Goal: Contribute content: Contribute content

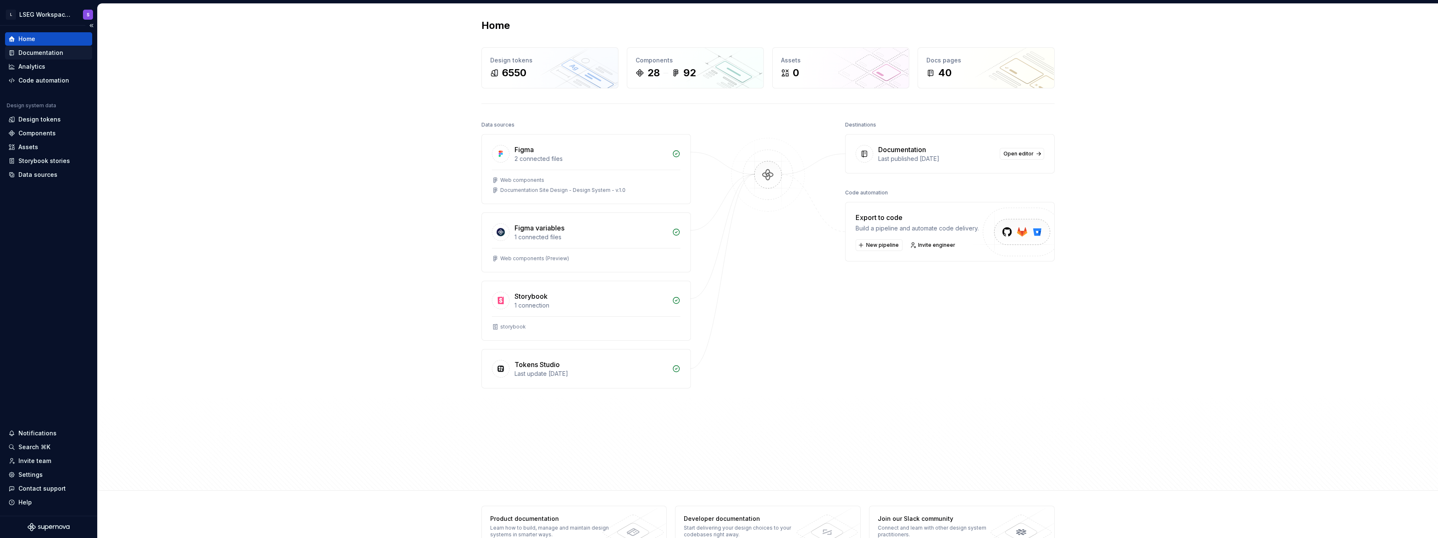
click at [55, 58] on div "Documentation" at bounding box center [48, 52] width 87 height 13
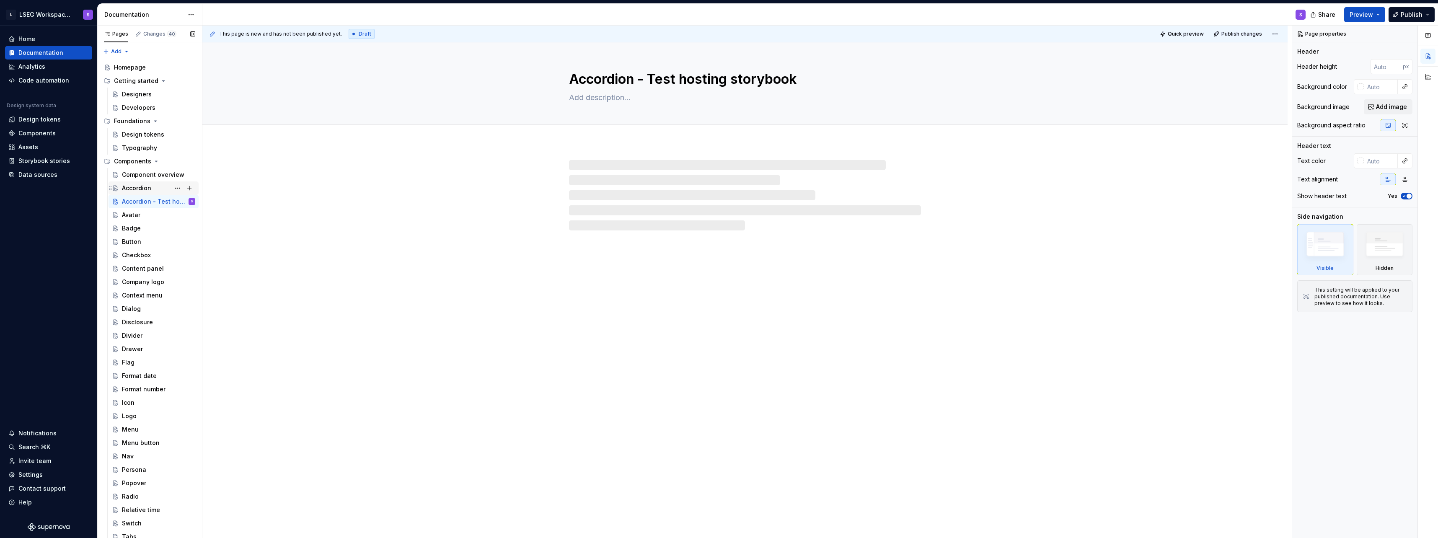
click at [150, 188] on div "Accordion" at bounding box center [136, 188] width 29 height 8
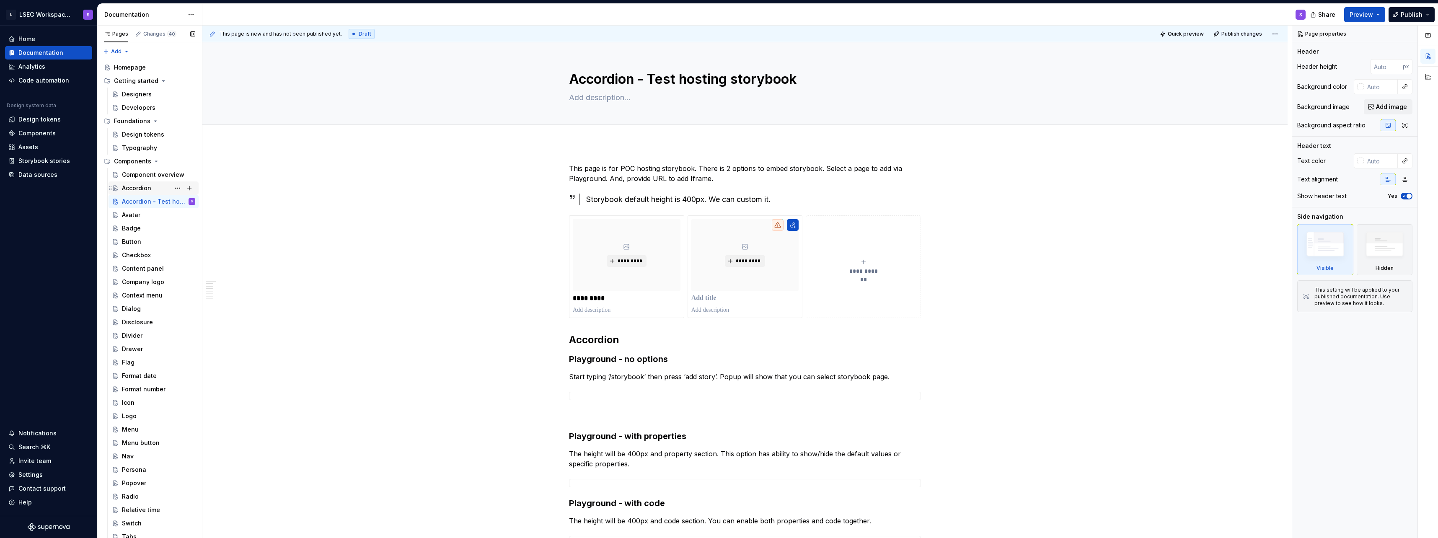
click at [142, 186] on div "Accordion" at bounding box center [136, 188] width 29 height 8
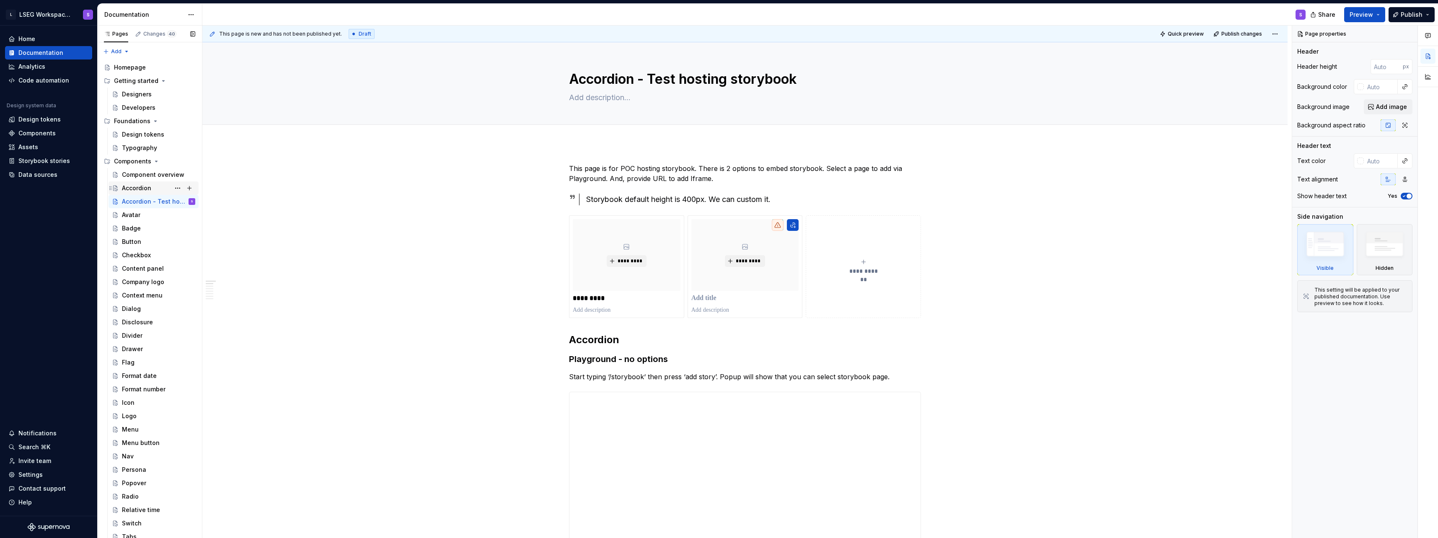
click at [150, 187] on div "Accordion" at bounding box center [136, 188] width 29 height 8
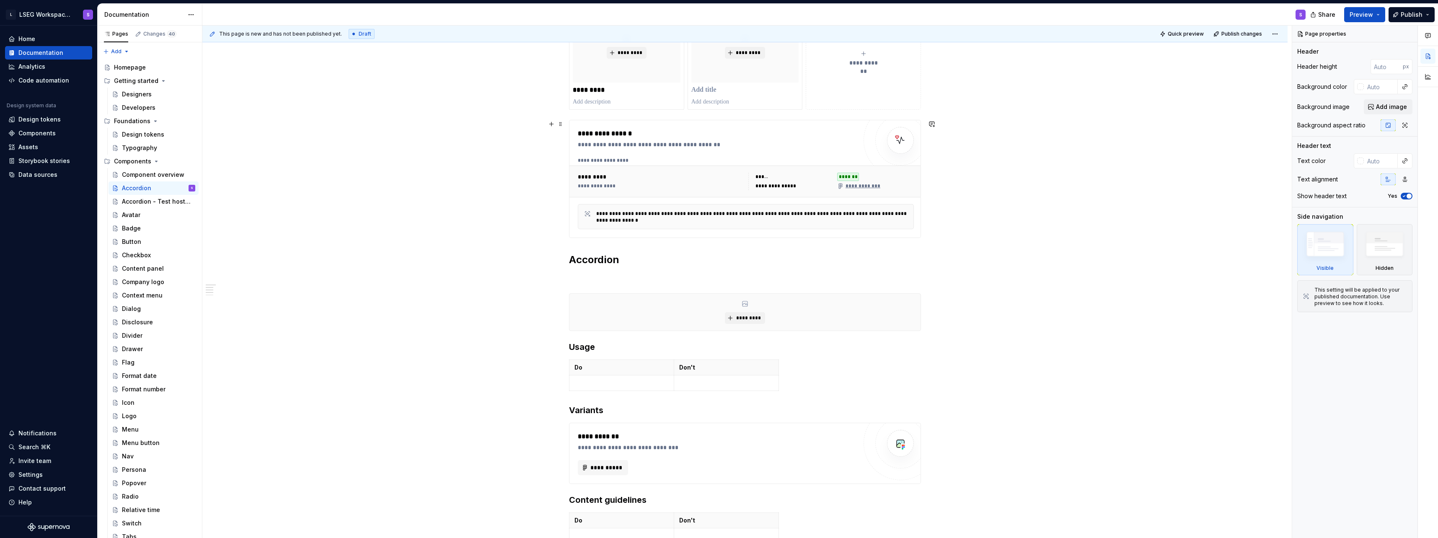
scroll to position [210, 0]
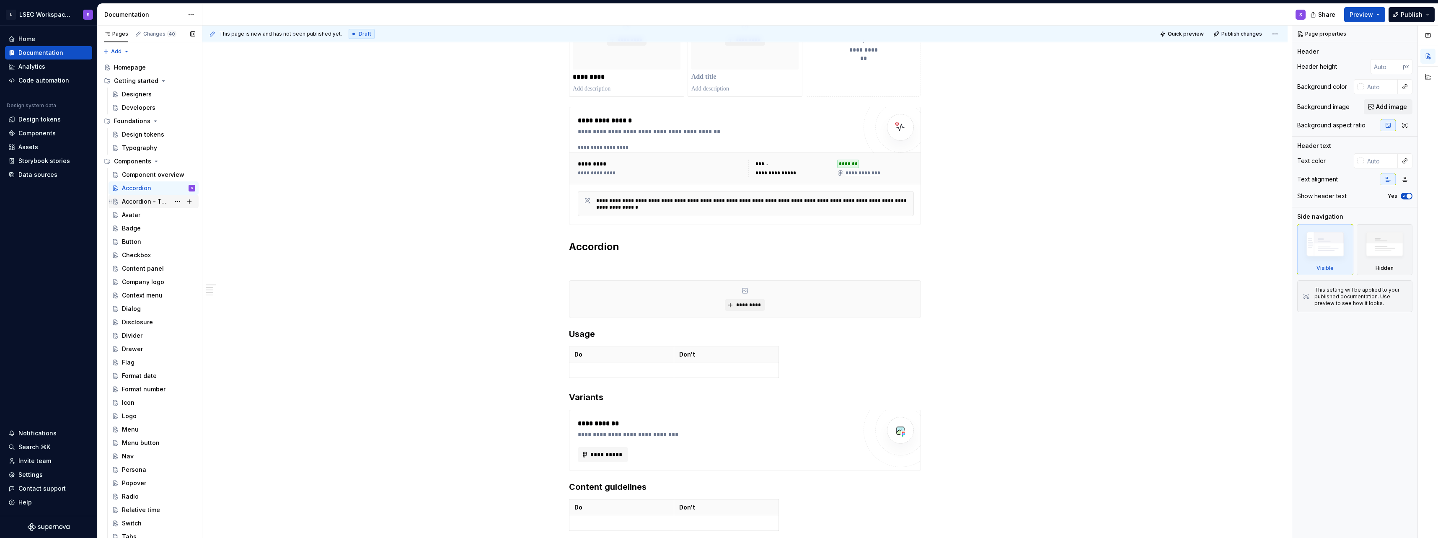
click at [129, 201] on div "Accordion - Test hosting storybook" at bounding box center [146, 201] width 48 height 8
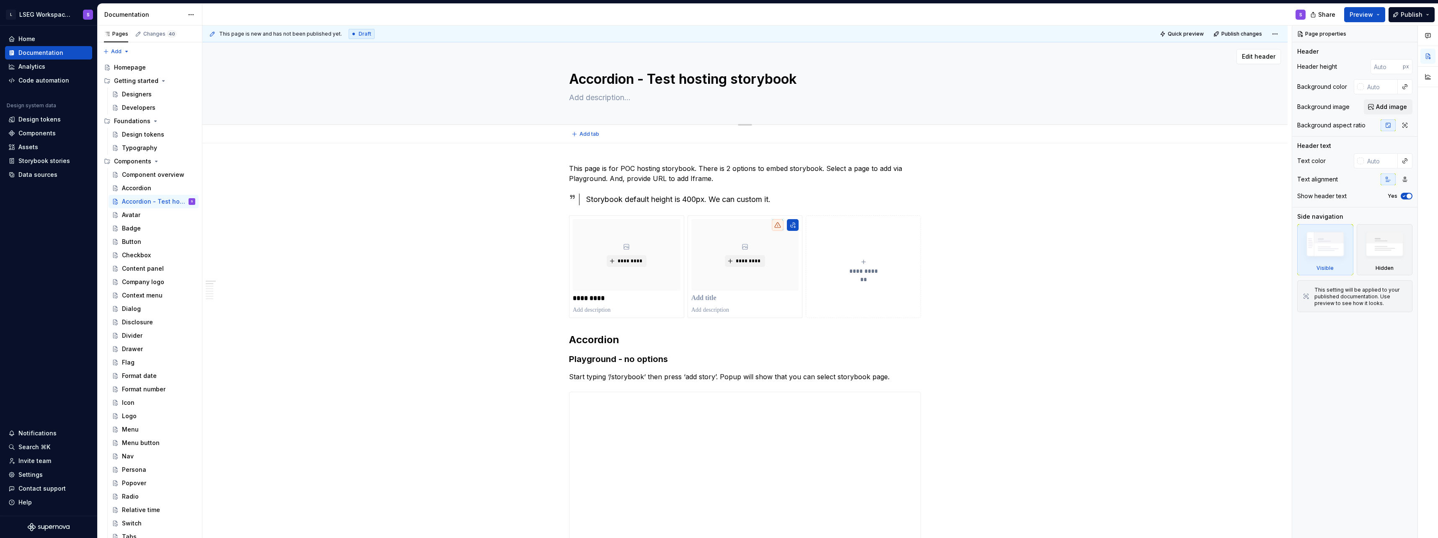
click at [673, 74] on textarea "Accordion - Test hosting storybook" at bounding box center [743, 79] width 352 height 20
click at [646, 79] on textarea "Accordion - Test hosting storybook" at bounding box center [743, 79] width 352 height 20
drag, startPoint x: 639, startPoint y: 78, endPoint x: 798, endPoint y: 79, distance: 158.8
click at [798, 79] on textarea "Accordion - Test hosting storybook" at bounding box center [743, 79] width 352 height 20
type textarea "*"
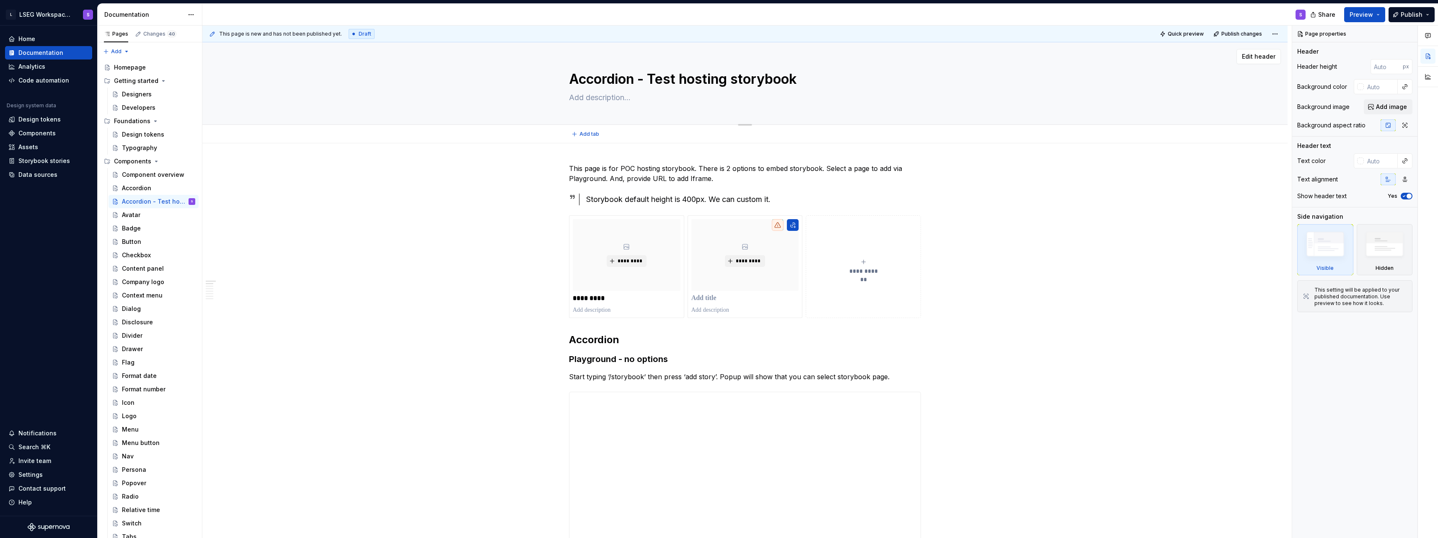
type textarea "Accordion"
type textarea "*"
type textarea "Accordion"
type textarea "*"
type textarea "Accordion"
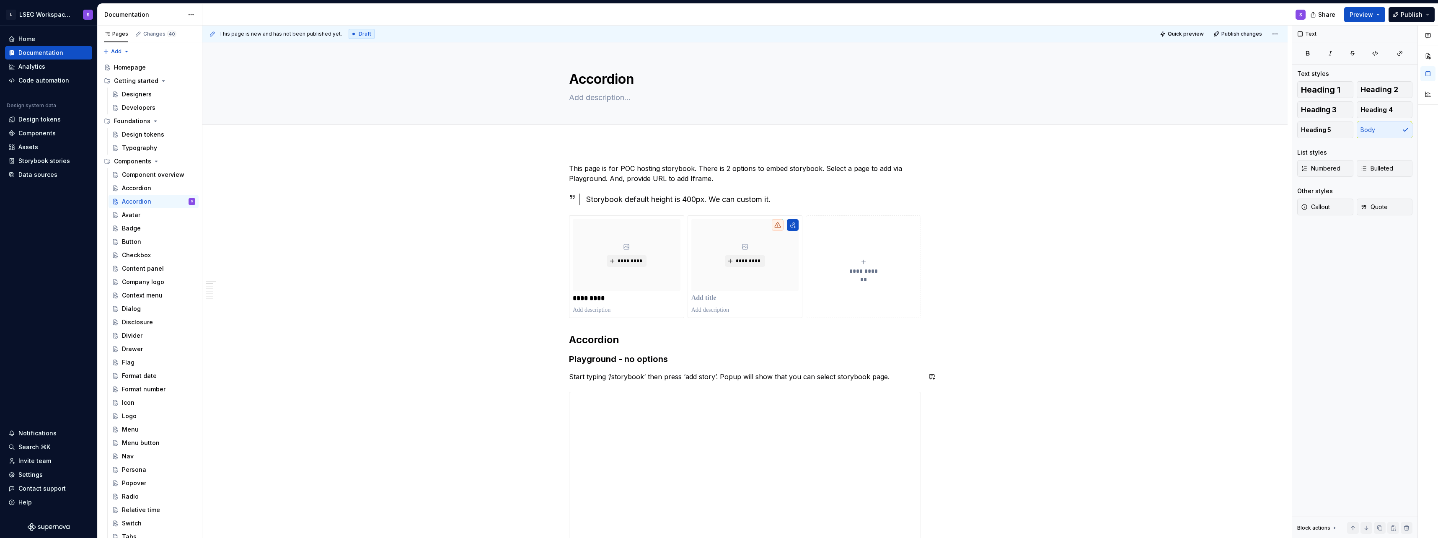
click at [669, 76] on textarea "Accordion" at bounding box center [743, 79] width 352 height 20
type textarea "*"
type textarea "Accordion"
type textarea "*"
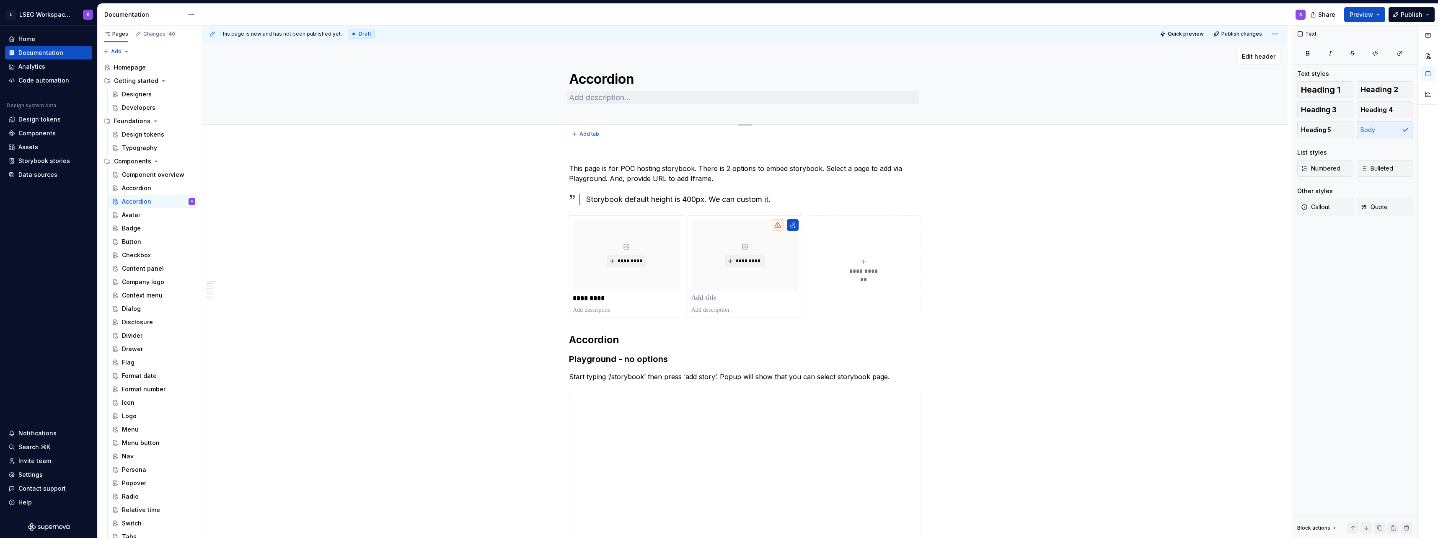
type textarea "Accordion - Test hosting storybook"
type textarea "*"
type textarea "Accordion - Test hosting storybook"
click at [141, 201] on div "Accordion - Test hosting storybook" at bounding box center [146, 201] width 48 height 8
click at [186, 203] on button "Page tree" at bounding box center [190, 202] width 12 height 12
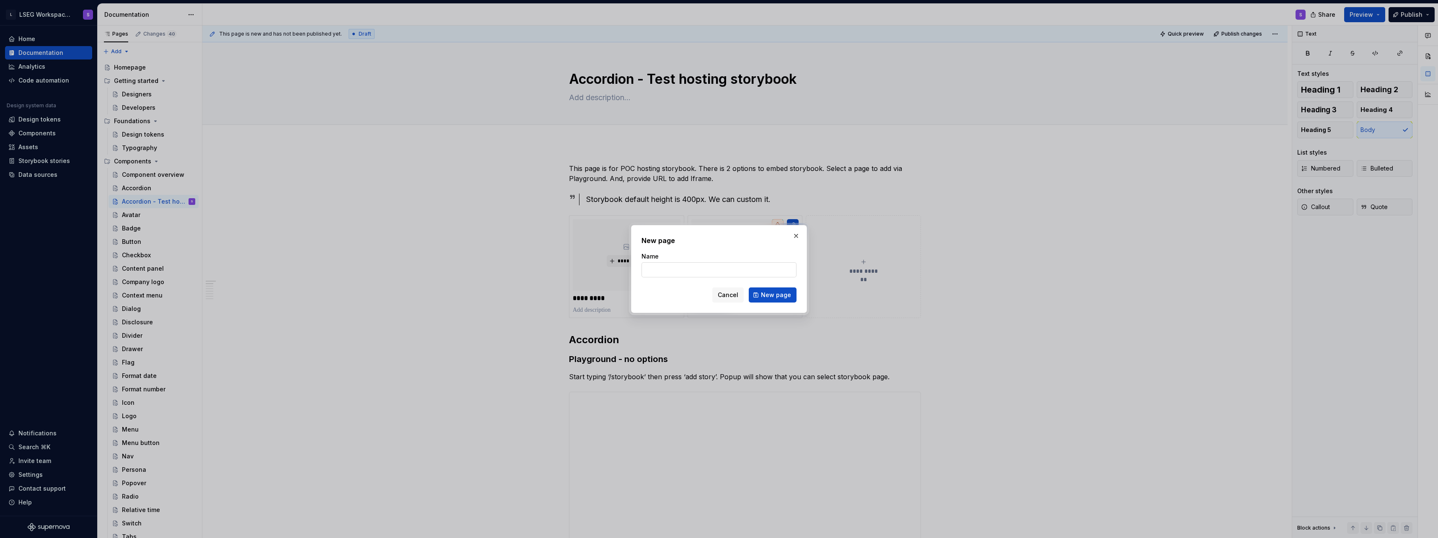
type textarea "*"
click at [657, 272] on input "Name" at bounding box center [719, 269] width 155 height 15
type input "Acr"
type textarea "*"
type input "Accordion - show"
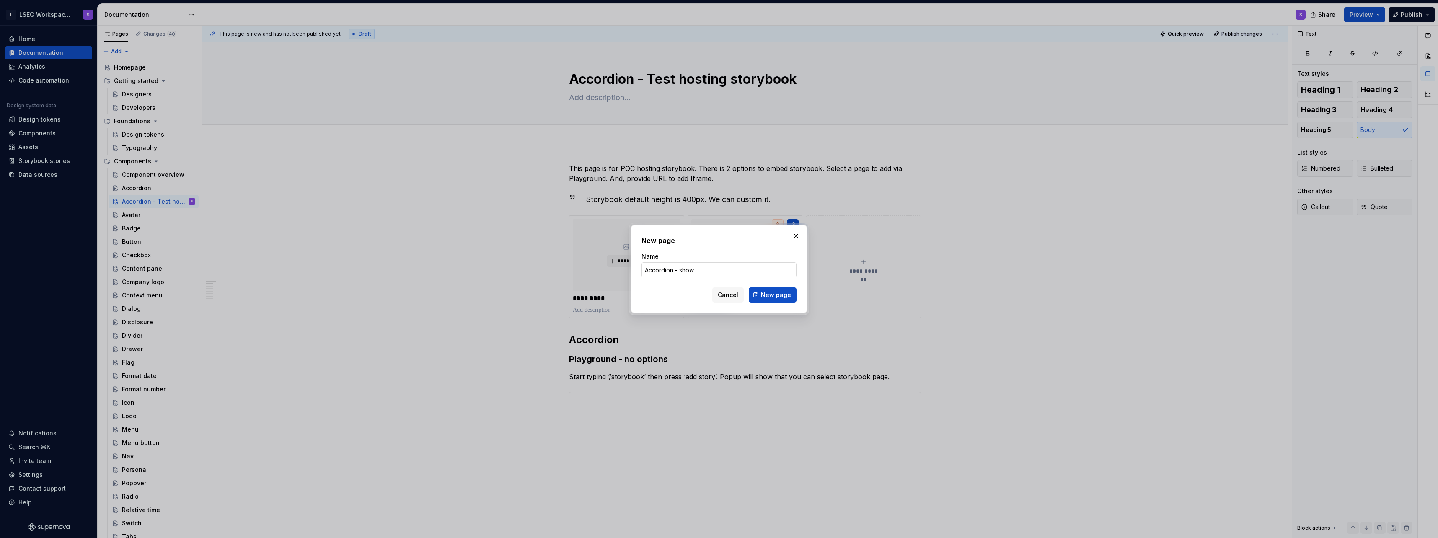
click button "New page" at bounding box center [773, 294] width 48 height 15
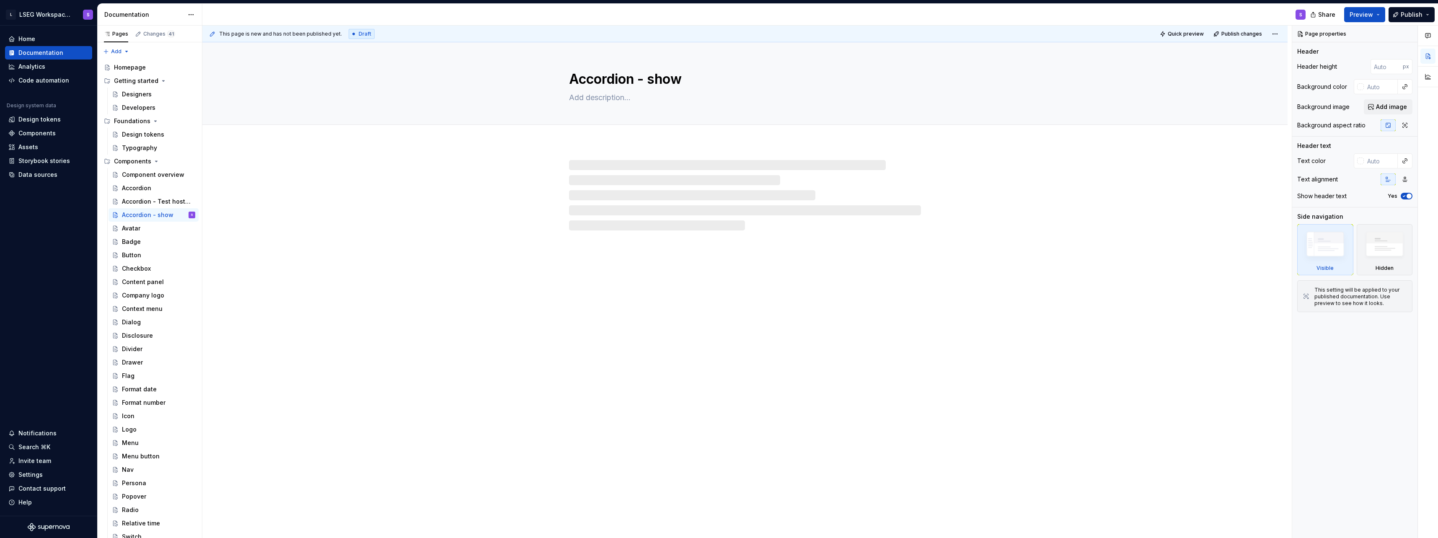
click at [717, 282] on div "Accordion - show" at bounding box center [744, 290] width 1085 height 496
type textarea "*"
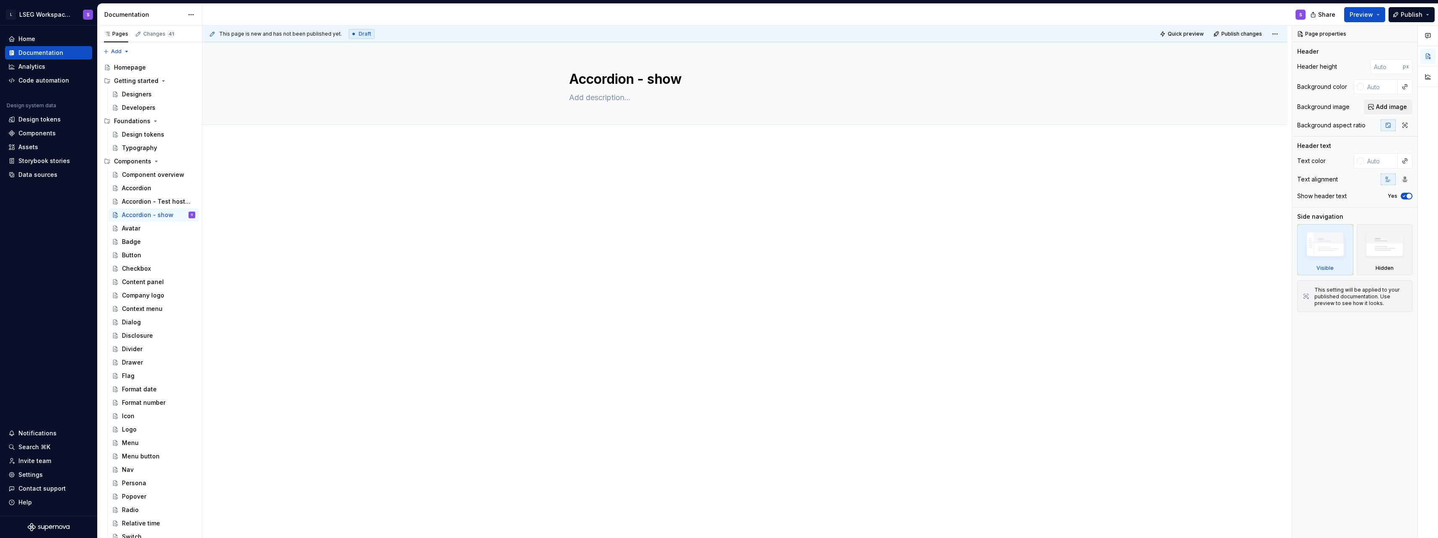
click at [679, 259] on div at bounding box center [744, 254] width 1085 height 223
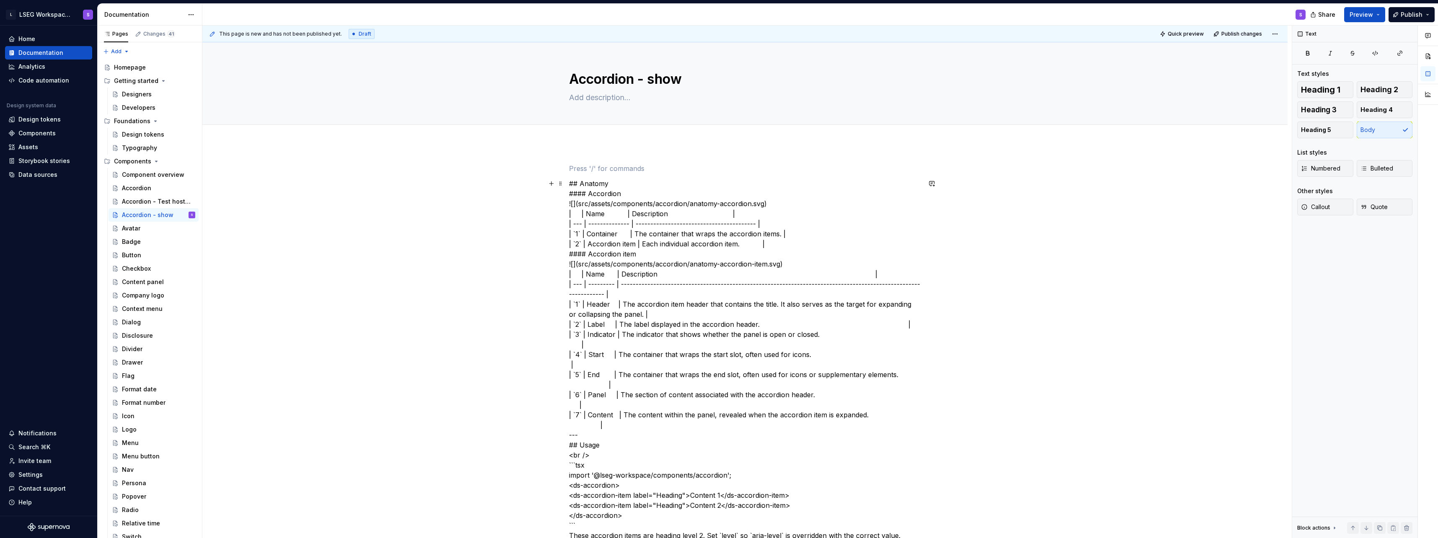
click at [586, 171] on p at bounding box center [745, 168] width 352 height 10
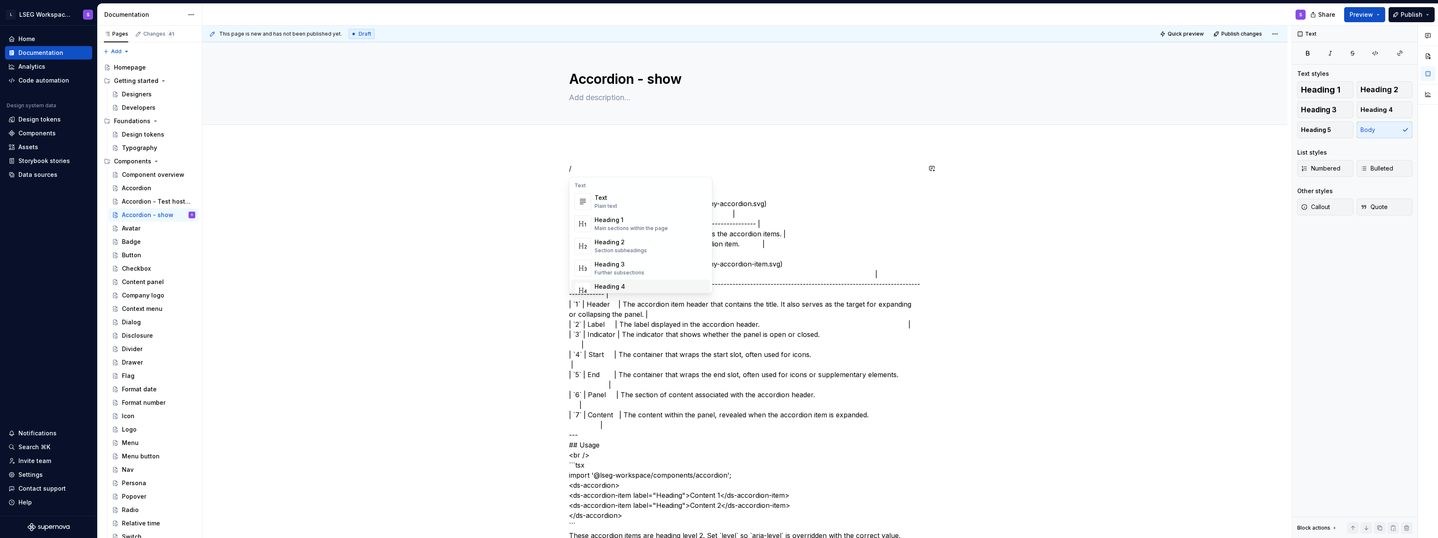
scroll to position [15, 0]
click at [631, 226] on div "Heading 2" at bounding box center [621, 227] width 52 height 8
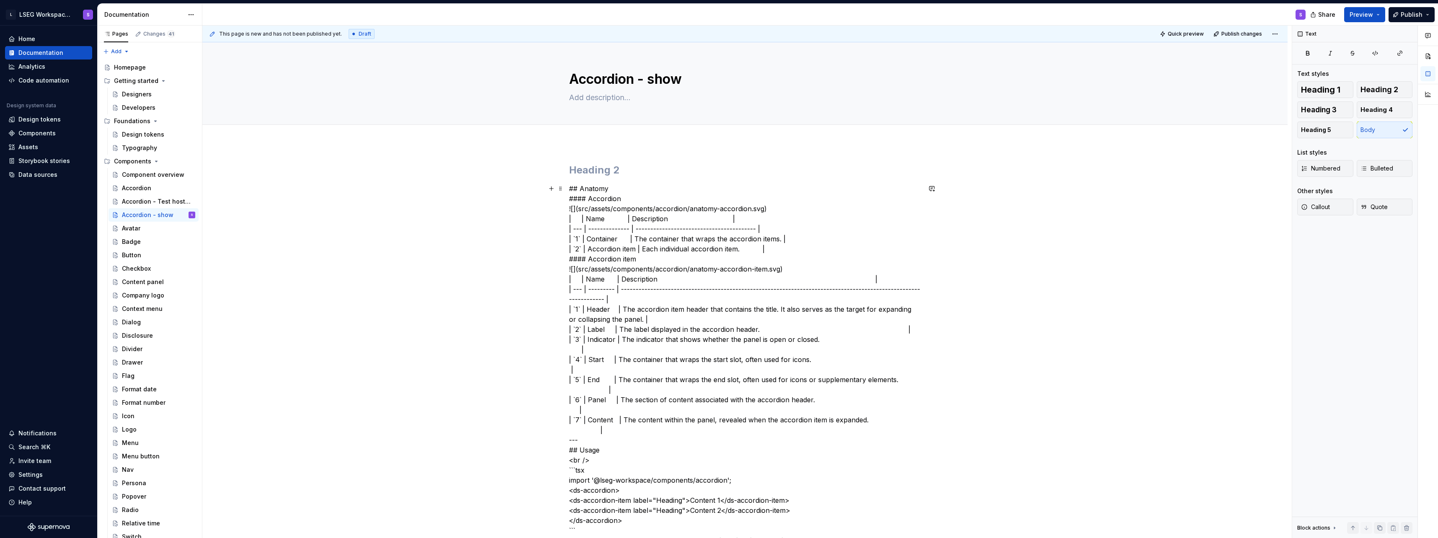
copy p "Anatomy"
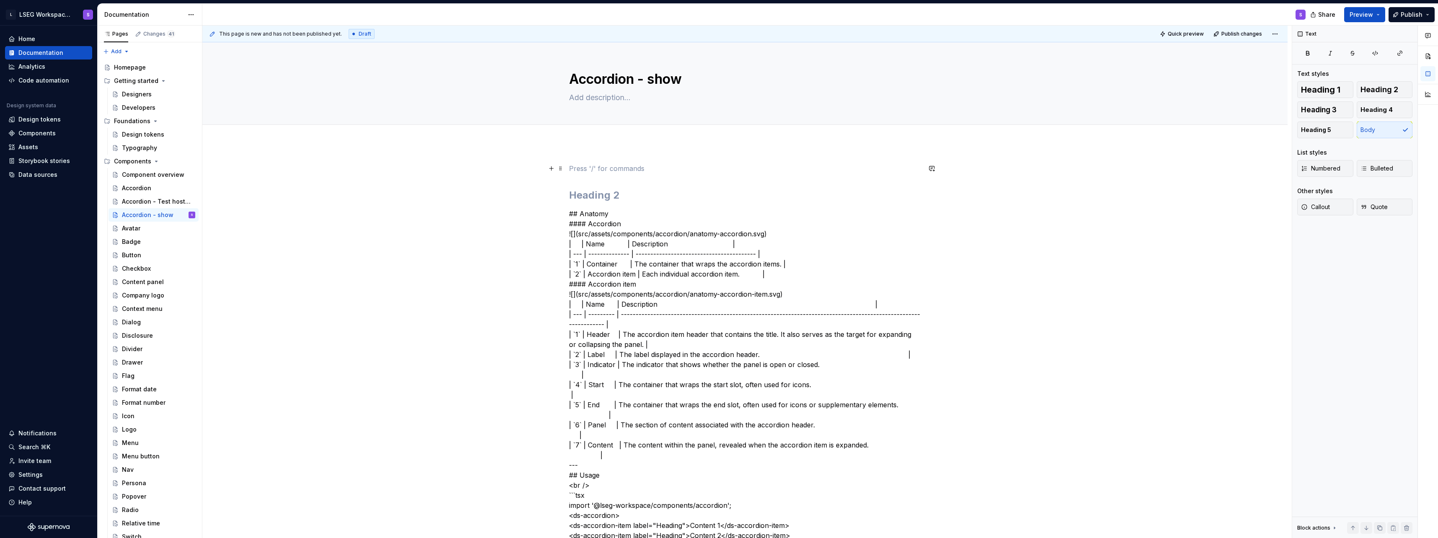
click at [576, 168] on p at bounding box center [745, 168] width 352 height 10
click at [626, 202] on h2 "Anatomy" at bounding box center [745, 195] width 352 height 13
click at [622, 191] on h2 "Anatomy" at bounding box center [745, 195] width 352 height 13
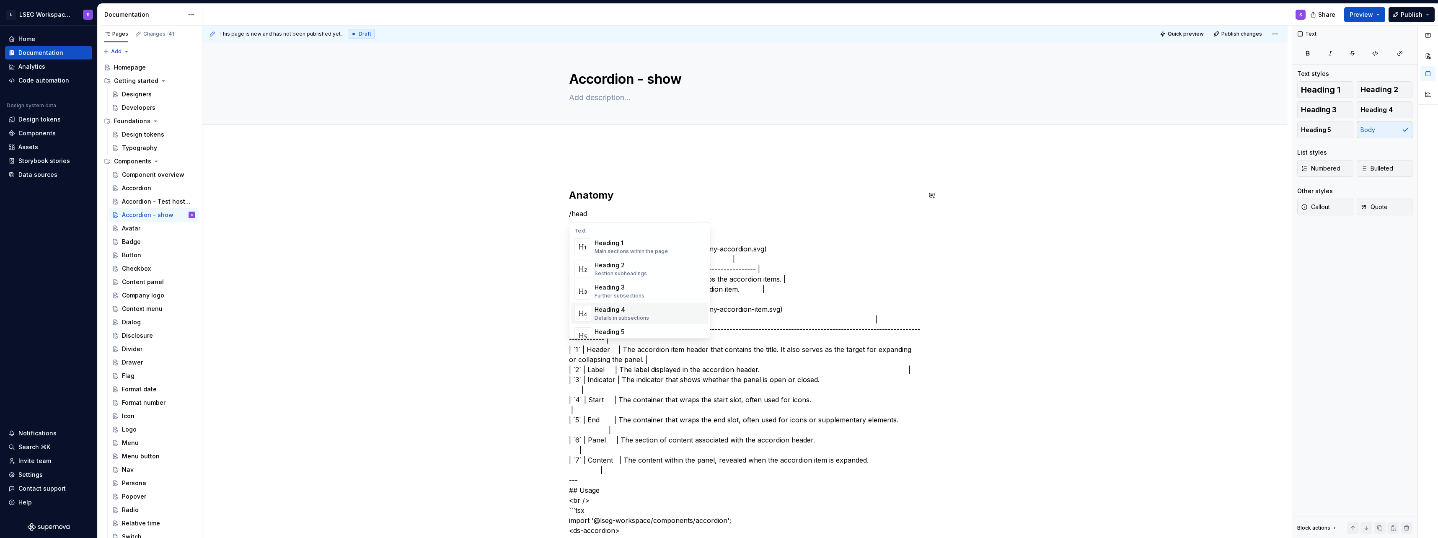
click at [634, 310] on div "Heading 4" at bounding box center [622, 309] width 54 height 8
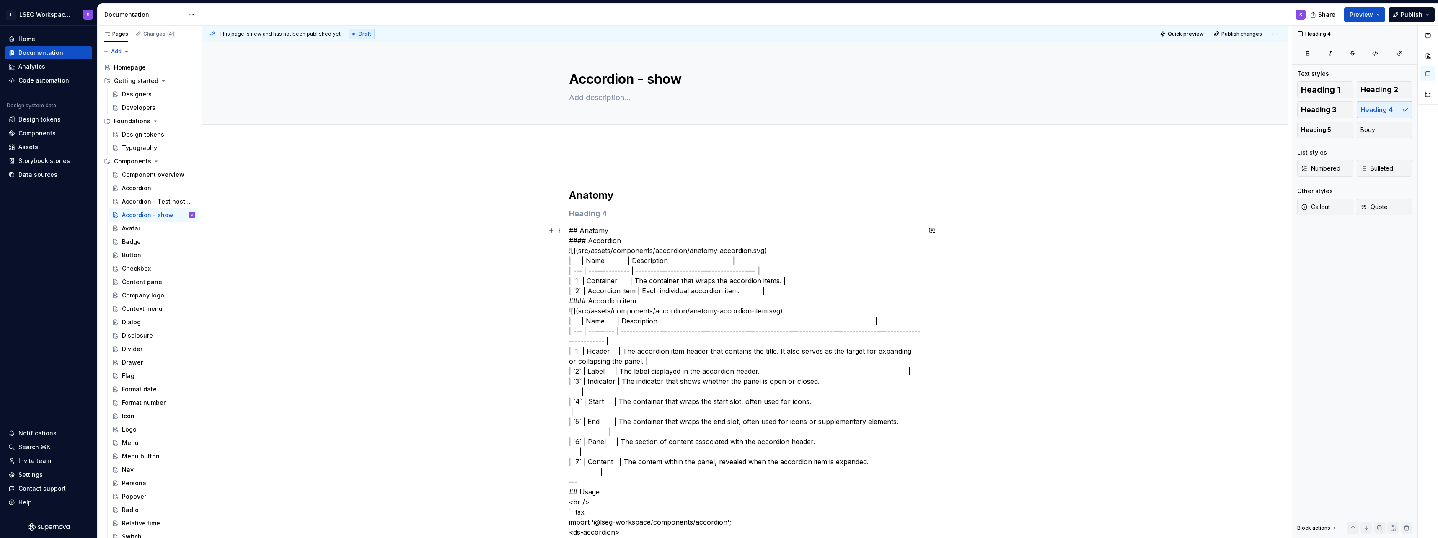
copy p "Accordion"
click at [580, 214] on h4 at bounding box center [745, 214] width 352 height 10
type textarea "*"
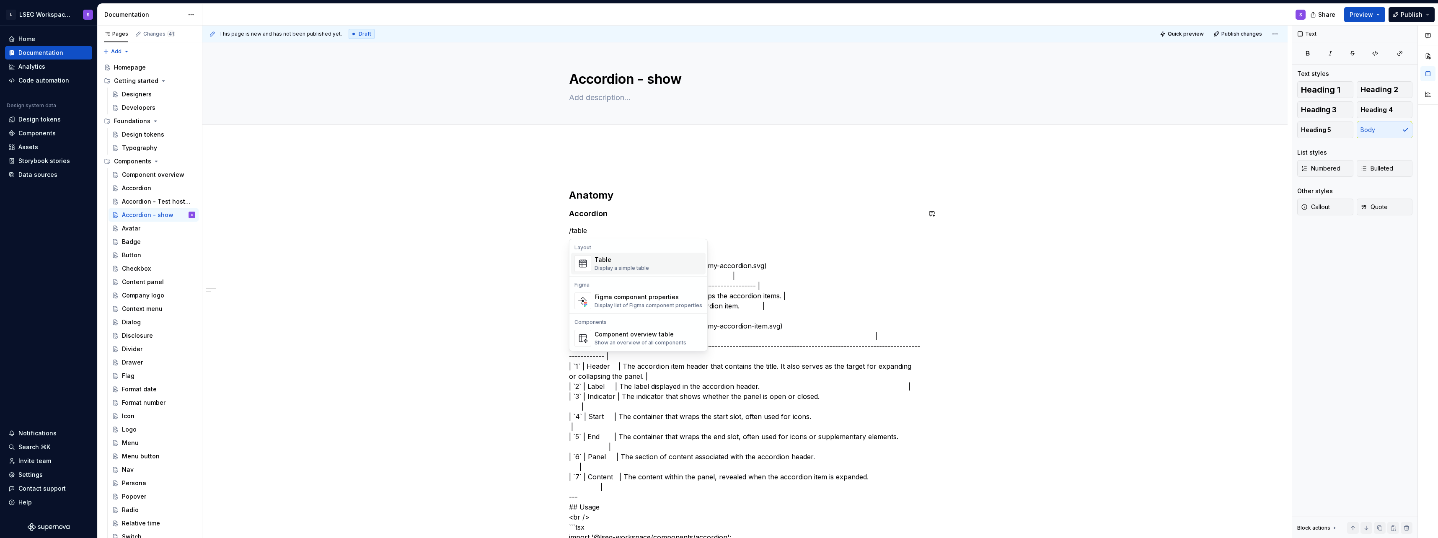
click at [602, 264] on div "Table Display a simple table" at bounding box center [622, 264] width 54 height 16
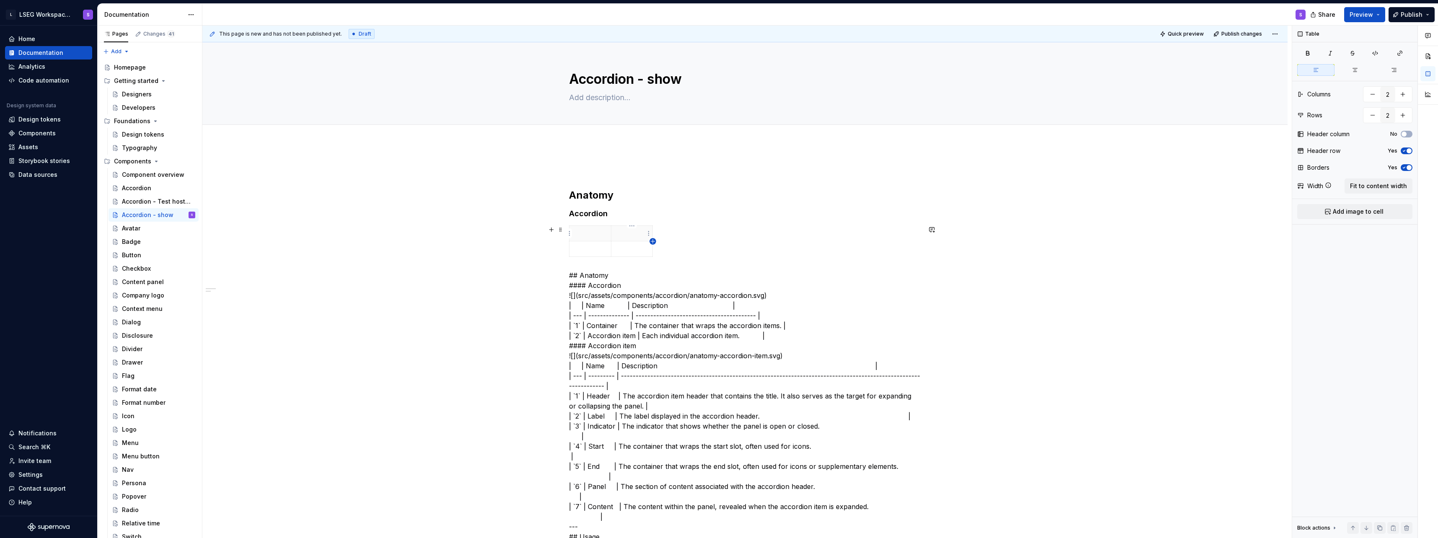
click at [653, 239] on icon "button" at bounding box center [653, 241] width 4 height 4
type input "3"
click at [590, 249] on p at bounding box center [589, 249] width 31 height 8
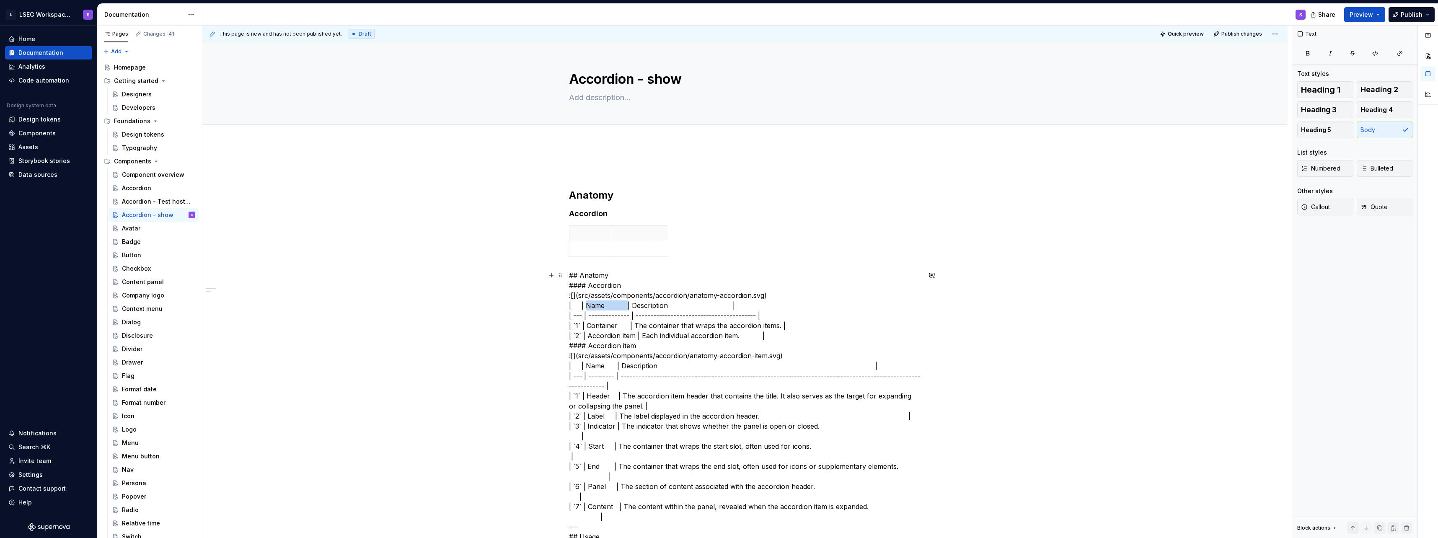
copy p "Name"
click at [621, 240] on th at bounding box center [632, 234] width 42 height 16
drag, startPoint x: 630, startPoint y: 303, endPoint x: 663, endPoint y: 306, distance: 33.6
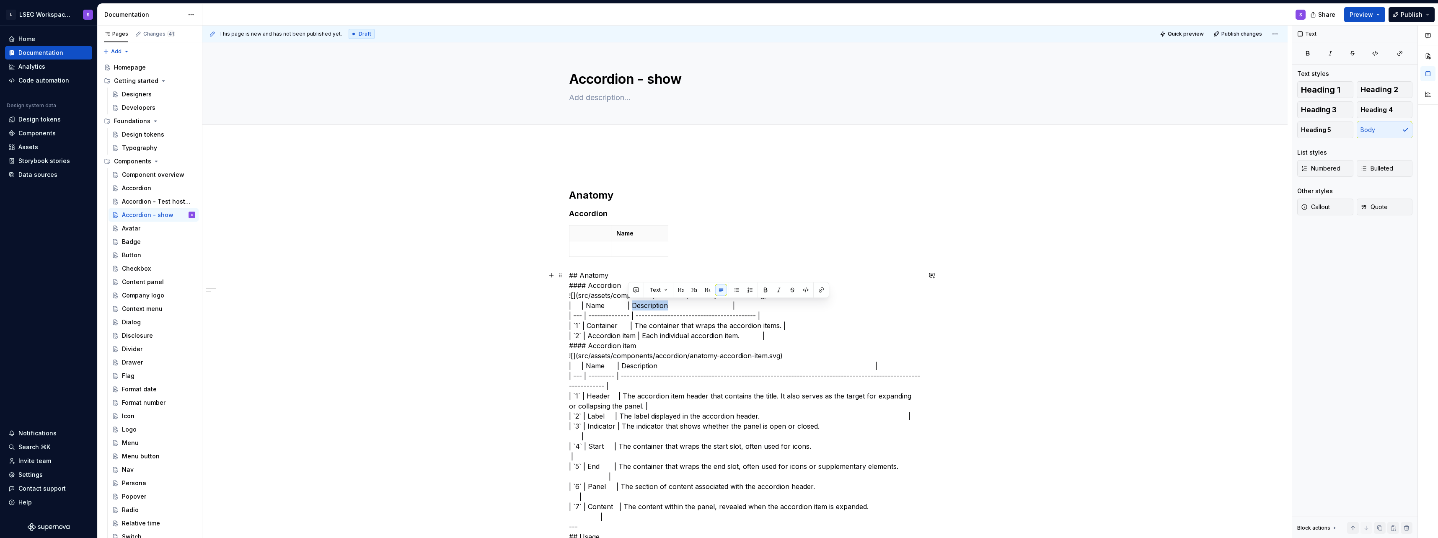
copy p "Description"
click at [663, 234] on html "L LSEG Workspace Design System S Home Documentation Analytics Code automation D…" at bounding box center [719, 269] width 1438 height 538
click at [657, 235] on html "L LSEG Workspace Design System S Home Documentation Analytics Code automation D…" at bounding box center [719, 269] width 1438 height 538
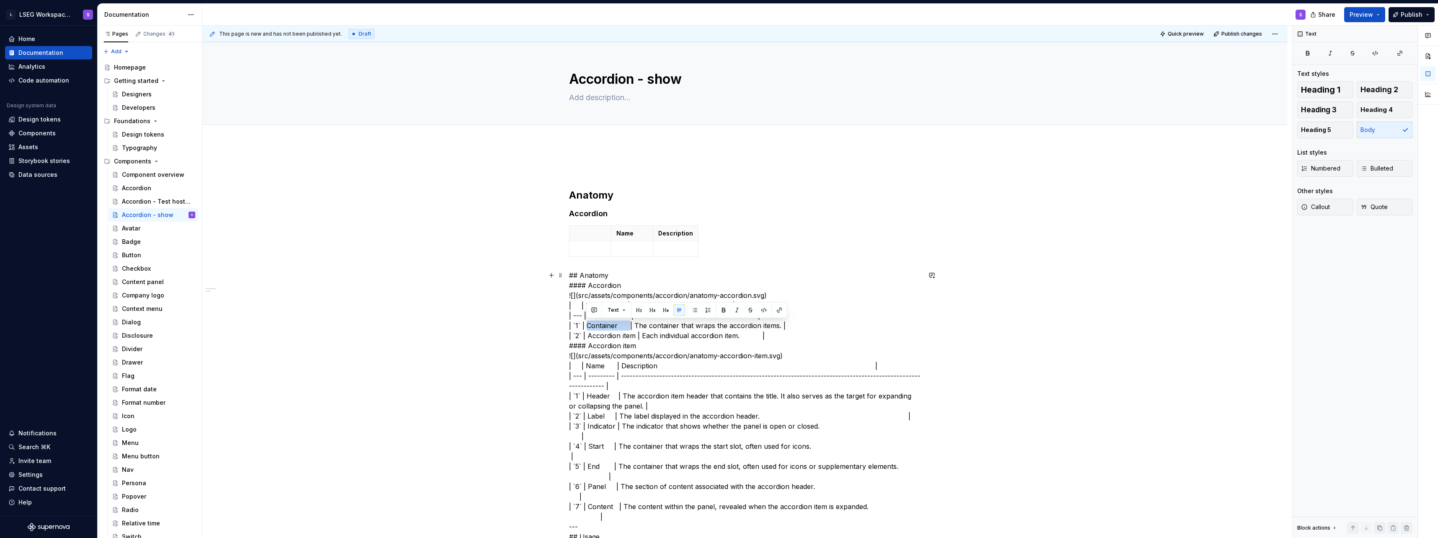
copy p "Container"
click at [621, 252] on p at bounding box center [631, 249] width 31 height 8
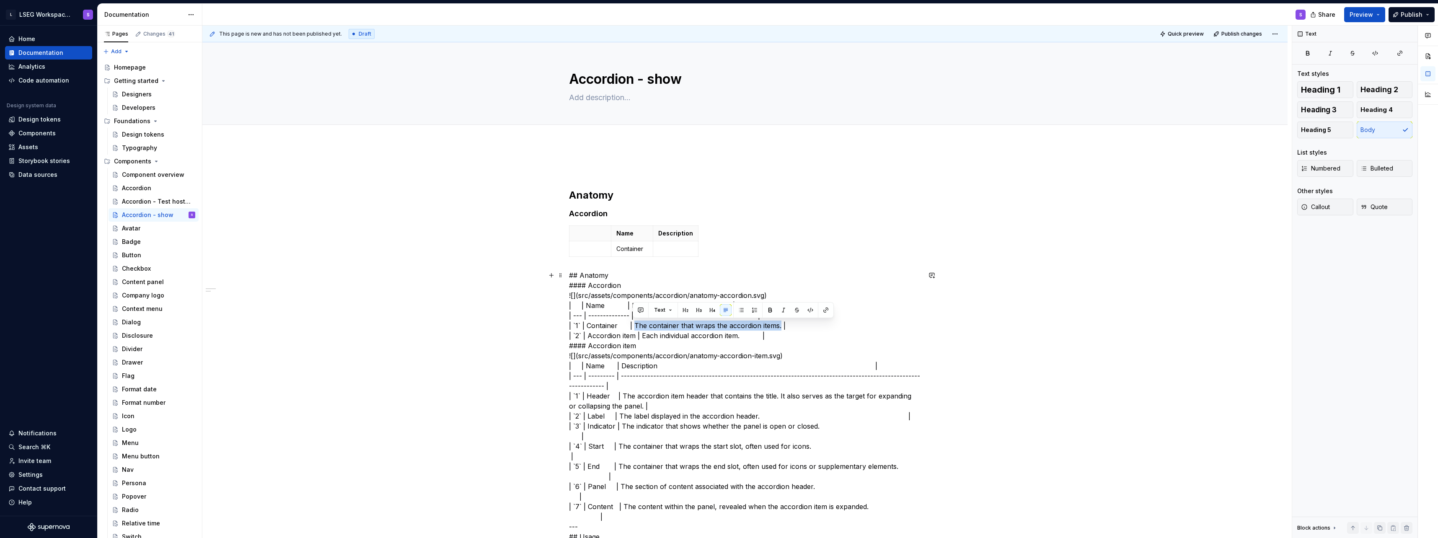
drag, startPoint x: 634, startPoint y: 326, endPoint x: 778, endPoint y: 326, distance: 144.6
copy p "The container that wraps the accordion items."
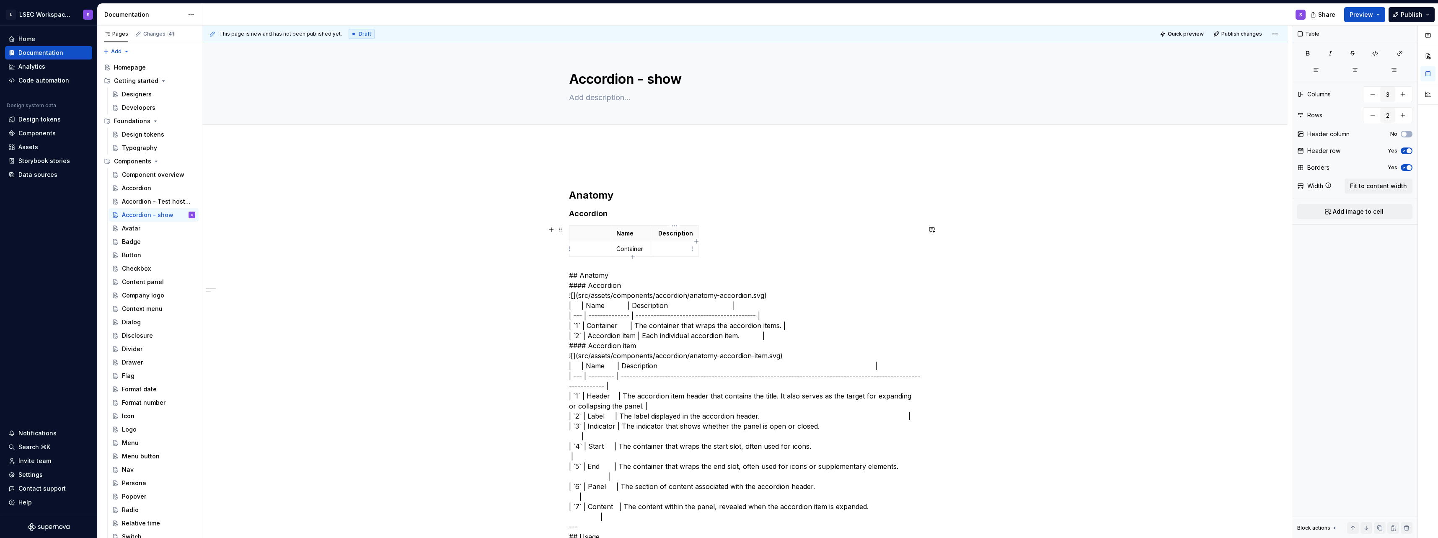
click at [673, 245] on p at bounding box center [675, 249] width 35 height 8
click at [591, 234] on p at bounding box center [589, 233] width 31 height 8
click at [589, 247] on p at bounding box center [589, 249] width 31 height 8
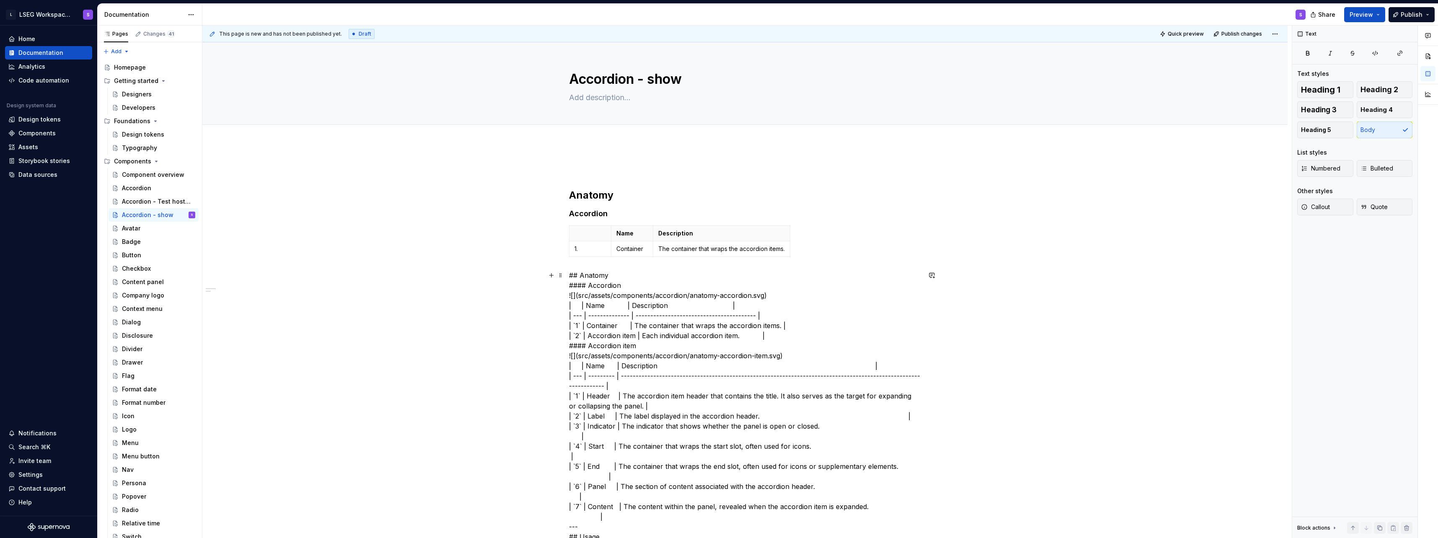
click at [588, 254] on td "1." at bounding box center [590, 249] width 42 height 16
click at [610, 230] on th at bounding box center [590, 234] width 42 height 16
click at [680, 256] on icon "button" at bounding box center [680, 257] width 4 height 4
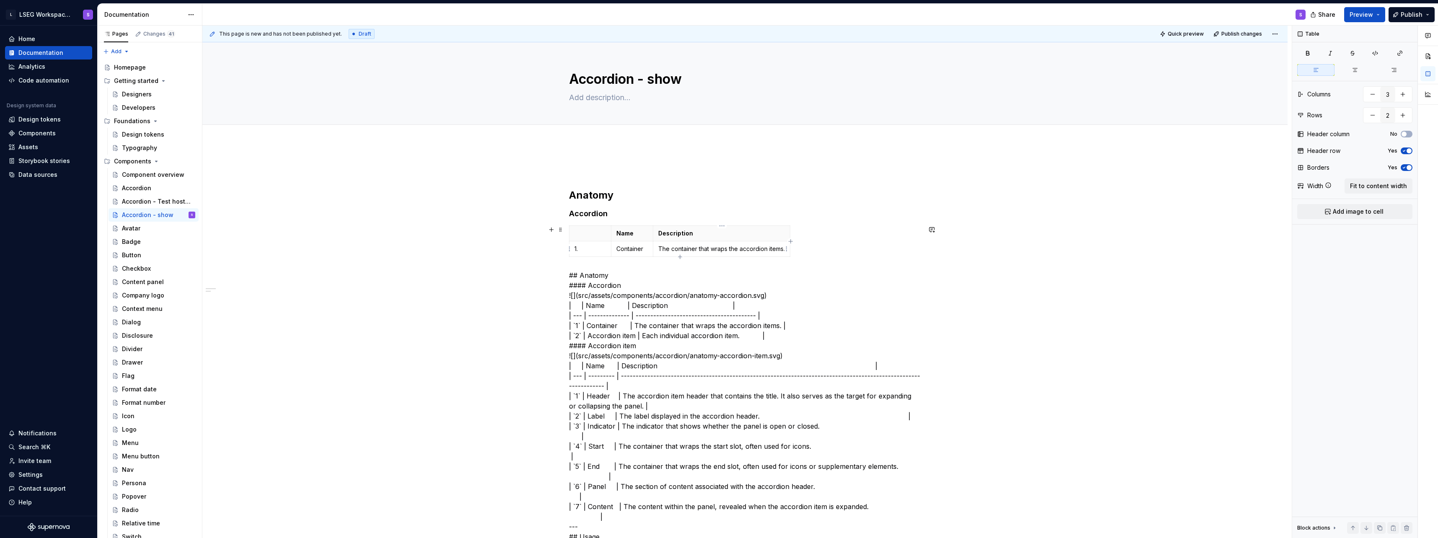
type input "3"
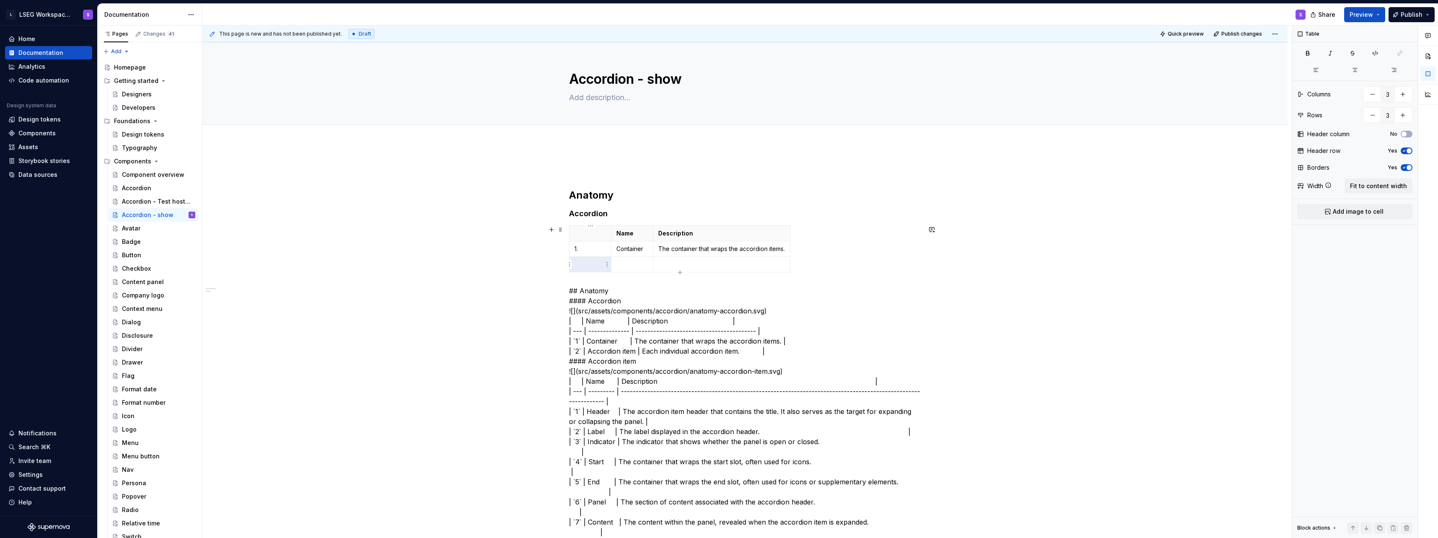
click at [591, 268] on p at bounding box center [589, 264] width 31 height 8
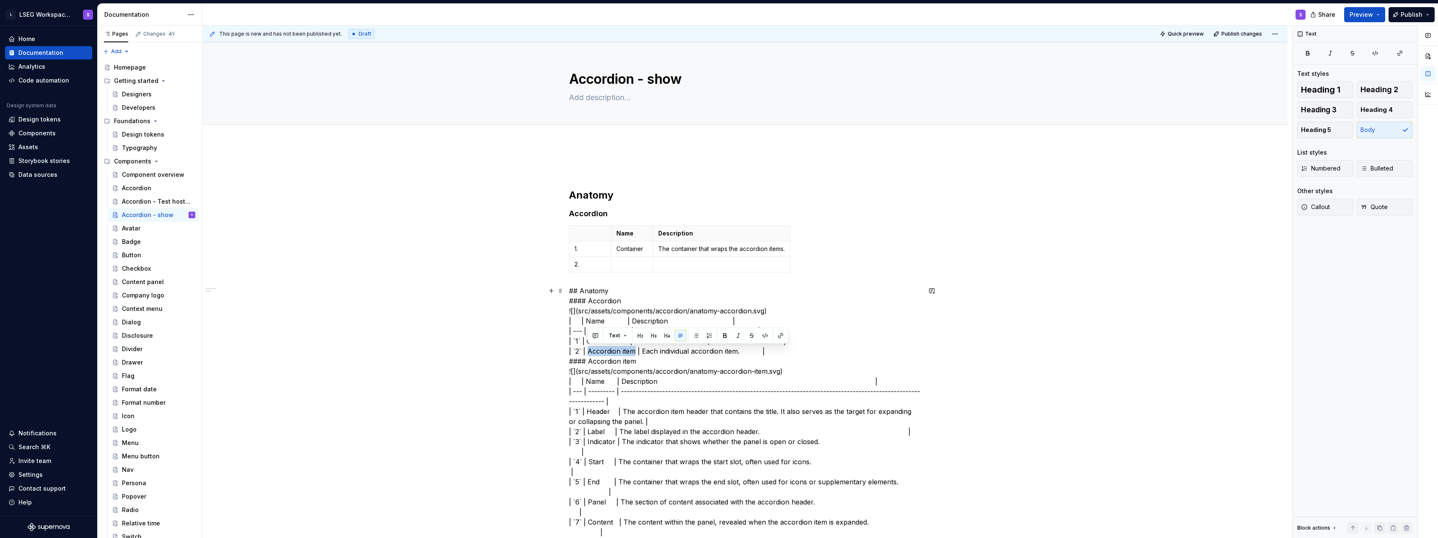
drag, startPoint x: 588, startPoint y: 348, endPoint x: 635, endPoint y: 348, distance: 46.5
copy p "Accordion item"
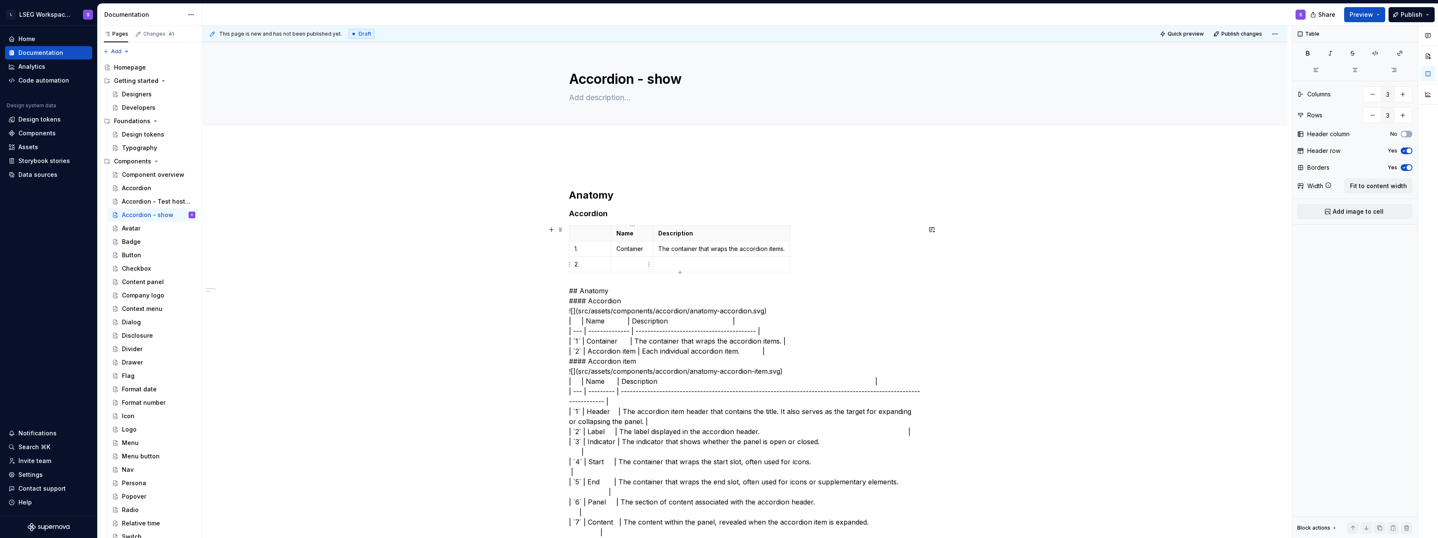
click at [626, 267] on p at bounding box center [631, 264] width 31 height 8
drag, startPoint x: 654, startPoint y: 239, endPoint x: 672, endPoint y: 239, distance: 17.6
click at [672, 239] on th "Description" at bounding box center [739, 234] width 137 height 16
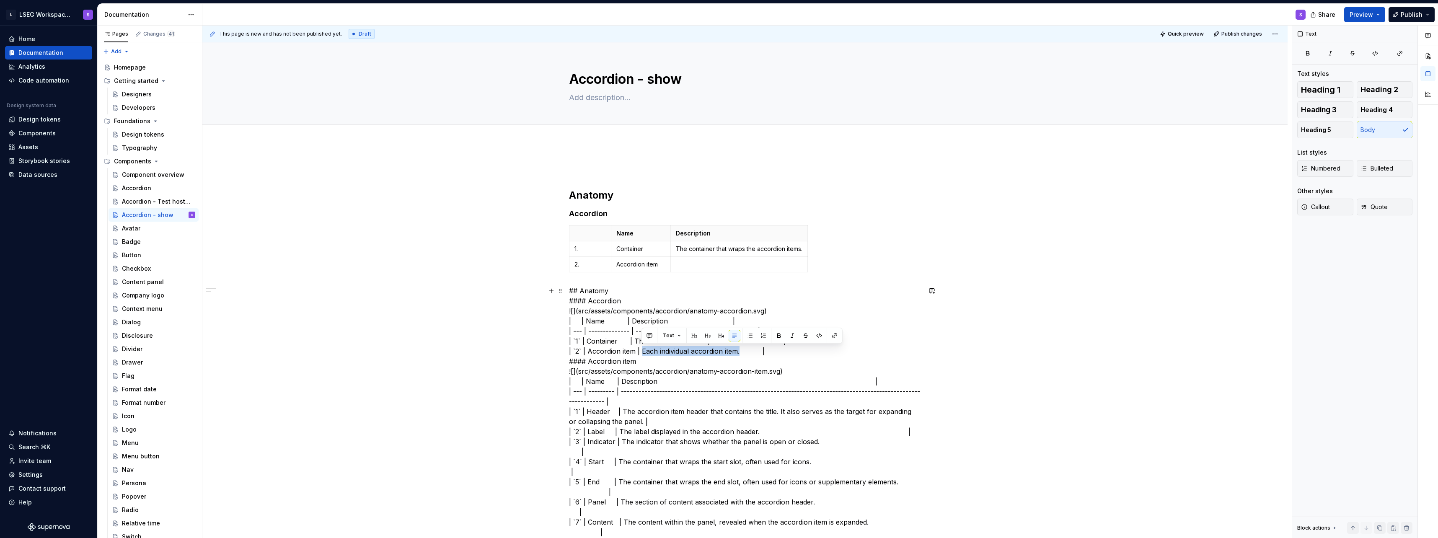
drag, startPoint x: 642, startPoint y: 352, endPoint x: 740, endPoint y: 351, distance: 98.1
copy p "Each individual accordion item."
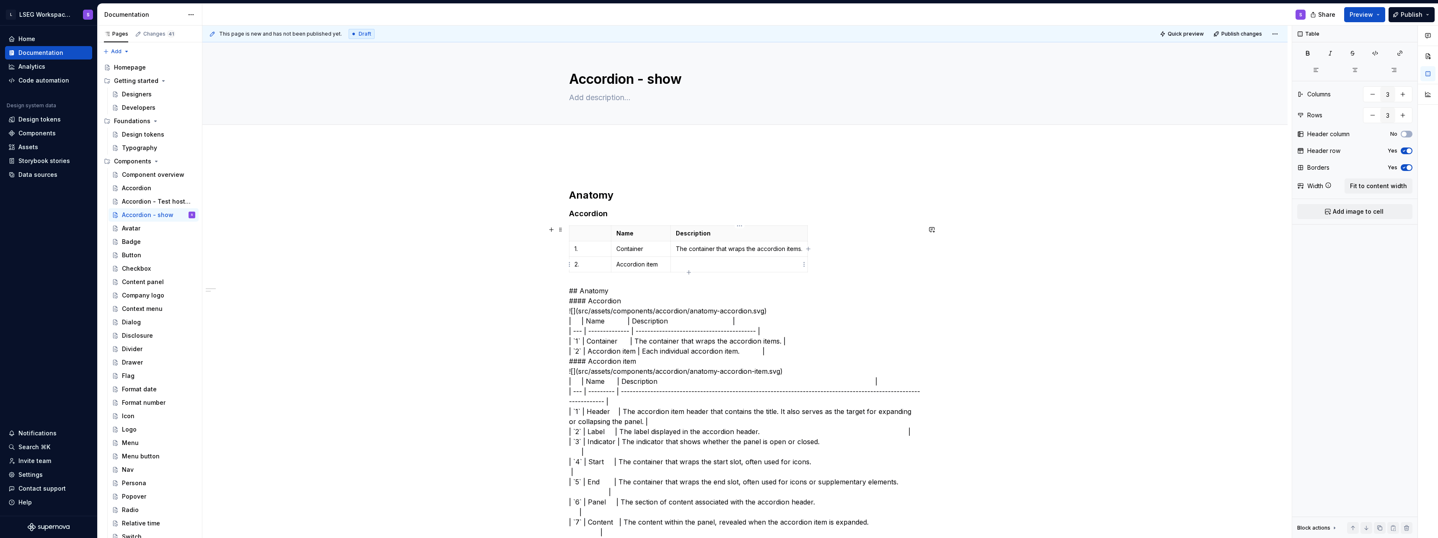
click at [722, 269] on td at bounding box center [739, 265] width 137 height 16
click at [689, 274] on icon "button" at bounding box center [689, 272] width 7 height 7
type input "4"
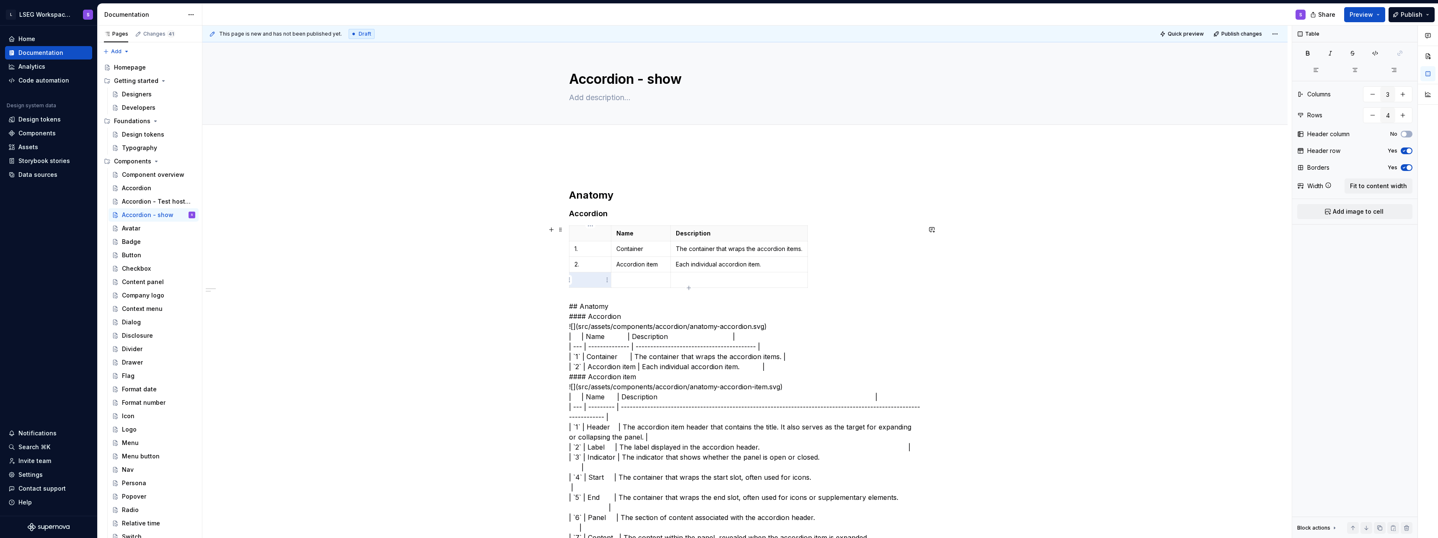
click at [585, 277] on p at bounding box center [589, 280] width 31 height 8
click at [608, 274] on td "3." at bounding box center [590, 280] width 42 height 16
click at [570, 278] on html "L LSEG Workspace Design System S Home Documentation Analytics Code automation D…" at bounding box center [719, 269] width 1438 height 538
click at [606, 351] on div "Delete row" at bounding box center [609, 353] width 54 height 8
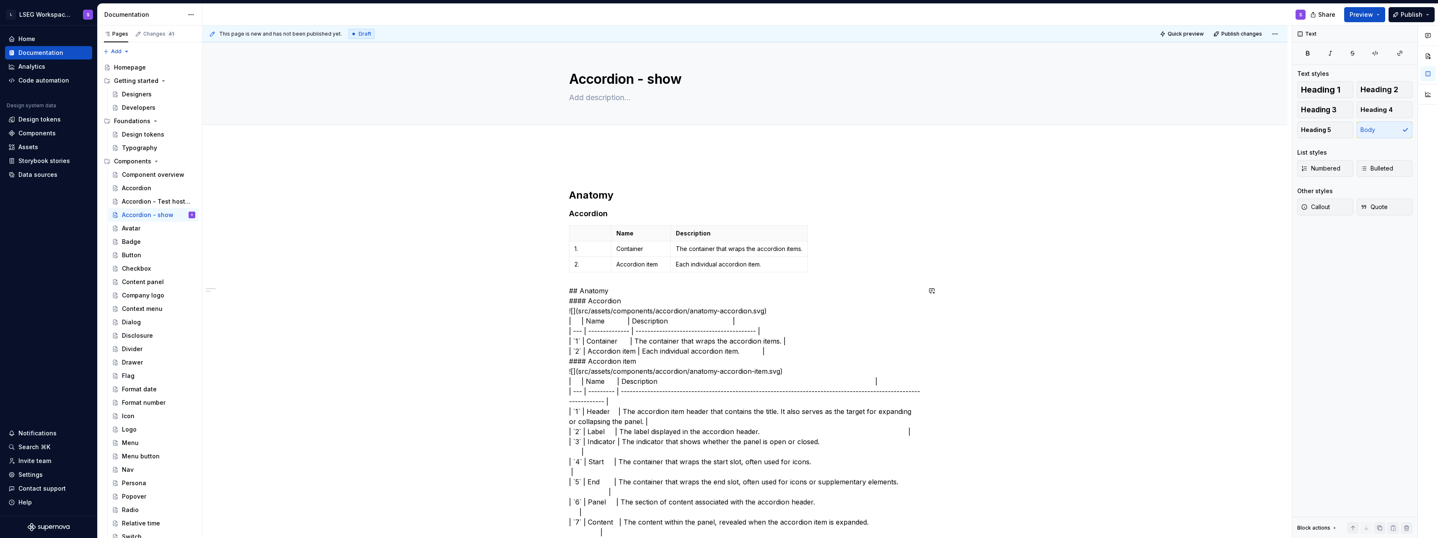
drag, startPoint x: 605, startPoint y: 213, endPoint x: 548, endPoint y: 217, distance: 57.5
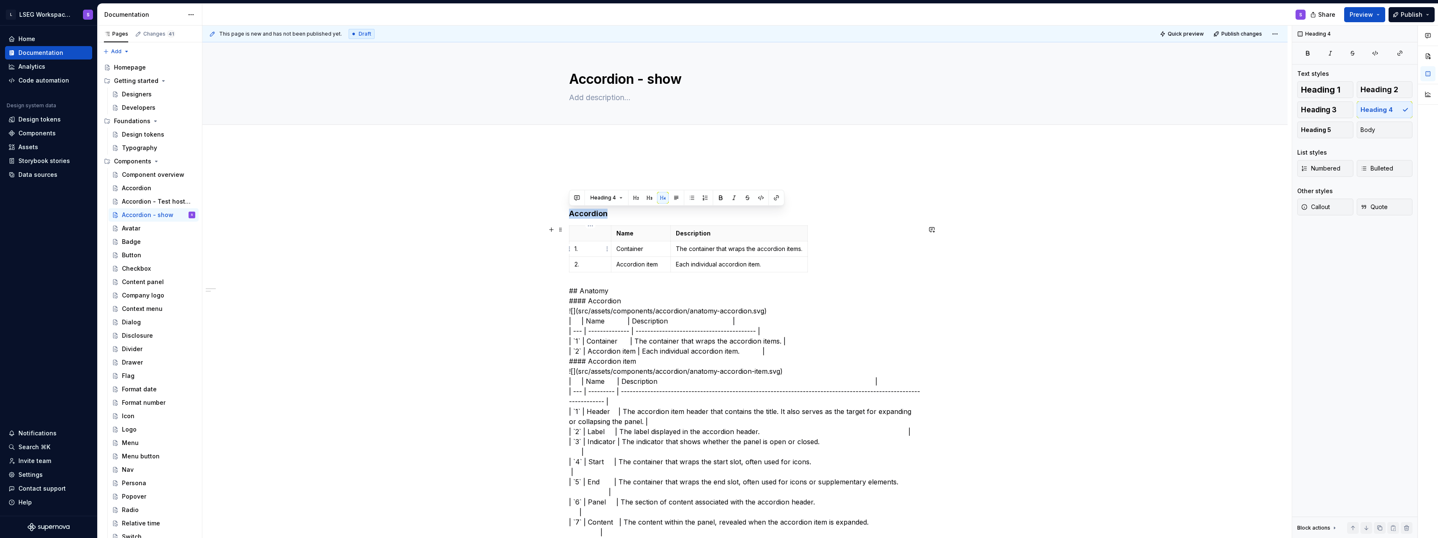
copy h4 "Accordion"
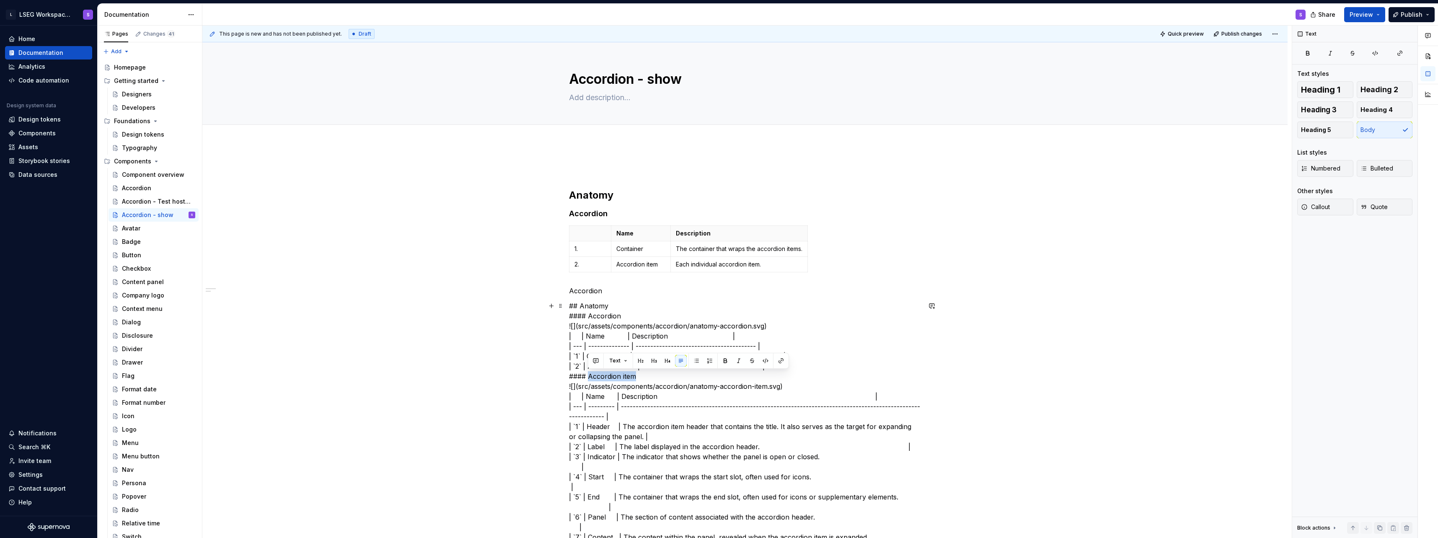
drag, startPoint x: 589, startPoint y: 378, endPoint x: 647, endPoint y: 374, distance: 57.9
copy p "Accordion item"
click at [608, 290] on p "Accordion" at bounding box center [745, 291] width 352 height 10
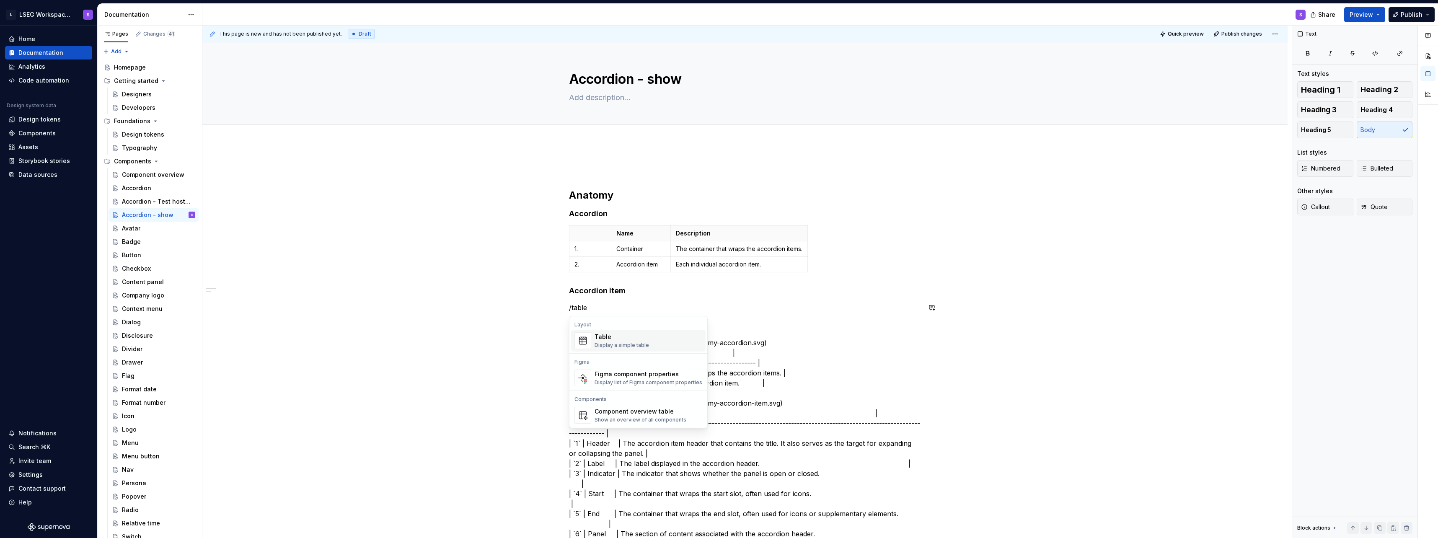
click at [630, 346] on div "Display a simple table" at bounding box center [622, 345] width 54 height 7
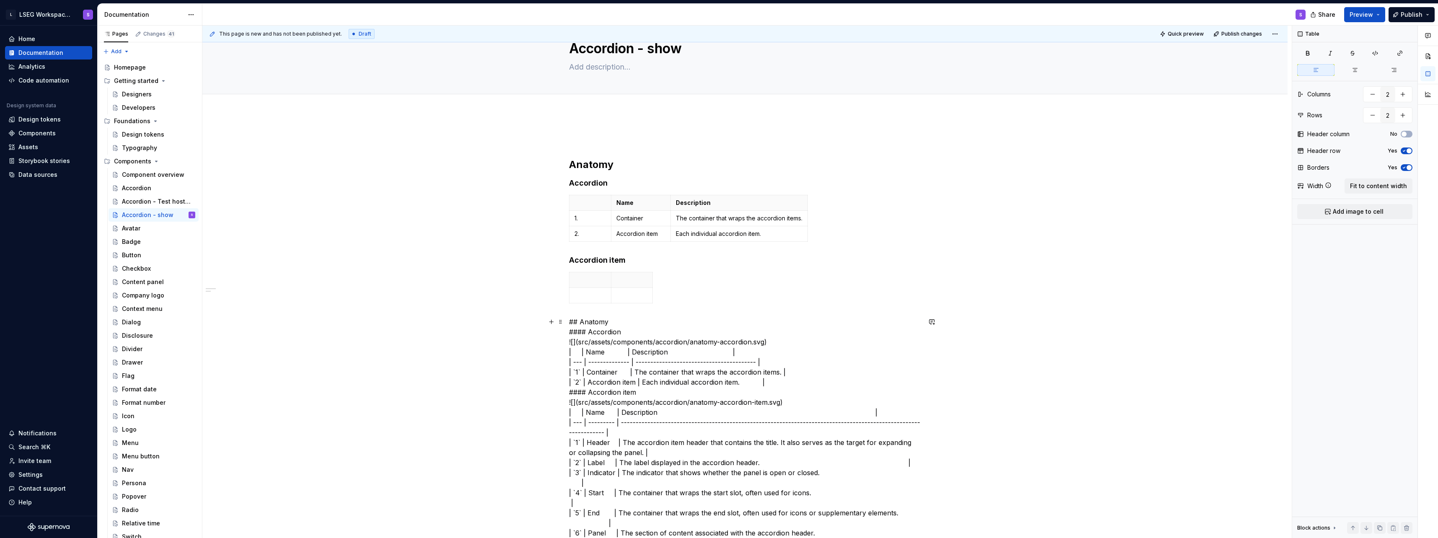
scroll to position [42, 0]
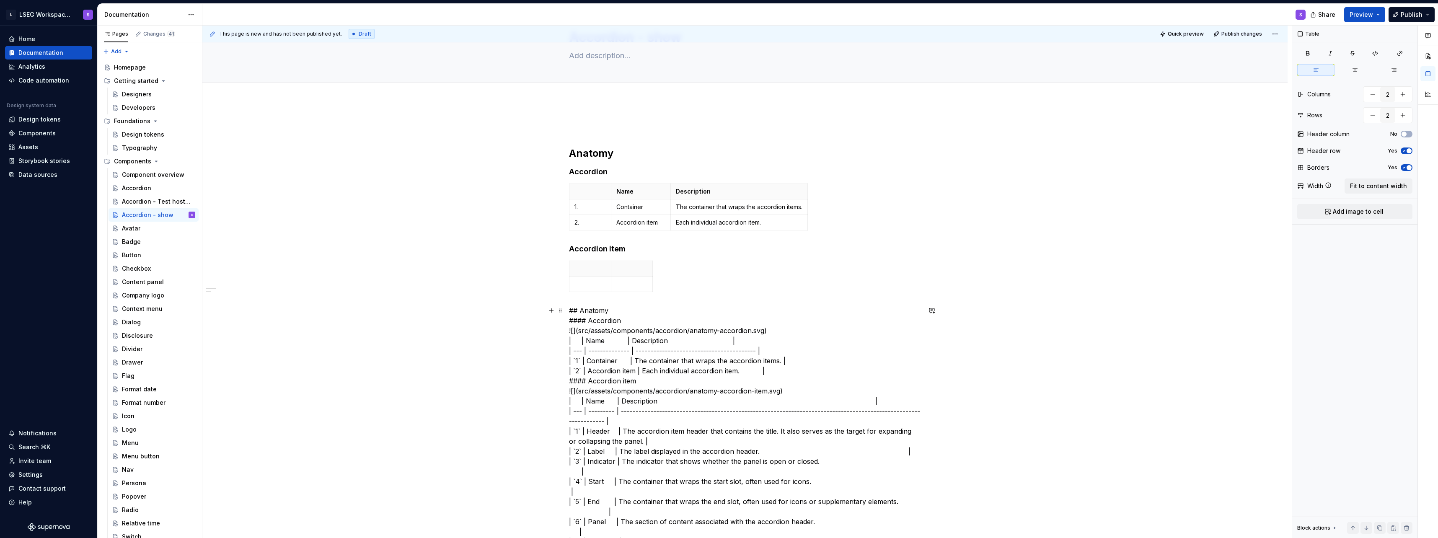
click at [572, 186] on th at bounding box center [590, 192] width 42 height 16
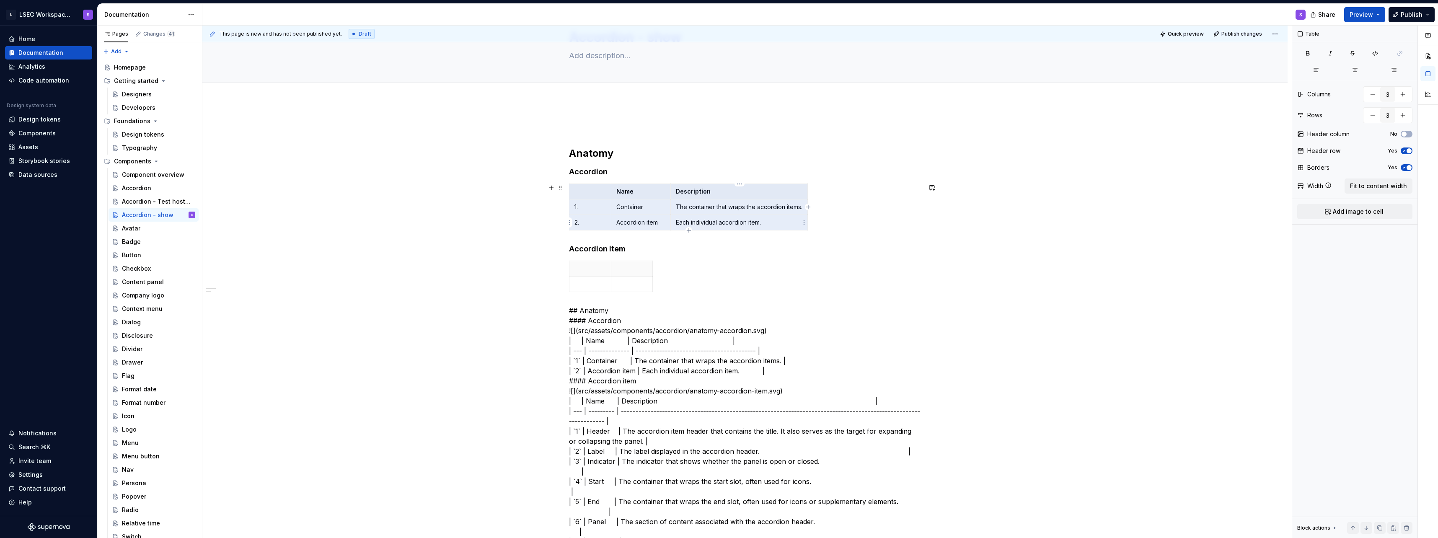
drag, startPoint x: 582, startPoint y: 187, endPoint x: 745, endPoint y: 222, distance: 167.2
click at [745, 222] on tbody "Name Description 1. Container The container that wraps the accordion items. 2. …" at bounding box center [688, 207] width 238 height 47
type input "2"
click at [677, 270] on div at bounding box center [745, 278] width 352 height 35
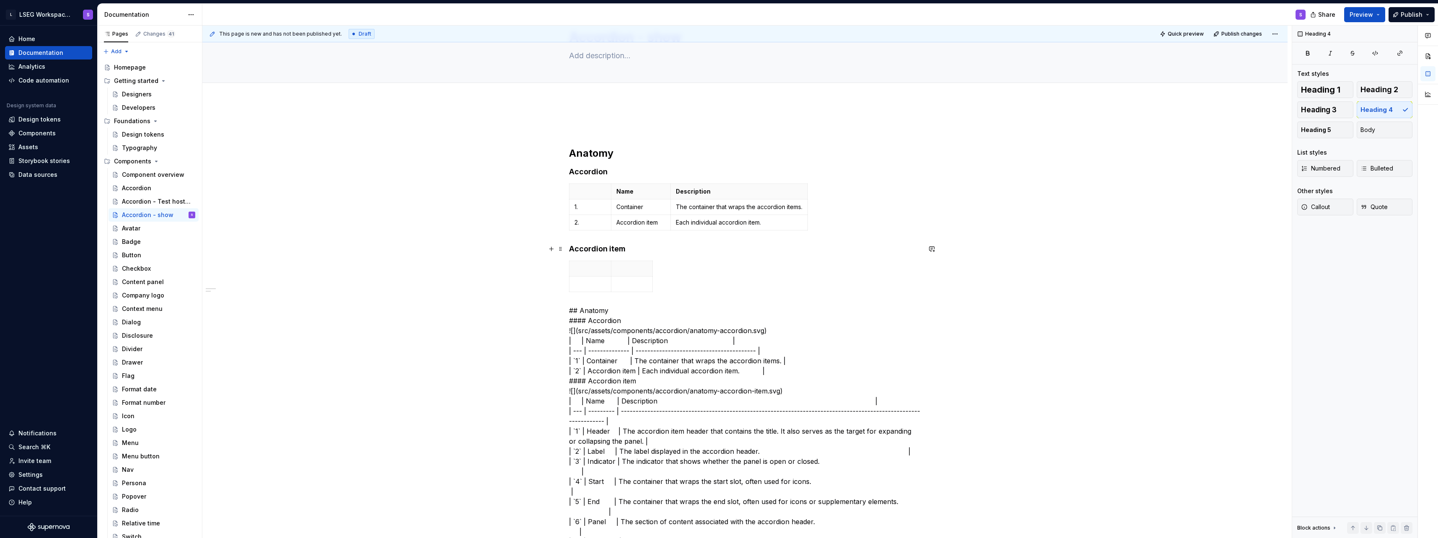
click at [634, 252] on h4 "Accordion item" at bounding box center [745, 249] width 352 height 10
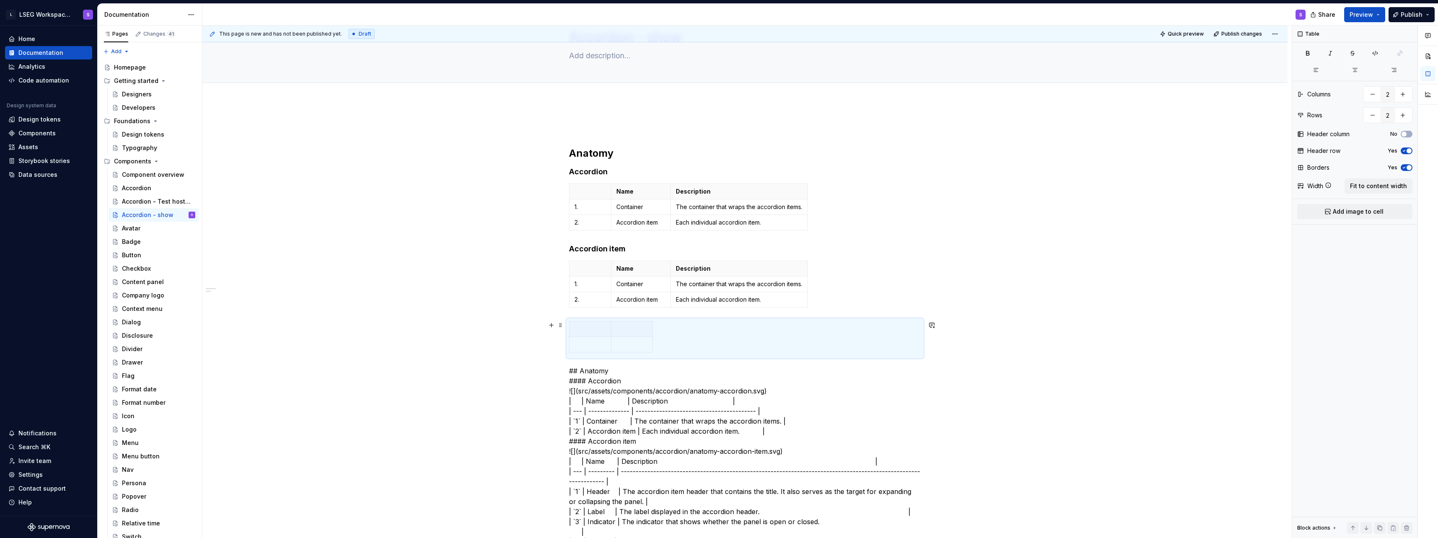
click at [672, 327] on div at bounding box center [745, 338] width 352 height 35
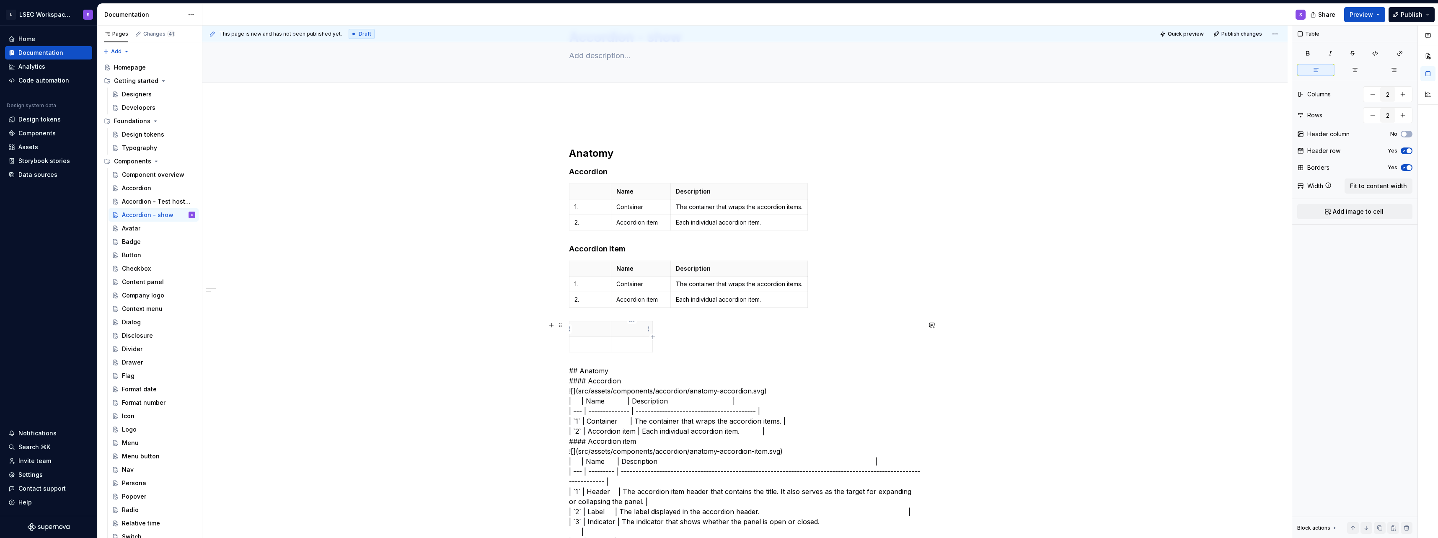
click at [640, 329] on p at bounding box center [631, 329] width 31 height 8
click at [623, 340] on tbody at bounding box center [610, 336] width 83 height 31
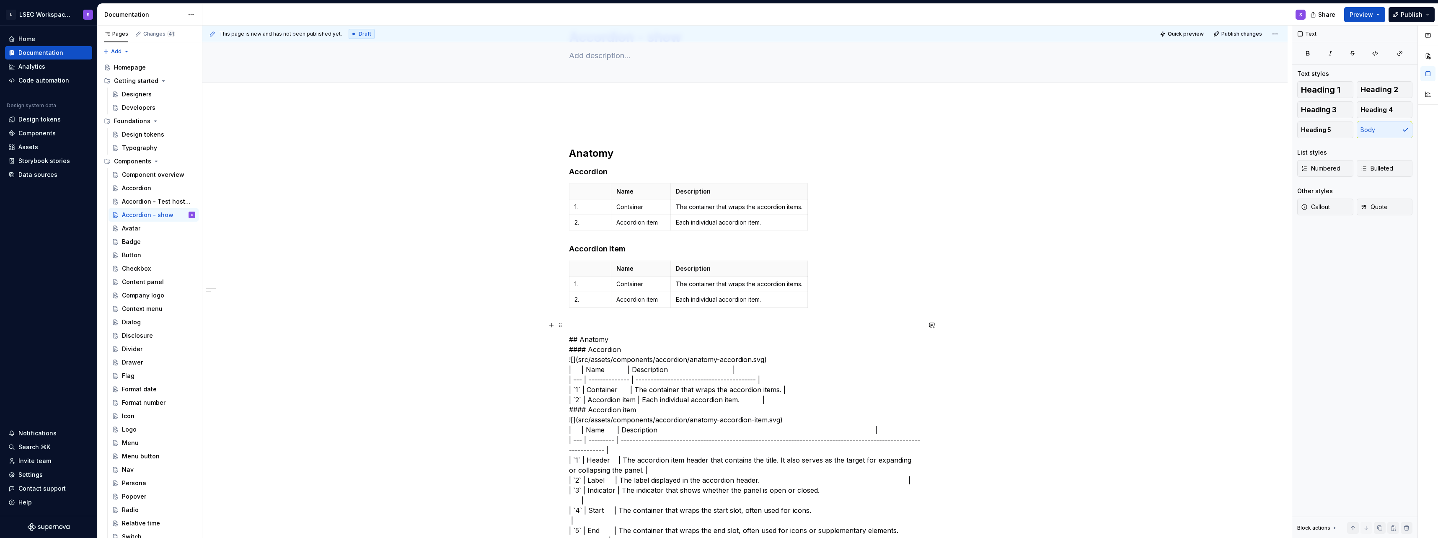
click at [632, 322] on div at bounding box center [745, 322] width 352 height 3
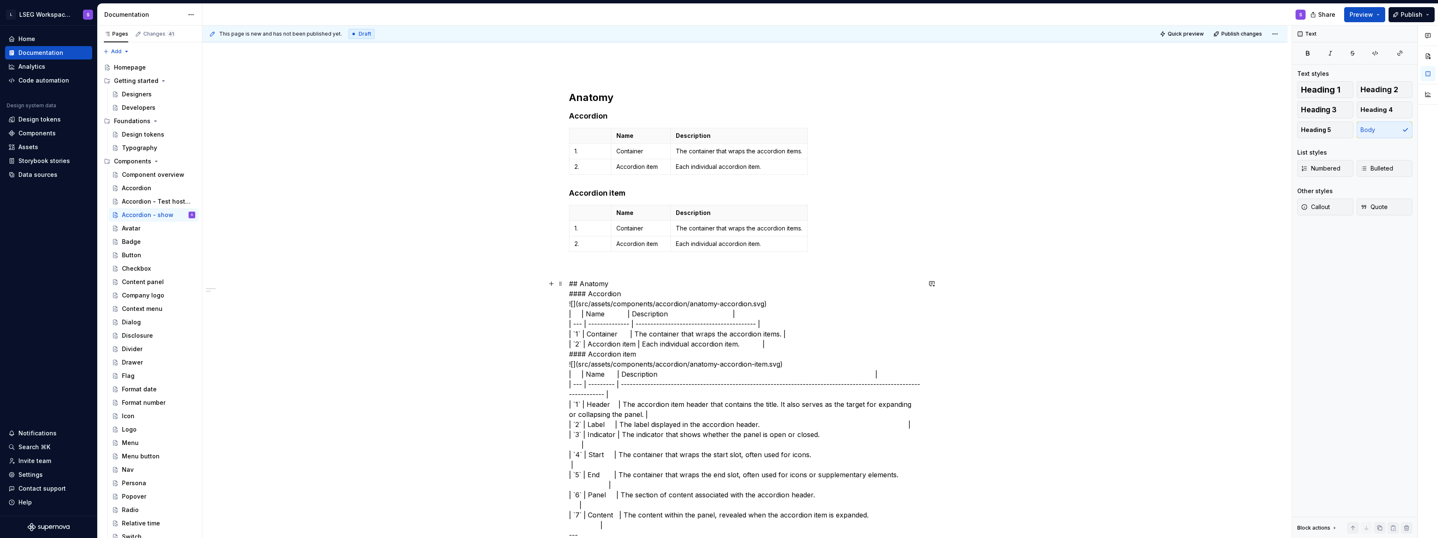
scroll to position [84, 0]
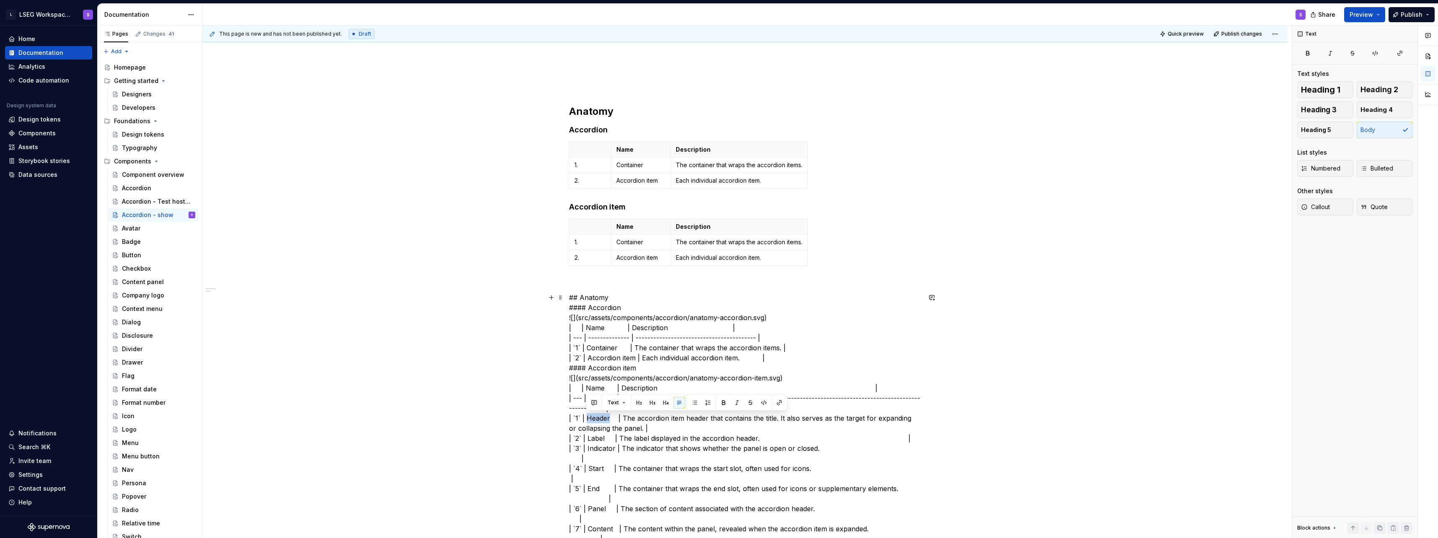
drag, startPoint x: 587, startPoint y: 418, endPoint x: 609, endPoint y: 417, distance: 21.8
click at [629, 240] on p "Container" at bounding box center [640, 242] width 49 height 8
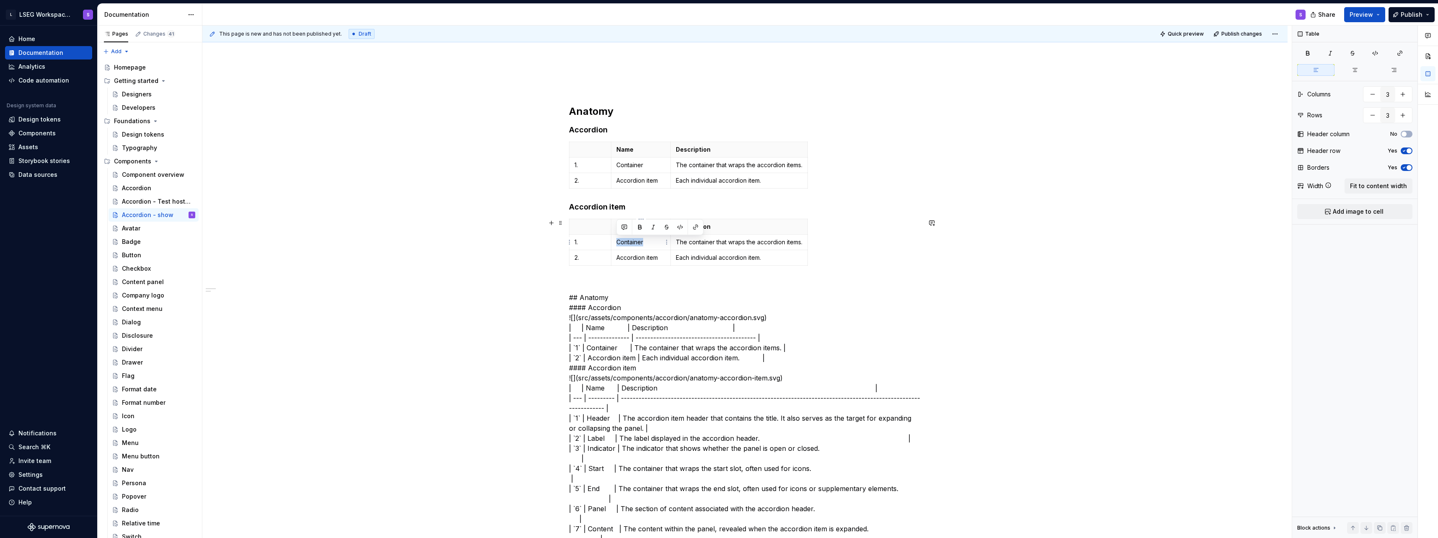
click at [629, 240] on p "Container" at bounding box center [640, 242] width 49 height 8
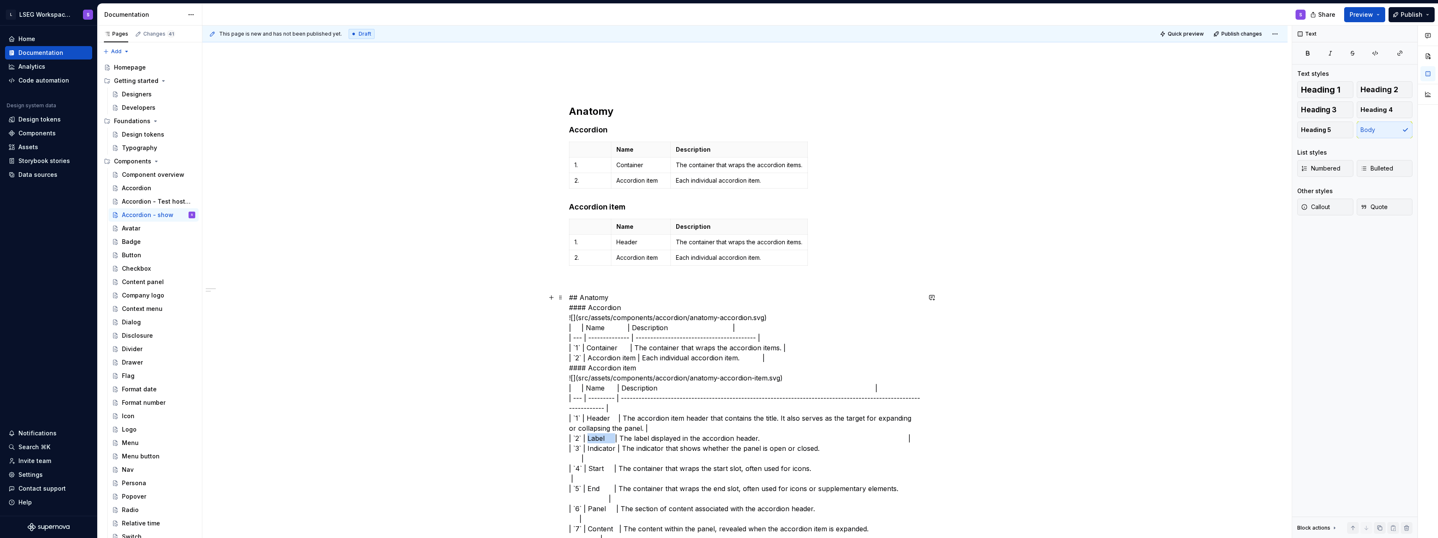
click at [638, 257] on p "Accordion item" at bounding box center [640, 258] width 49 height 8
click at [689, 265] on icon "button" at bounding box center [689, 265] width 7 height 7
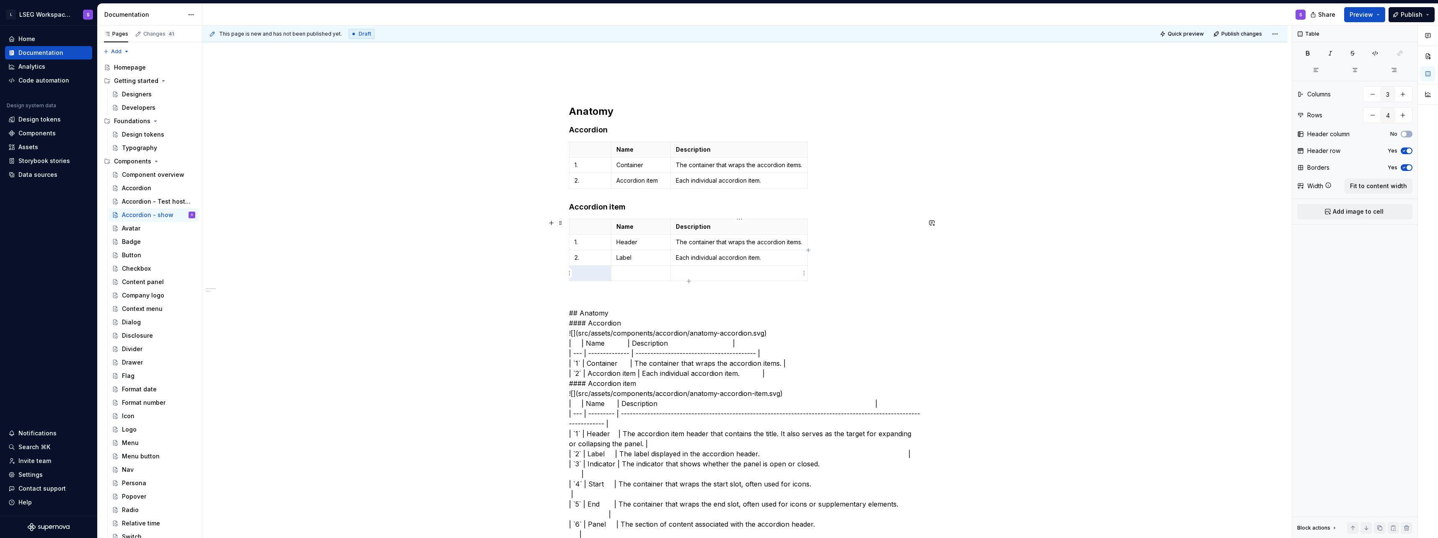
click at [689, 278] on icon "button" at bounding box center [689, 281] width 7 height 7
type input "5"
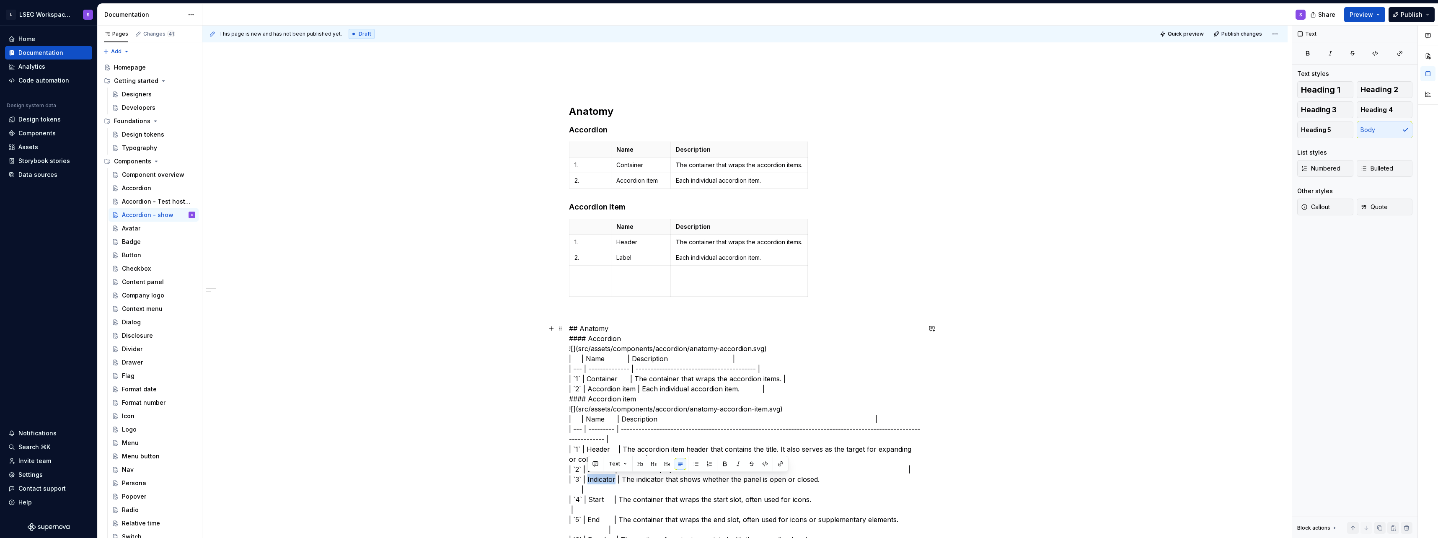
drag, startPoint x: 587, startPoint y: 475, endPoint x: 614, endPoint y: 475, distance: 27.2
click at [622, 277] on td at bounding box center [641, 274] width 60 height 16
drag, startPoint x: 588, startPoint y: 486, endPoint x: 603, endPoint y: 485, distance: 14.7
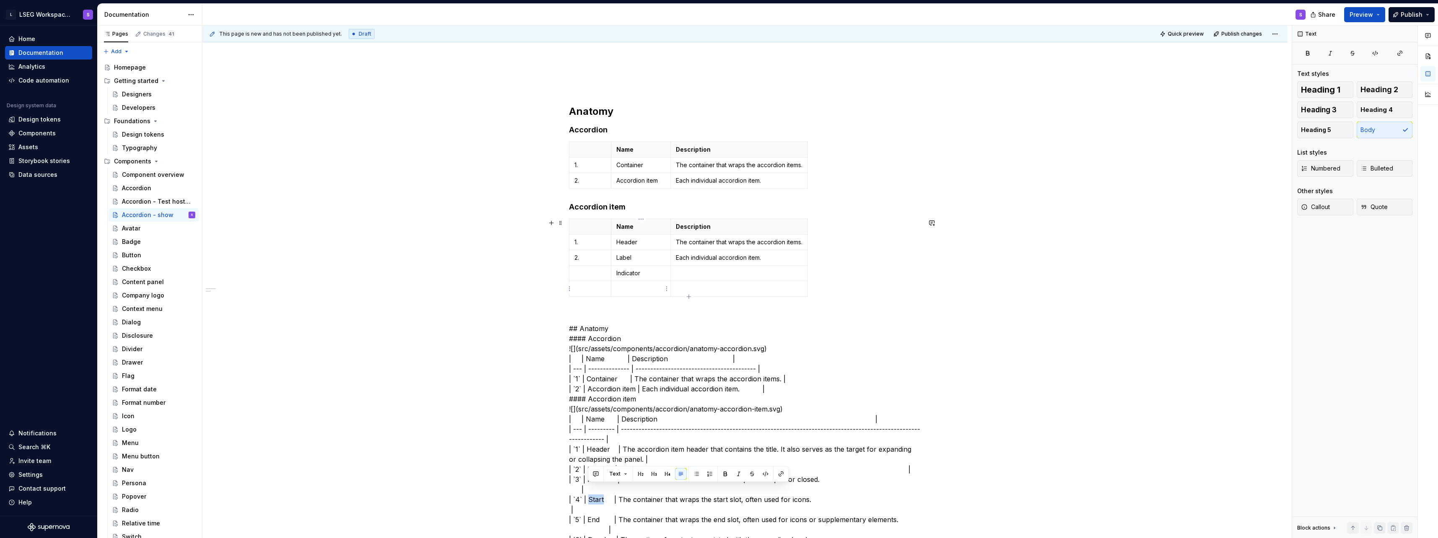
click at [624, 285] on p at bounding box center [640, 289] width 49 height 8
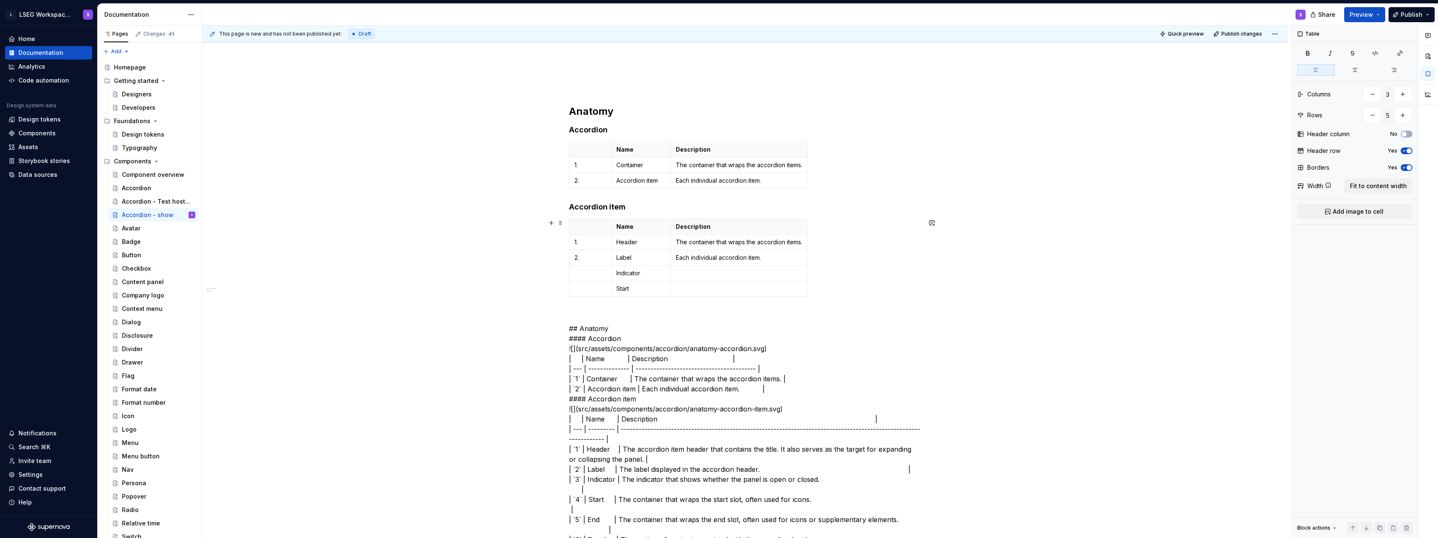
click at [685, 299] on div "Name Description 1. Header The container that wraps the accordion items. 2. Lab…" at bounding box center [745, 259] width 352 height 81
click at [688, 297] on div "Name Description 1. Header The container that wraps the accordion items. 2. Lab…" at bounding box center [745, 259] width 352 height 81
click at [689, 295] on icon "button" at bounding box center [689, 297] width 4 height 4
type input "6"
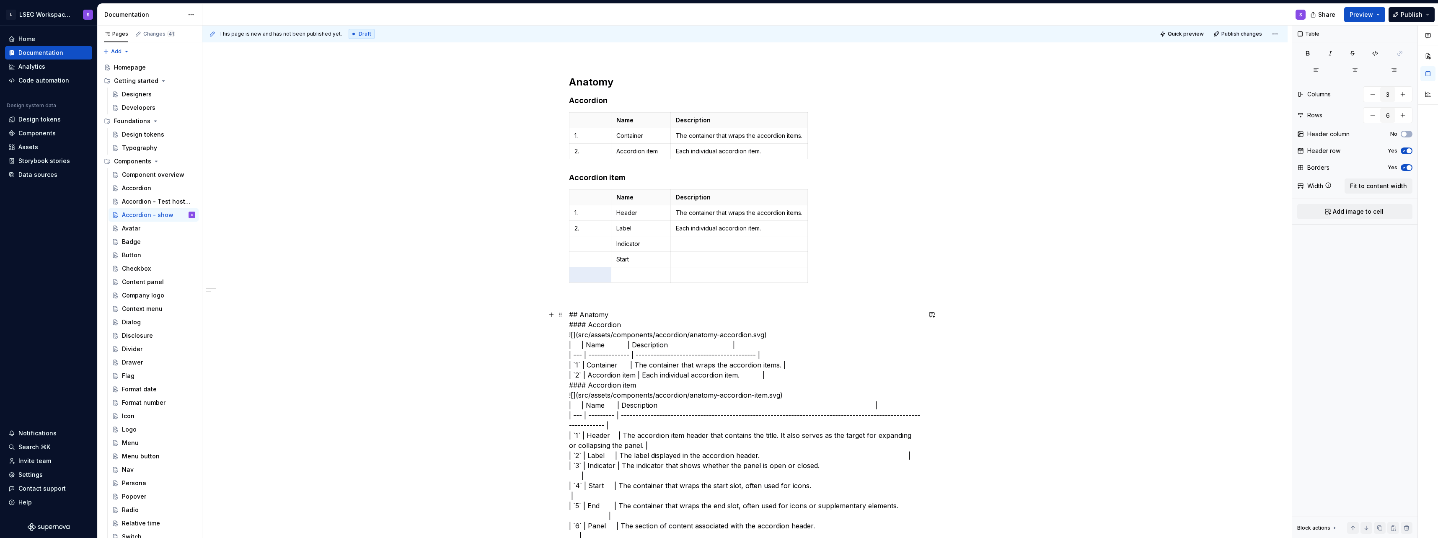
scroll to position [126, 0]
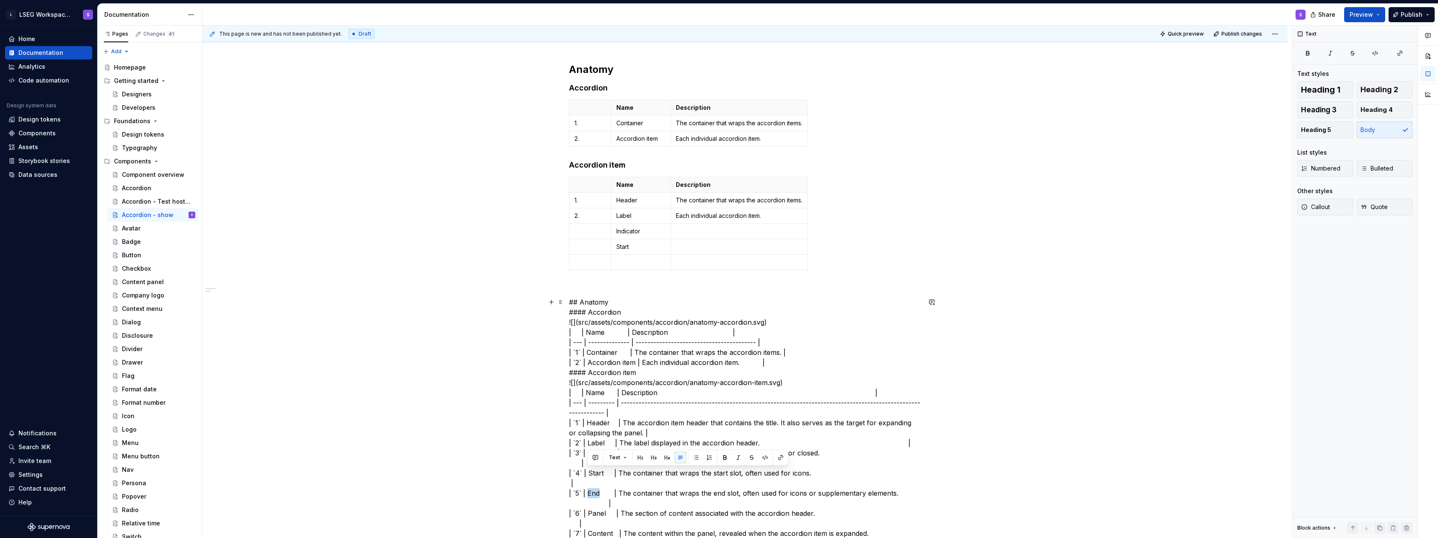
drag, startPoint x: 587, startPoint y: 471, endPoint x: 600, endPoint y: 473, distance: 13.5
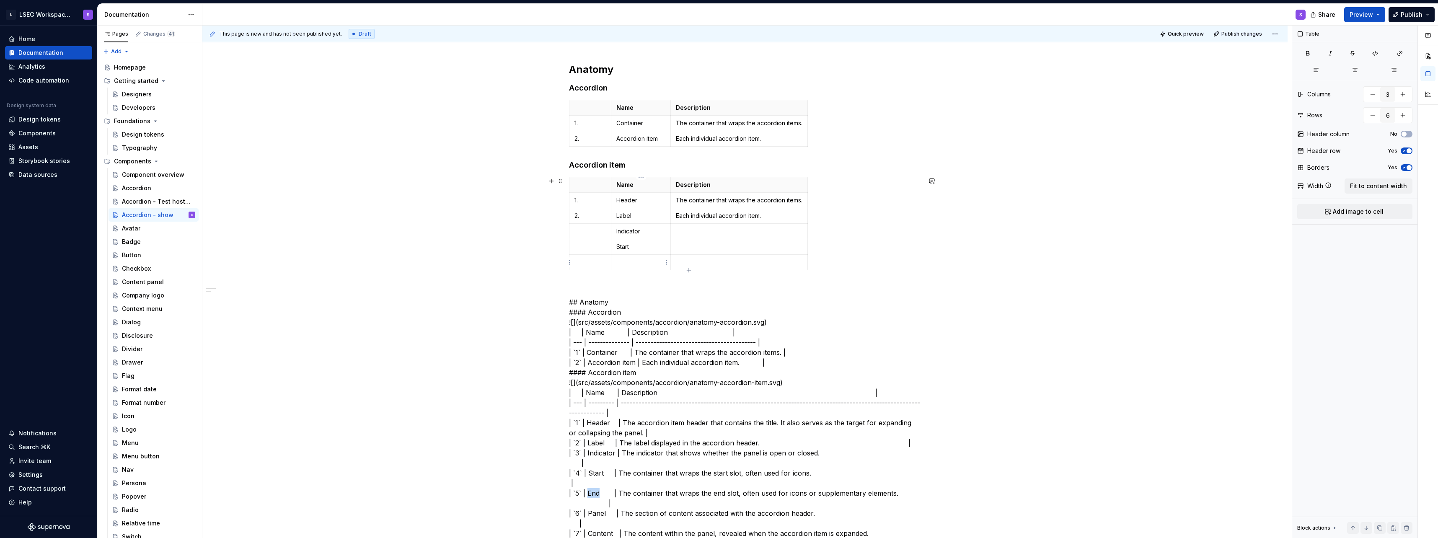
click at [632, 266] on td at bounding box center [641, 263] width 60 height 16
click at [689, 269] on icon "button" at bounding box center [689, 270] width 7 height 7
type input "7"
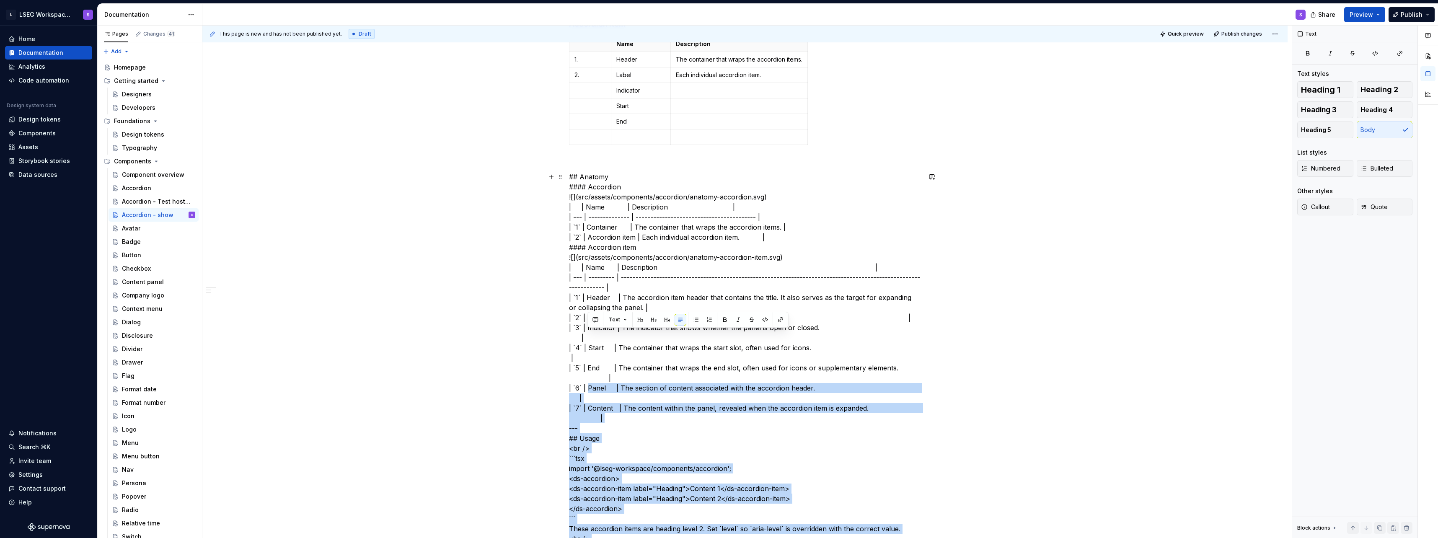
scroll to position [299, 0]
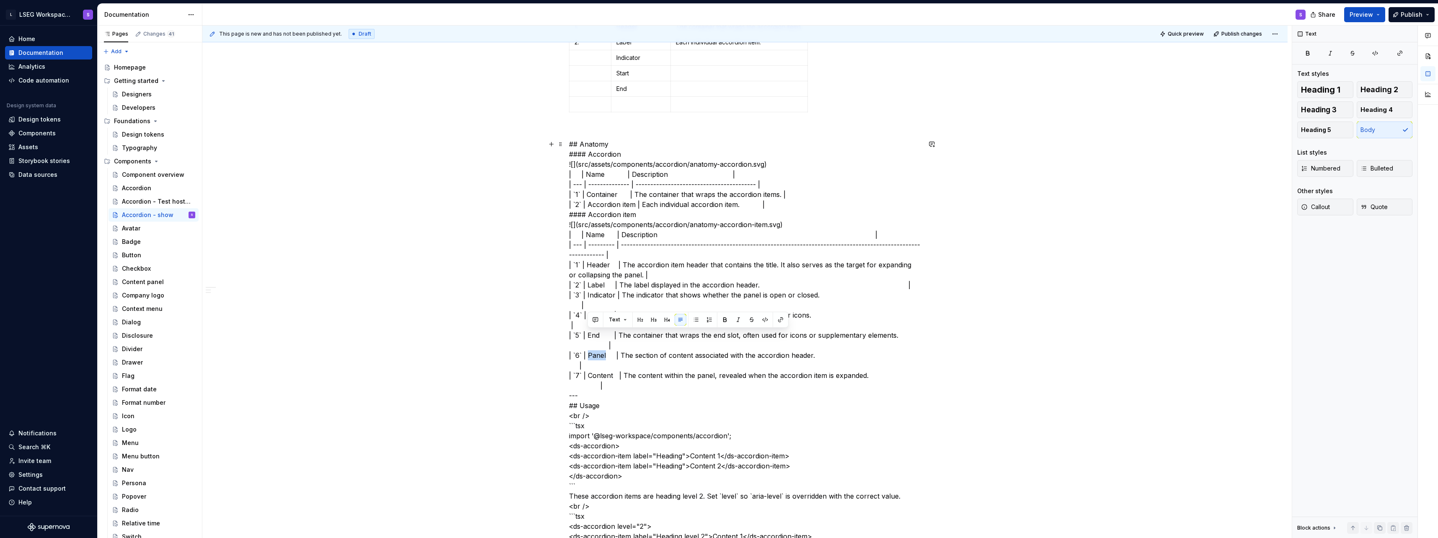
drag, startPoint x: 588, startPoint y: 505, endPoint x: 605, endPoint y: 339, distance: 167.2
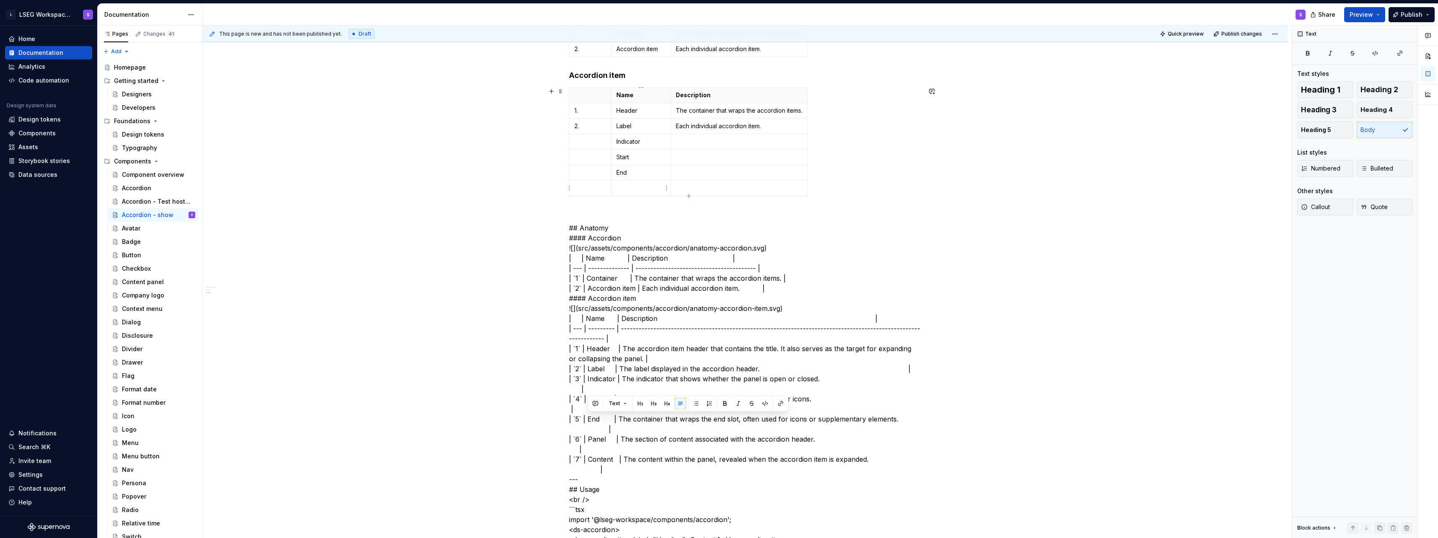
click at [627, 184] on p at bounding box center [640, 188] width 49 height 8
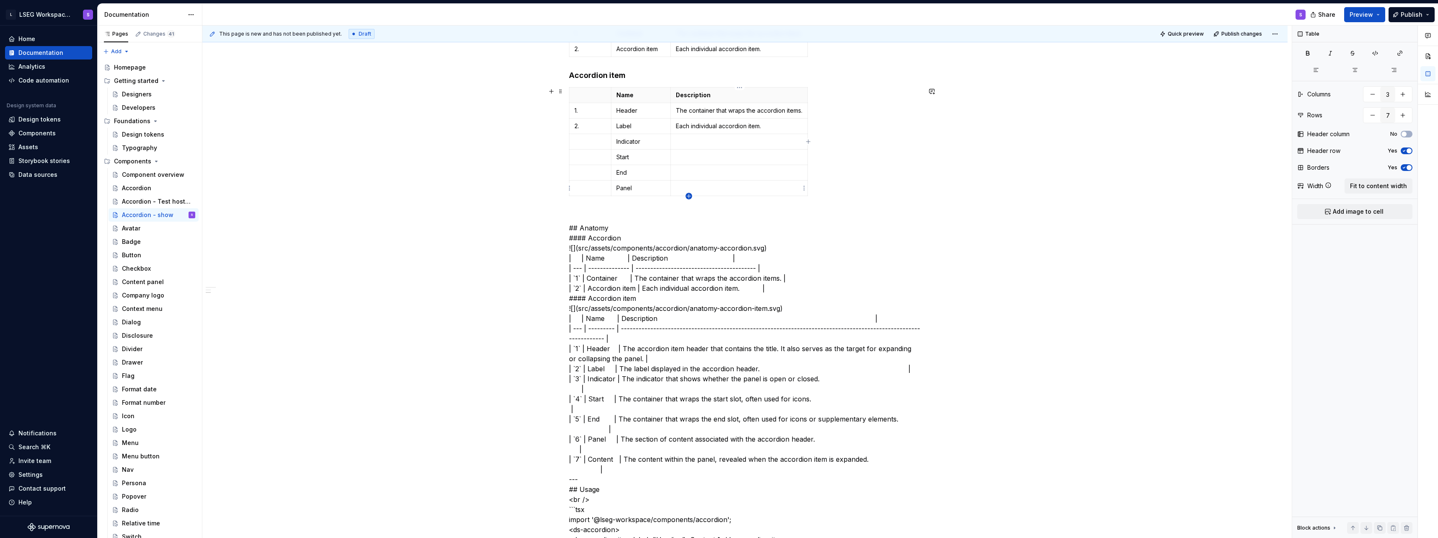
click at [688, 195] on icon "button" at bounding box center [689, 196] width 7 height 7
type input "8"
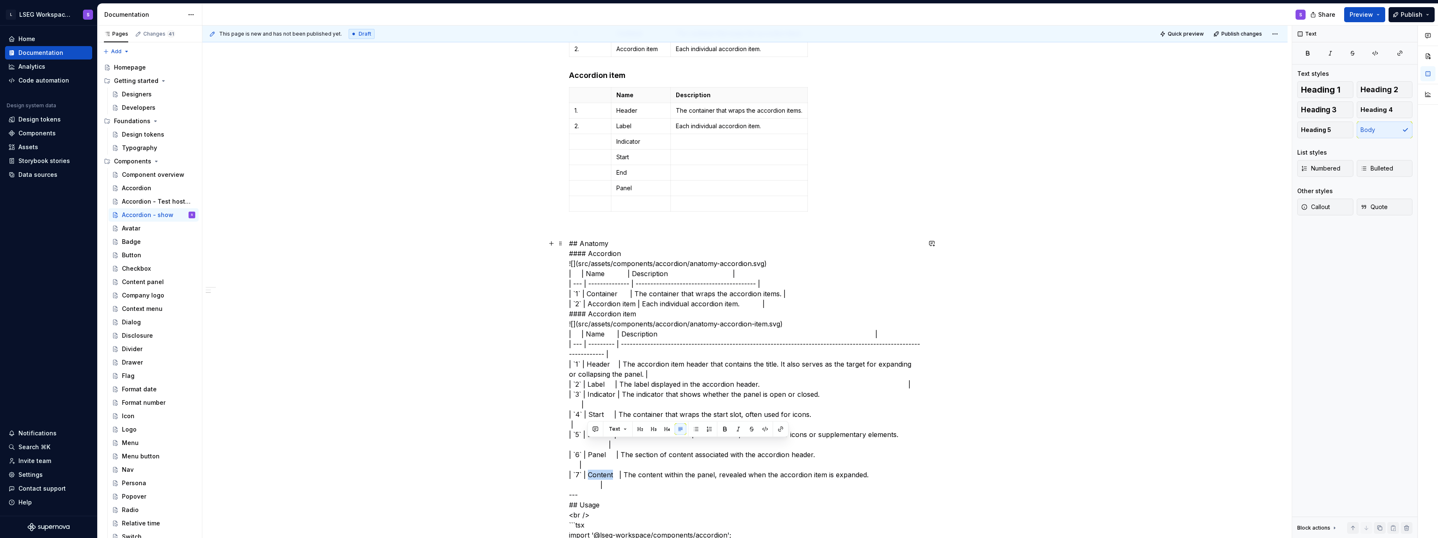
drag, startPoint x: 591, startPoint y: 446, endPoint x: 613, endPoint y: 444, distance: 21.5
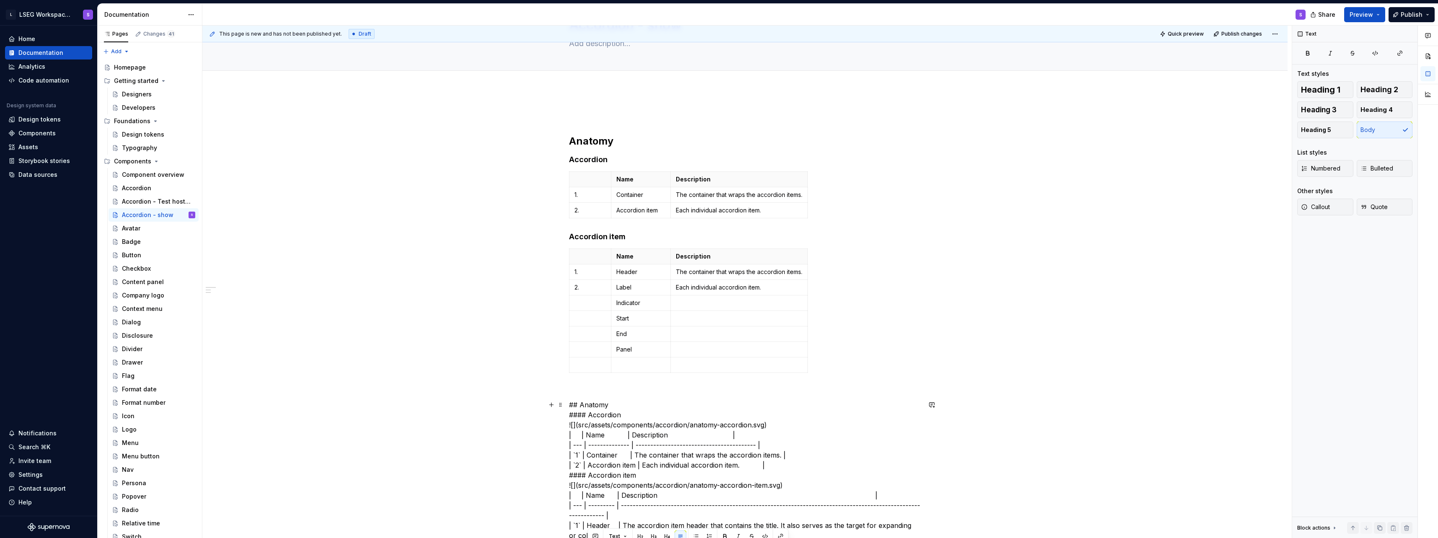
scroll to position [48, 0]
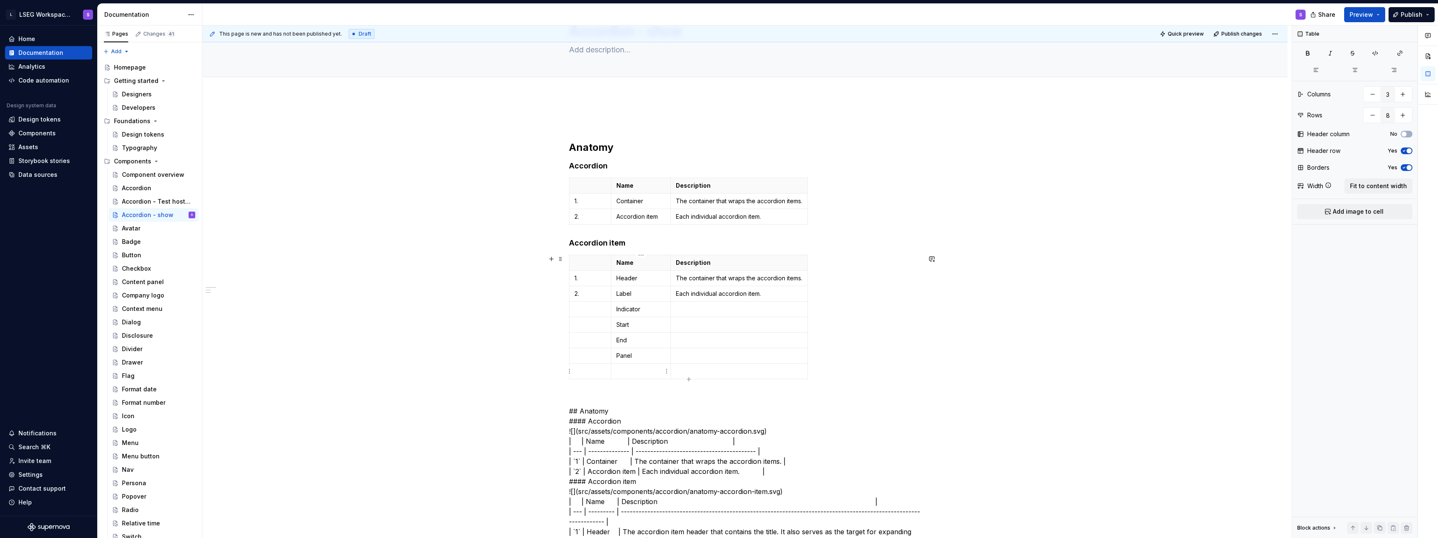
click at [632, 373] on p at bounding box center [640, 371] width 49 height 8
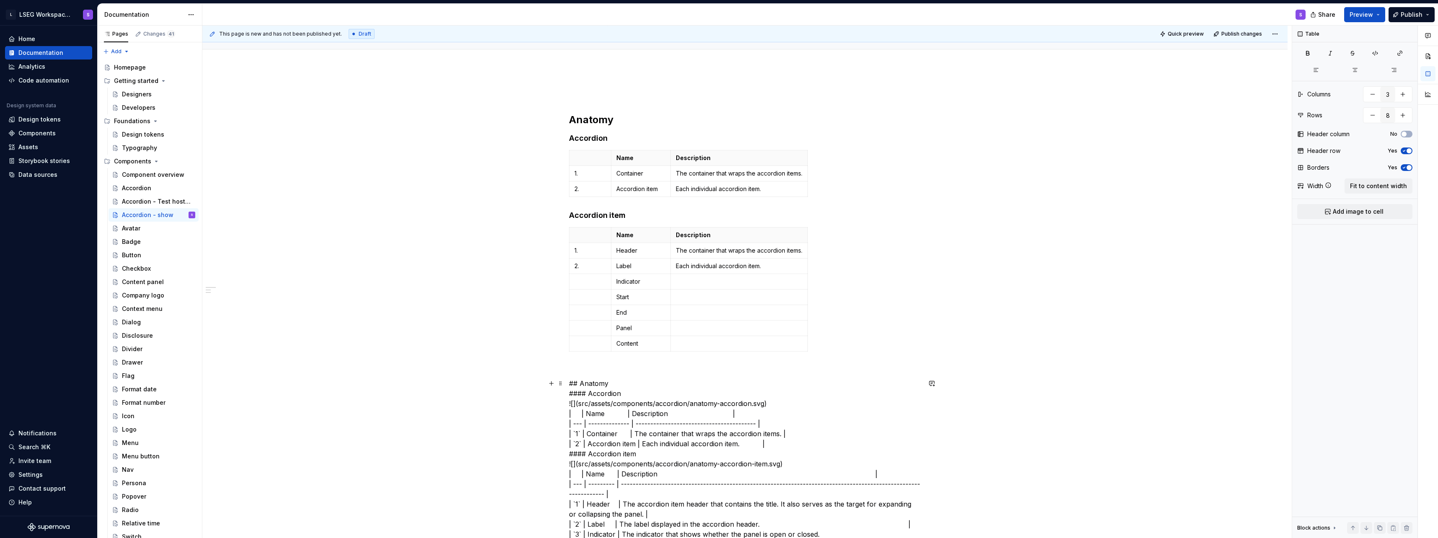
scroll to position [90, 0]
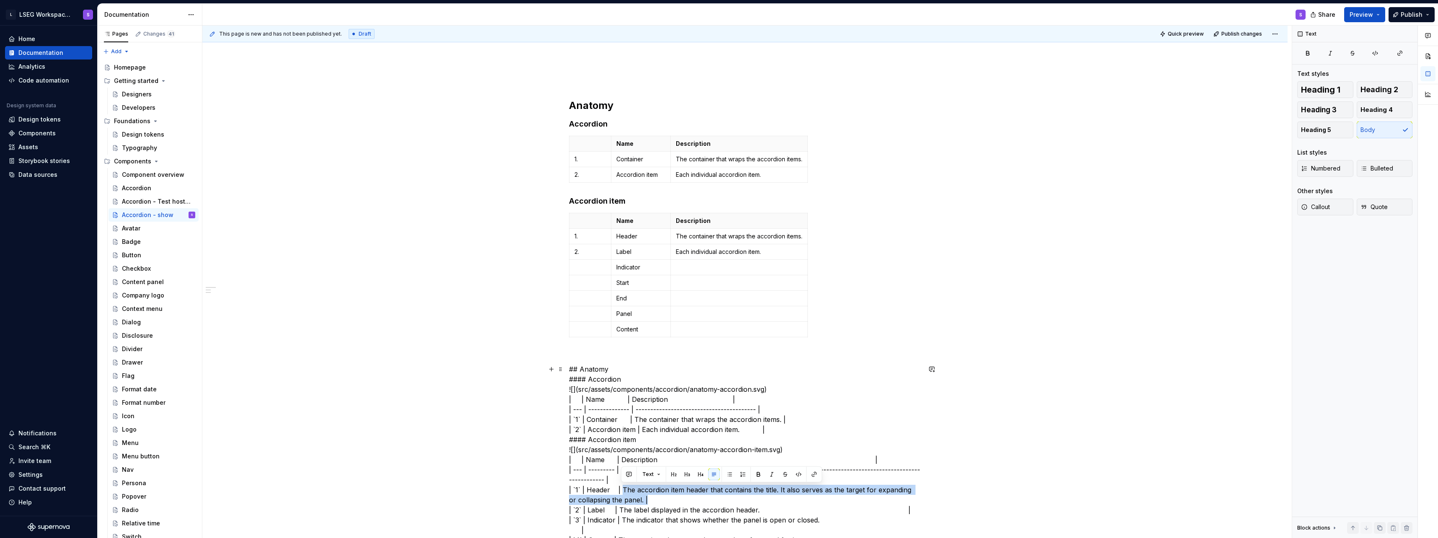
scroll to position [93, 0]
drag, startPoint x: 622, startPoint y: 488, endPoint x: 635, endPoint y: 494, distance: 14.1
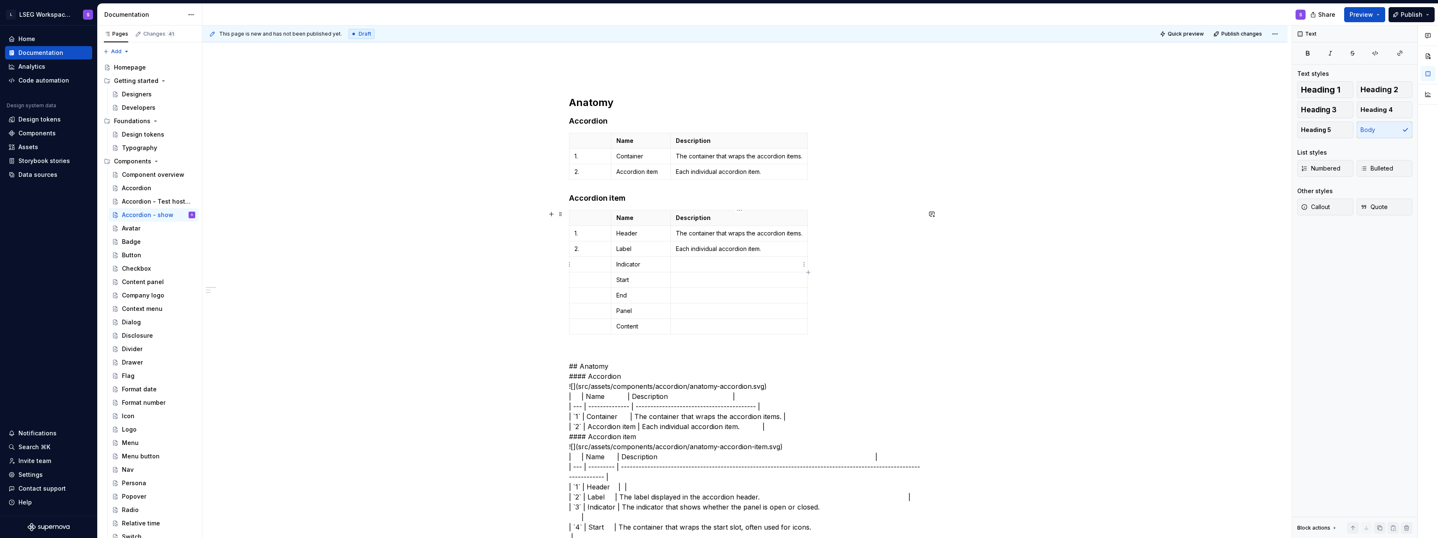
click at [693, 266] on p at bounding box center [739, 264] width 127 height 8
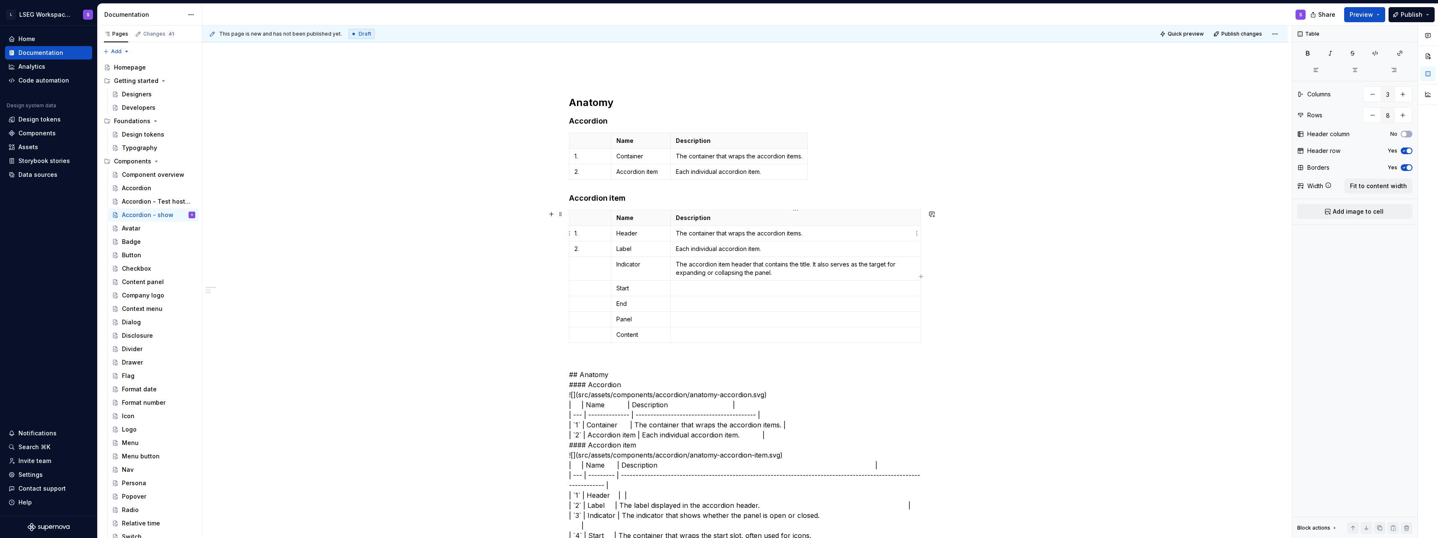
click at [690, 232] on p "The container that wraps the accordion items." at bounding box center [796, 233] width 240 height 8
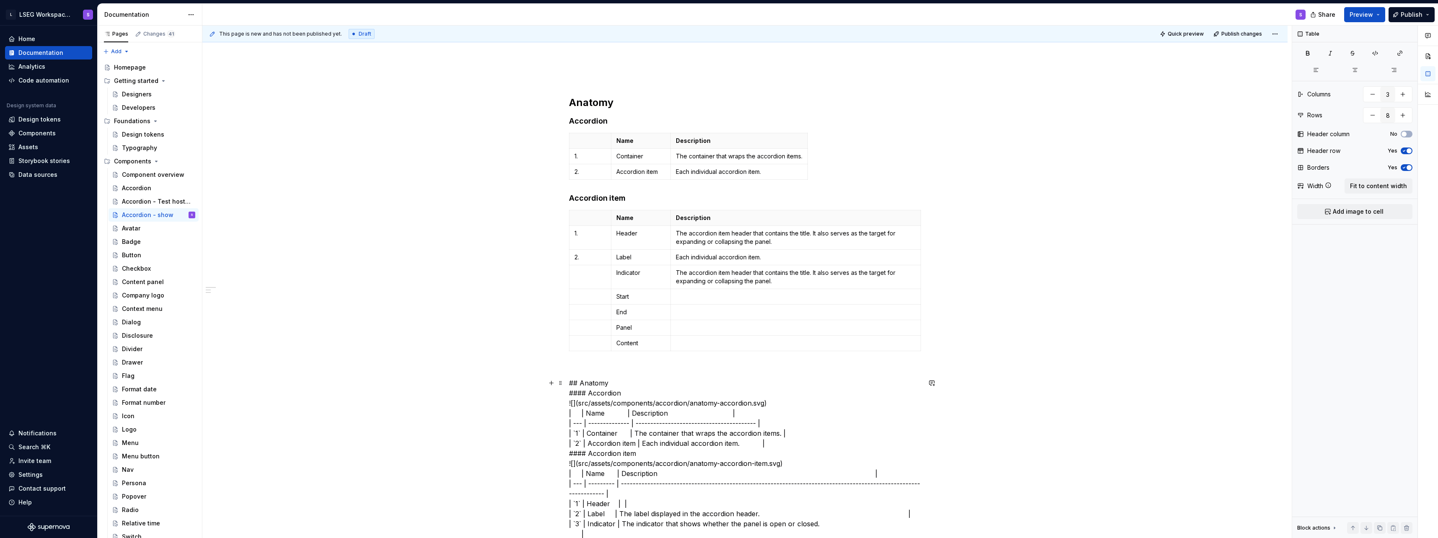
scroll to position [135, 0]
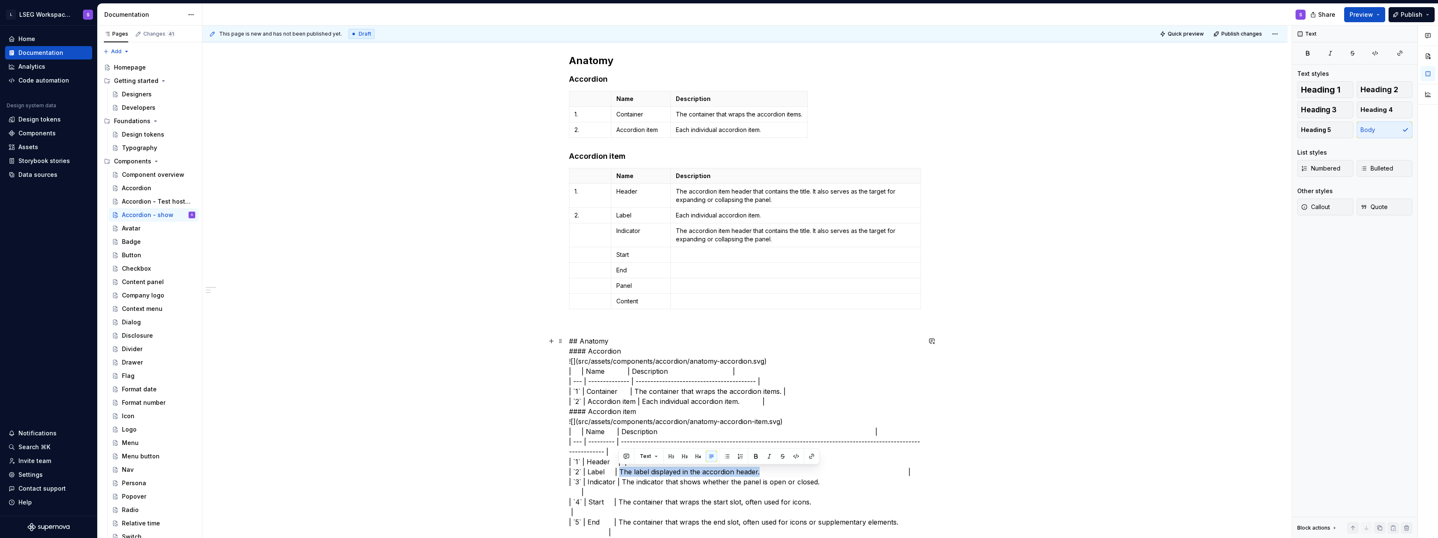
drag, startPoint x: 618, startPoint y: 471, endPoint x: 759, endPoint y: 470, distance: 140.8
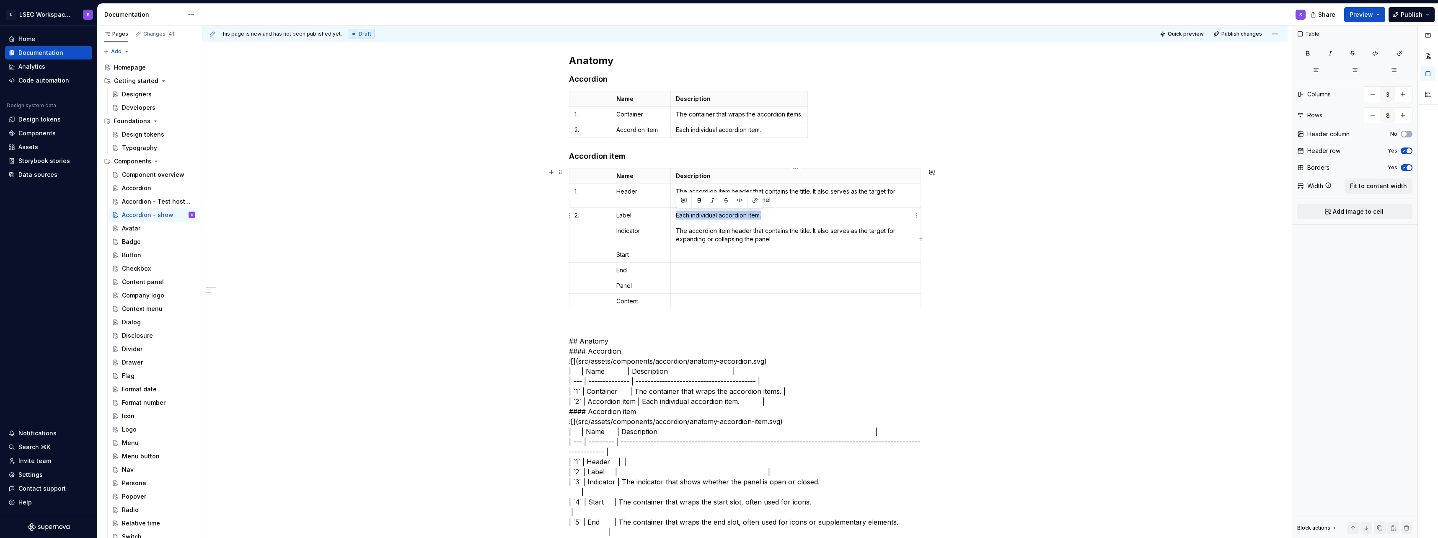
drag, startPoint x: 677, startPoint y: 214, endPoint x: 792, endPoint y: 214, distance: 115.2
click at [792, 214] on p "Each individual accordion item." at bounding box center [796, 215] width 240 height 8
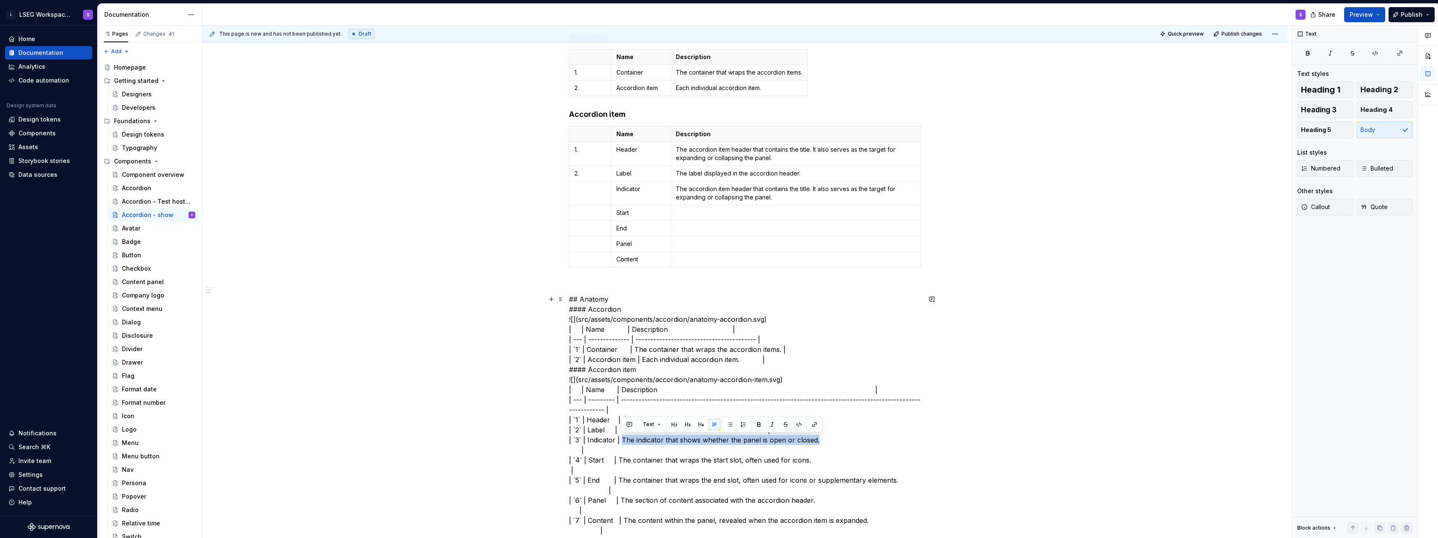
drag, startPoint x: 623, startPoint y: 440, endPoint x: 817, endPoint y: 440, distance: 194.4
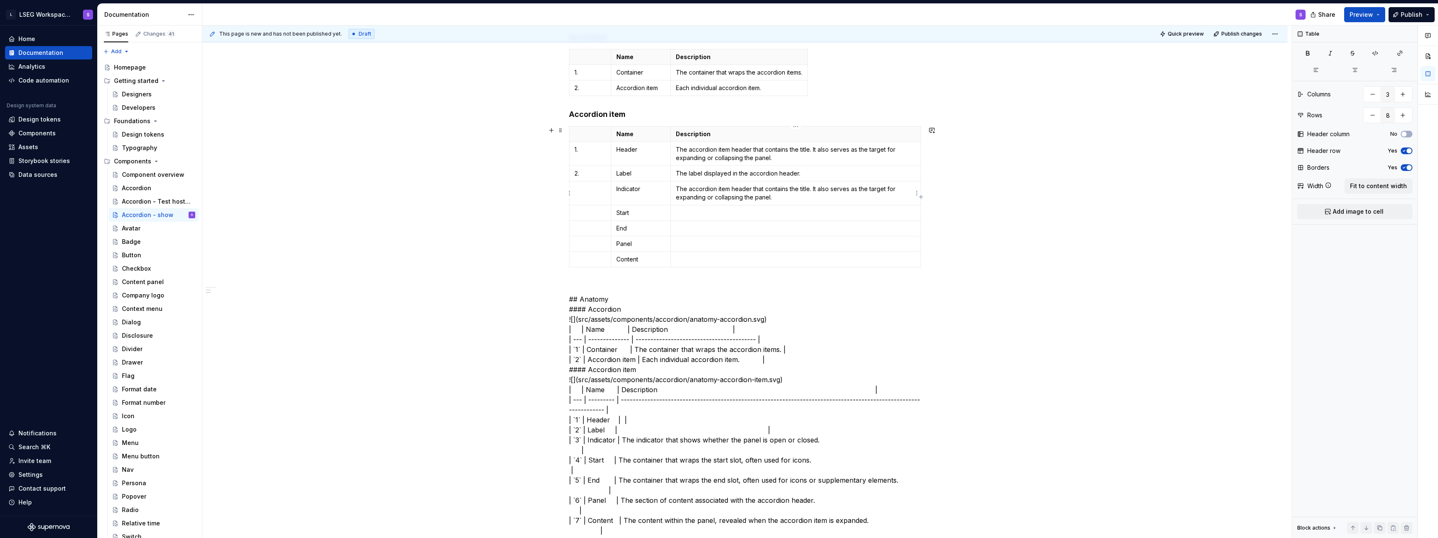
click at [689, 194] on p "The accordion item header that contains the title. It also serves as the target…" at bounding box center [796, 193] width 240 height 17
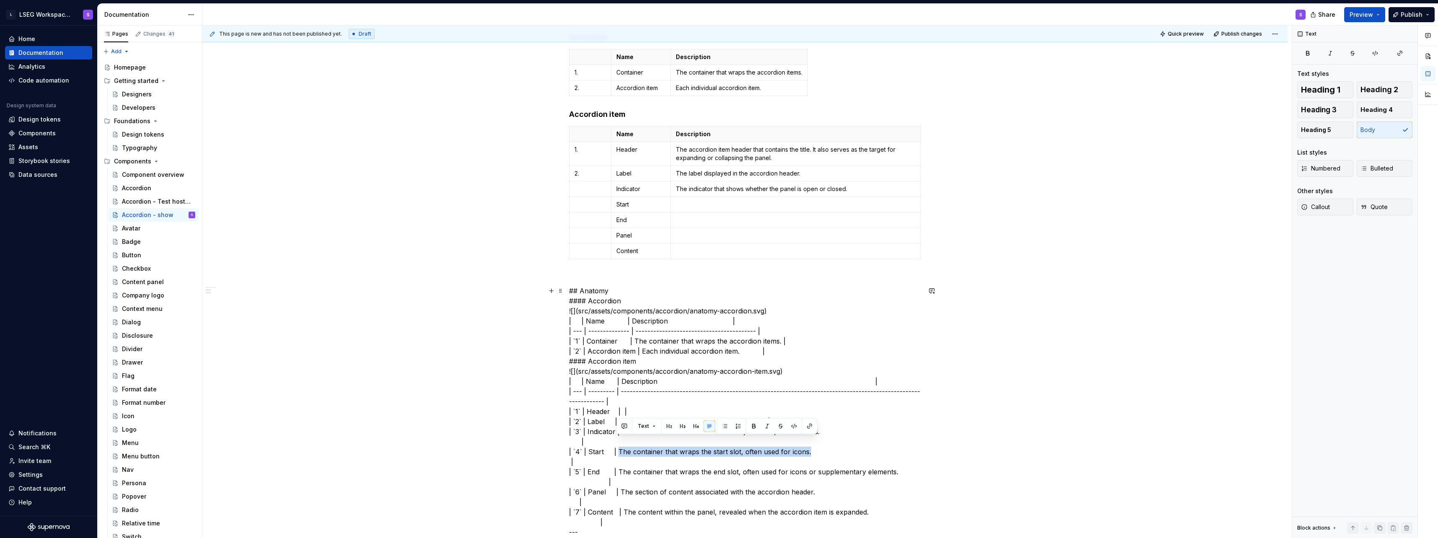
drag, startPoint x: 617, startPoint y: 442, endPoint x: 806, endPoint y: 439, distance: 188.6
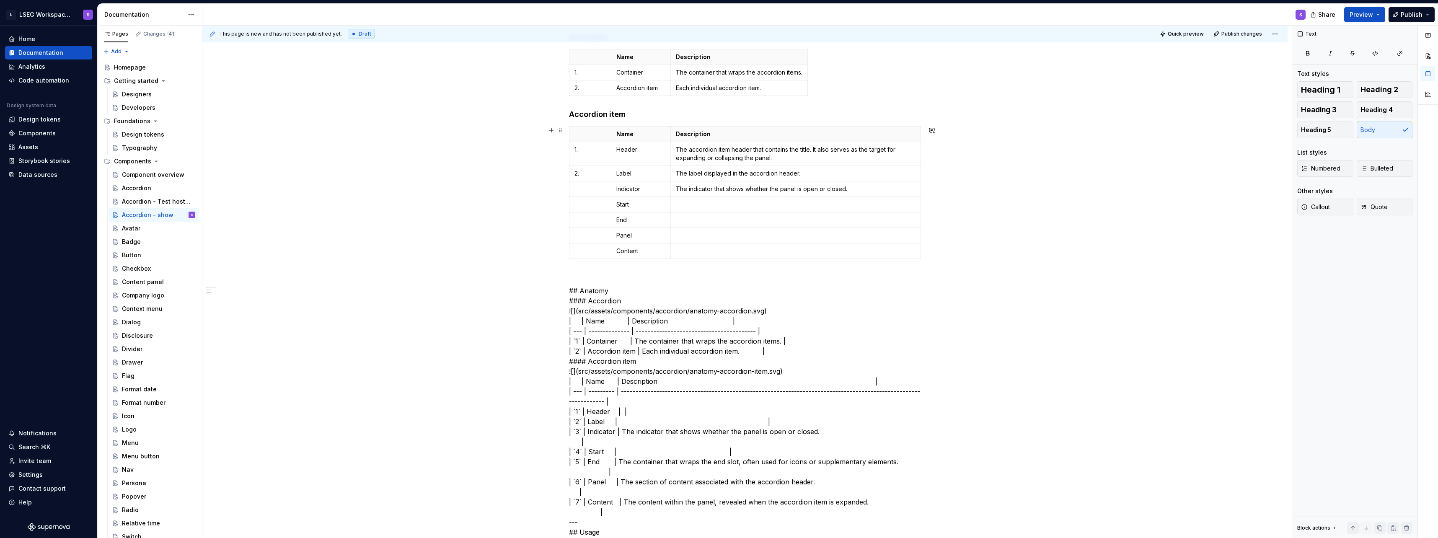
click at [686, 205] on p at bounding box center [796, 204] width 240 height 8
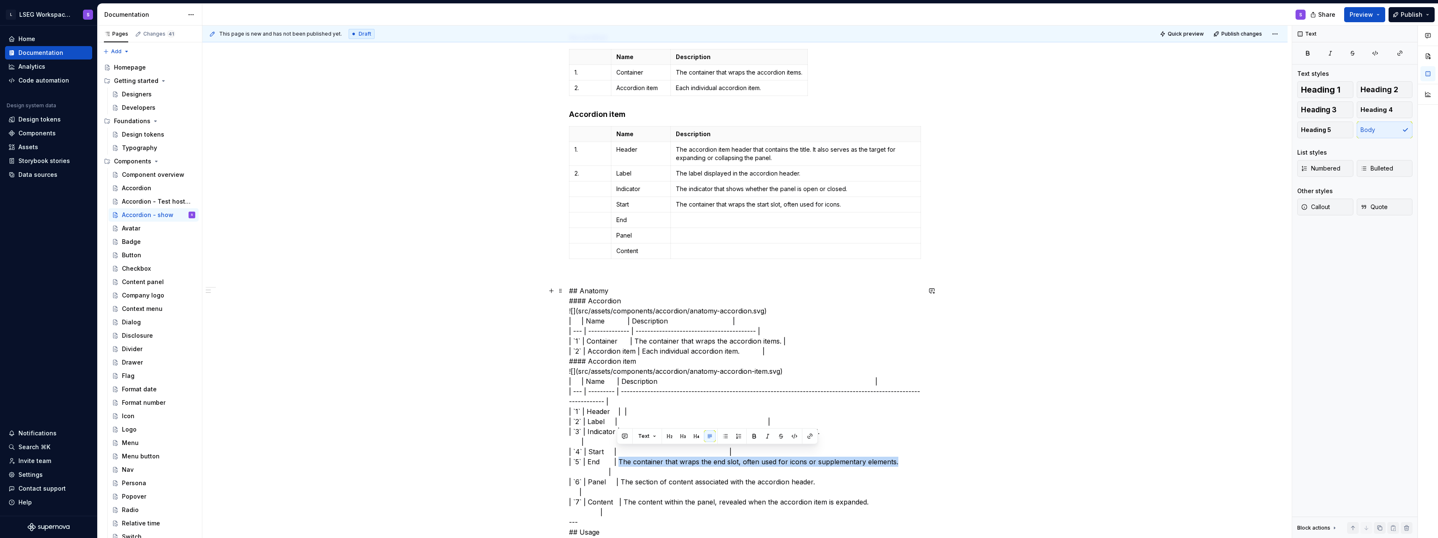
drag, startPoint x: 618, startPoint y: 448, endPoint x: 893, endPoint y: 450, distance: 275.3
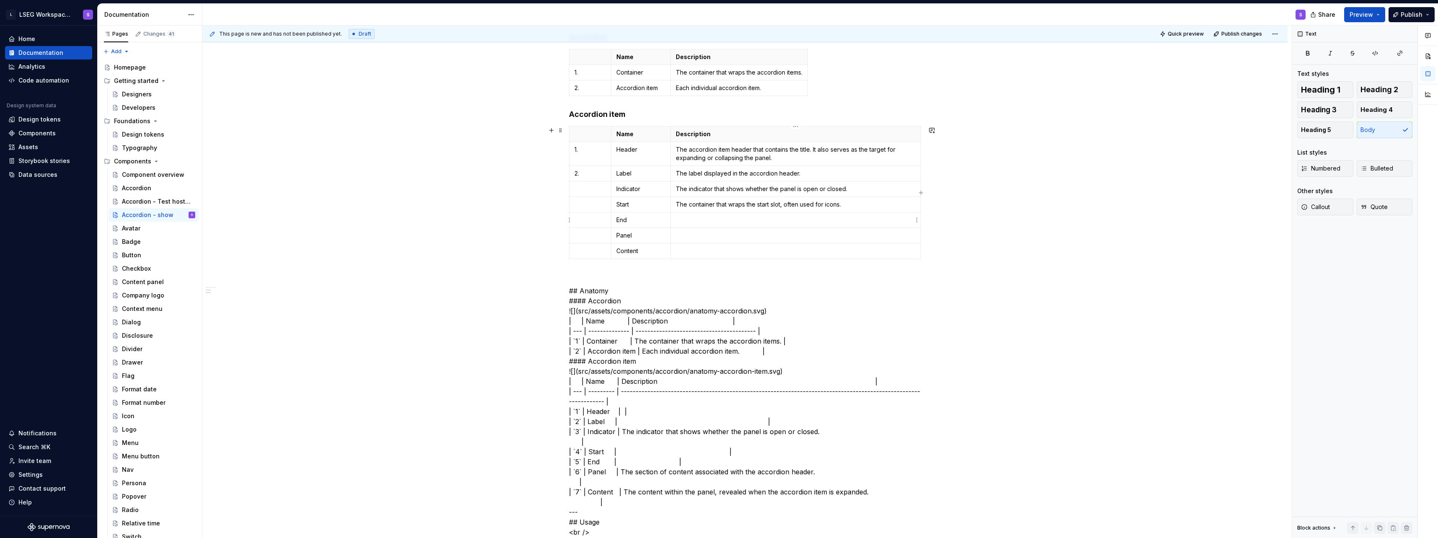
click at [692, 214] on td at bounding box center [796, 220] width 250 height 16
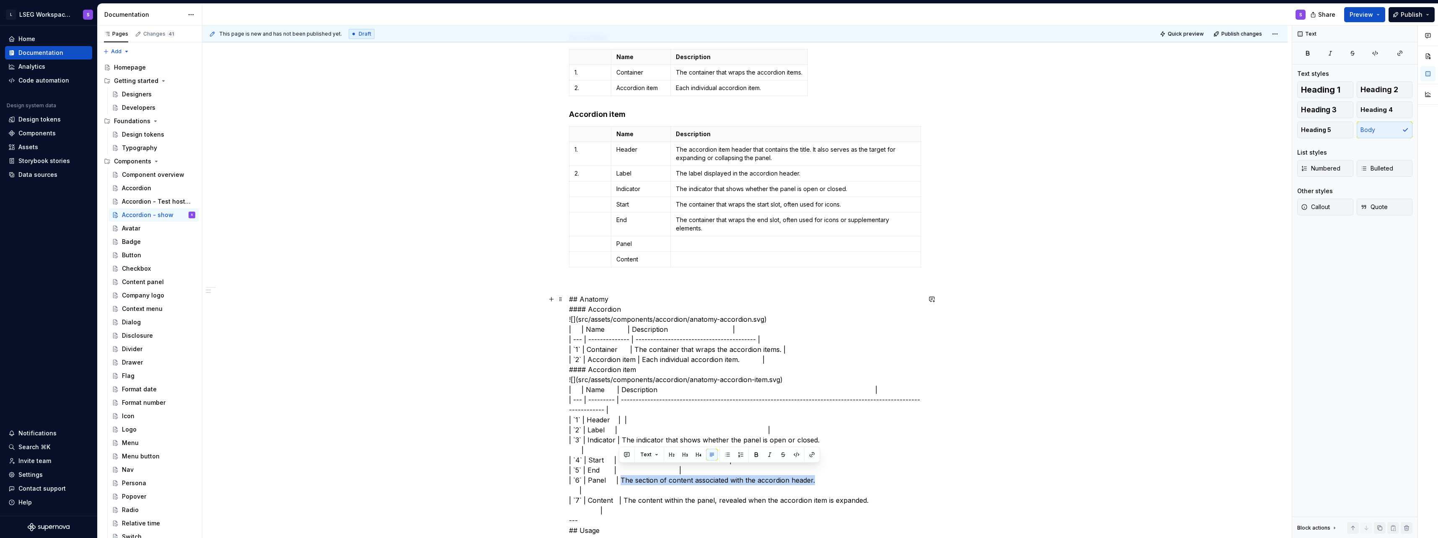
drag, startPoint x: 618, startPoint y: 471, endPoint x: 812, endPoint y: 473, distance: 193.6
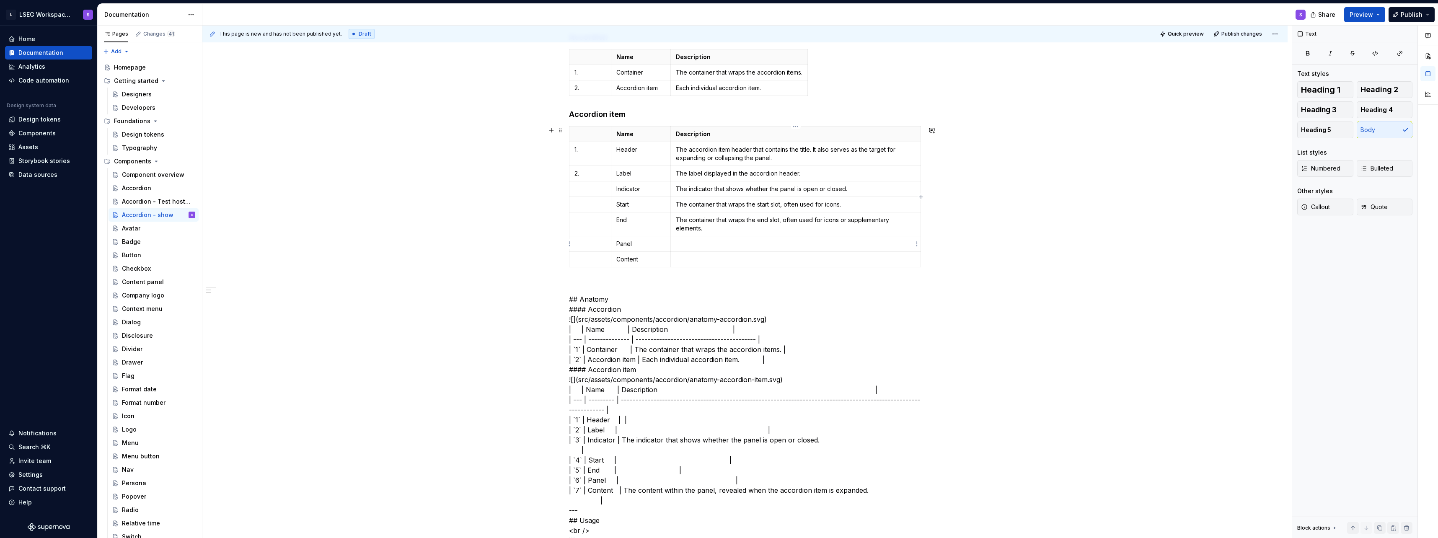
click at [700, 238] on td at bounding box center [796, 244] width 250 height 16
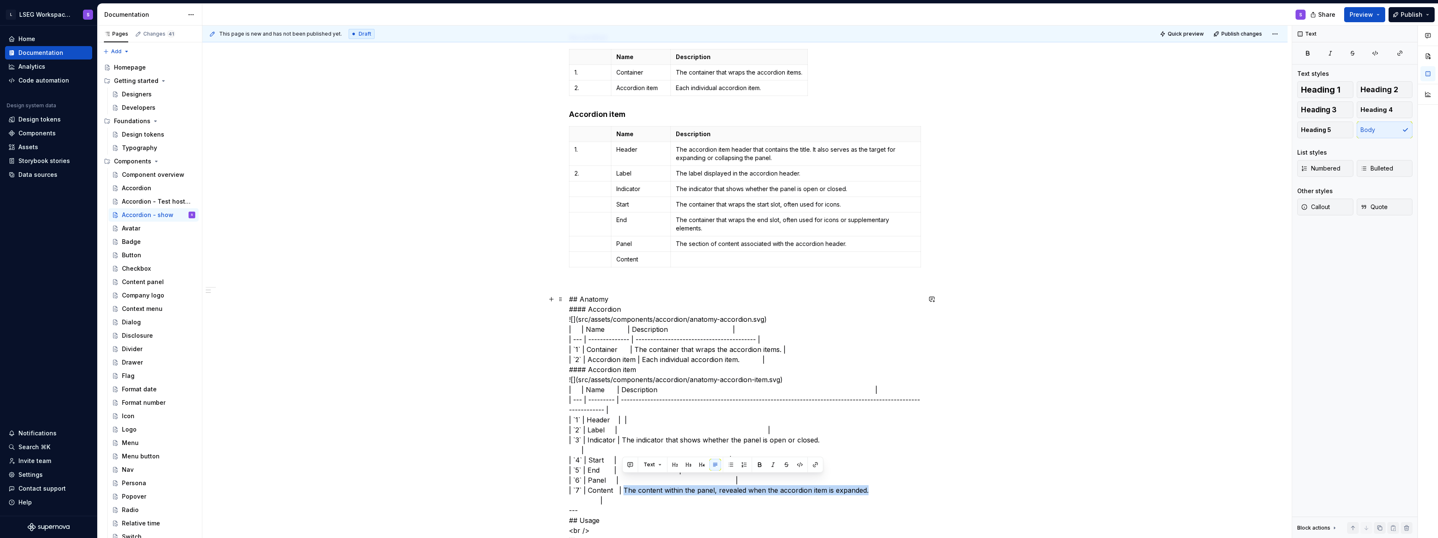
drag, startPoint x: 623, startPoint y: 481, endPoint x: 866, endPoint y: 480, distance: 243.0
click at [681, 266] on td at bounding box center [796, 260] width 250 height 16
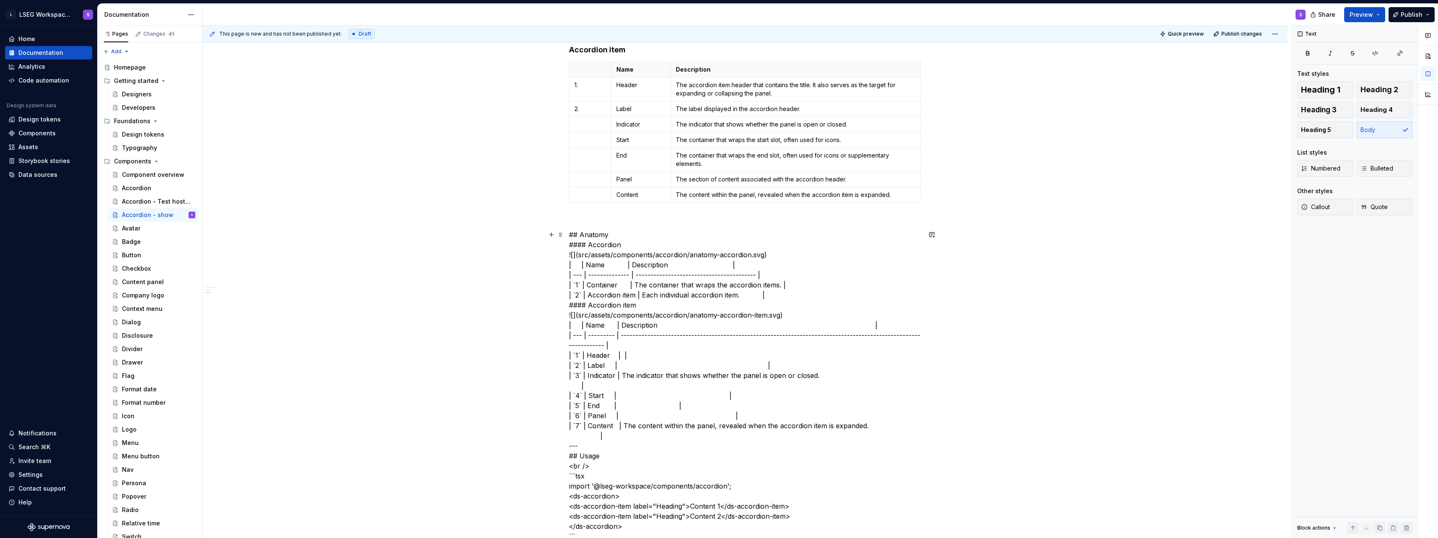
scroll to position [260, 0]
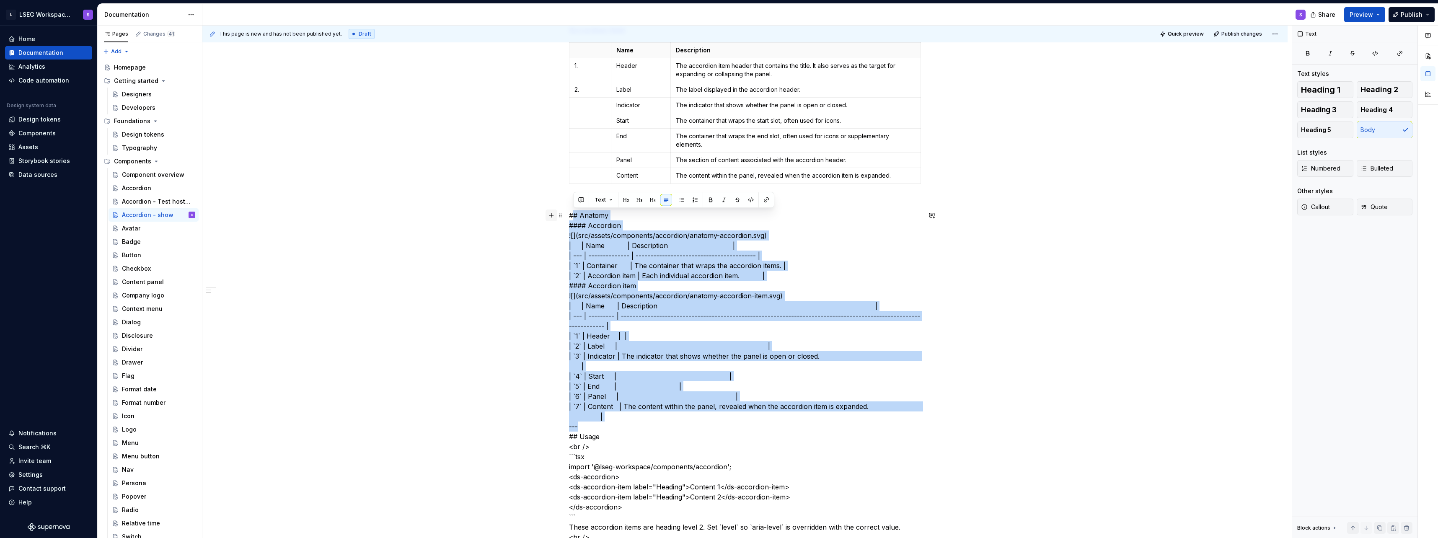
drag, startPoint x: 593, startPoint y: 415, endPoint x: 554, endPoint y: 220, distance: 199.1
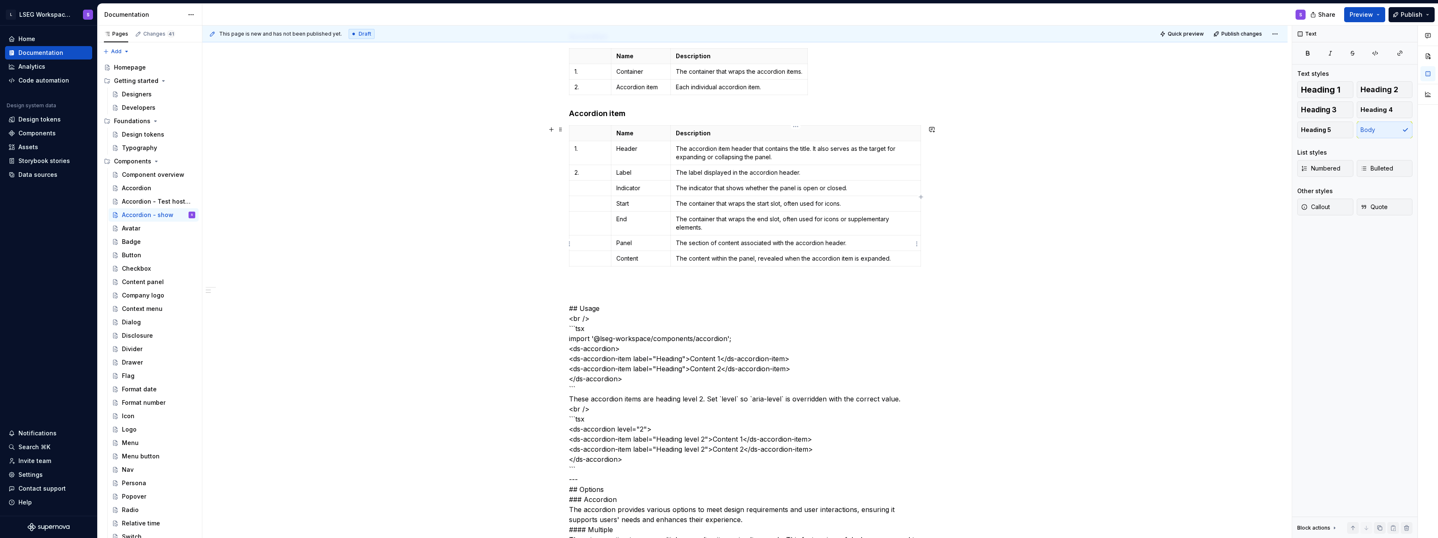
scroll to position [176, 0]
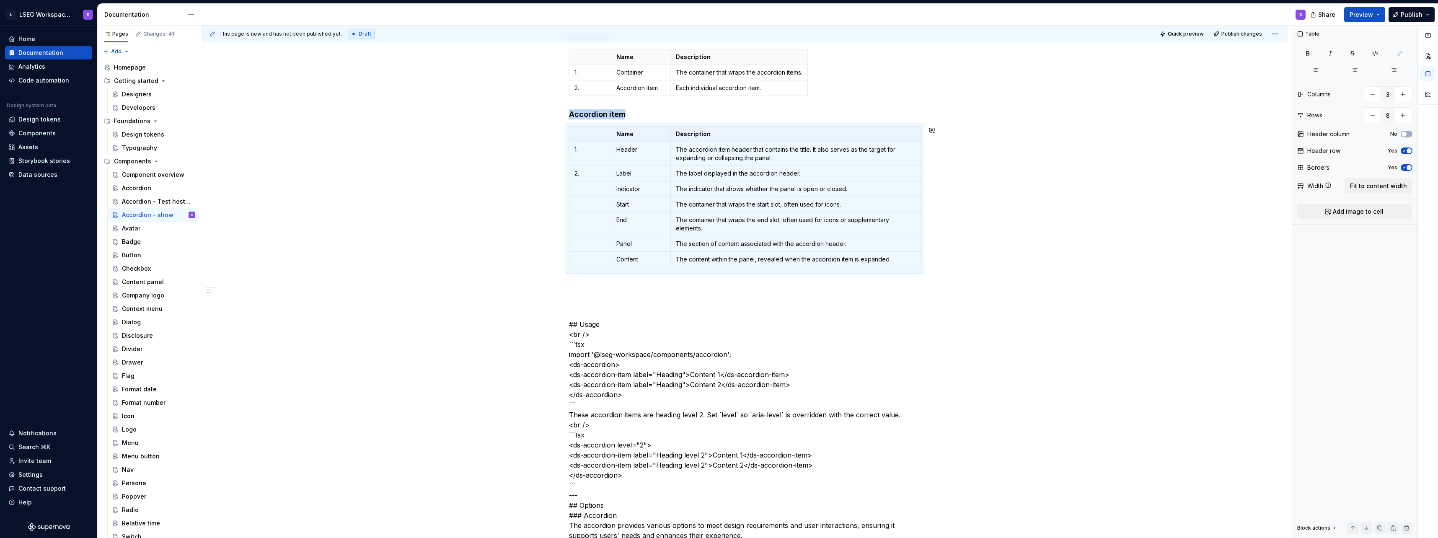
type input "2"
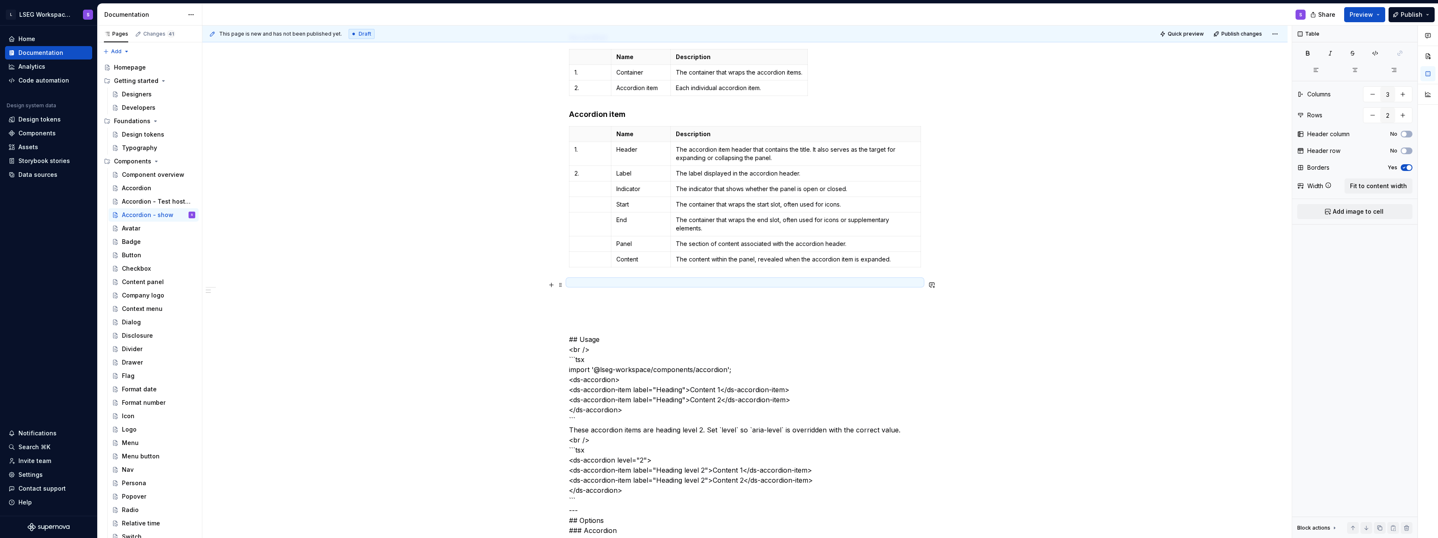
click at [672, 282] on div at bounding box center [745, 282] width 352 height 3
click at [563, 284] on span at bounding box center [560, 285] width 7 height 12
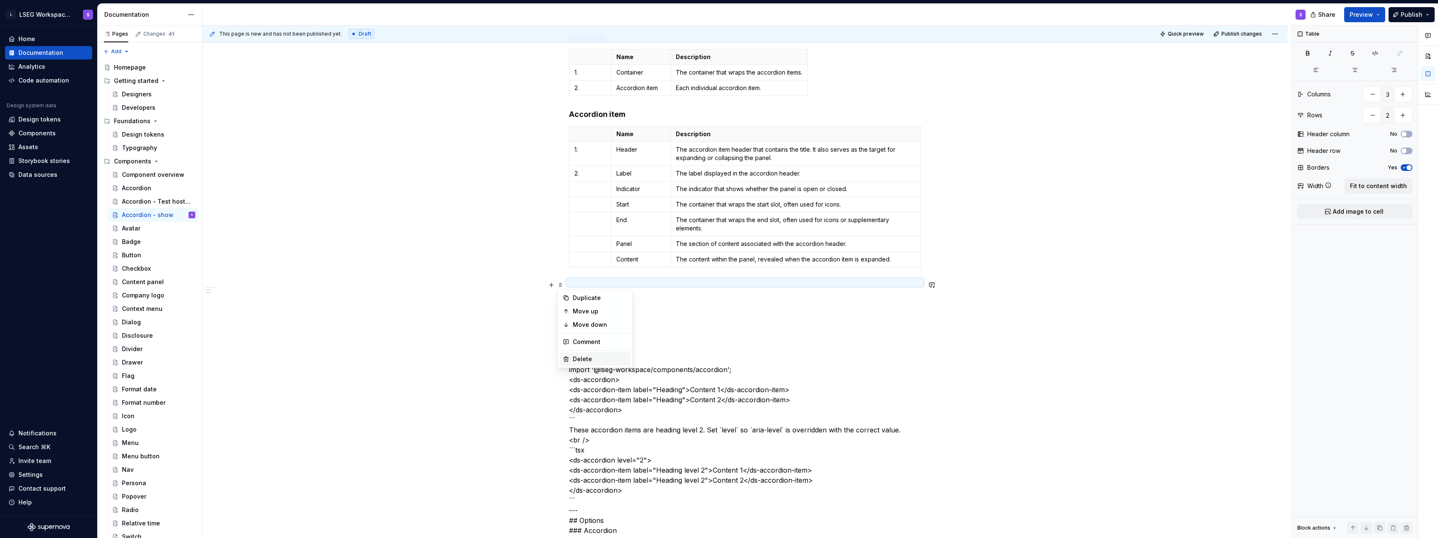
click at [596, 356] on div "Delete" at bounding box center [600, 359] width 54 height 8
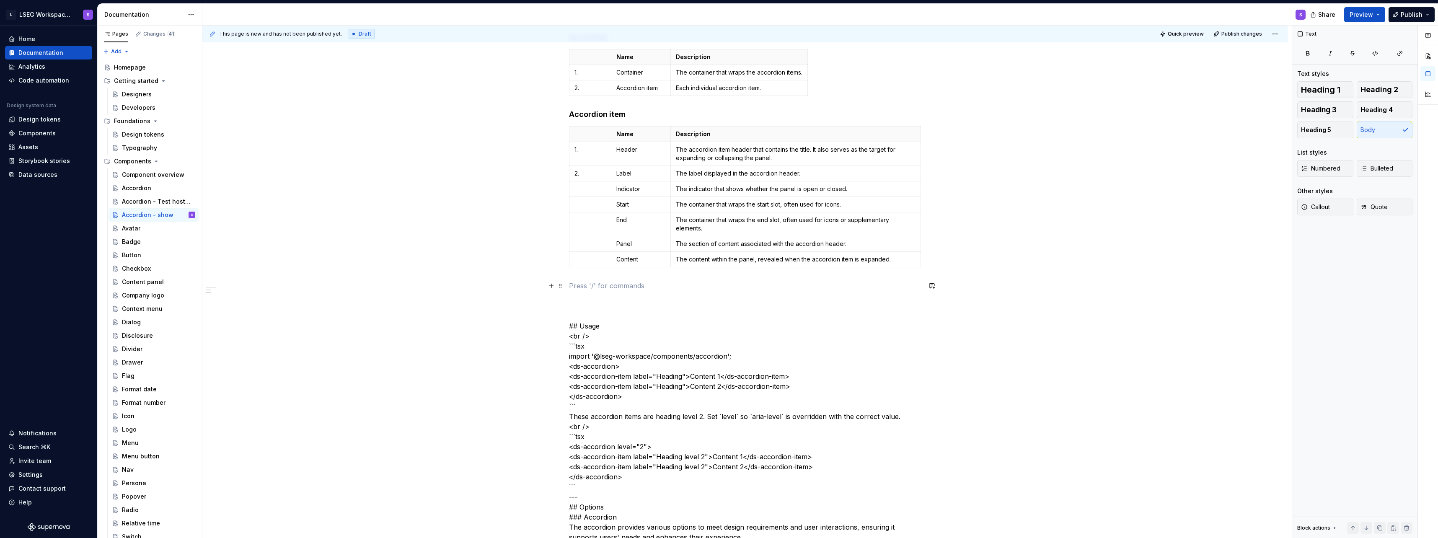
click at [595, 290] on p at bounding box center [745, 286] width 352 height 10
click at [629, 339] on div "Heading 2" at bounding box center [621, 337] width 52 height 8
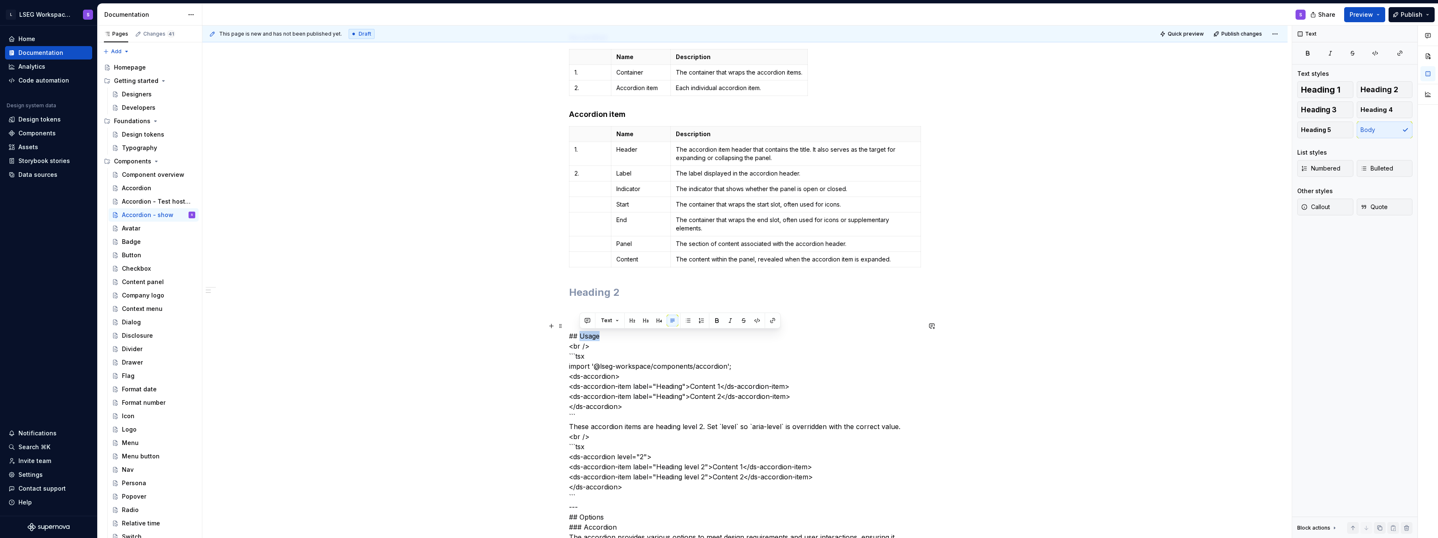
drag, startPoint x: 581, startPoint y: 335, endPoint x: 599, endPoint y: 334, distance: 18.5
click at [600, 293] on h2 at bounding box center [745, 292] width 352 height 13
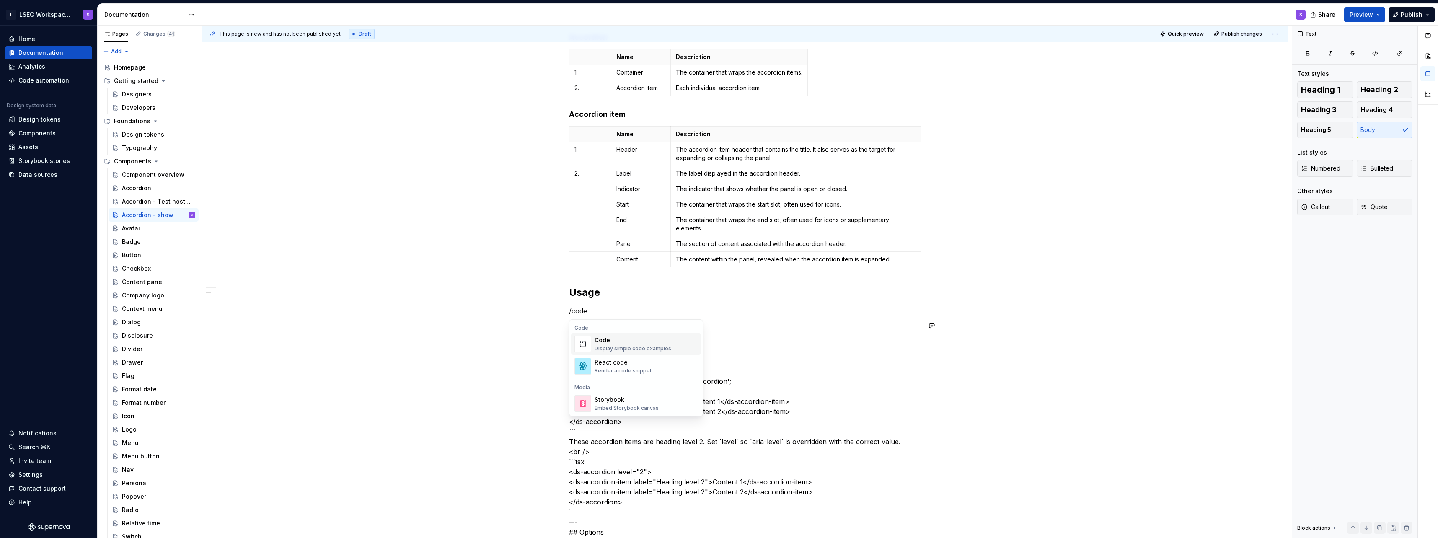
click at [631, 346] on div "Display simple code examples" at bounding box center [633, 348] width 77 height 7
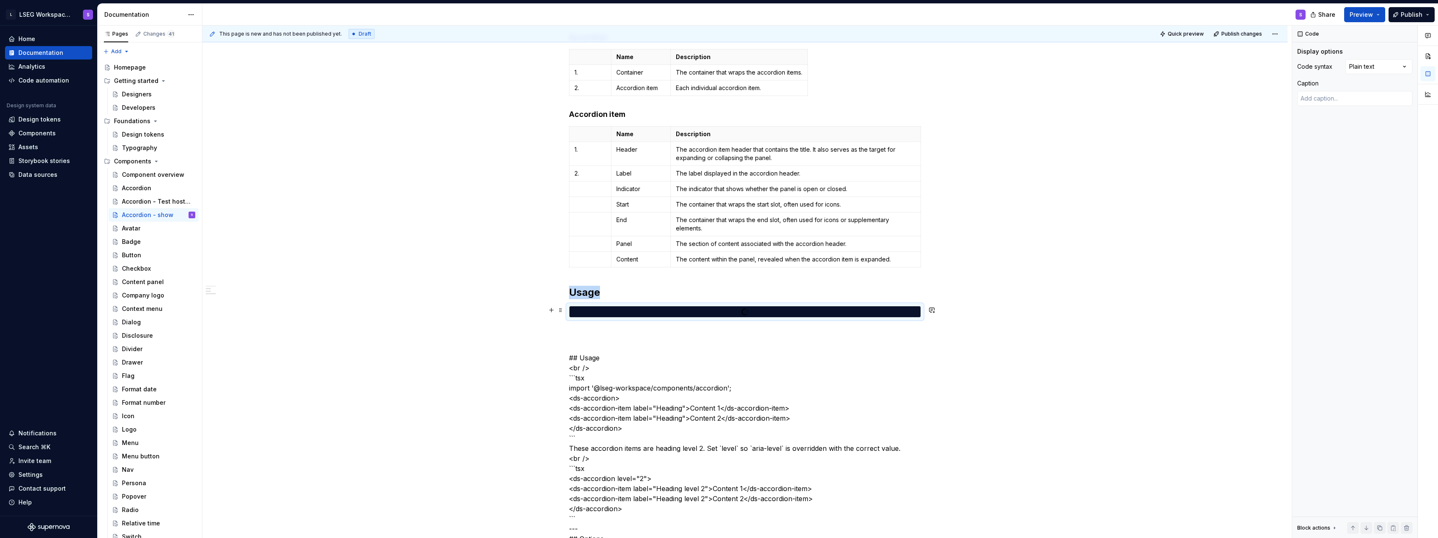
scroll to position [218, 0]
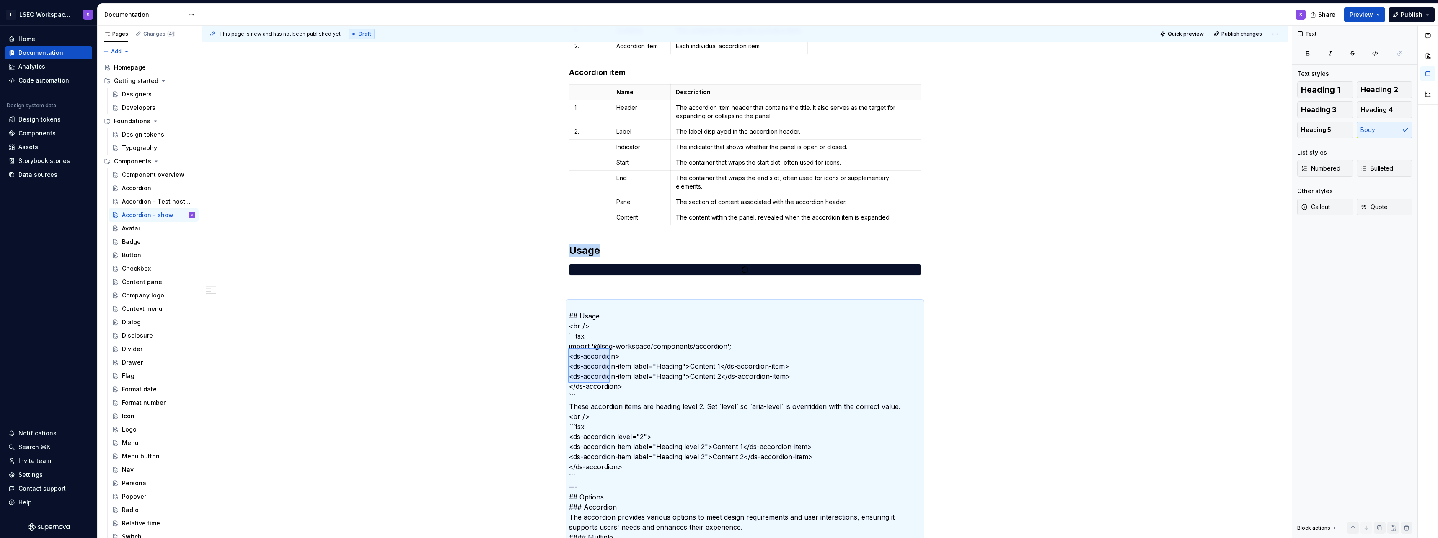
drag, startPoint x: 568, startPoint y: 348, endPoint x: 610, endPoint y: 383, distance: 53.9
click at [610, 383] on div "This page is new and has not been published yet. Draft Quick preview Publish ch…" at bounding box center [746, 282] width 1089 height 513
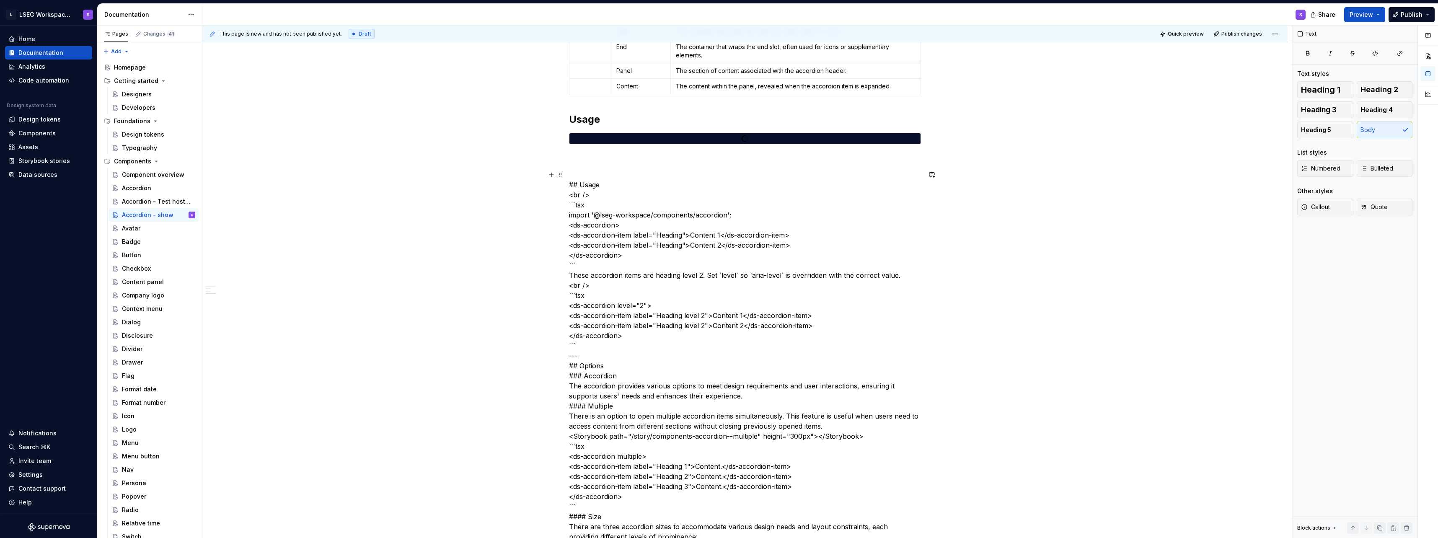
scroll to position [326, 0]
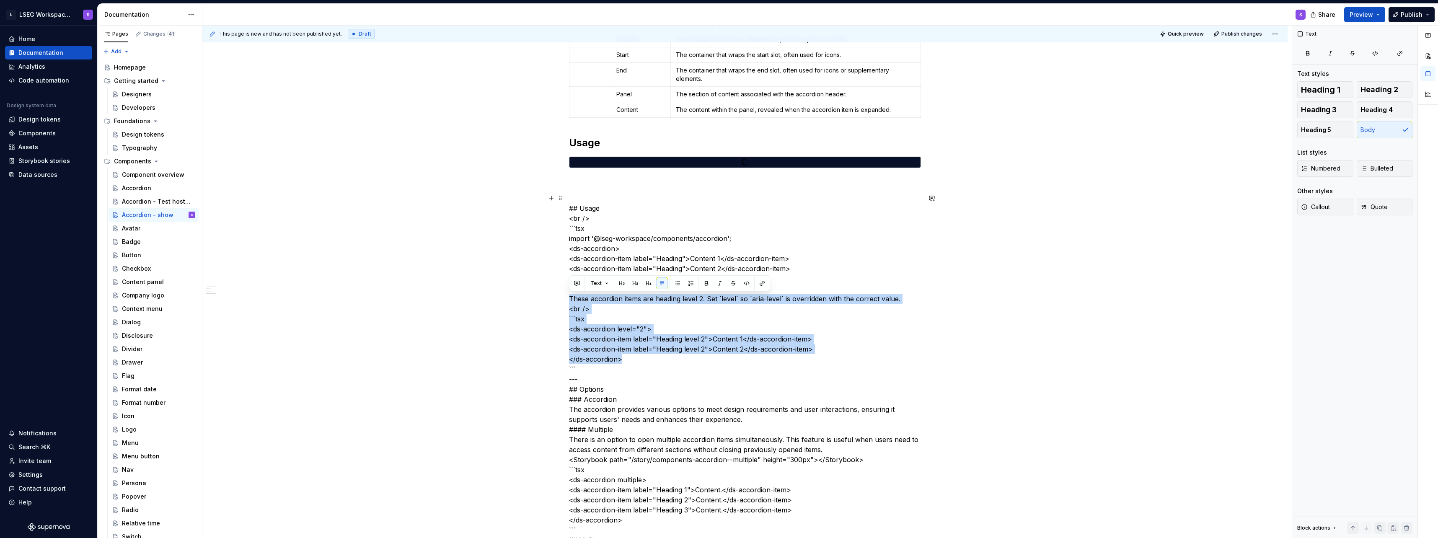
drag, startPoint x: 629, startPoint y: 358, endPoint x: 551, endPoint y: 300, distance: 96.8
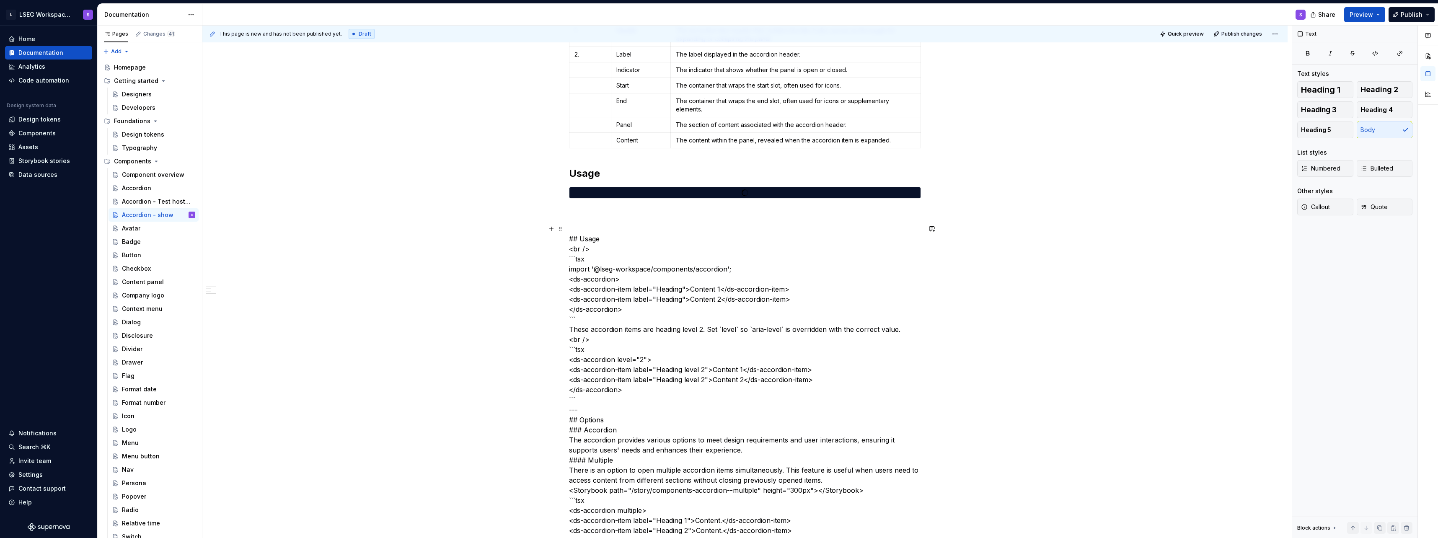
scroll to position [284, 0]
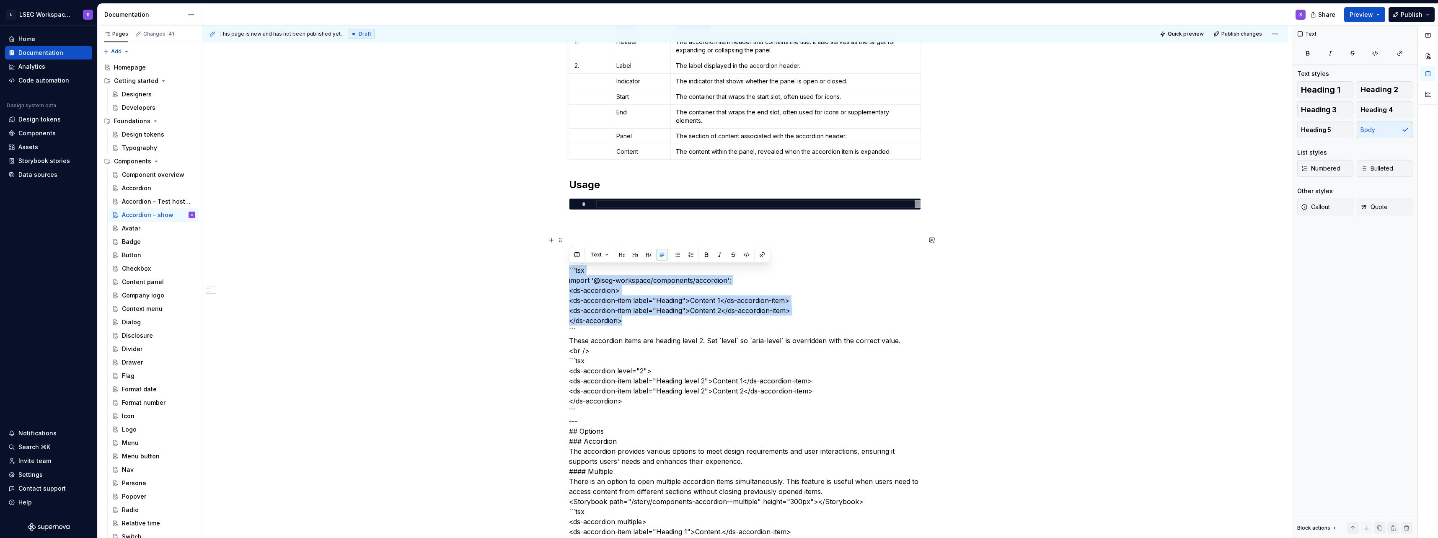
drag, startPoint x: 634, startPoint y: 318, endPoint x: 553, endPoint y: 269, distance: 94.2
drag, startPoint x: 626, startPoint y: 320, endPoint x: 559, endPoint y: 280, distance: 78.7
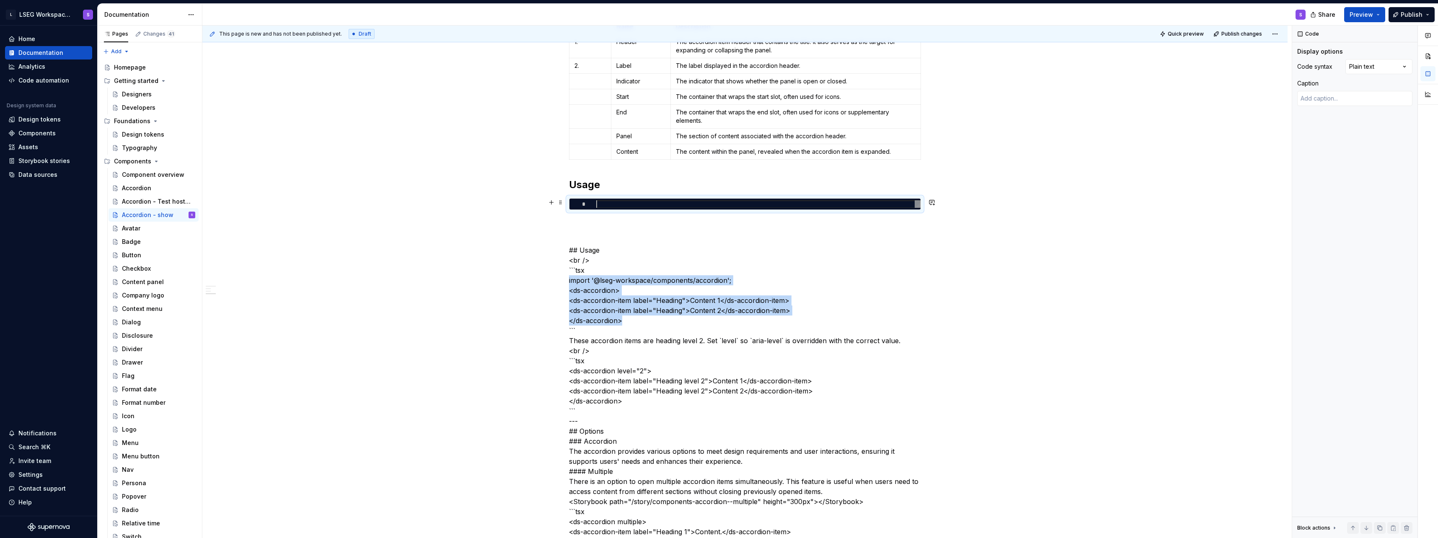
click at [609, 202] on div at bounding box center [758, 204] width 324 height 8
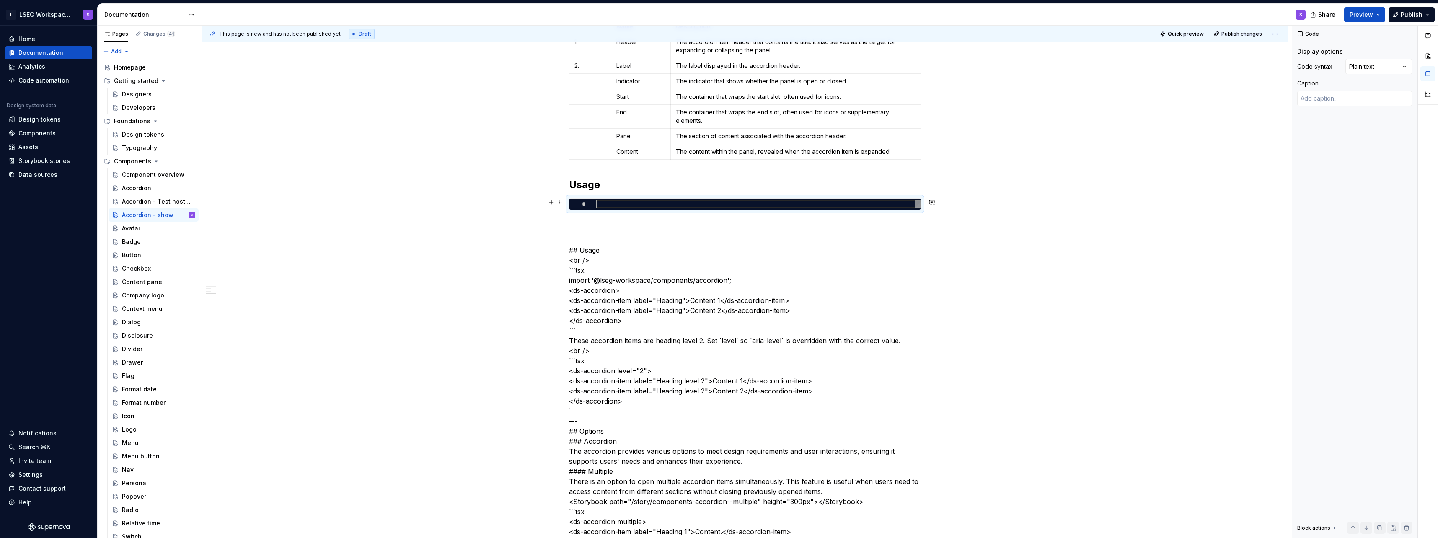
scroll to position [0, 0]
type textarea "*"
type textarea "**********"
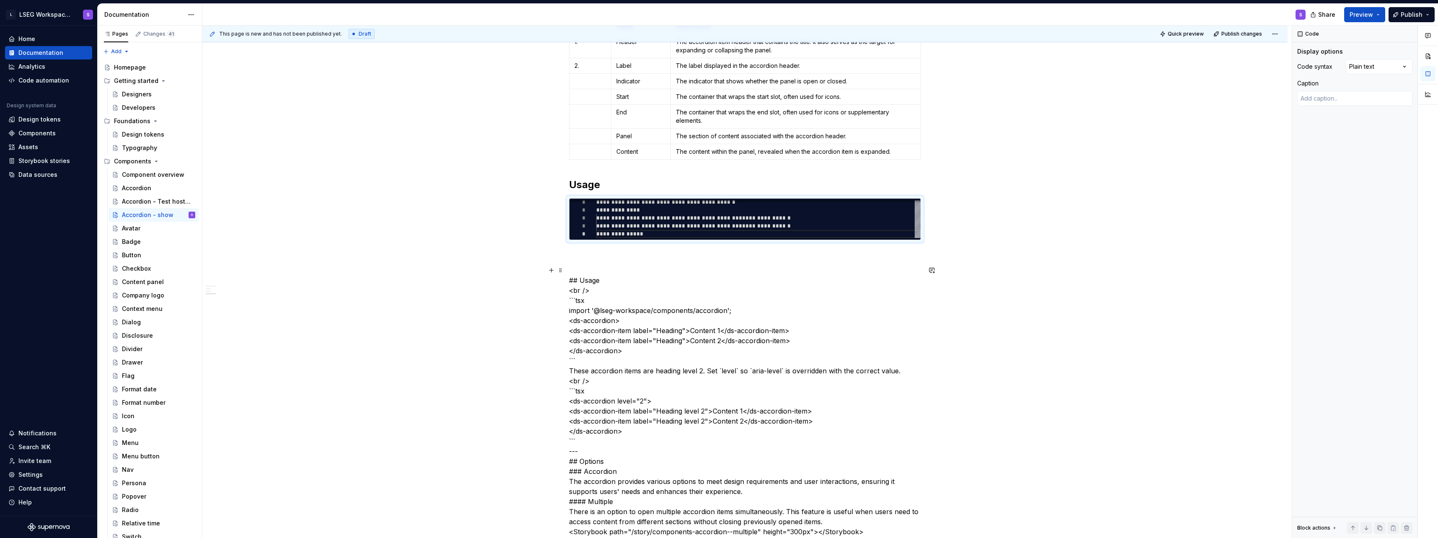
scroll to position [242, 0]
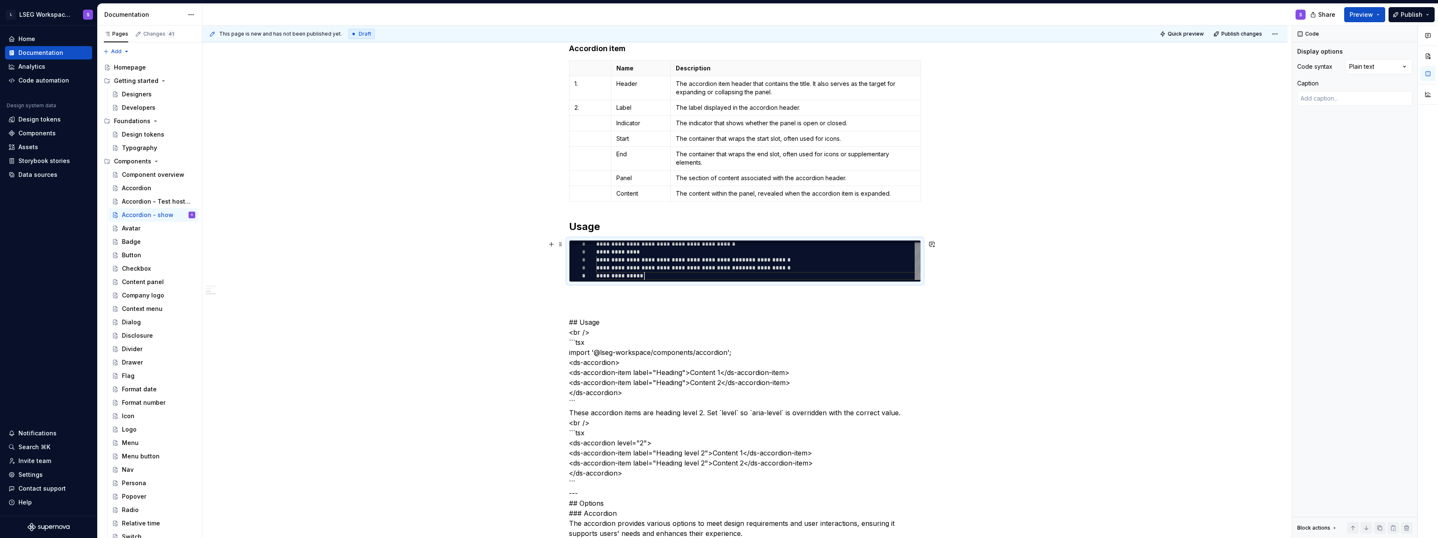
click at [653, 259] on div "**********" at bounding box center [758, 260] width 324 height 40
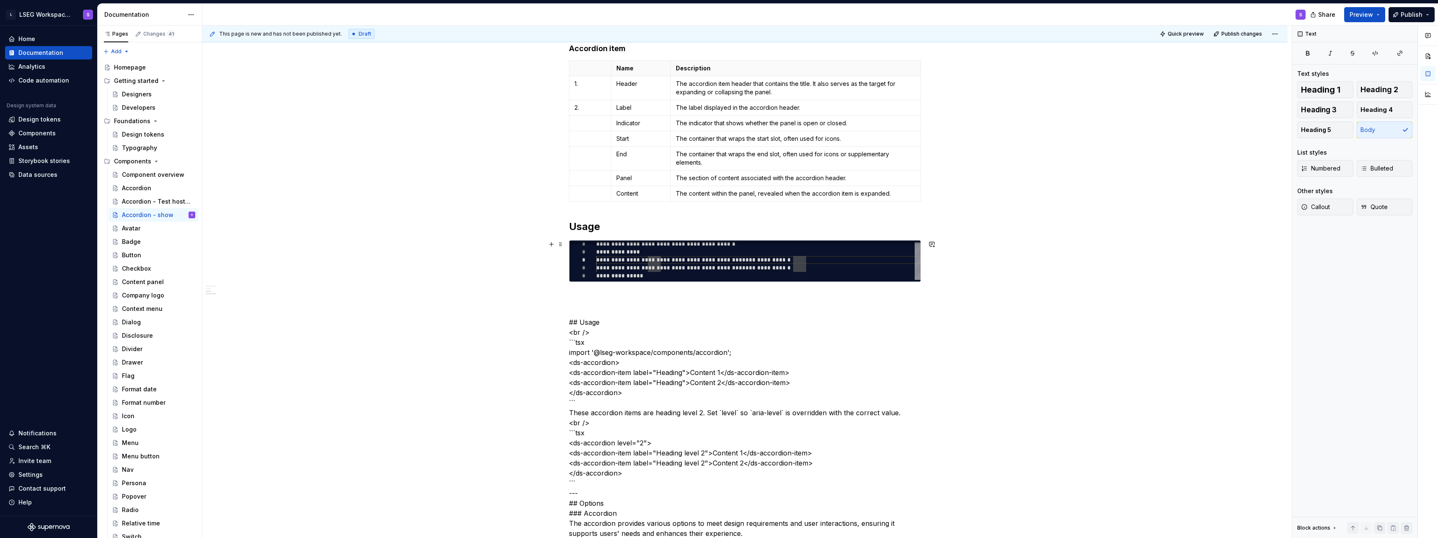
click at [607, 261] on div "**********" at bounding box center [758, 260] width 324 height 40
click at [596, 228] on h2 "Usage" at bounding box center [745, 226] width 352 height 13
click at [603, 256] on div "**********" at bounding box center [758, 260] width 324 height 40
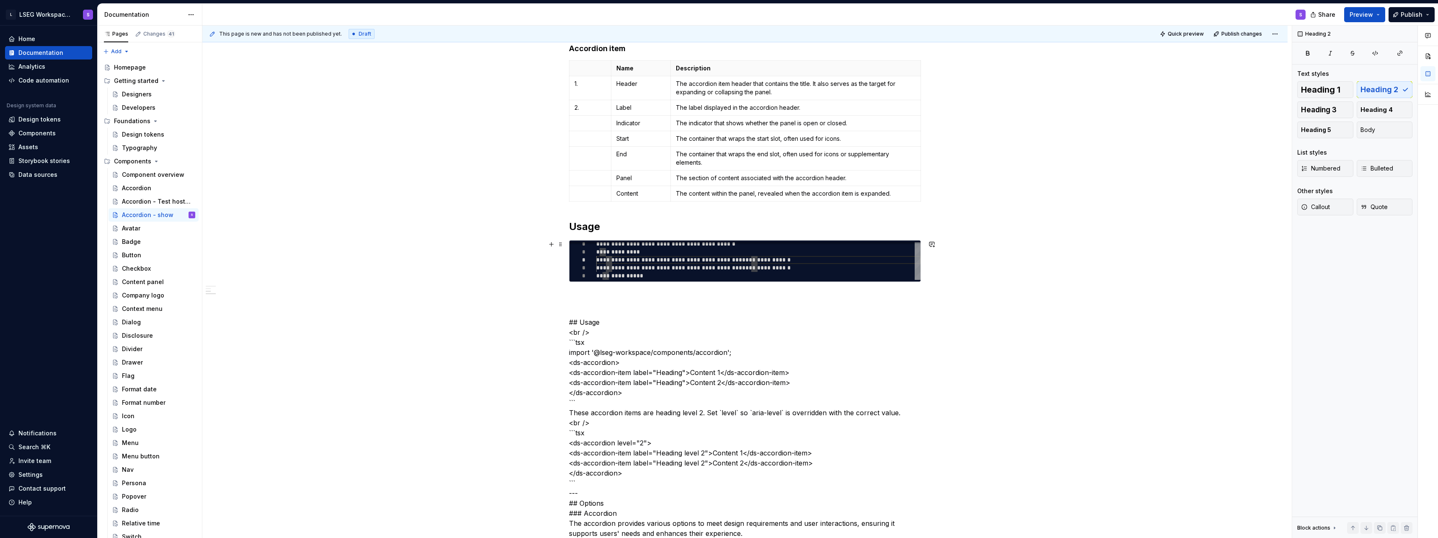
scroll to position [0, 10]
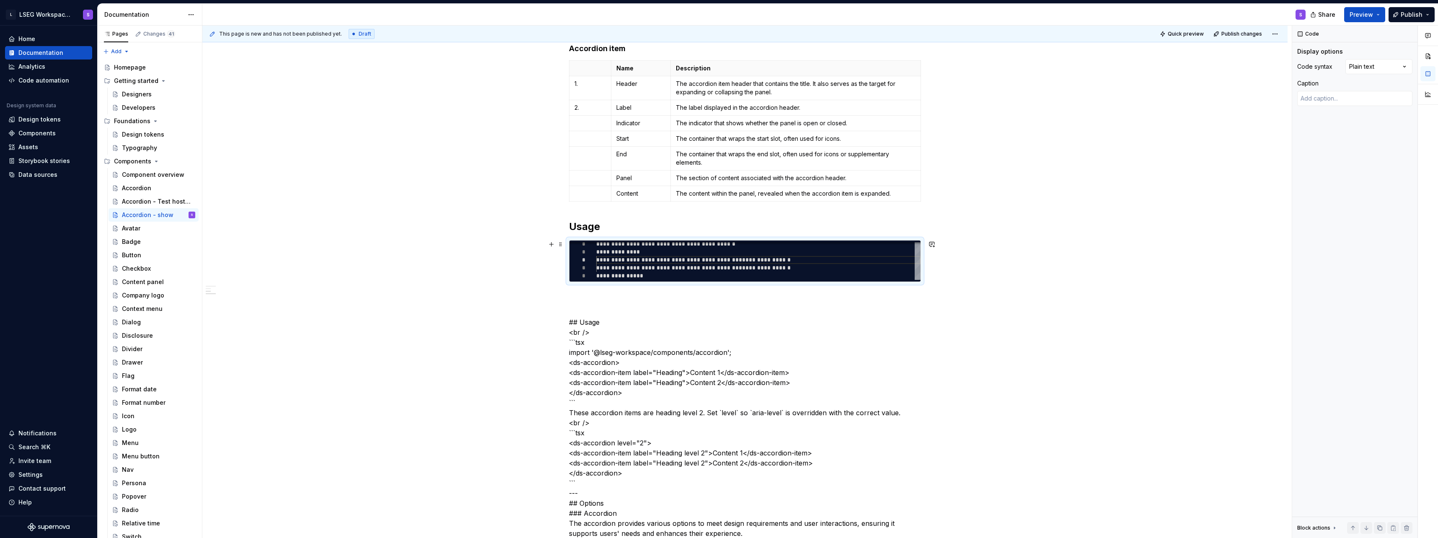
click at [661, 262] on div "**********" at bounding box center [758, 260] width 324 height 40
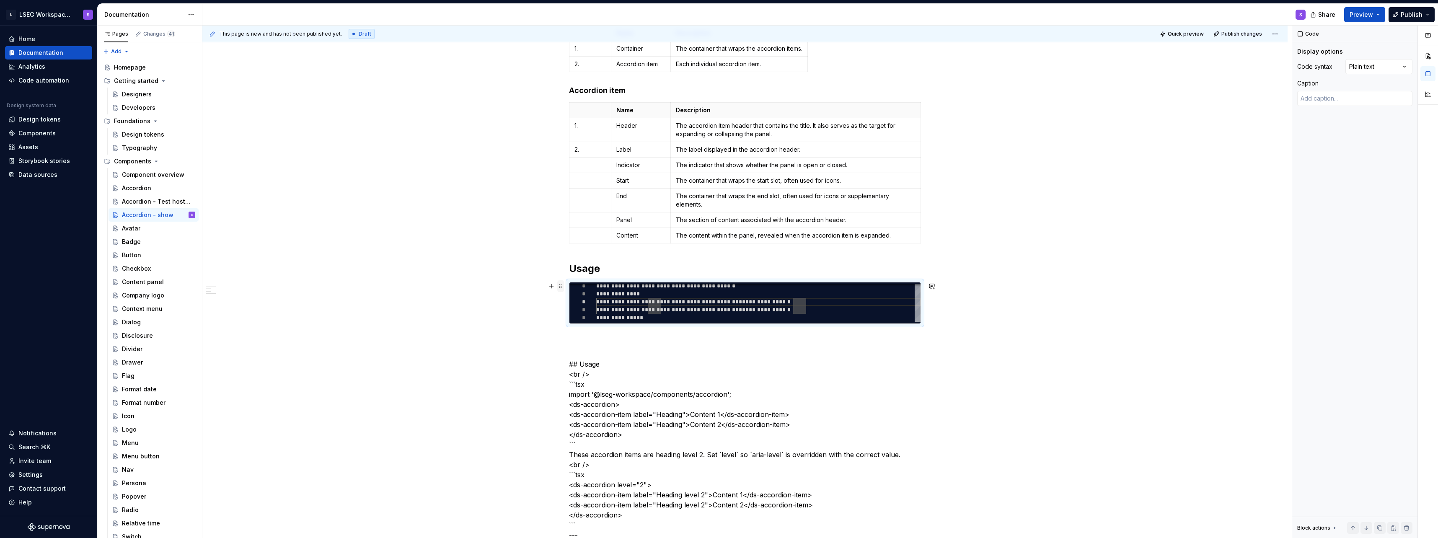
click at [562, 287] on span at bounding box center [560, 286] width 7 height 12
click at [655, 292] on div "**********" at bounding box center [758, 302] width 324 height 40
click at [634, 287] on div "**********" at bounding box center [758, 304] width 324 height 40
click at [616, 287] on div "**********" at bounding box center [758, 304] width 324 height 40
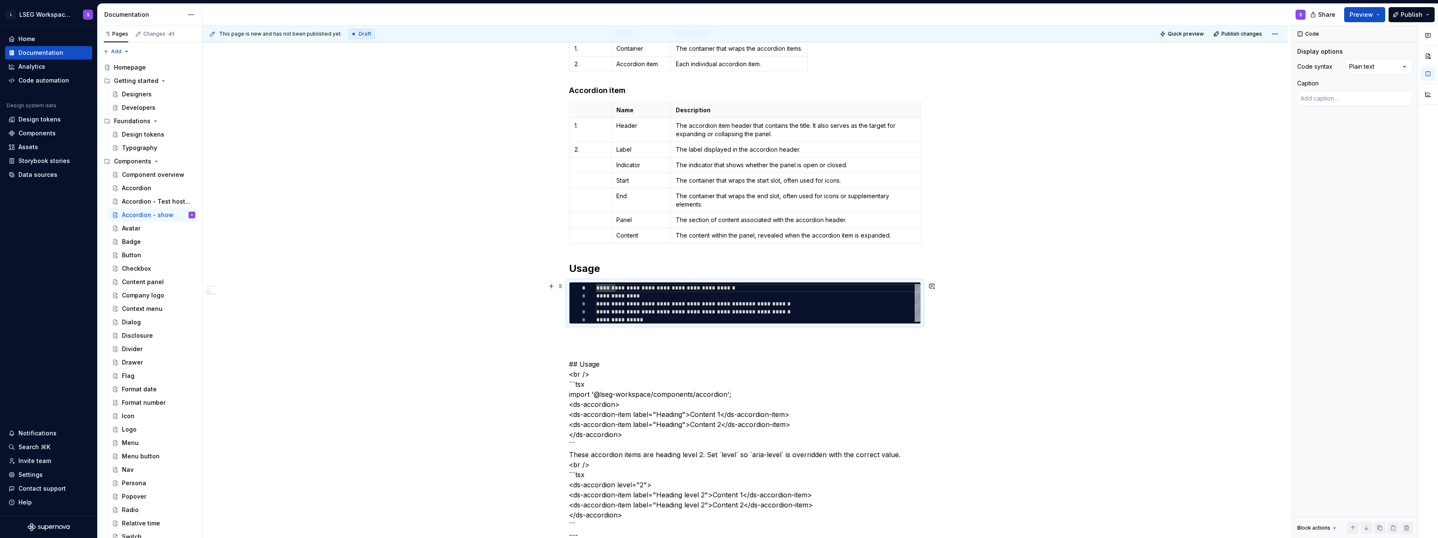
click at [720, 323] on div "**********" at bounding box center [745, 303] width 352 height 42
click at [721, 324] on div "**********" at bounding box center [745, 303] width 352 height 42
click at [561, 288] on span at bounding box center [560, 286] width 7 height 12
click at [661, 339] on p at bounding box center [745, 339] width 352 height 10
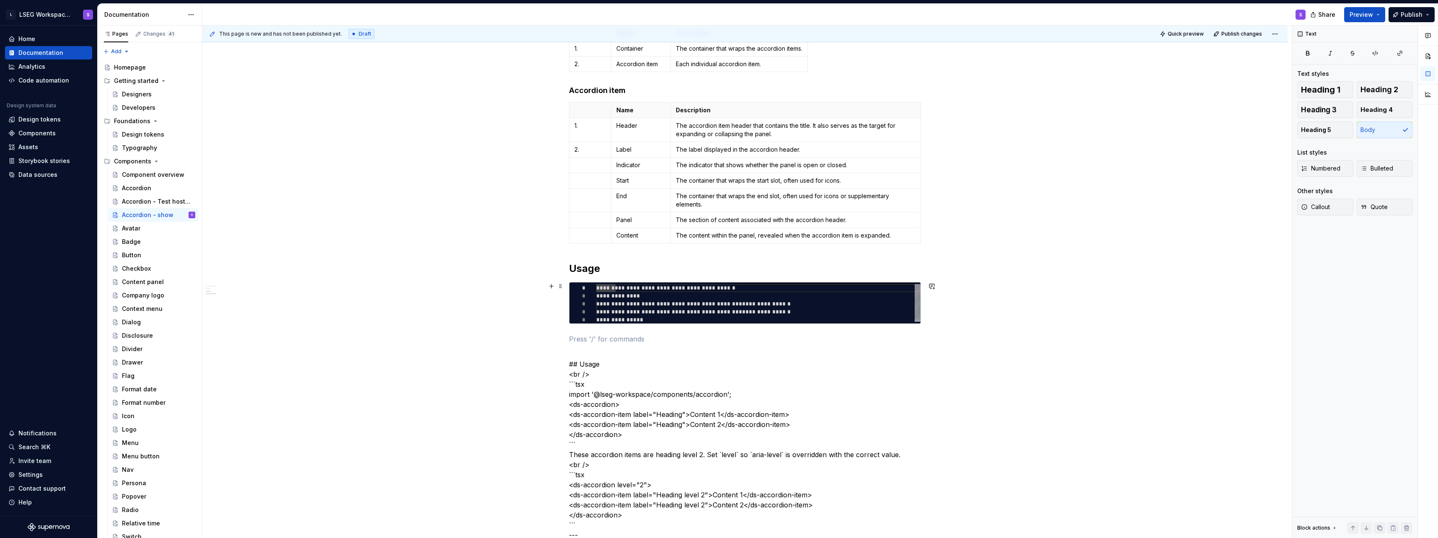
click at [774, 321] on div "**********" at bounding box center [758, 304] width 324 height 40
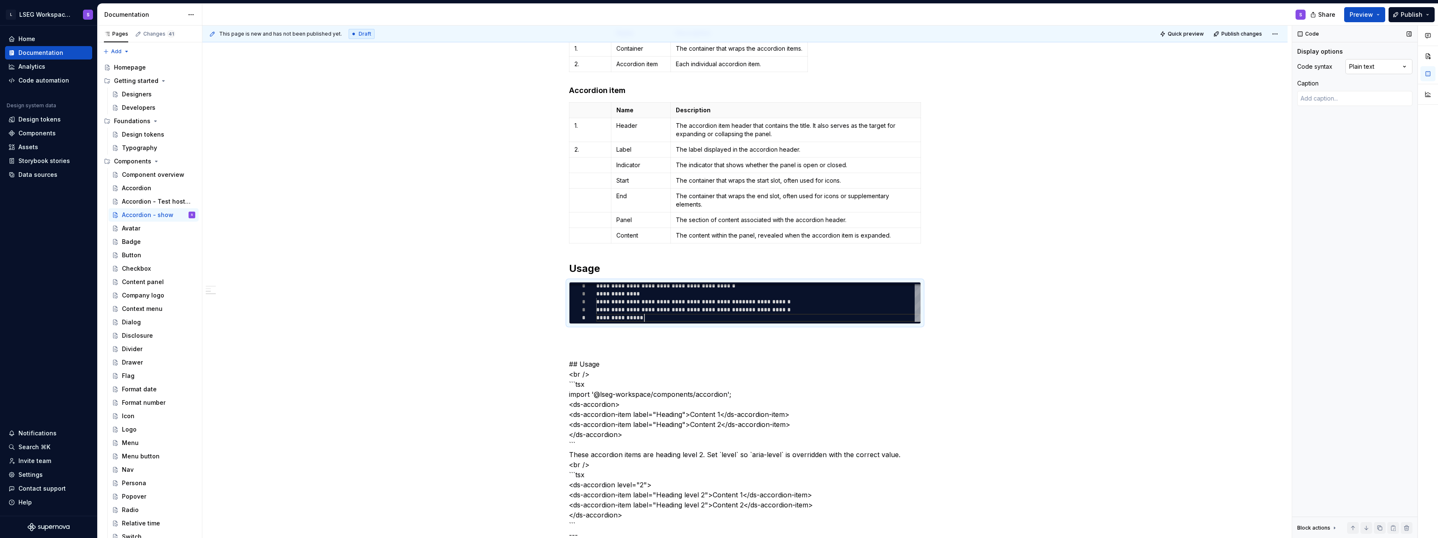
click at [1373, 73] on div "Comments Open comments No comments yet Select ‘Comment’ from the block context …" at bounding box center [1365, 282] width 146 height 513
click at [748, 301] on div "**********" at bounding box center [758, 302] width 324 height 40
click at [730, 321] on div "**********" at bounding box center [758, 302] width 324 height 40
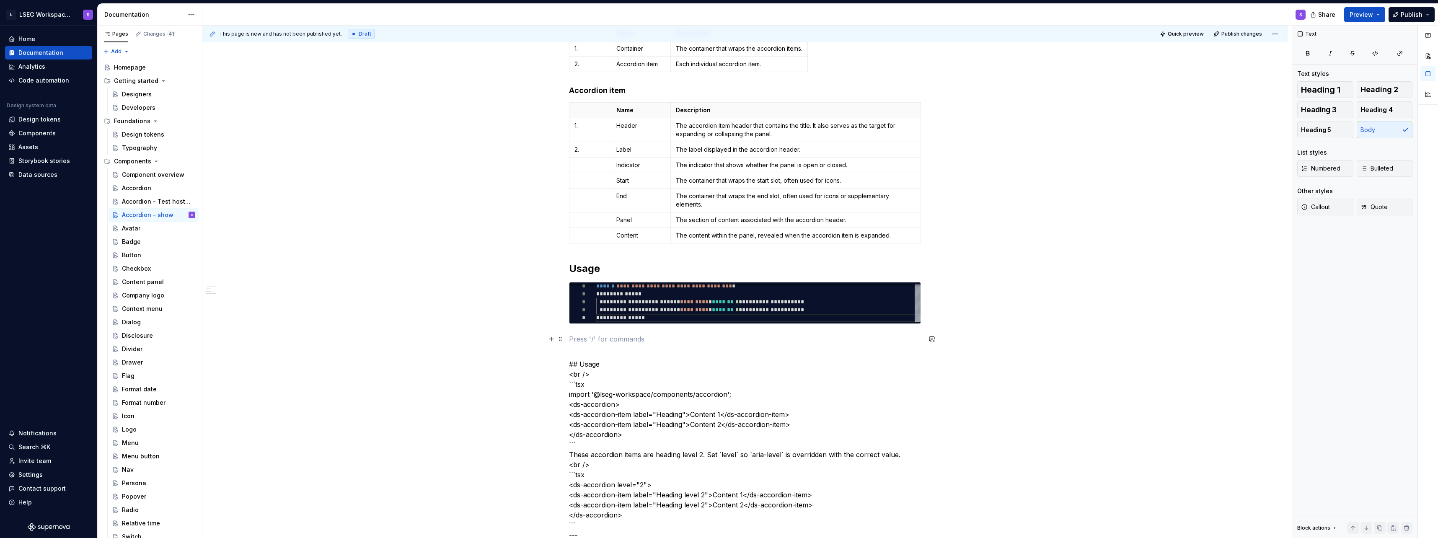
click at [722, 344] on p at bounding box center [745, 339] width 352 height 10
click at [727, 323] on div "**********" at bounding box center [745, 303] width 352 height 42
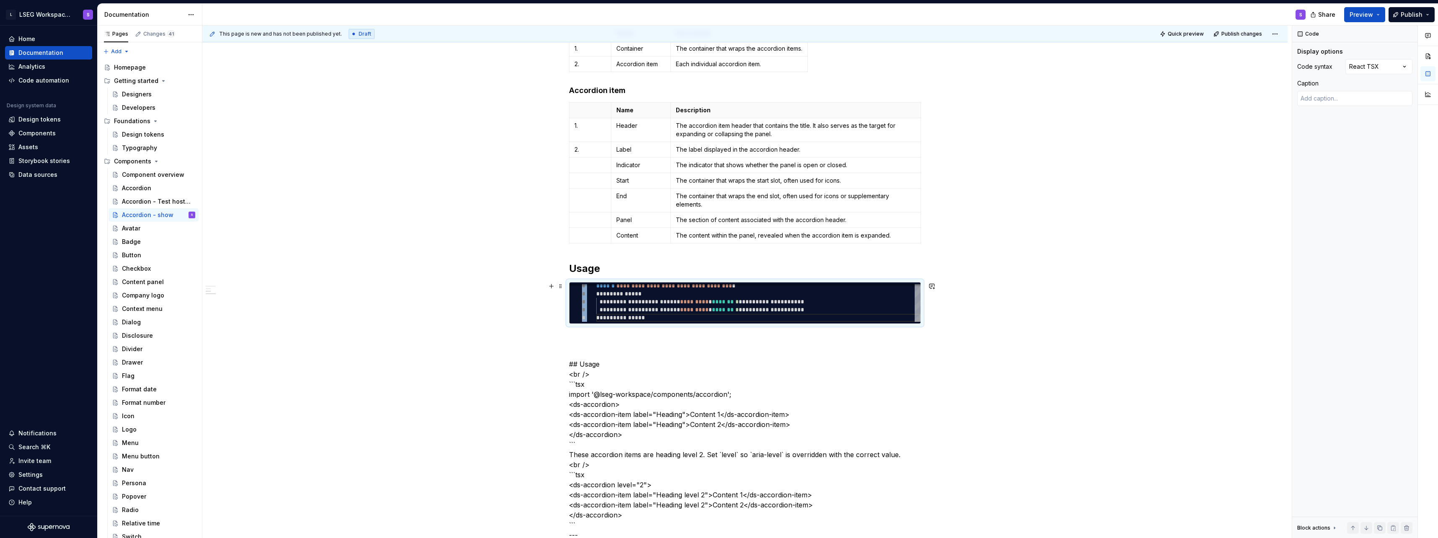
drag, startPoint x: 727, startPoint y: 326, endPoint x: 727, endPoint y: 333, distance: 6.3
click at [680, 336] on p at bounding box center [745, 339] width 352 height 10
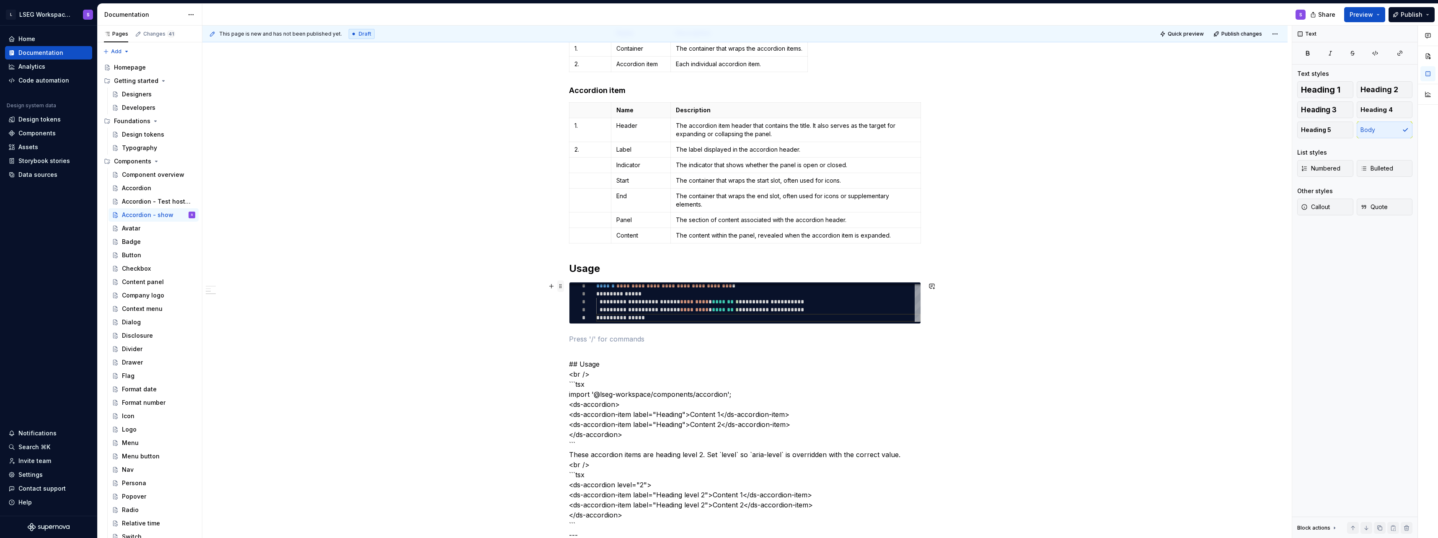
click at [561, 290] on span at bounding box center [560, 286] width 7 height 12
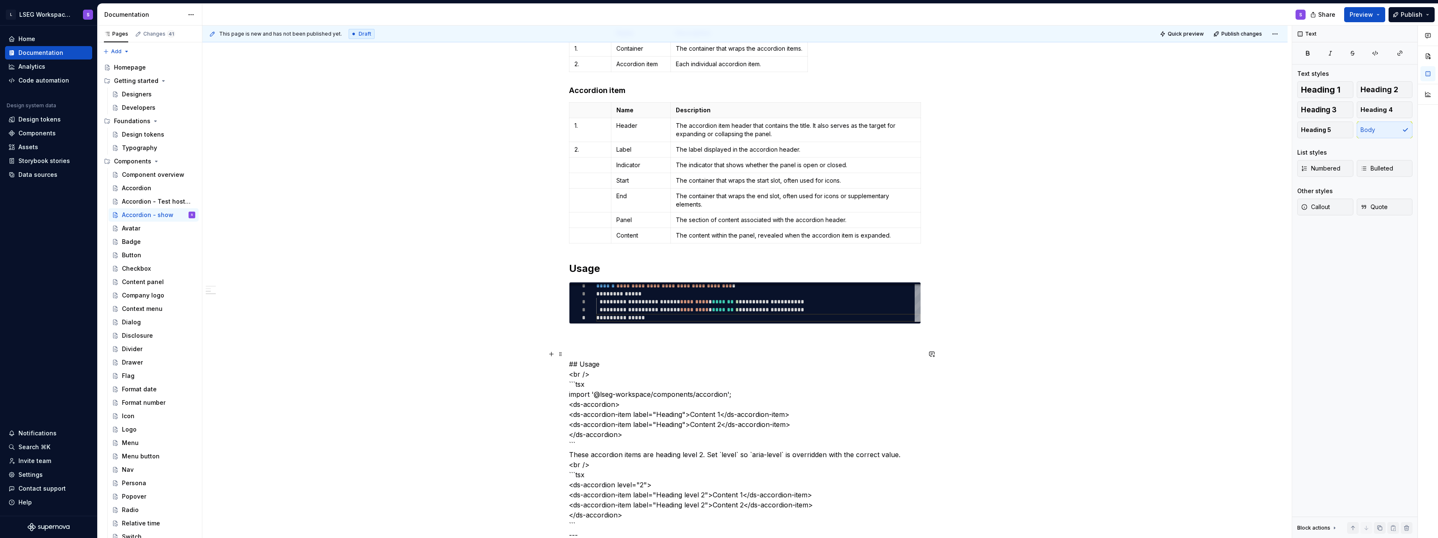
click at [618, 339] on p at bounding box center [745, 339] width 352 height 10
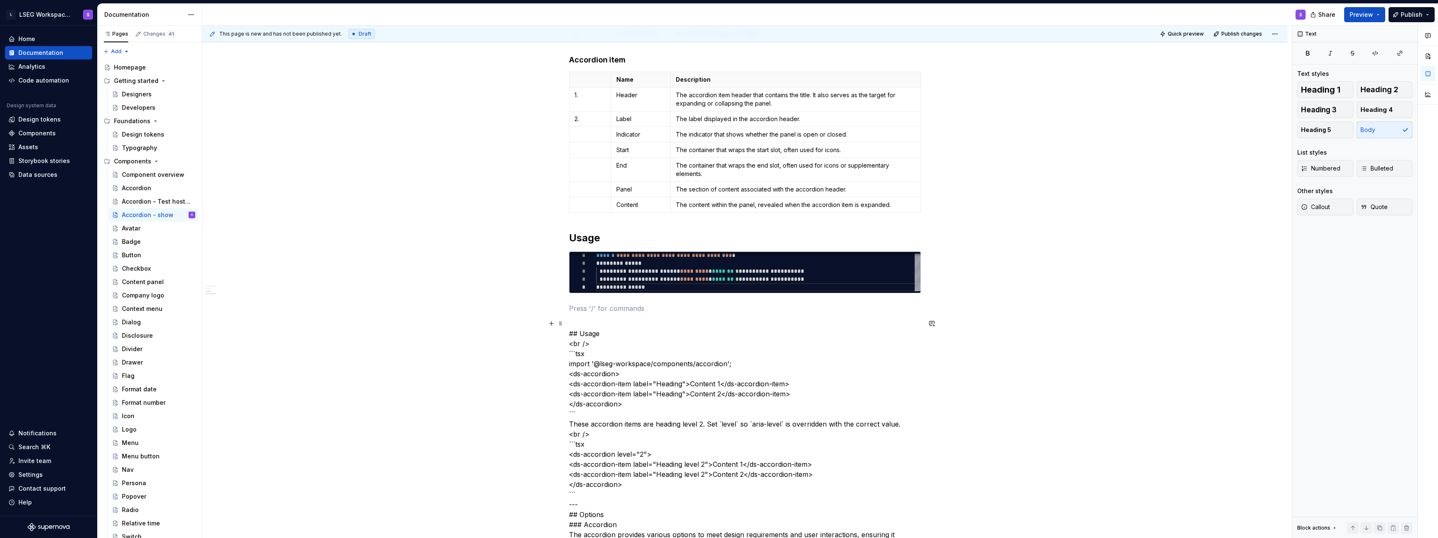
scroll to position [242, 0]
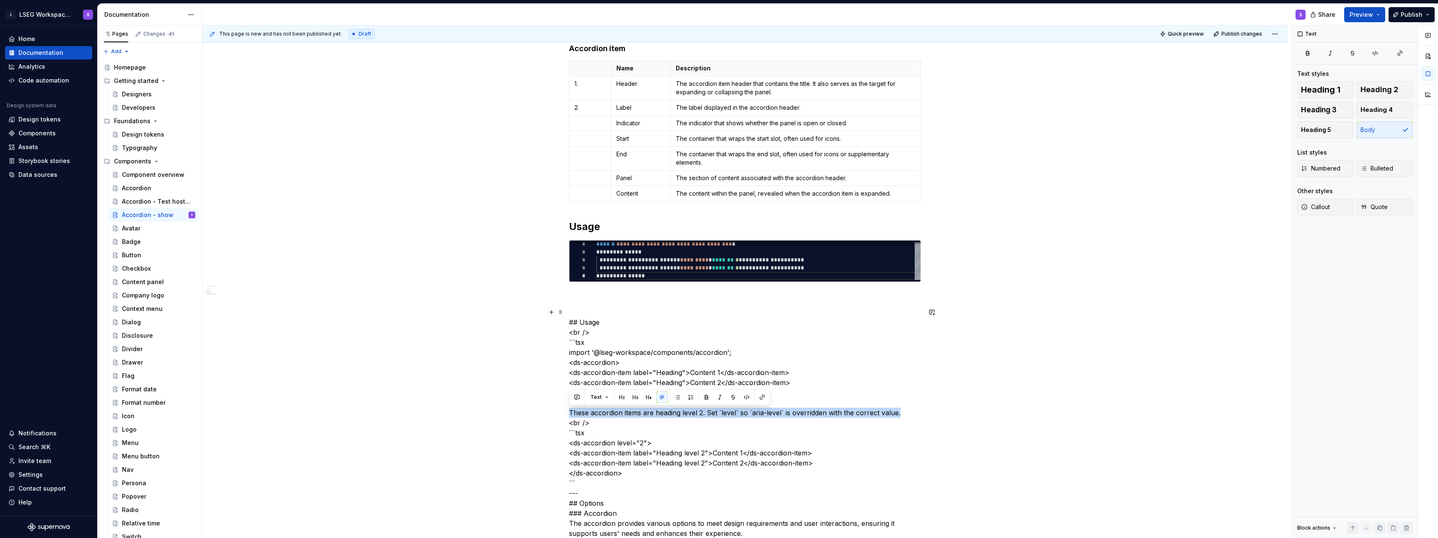
drag, startPoint x: 570, startPoint y: 412, endPoint x: 899, endPoint y: 414, distance: 328.9
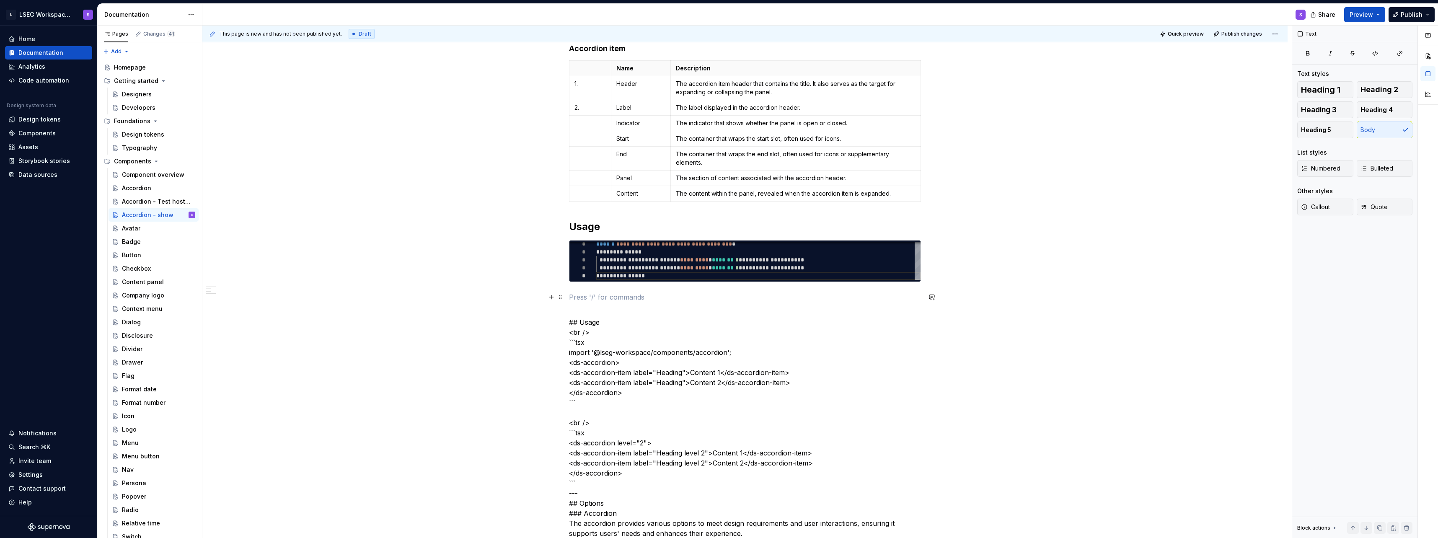
click at [603, 300] on p at bounding box center [745, 297] width 352 height 10
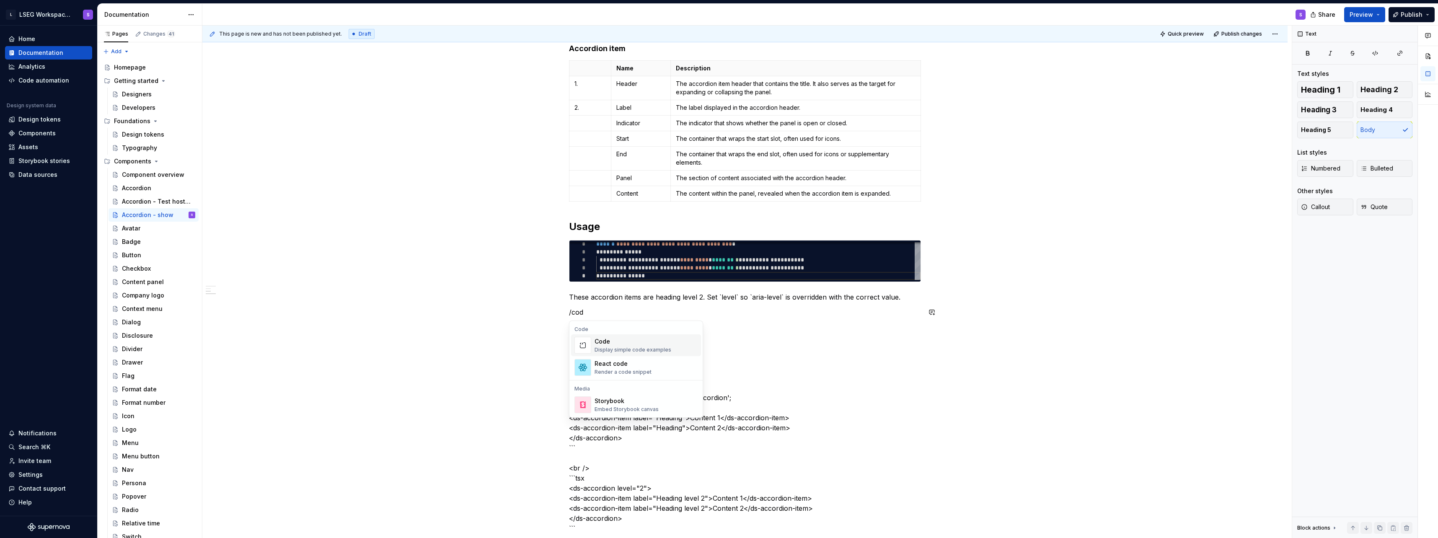
click at [617, 349] on div "Display simple code examples" at bounding box center [633, 350] width 77 height 7
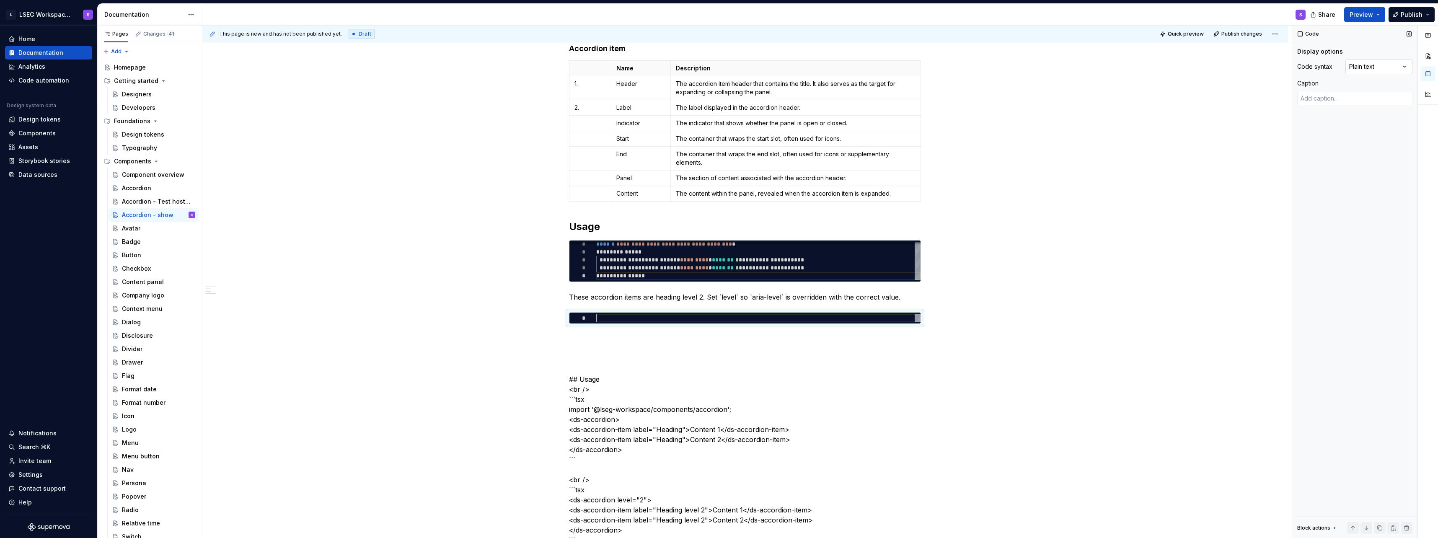
click at [1374, 68] on div "Comments Open comments No comments yet Select ‘Comment’ from the block context …" at bounding box center [1365, 282] width 146 height 513
click at [860, 316] on div at bounding box center [758, 318] width 324 height 8
click at [1371, 68] on div "Comments Open comments No comments yet Select ‘Comment’ from the block context …" at bounding box center [1365, 282] width 146 height 513
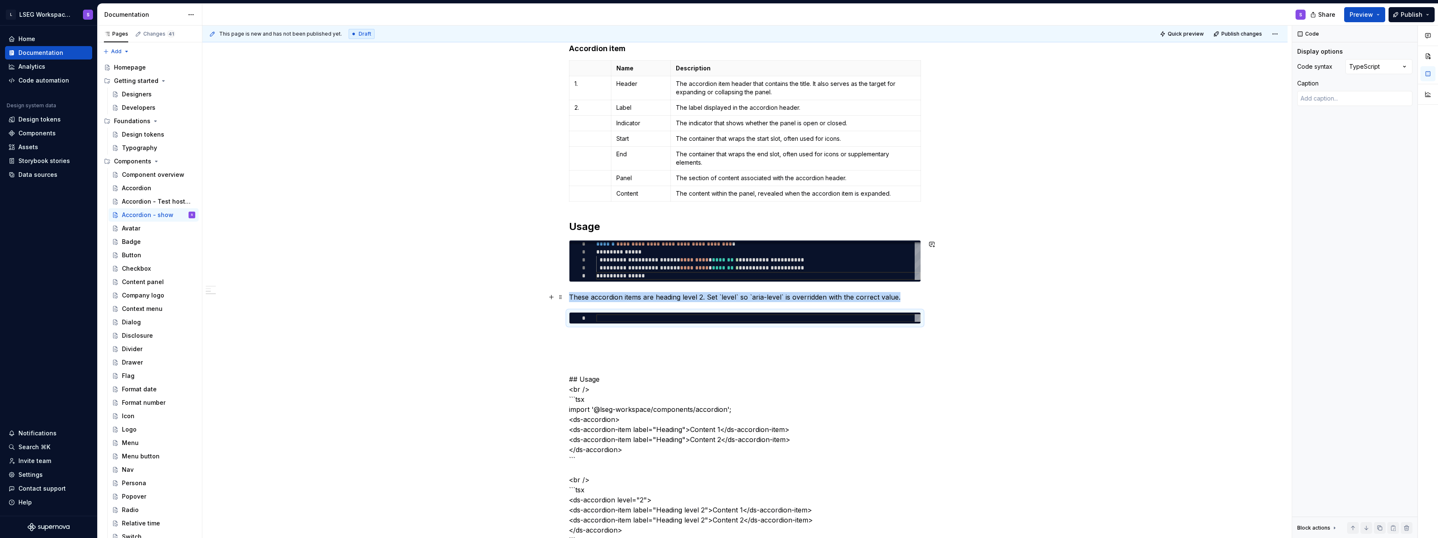
scroll to position [284, 0]
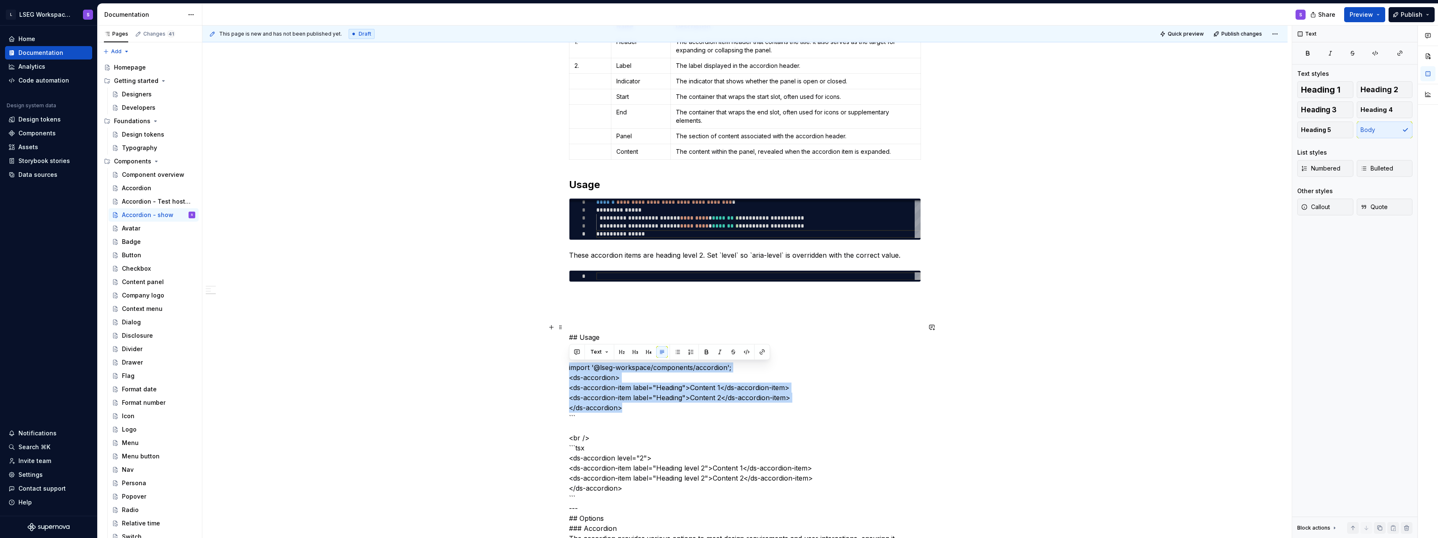
drag, startPoint x: 634, startPoint y: 406, endPoint x: 567, endPoint y: 369, distance: 76.2
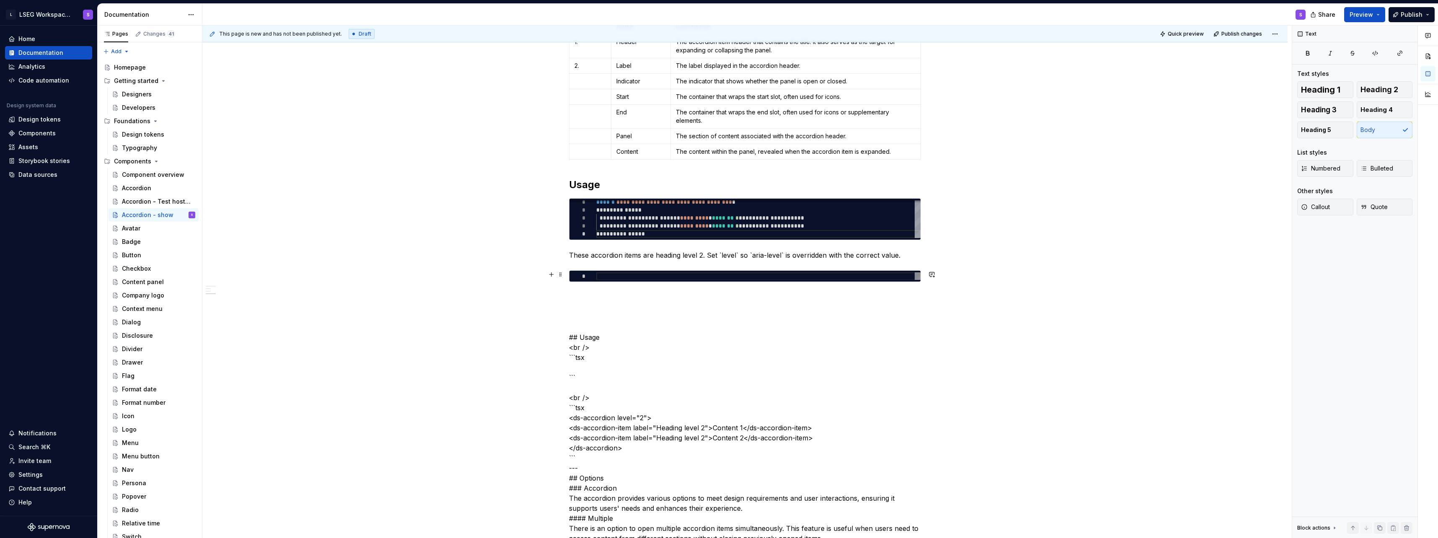
click at [648, 276] on div at bounding box center [758, 276] width 324 height 8
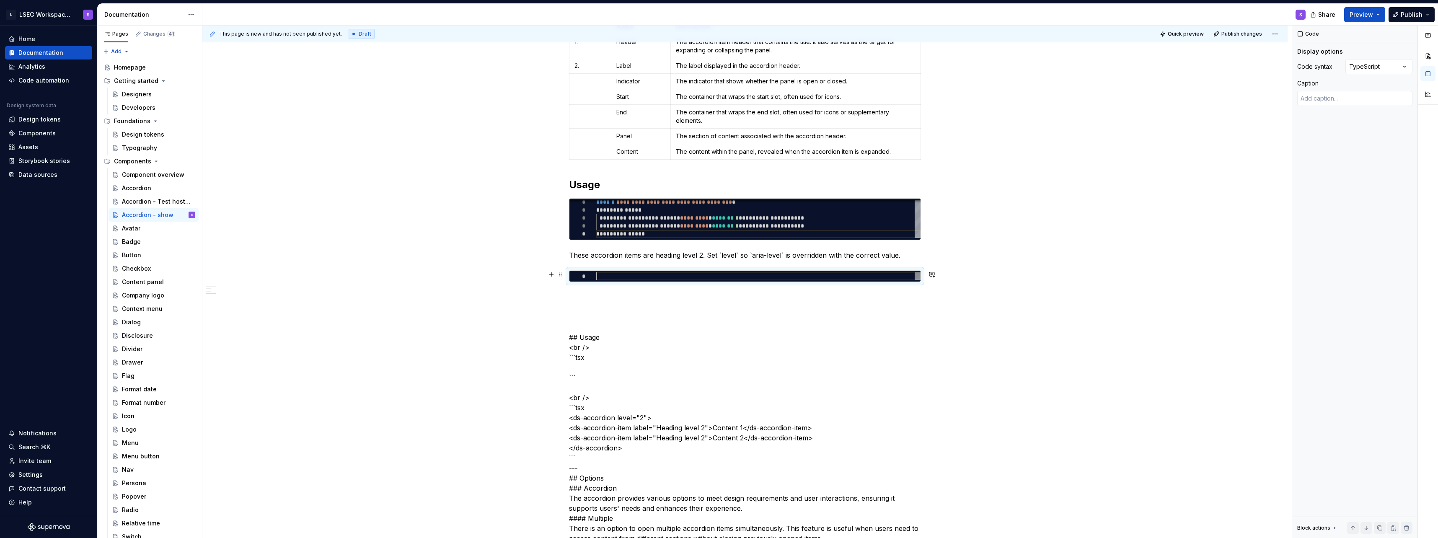
type textarea "*"
type textarea "**********"
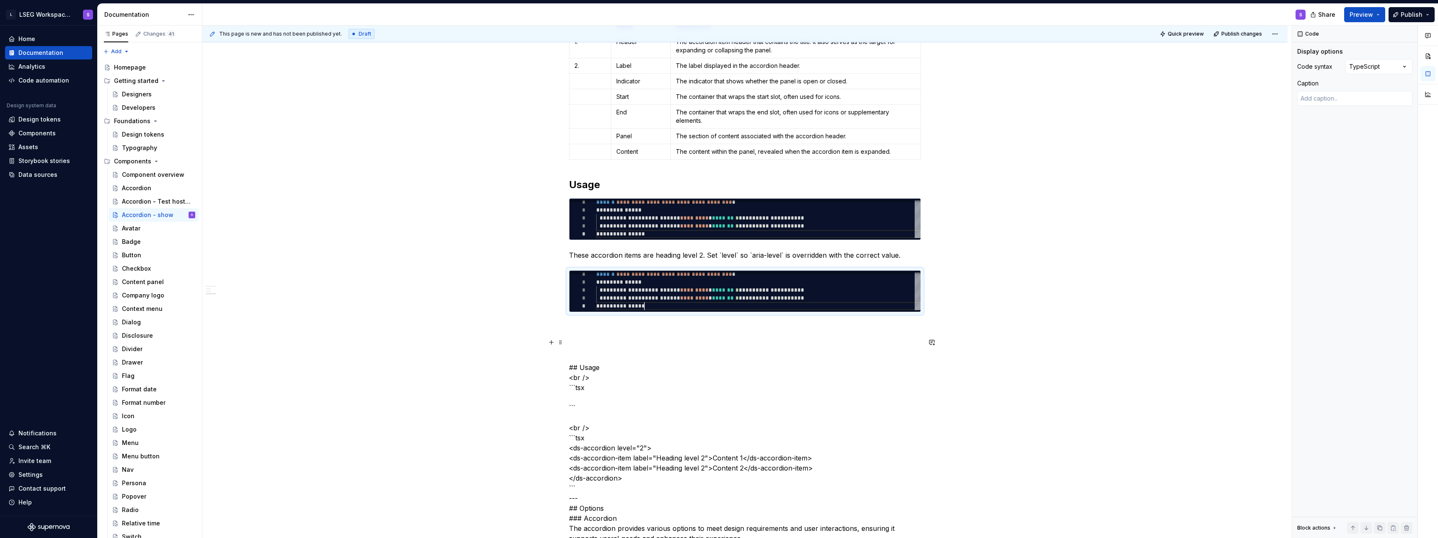
click at [655, 338] on p at bounding box center [745, 342] width 352 height 10
click at [660, 287] on div "**********" at bounding box center [758, 290] width 324 height 40
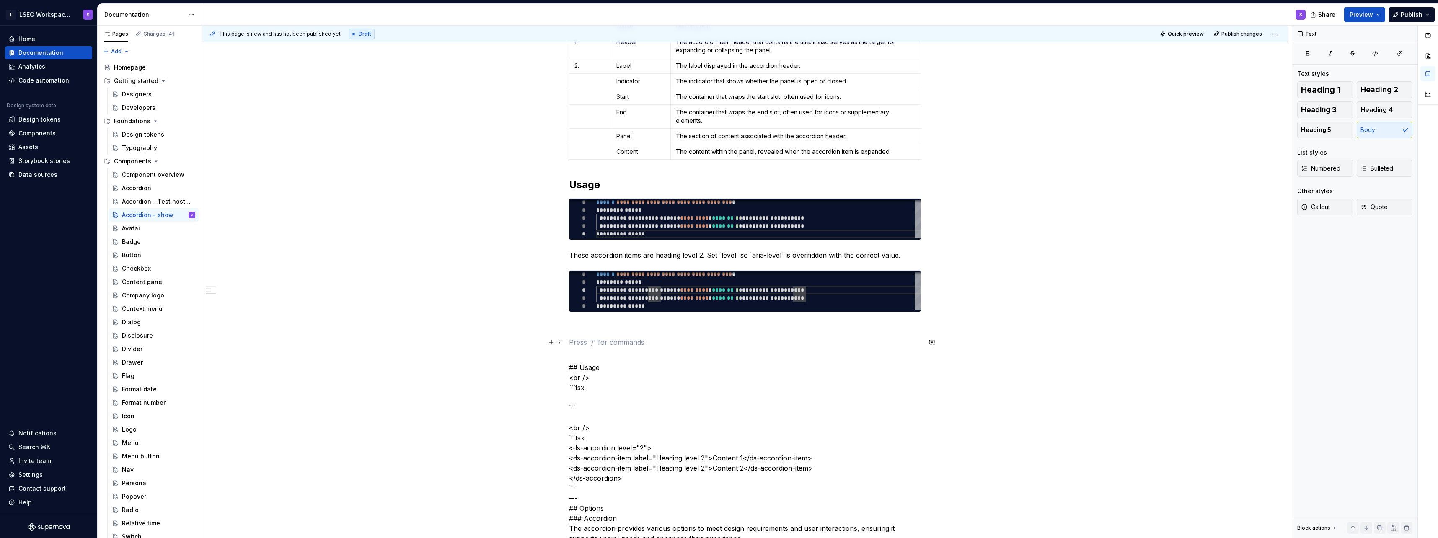
click at [672, 339] on p at bounding box center [745, 342] width 352 height 10
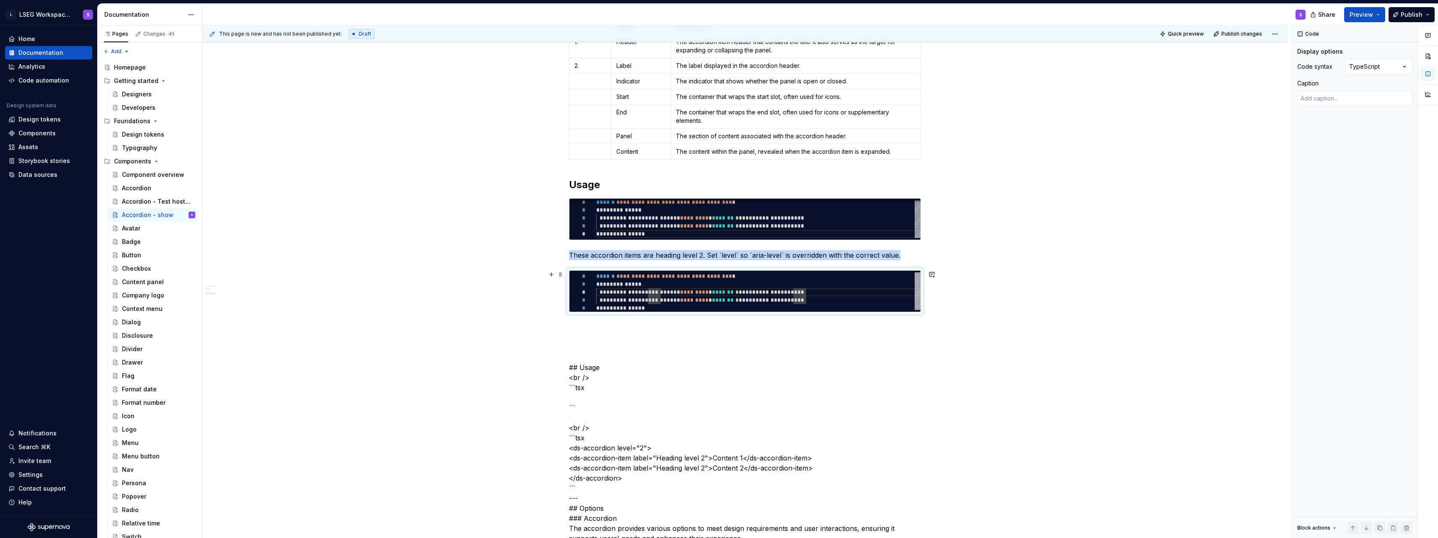
click at [917, 287] on div at bounding box center [918, 290] width 6 height 36
click at [859, 342] on p at bounding box center [745, 342] width 352 height 10
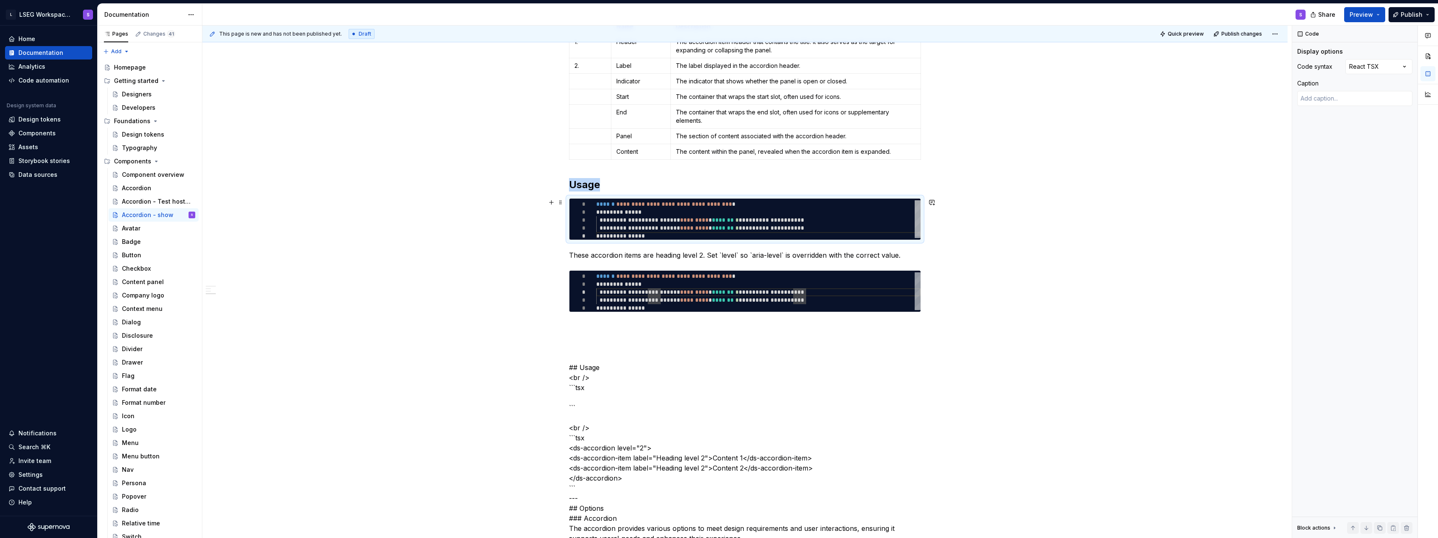
click at [921, 212] on div at bounding box center [918, 218] width 6 height 36
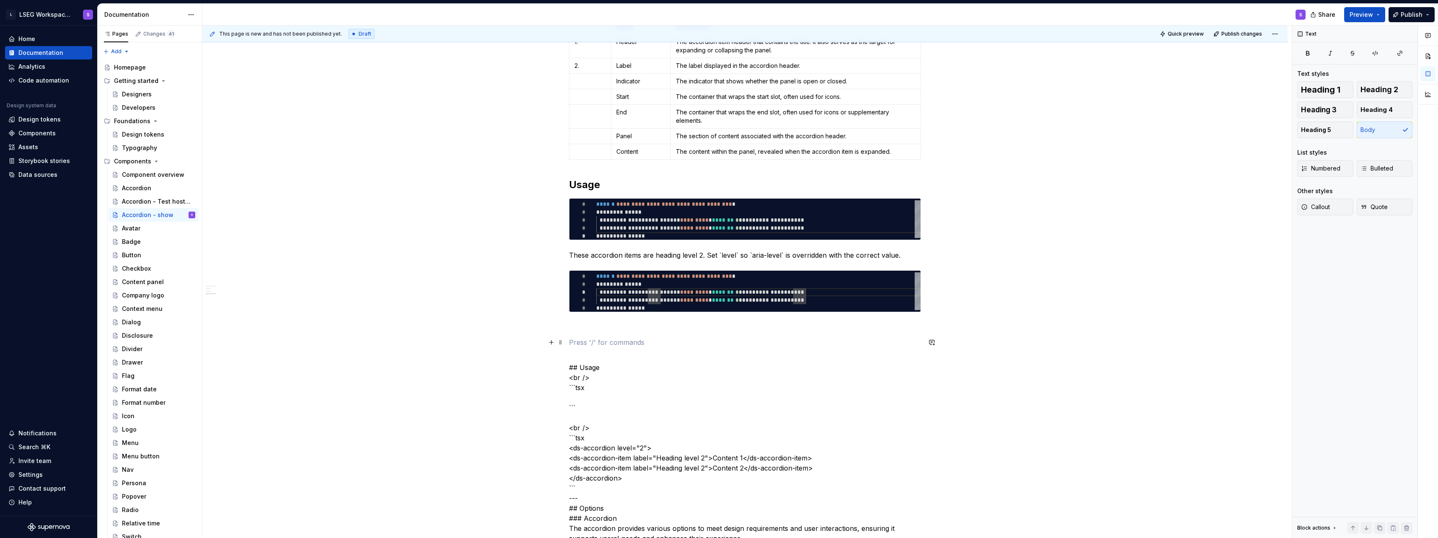
click at [849, 345] on p at bounding box center [745, 342] width 352 height 10
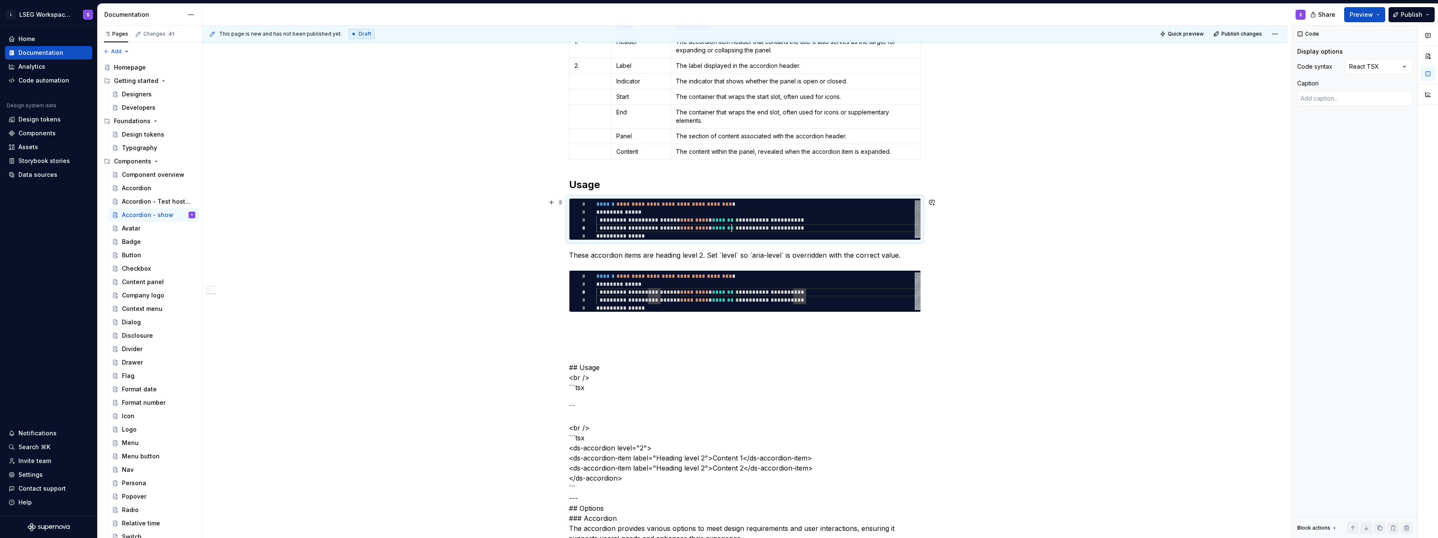
click at [732, 230] on div "**********" at bounding box center [758, 220] width 324 height 40
click at [764, 240] on div "**********" at bounding box center [745, 219] width 352 height 42
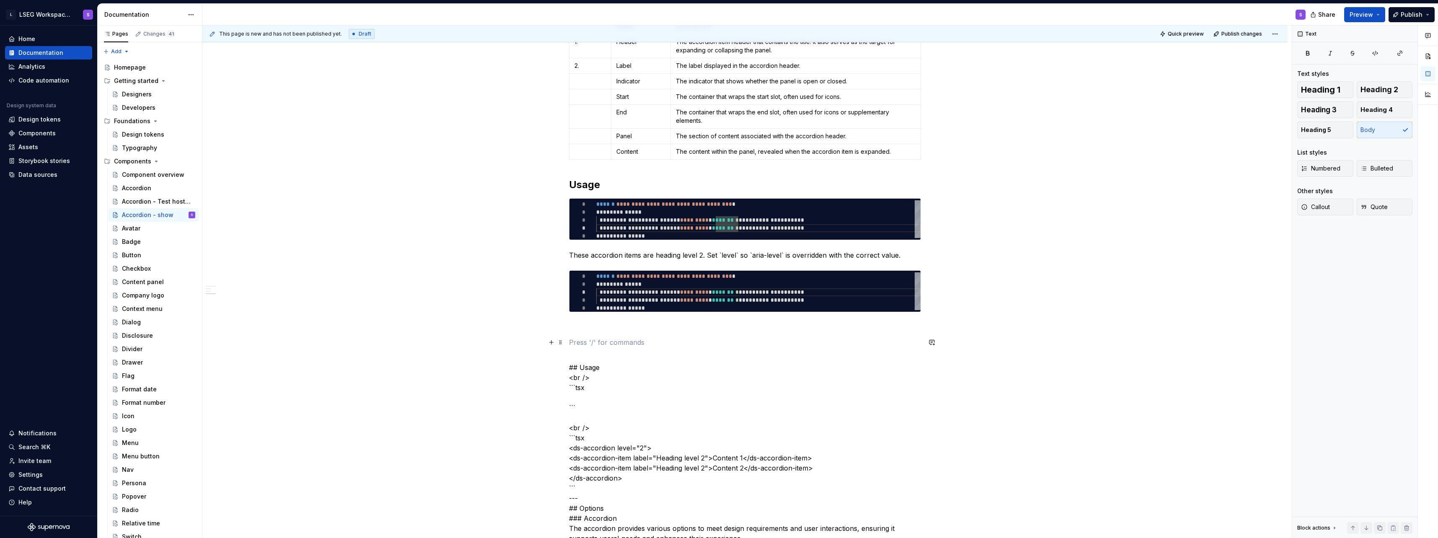
click at [703, 342] on p at bounding box center [745, 342] width 352 height 10
click at [696, 327] on p at bounding box center [745, 327] width 352 height 10
drag, startPoint x: 685, startPoint y: 332, endPoint x: 688, endPoint y: 355, distance: 23.7
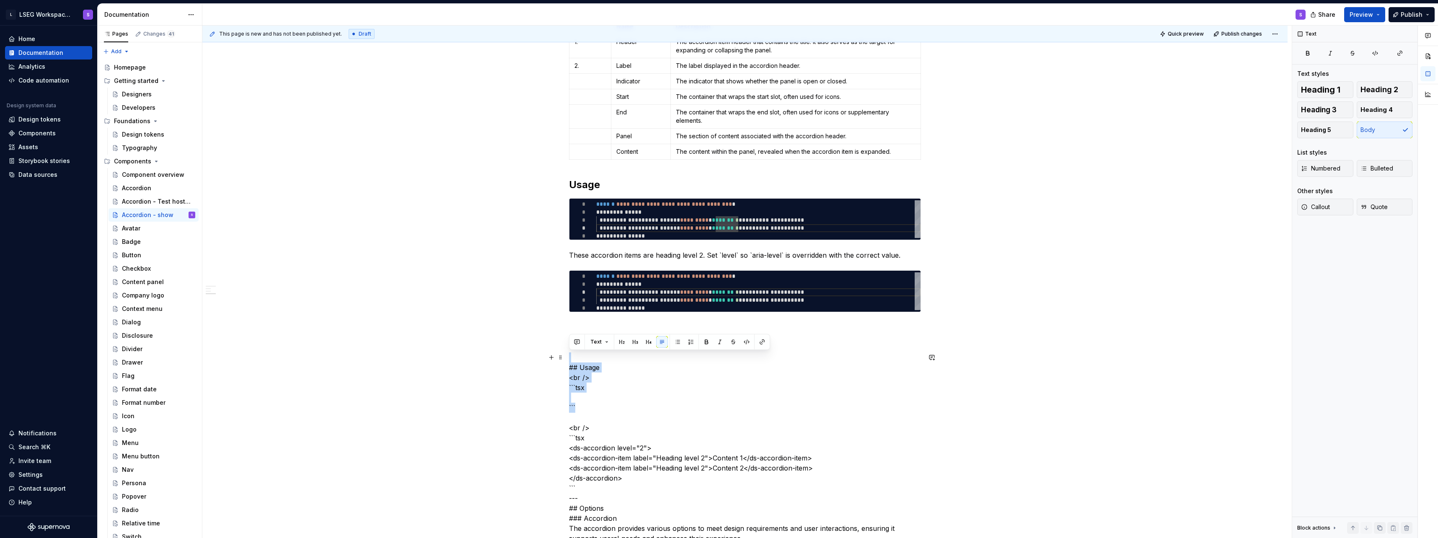
drag, startPoint x: 661, startPoint y: 360, endPoint x: 663, endPoint y: 408, distance: 48.2
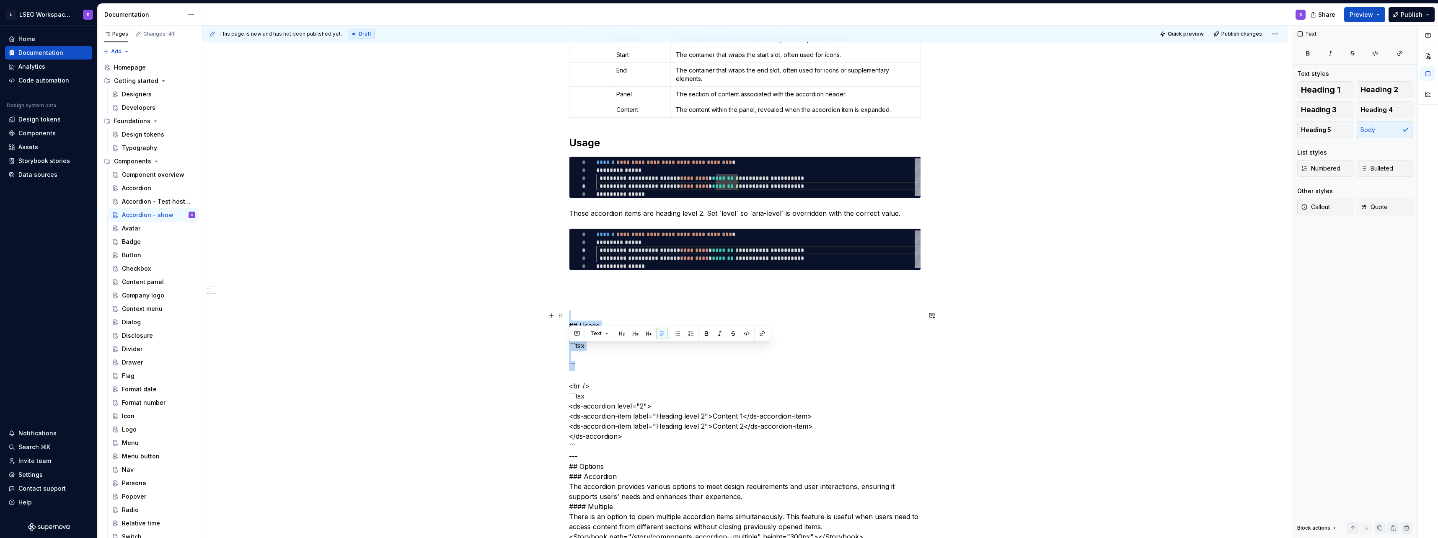
scroll to position [410, 0]
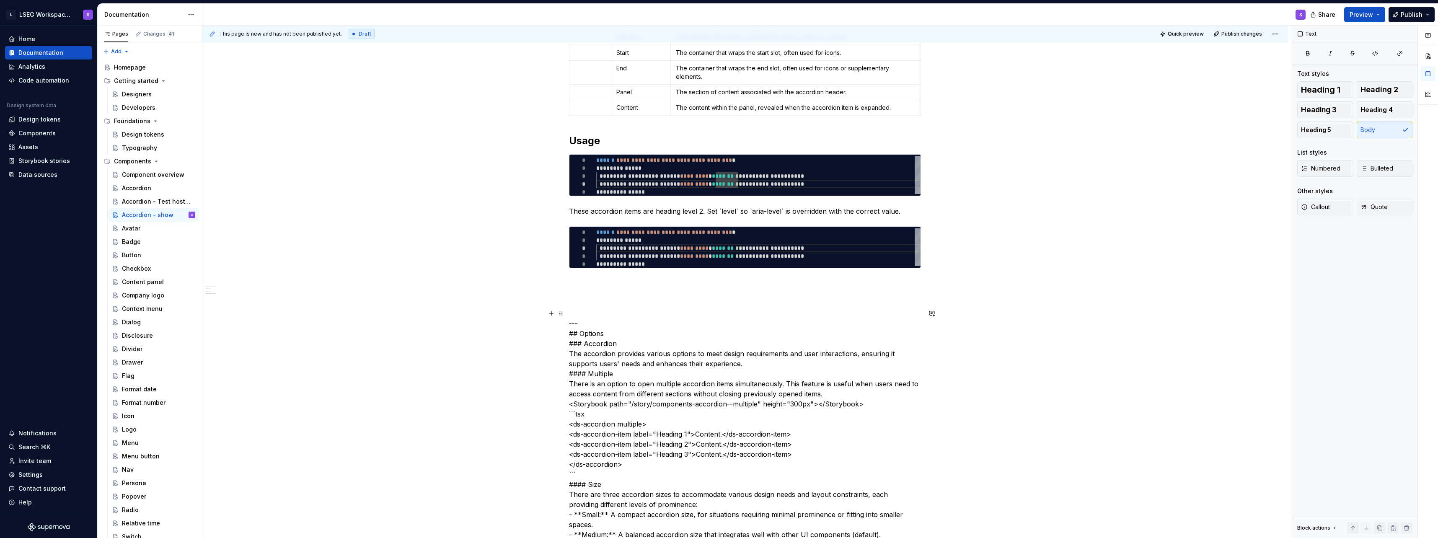
scroll to position [326, 0]
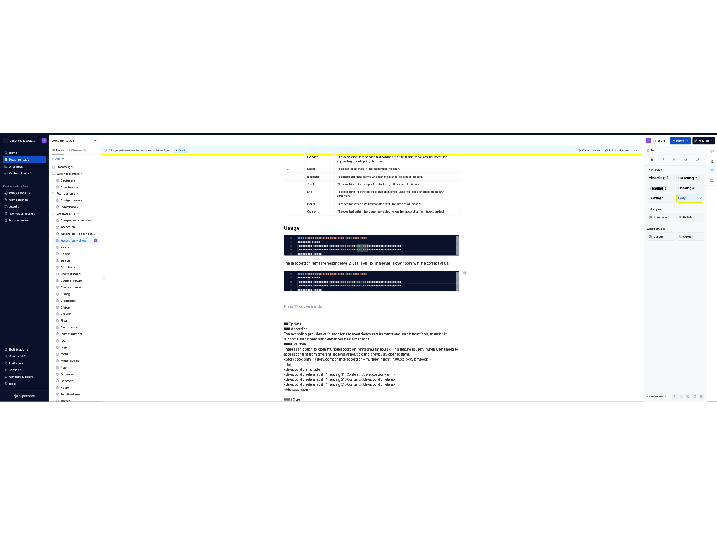
scroll to position [242, 0]
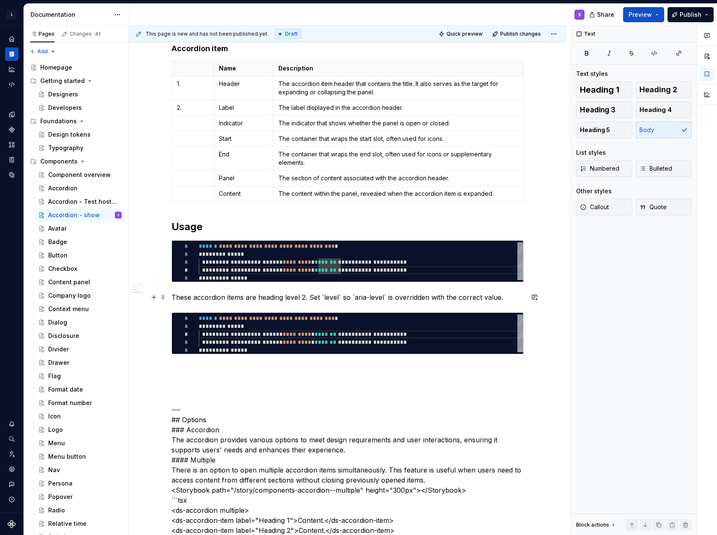
click at [335, 299] on p "These accordion items are heading level 2. Set `level` so `aria-level` is overr…" at bounding box center [347, 297] width 352 height 10
drag, startPoint x: 323, startPoint y: 297, endPoint x: 336, endPoint y: 297, distance: 13.0
click at [336, 297] on p "These accordion items are heading level 2. Set `level` so `aria-level` is overr…" at bounding box center [347, 297] width 352 height 10
click at [342, 300] on p "These accordion items are heading level 2. Set `level` so `aria-level` is overr…" at bounding box center [347, 297] width 352 height 10
drag, startPoint x: 324, startPoint y: 296, endPoint x: 337, endPoint y: 296, distance: 13.4
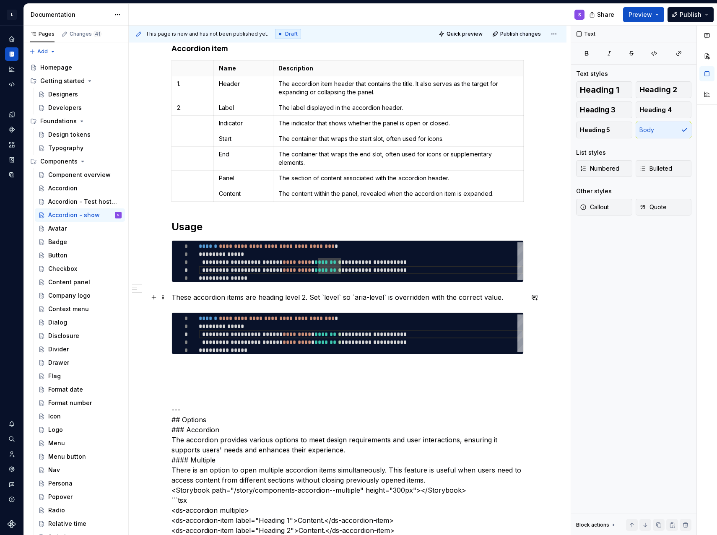
click at [323, 296] on p "These accordion items are heading level 2. Set `level` so `aria-level` is overr…" at bounding box center [347, 297] width 352 height 10
click at [350, 370] on p at bounding box center [347, 369] width 352 height 10
click at [308, 380] on p at bounding box center [347, 384] width 352 height 10
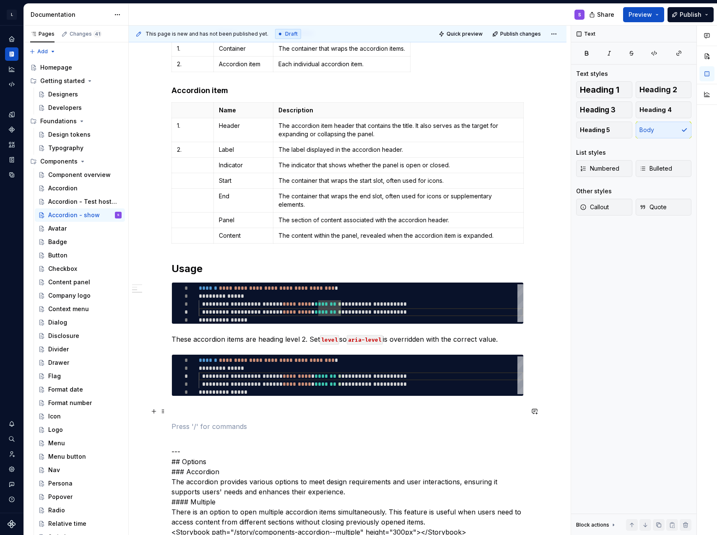
click at [211, 408] on p at bounding box center [347, 411] width 352 height 10
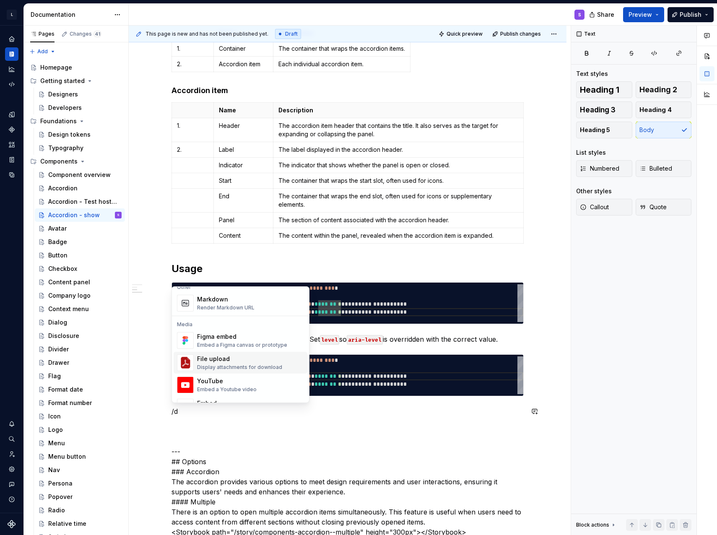
scroll to position [189, 0]
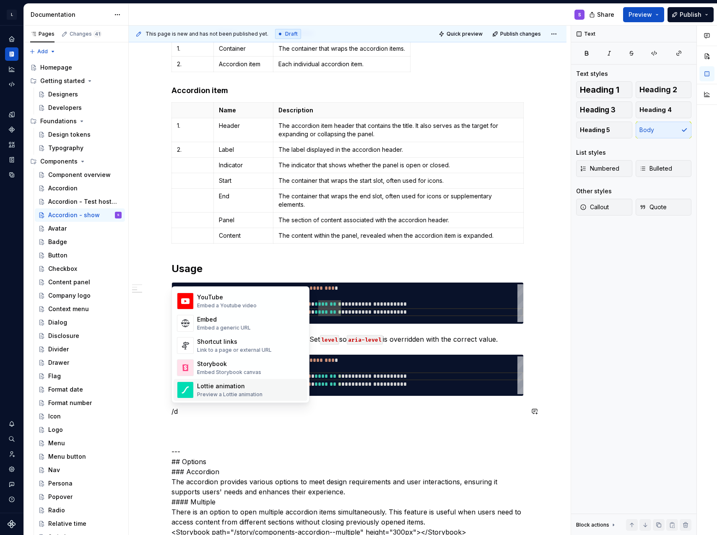
click at [197, 410] on p "/d" at bounding box center [347, 411] width 352 height 10
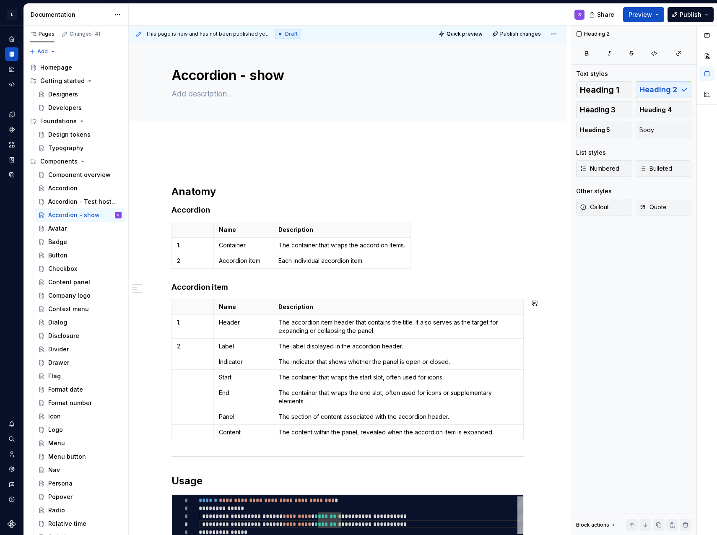
scroll to position [0, 0]
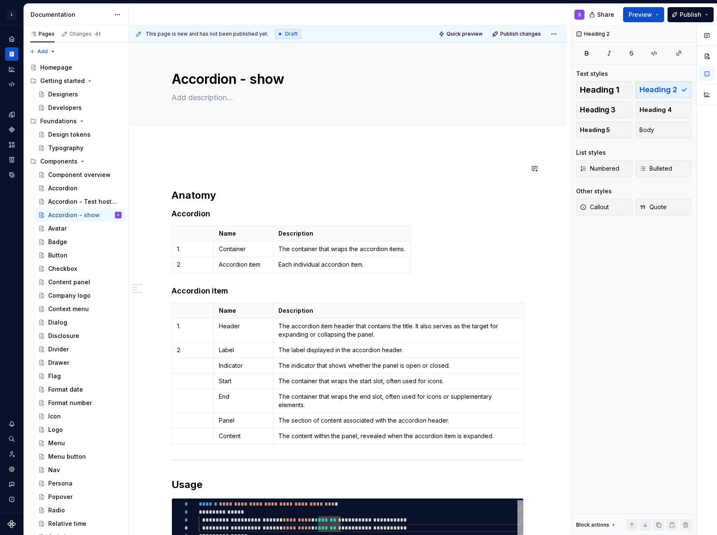
click at [243, 168] on p at bounding box center [347, 168] width 352 height 10
click at [197, 166] on p at bounding box center [347, 168] width 352 height 10
click at [199, 167] on p at bounding box center [347, 168] width 352 height 10
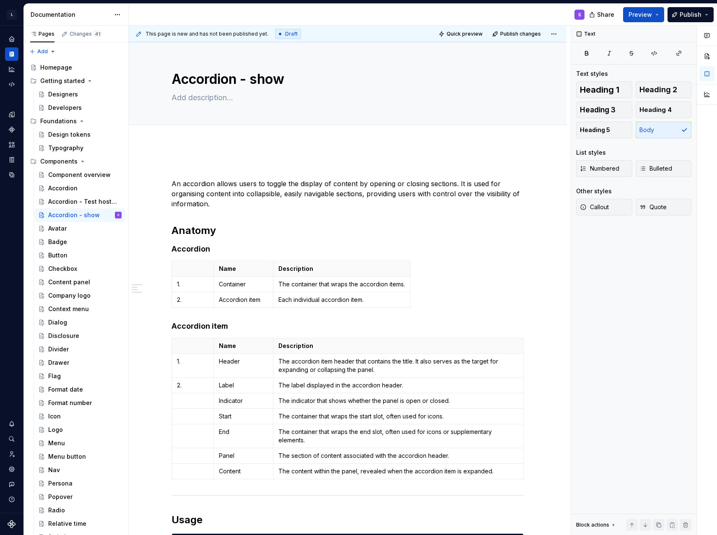
click at [203, 165] on p at bounding box center [347, 168] width 352 height 10
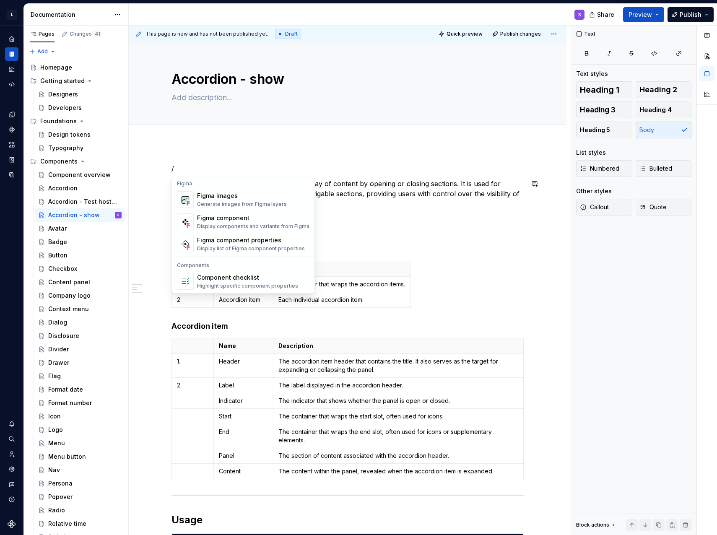
scroll to position [796, 0]
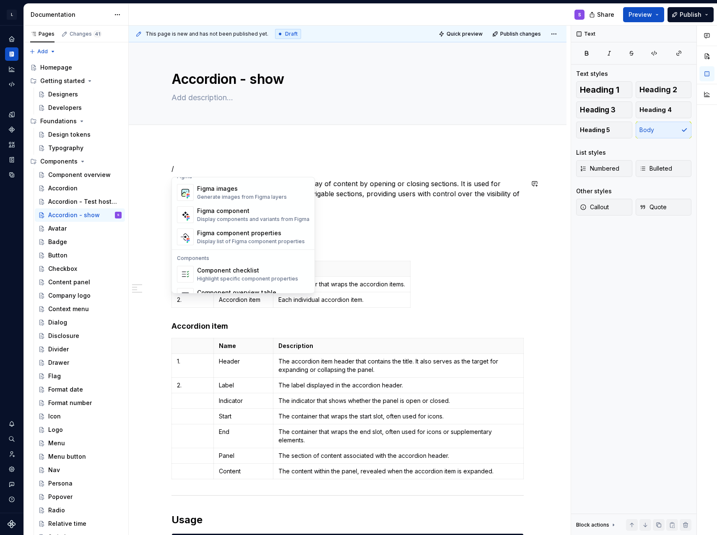
click at [66, 202] on div "Accordion - Test hosting storybook" at bounding box center [82, 201] width 69 height 8
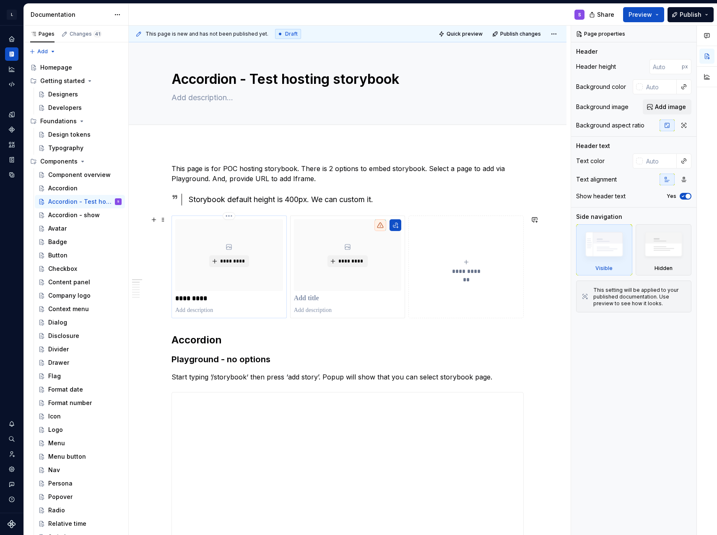
click at [269, 293] on div "********* *********" at bounding box center [229, 266] width 108 height 95
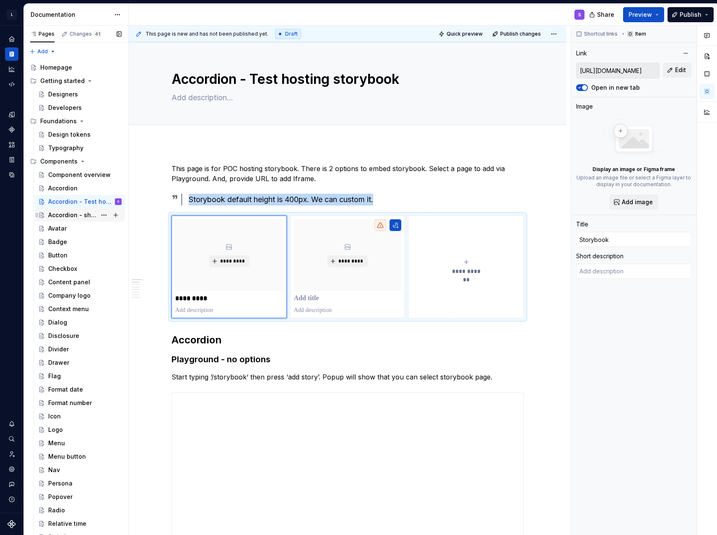
click at [68, 215] on div "Accordion - show" at bounding box center [72, 215] width 48 height 8
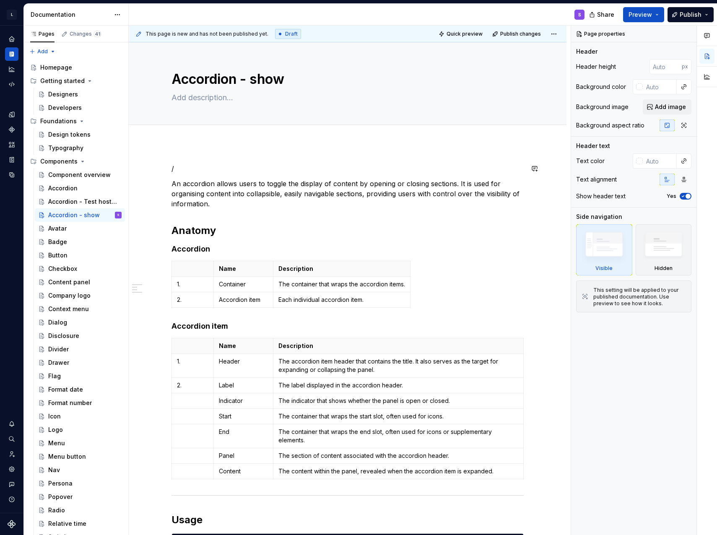
type textarea "*"
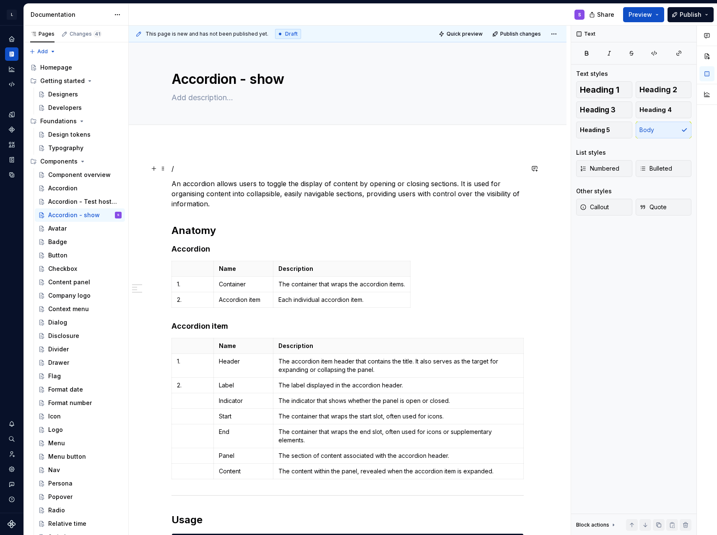
click at [210, 166] on p "/" at bounding box center [347, 168] width 352 height 10
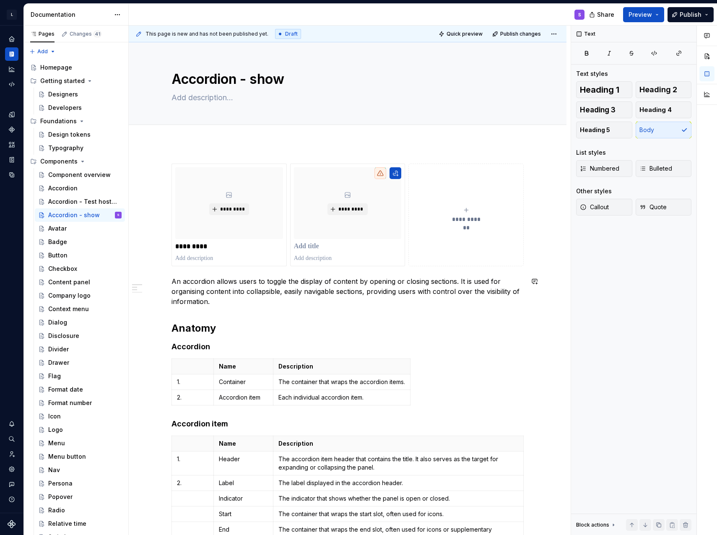
click at [255, 245] on p "*********" at bounding box center [229, 246] width 108 height 8
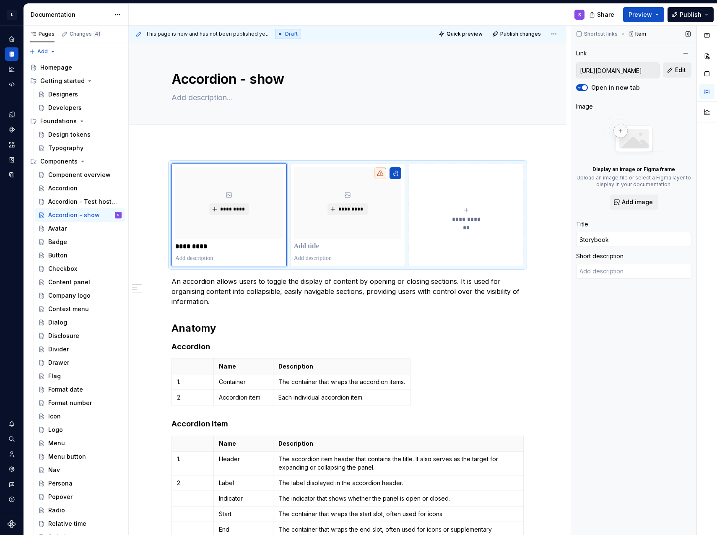
click at [680, 71] on span "Edit" at bounding box center [680, 70] width 11 height 8
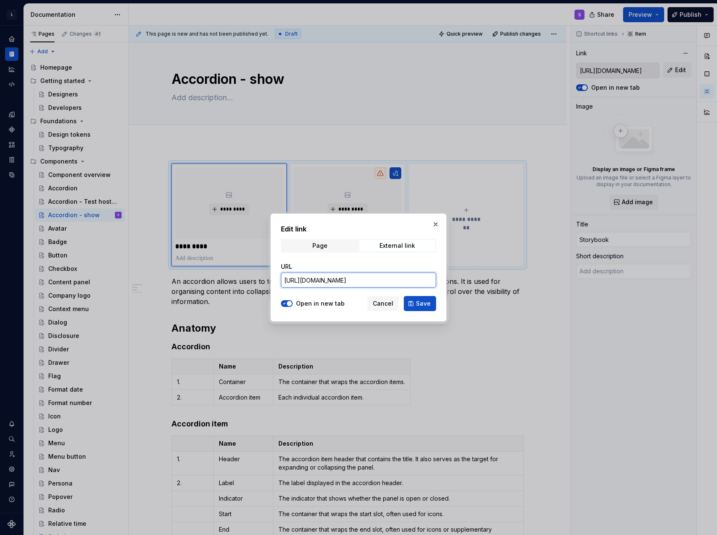
scroll to position [0, 220]
drag, startPoint x: 396, startPoint y: 277, endPoint x: 462, endPoint y: 272, distance: 66.0
click at [462, 272] on div "Edit link Page External link URL [URL][DOMAIN_NAME] Open in new tab Cancel Save" at bounding box center [358, 267] width 717 height 535
click at [389, 277] on input "[URL][DOMAIN_NAME]" at bounding box center [358, 279] width 155 height 15
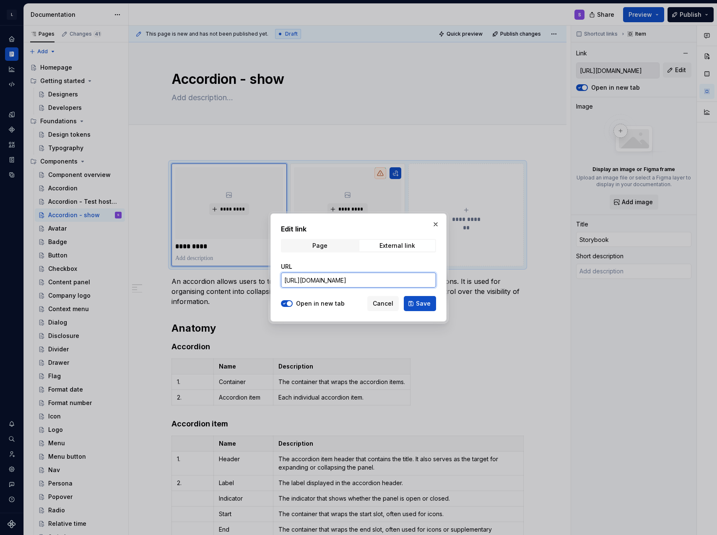
drag, startPoint x: 328, startPoint y: 280, endPoint x: 263, endPoint y: 283, distance: 65.0
click at [222, 282] on div "Edit link Page External link URL [URL][DOMAIN_NAME] Open in new tab Cancel Save" at bounding box center [358, 267] width 717 height 535
click at [356, 282] on input "[URL][DOMAIN_NAME]" at bounding box center [358, 279] width 155 height 15
drag, startPoint x: 394, startPoint y: 280, endPoint x: 416, endPoint y: 285, distance: 22.2
click at [434, 281] on input "[URL][DOMAIN_NAME]" at bounding box center [358, 279] width 155 height 15
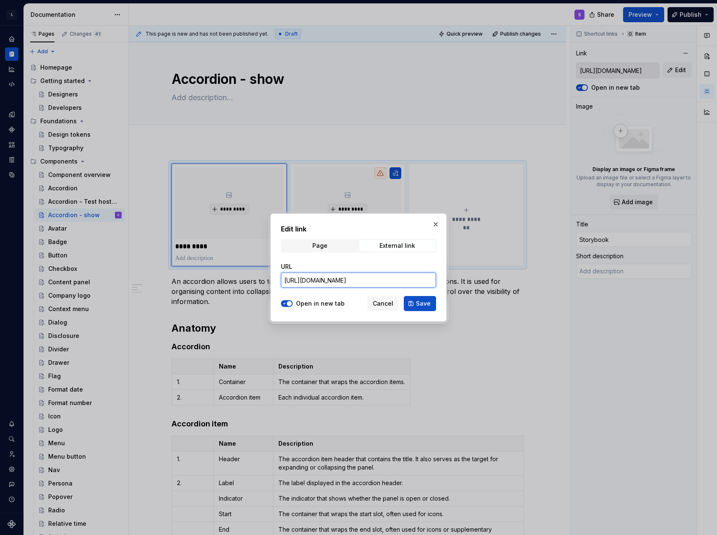
scroll to position [0, 184]
click at [347, 286] on input "[URL][DOMAIN_NAME]" at bounding box center [358, 279] width 155 height 15
drag, startPoint x: 405, startPoint y: 283, endPoint x: 448, endPoint y: 280, distance: 42.4
click at [448, 280] on div "Edit link Page External link URL [URL][DOMAIN_NAME] Open in new tab Cancel Save" at bounding box center [358, 267] width 180 height 112
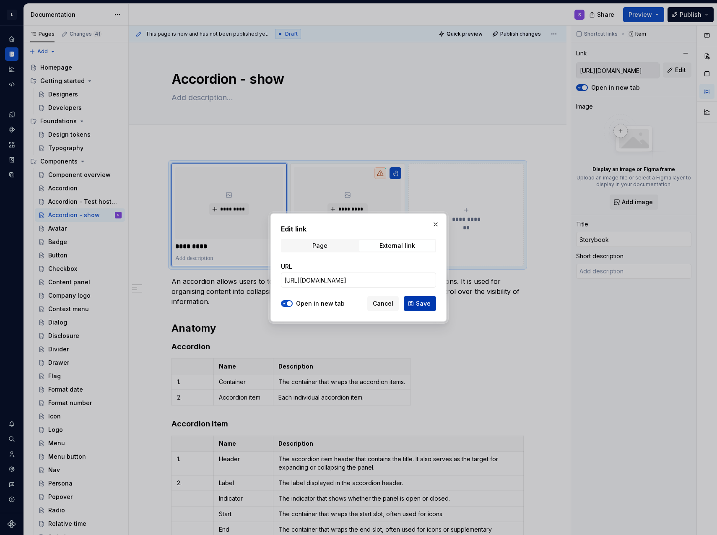
click at [423, 303] on span "Save" at bounding box center [423, 303] width 15 height 8
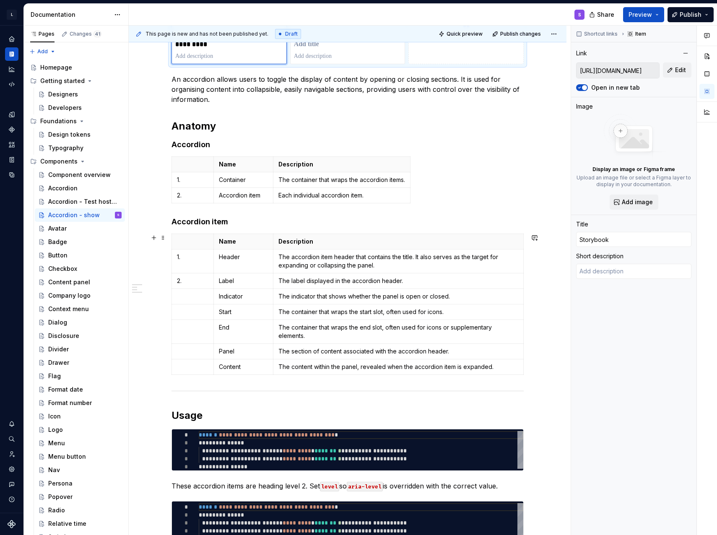
scroll to position [293, 0]
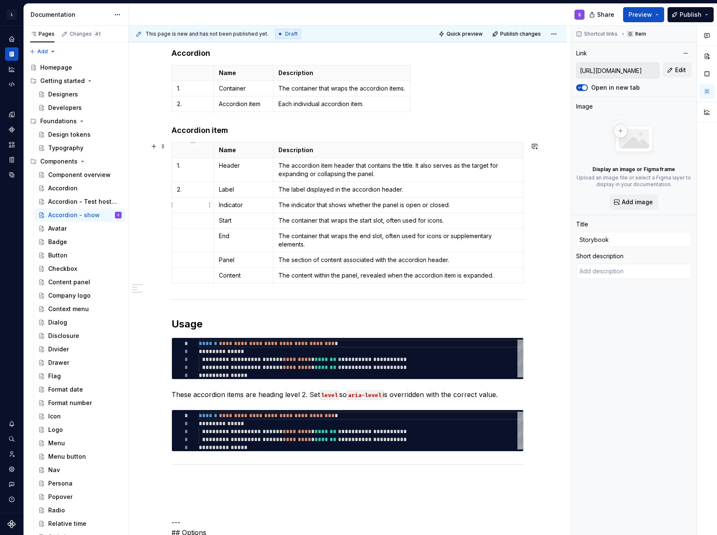
click at [189, 207] on p at bounding box center [192, 205] width 31 height 8
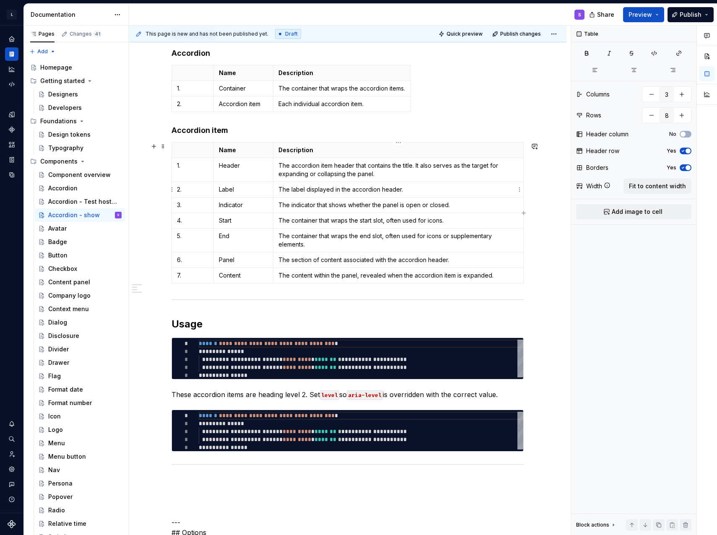
click at [386, 187] on p "The label displayed in the accordion header." at bounding box center [398, 189] width 240 height 8
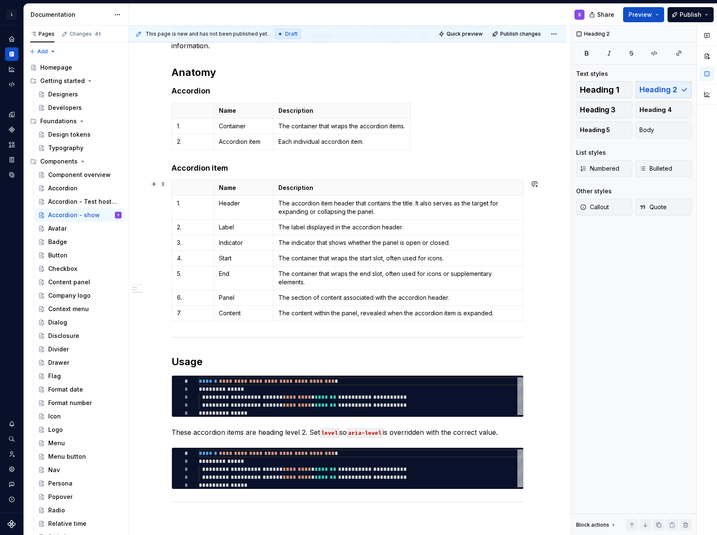
scroll to position [335, 0]
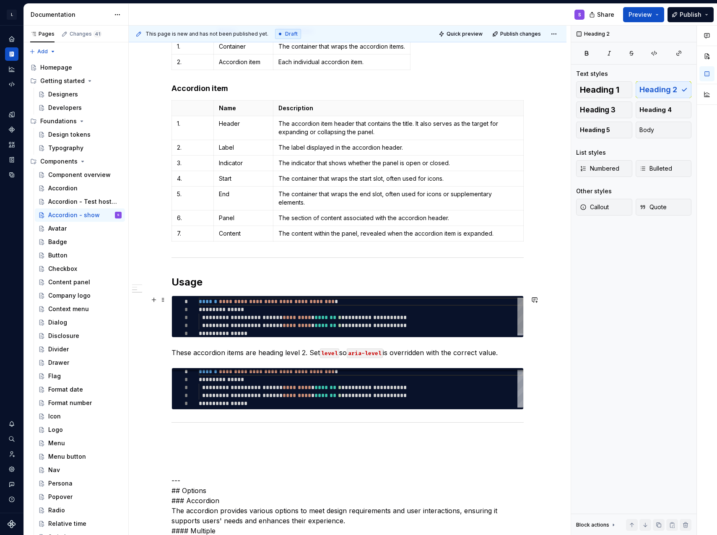
type textarea "*"
type textarea "**********"
click at [421, 318] on div "**********" at bounding box center [361, 318] width 324 height 40
click at [226, 275] on h2 "Usage" at bounding box center [347, 281] width 352 height 13
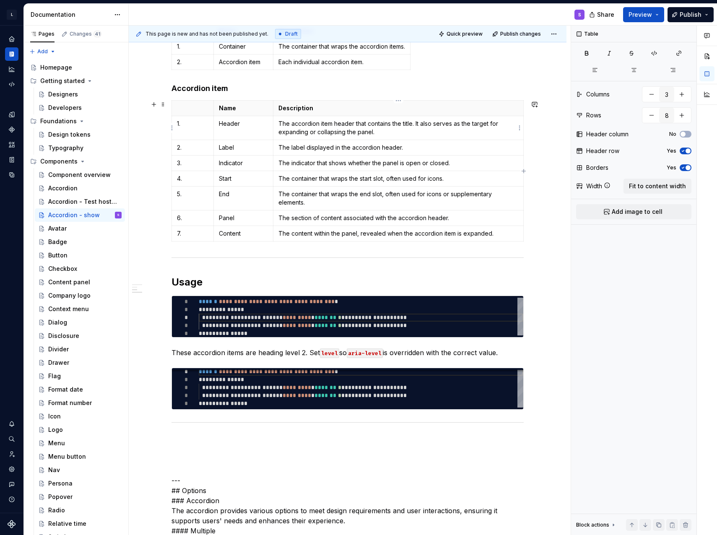
click at [447, 116] on td "The accordion item header that contains the title. It also serves as the target…" at bounding box center [398, 128] width 250 height 24
click at [182, 133] on td "1." at bounding box center [193, 128] width 42 height 24
click at [191, 103] on html "L LSEG Workspace Design System S Design system data Documentation S Share Previ…" at bounding box center [358, 267] width 717 height 535
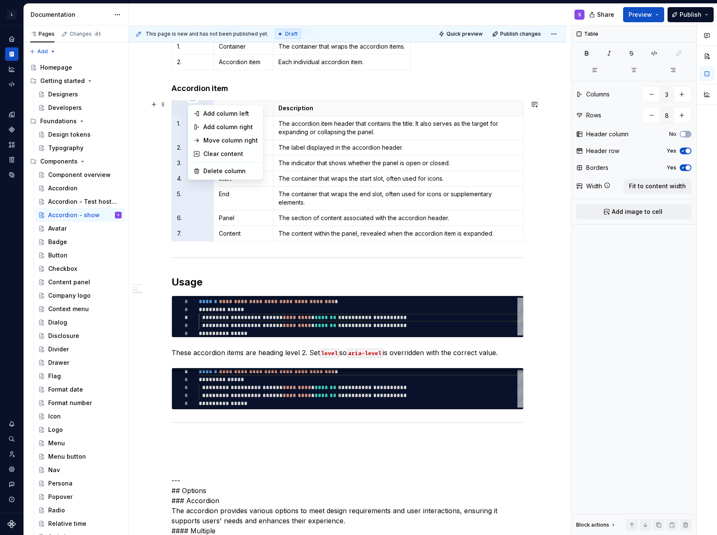
click at [650, 186] on div "Comments Open comments No comments yet Select ‘Comment’ from the block context …" at bounding box center [644, 281] width 146 height 510
click at [650, 186] on span "Fit to content width" at bounding box center [657, 186] width 57 height 8
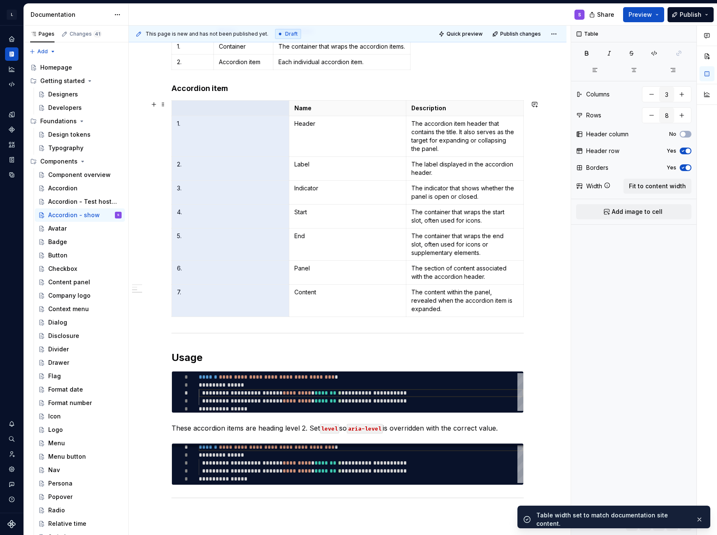
click at [650, 186] on span "Fit to content width" at bounding box center [657, 186] width 57 height 8
click at [608, 186] on icon at bounding box center [606, 185] width 7 height 7
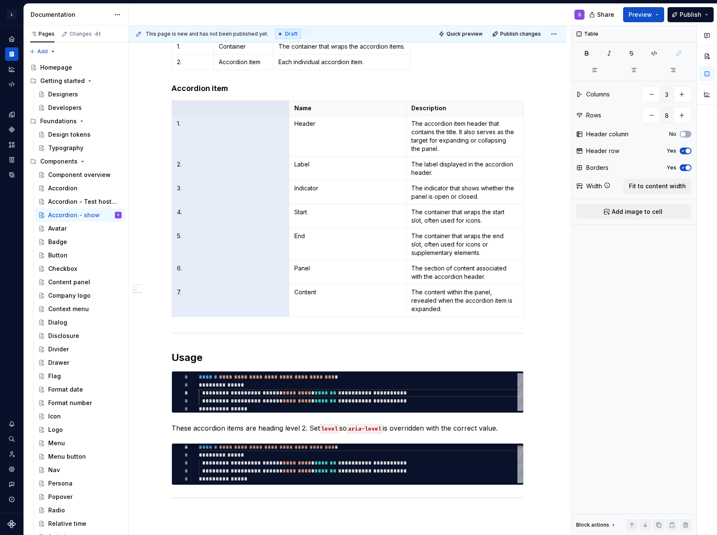
type textarea "*"
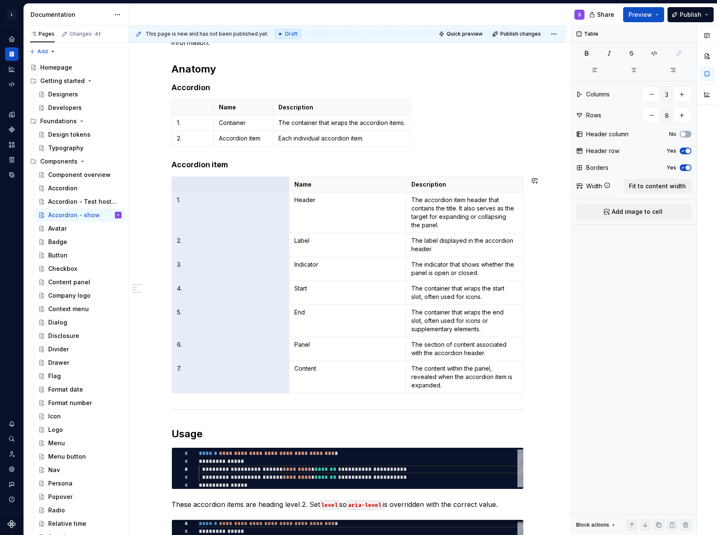
scroll to position [251, 0]
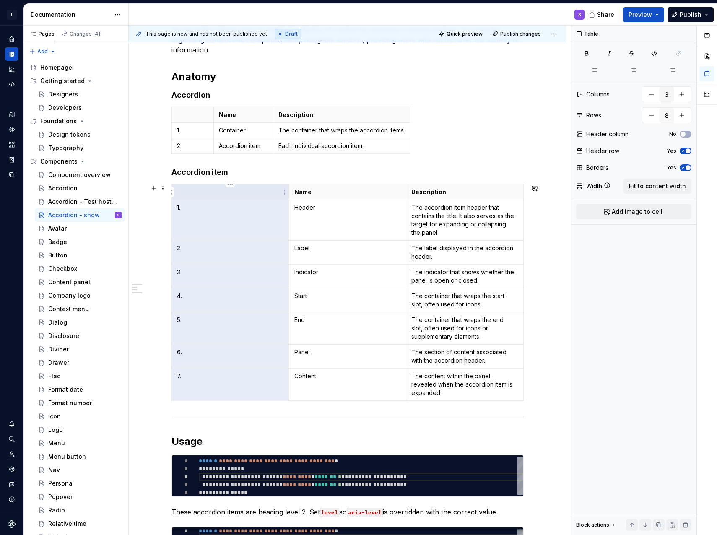
click at [230, 197] on th at bounding box center [230, 192] width 117 height 16
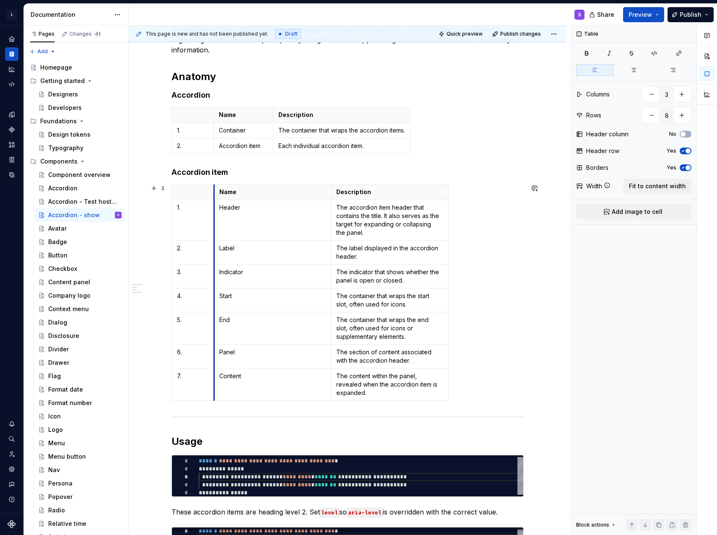
drag, startPoint x: 290, startPoint y: 189, endPoint x: 215, endPoint y: 191, distance: 75.0
click at [215, 191] on th "Name" at bounding box center [272, 192] width 117 height 16
click at [292, 215] on td "Header" at bounding box center [272, 220] width 117 height 41
drag, startPoint x: 213, startPoint y: 133, endPoint x: 190, endPoint y: 134, distance: 23.5
click at [190, 134] on td "Container" at bounding box center [220, 131] width 60 height 16
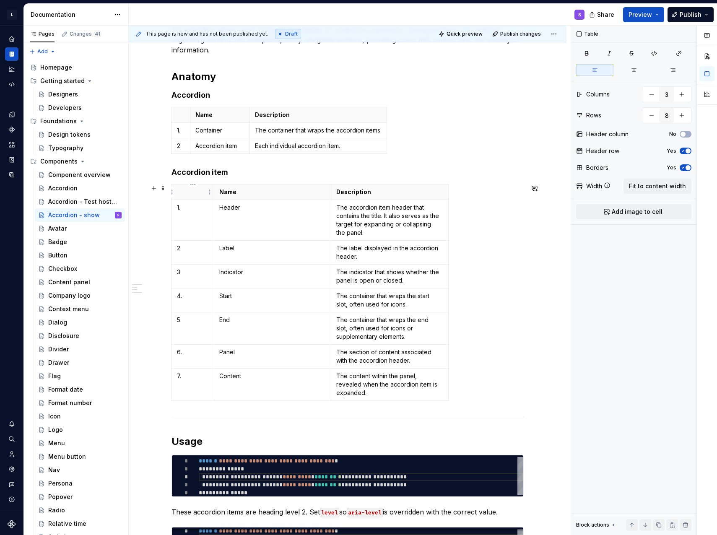
click at [212, 186] on th at bounding box center [193, 192] width 42 height 16
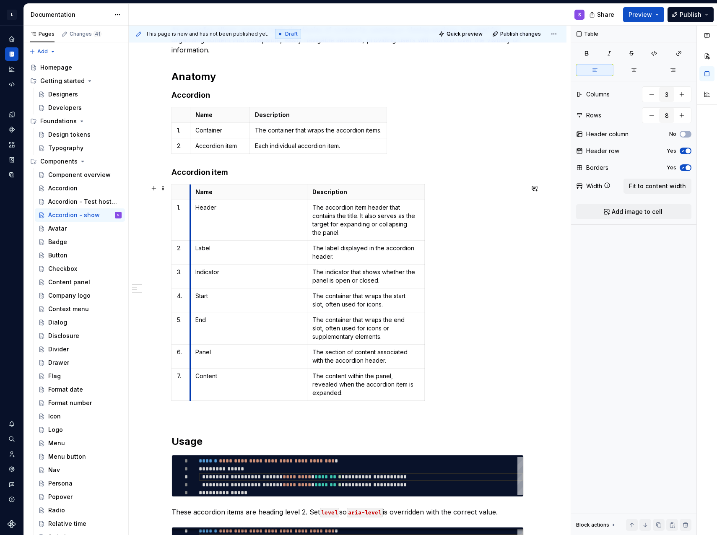
drag, startPoint x: 215, startPoint y: 187, endPoint x: 191, endPoint y: 187, distance: 23.9
click at [191, 187] on th "Name" at bounding box center [248, 192] width 117 height 16
click at [246, 212] on td "Header" at bounding box center [248, 220] width 117 height 41
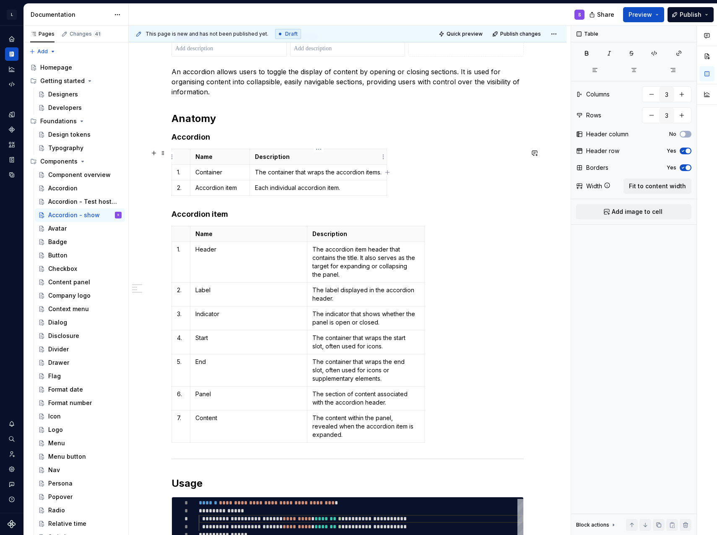
type input "3"
click at [367, 157] on p "Description" at bounding box center [318, 157] width 127 height 8
click at [658, 186] on span "Fit to content width" at bounding box center [657, 186] width 57 height 8
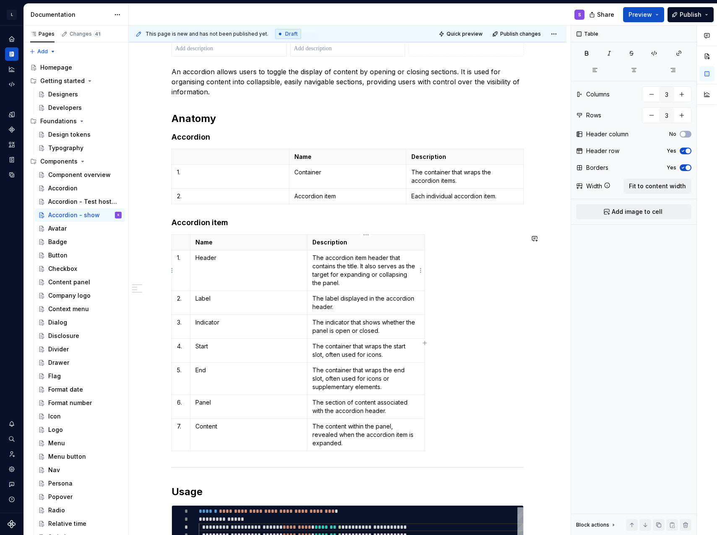
type textarea "*"
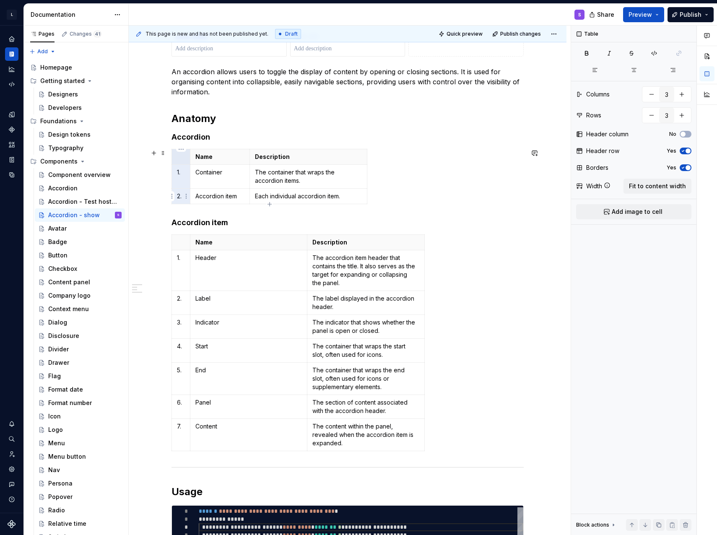
drag, startPoint x: 177, startPoint y: 158, endPoint x: 183, endPoint y: 193, distance: 35.3
click at [183, 193] on tbody "Name Description 1. Container The container that wraps the accordion items. 2. …" at bounding box center [269, 176] width 195 height 55
click at [181, 148] on html "L LSEG Workspace Design System S Design system data Documentation S Share Previ…" at bounding box center [358, 267] width 717 height 535
click at [292, 183] on html "L LSEG Workspace Design System S Design system data Documentation S Share Previ…" at bounding box center [358, 267] width 717 height 535
drag, startPoint x: 178, startPoint y: 161, endPoint x: 182, endPoint y: 191, distance: 29.6
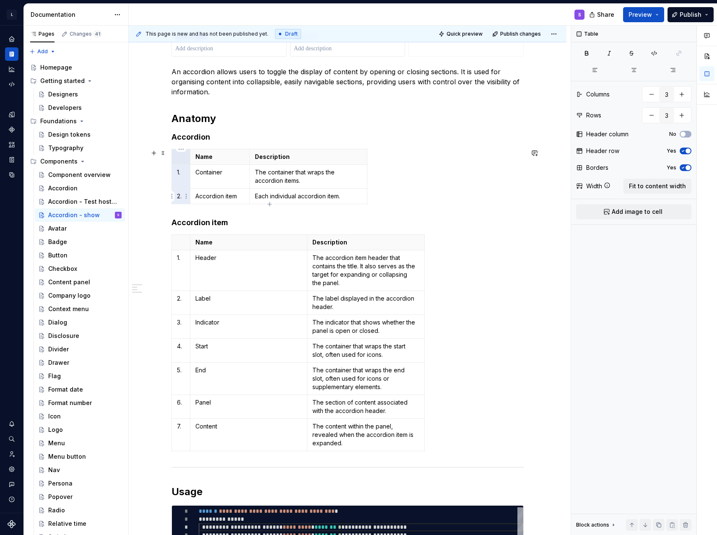
click at [182, 191] on tbody "Name Description 1. Container The container that wraps the accordion items. 2. …" at bounding box center [269, 176] width 195 height 55
click at [181, 148] on html "L LSEG Workspace Design System S Design system data Documentation S Share Previ…" at bounding box center [358, 267] width 717 height 535
click at [209, 222] on div "Delete column" at bounding box center [218, 219] width 54 height 8
type input "2"
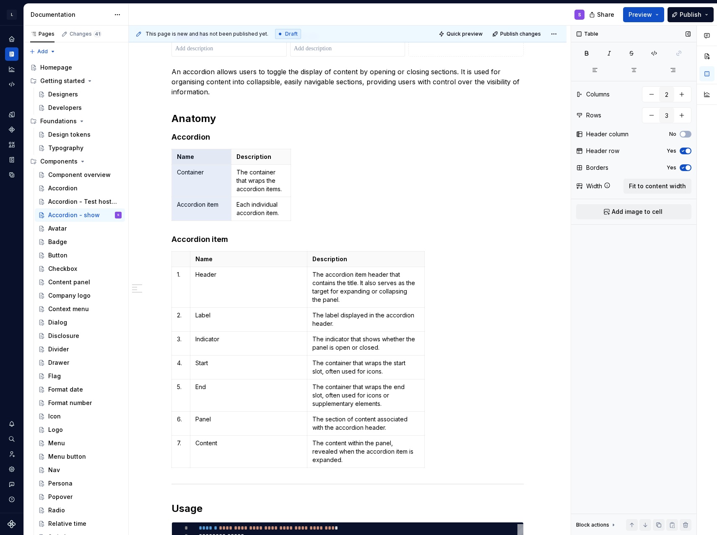
click at [659, 189] on span "Fit to content width" at bounding box center [657, 186] width 57 height 8
type textarea "*"
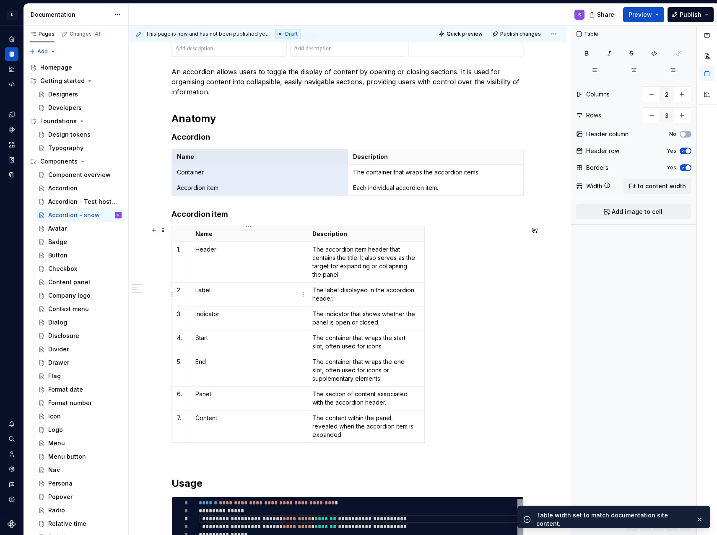
type input "3"
type input "8"
click at [239, 289] on p "Label" at bounding box center [248, 290] width 107 height 8
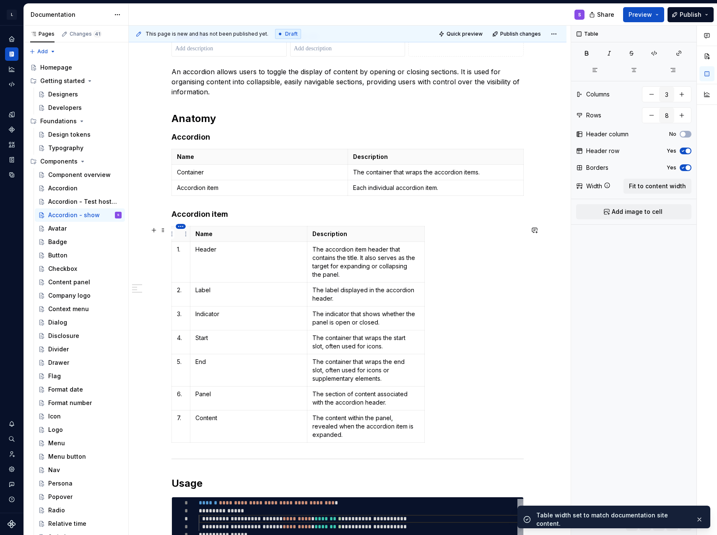
click at [181, 227] on html "L LSEG Workspace Design System S Design system data Documentation S Share Previ…" at bounding box center [358, 267] width 717 height 535
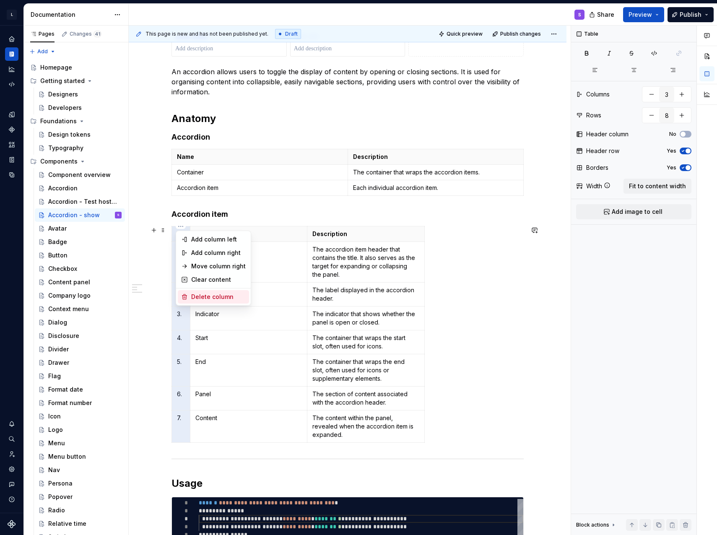
type textarea "*"
click at [213, 297] on div "Delete column" at bounding box center [218, 296] width 54 height 8
type input "2"
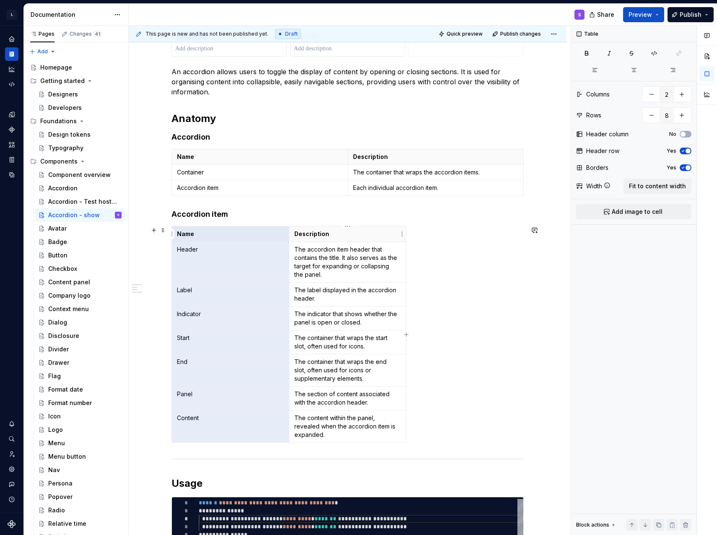
click at [370, 236] on p "Description" at bounding box center [347, 234] width 107 height 8
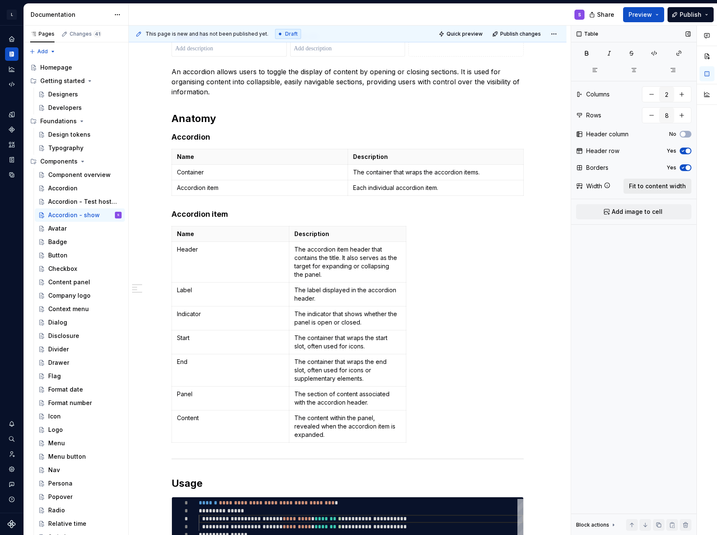
click at [637, 185] on span "Fit to content width" at bounding box center [657, 186] width 57 height 8
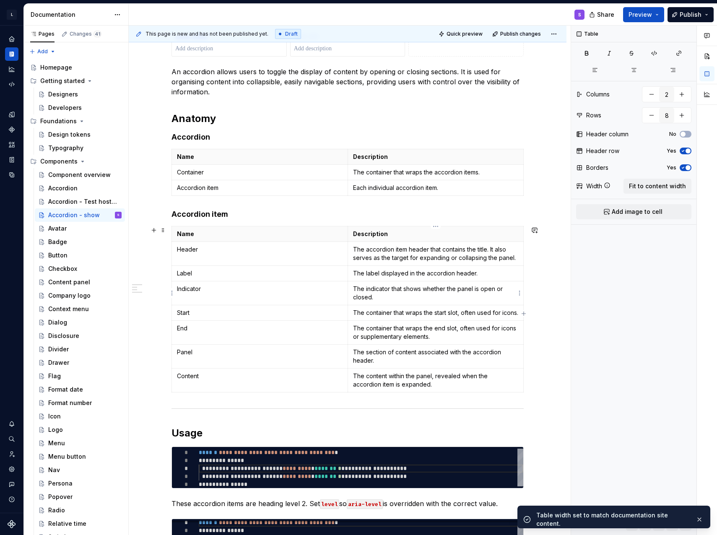
click at [419, 300] on p "The indicator that shows whether the panel is open or closed." at bounding box center [436, 293] width 166 height 17
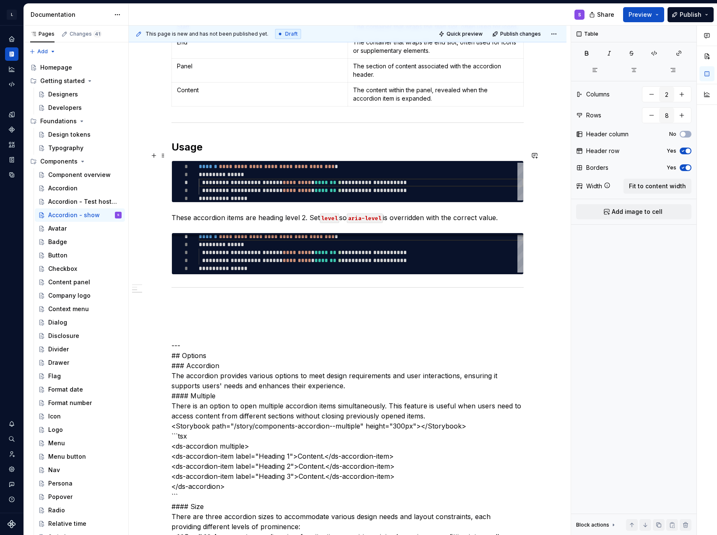
scroll to position [503, 0]
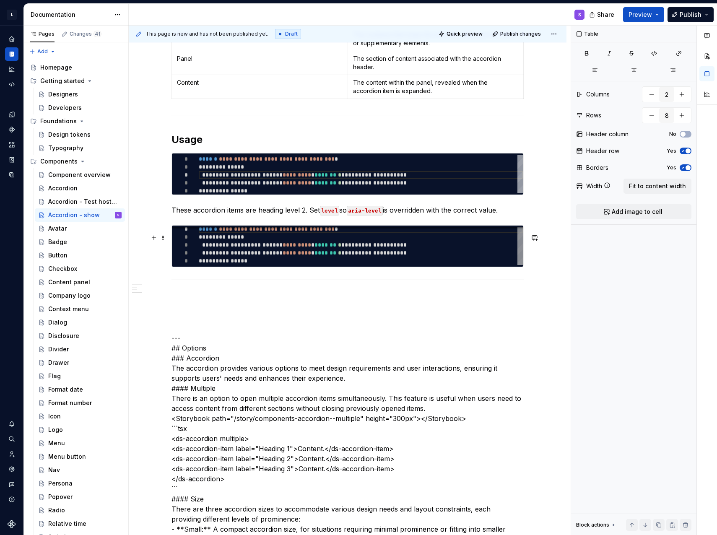
type textarea "*"
type textarea "**********"
click at [364, 249] on div "**********" at bounding box center [361, 245] width 324 height 40
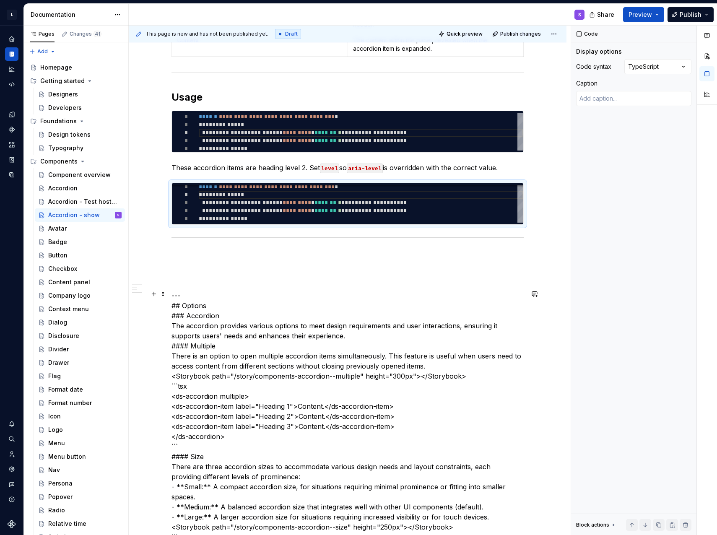
scroll to position [545, 0]
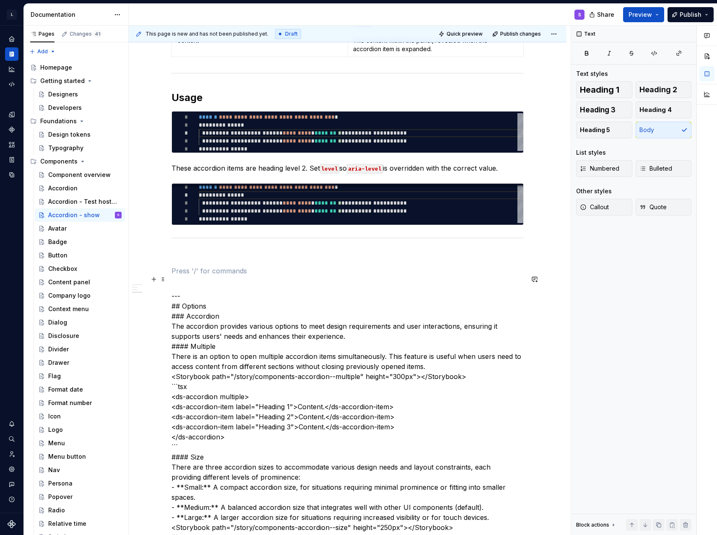
click at [190, 274] on p at bounding box center [347, 271] width 352 height 10
click at [200, 261] on p at bounding box center [347, 256] width 352 height 10
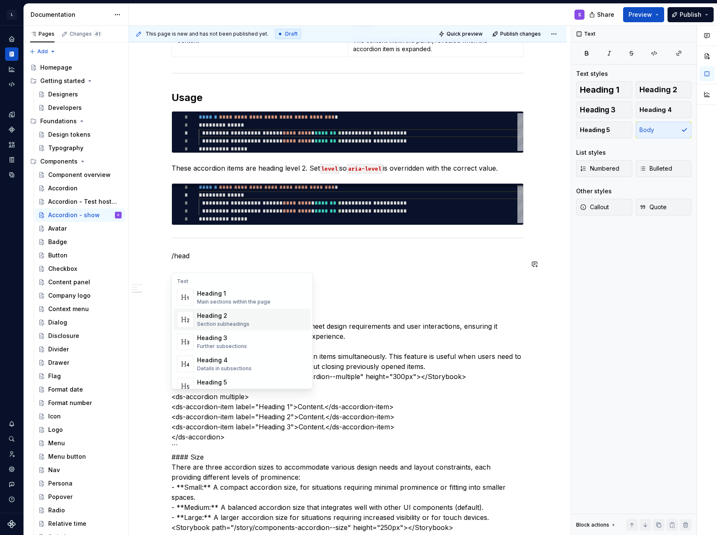
click at [228, 315] on div "Heading 2" at bounding box center [223, 315] width 52 height 8
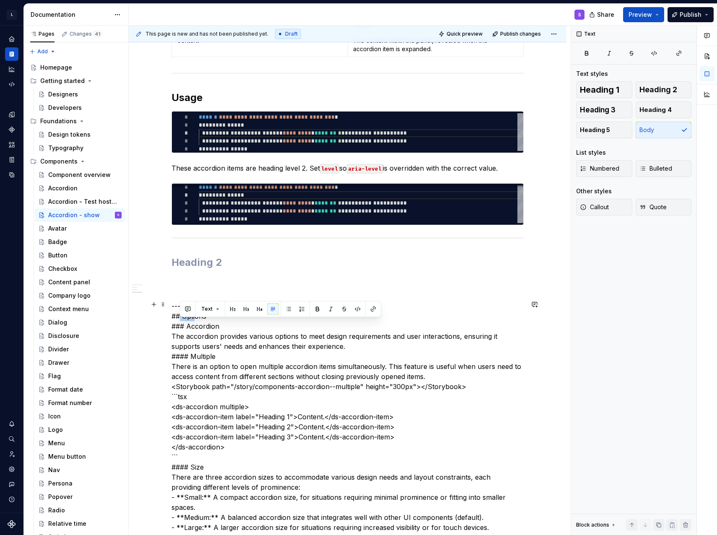
drag, startPoint x: 180, startPoint y: 323, endPoint x: 207, endPoint y: 326, distance: 26.6
drag, startPoint x: 207, startPoint y: 325, endPoint x: 181, endPoint y: 326, distance: 26.0
click at [189, 269] on h2 at bounding box center [347, 262] width 352 height 13
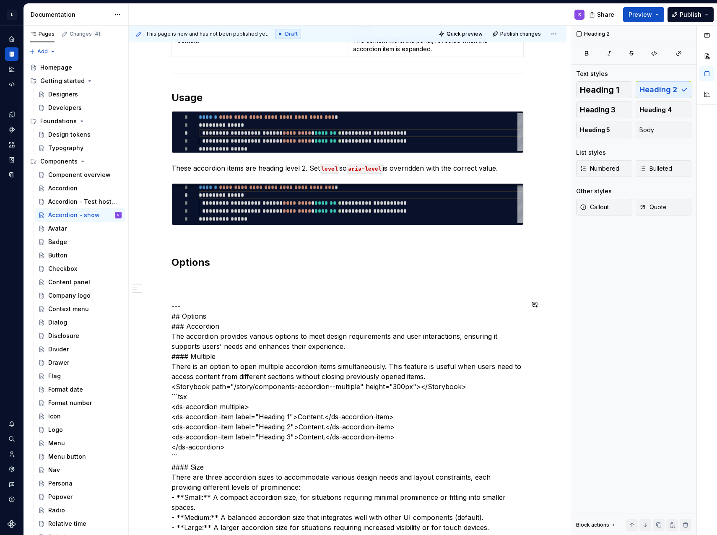
click at [181, 286] on p at bounding box center [347, 281] width 352 height 10
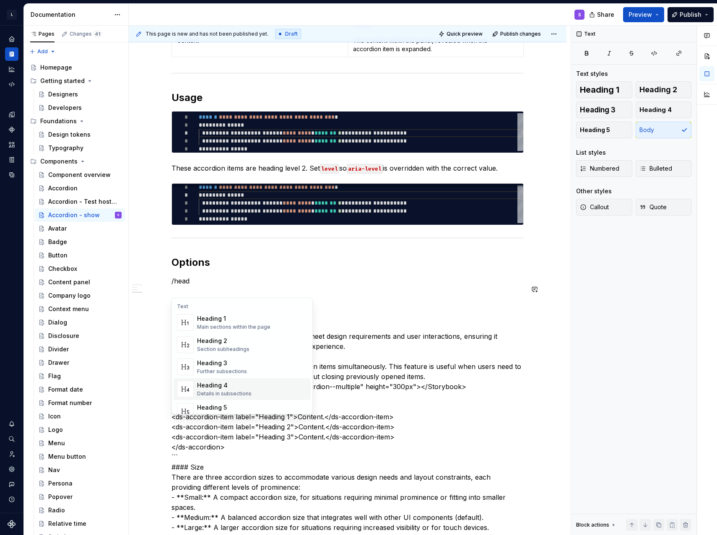
click at [234, 387] on div "Heading 4" at bounding box center [224, 385] width 54 height 8
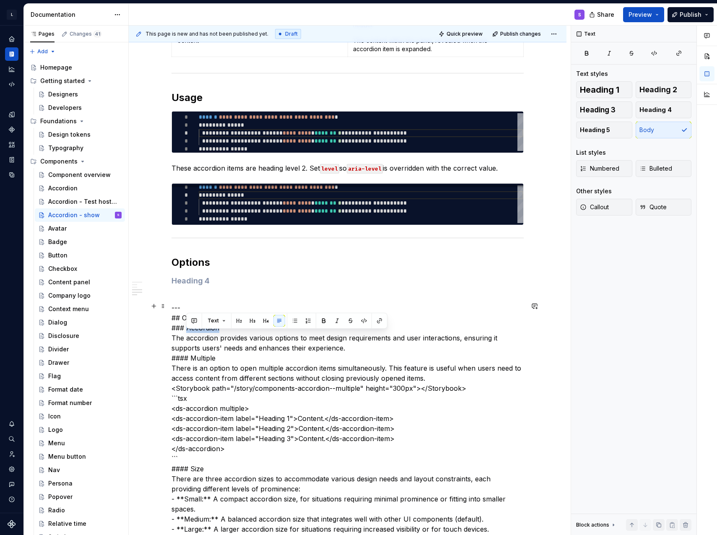
drag, startPoint x: 188, startPoint y: 333, endPoint x: 227, endPoint y: 334, distance: 39.0
click at [190, 286] on h4 at bounding box center [347, 281] width 352 height 10
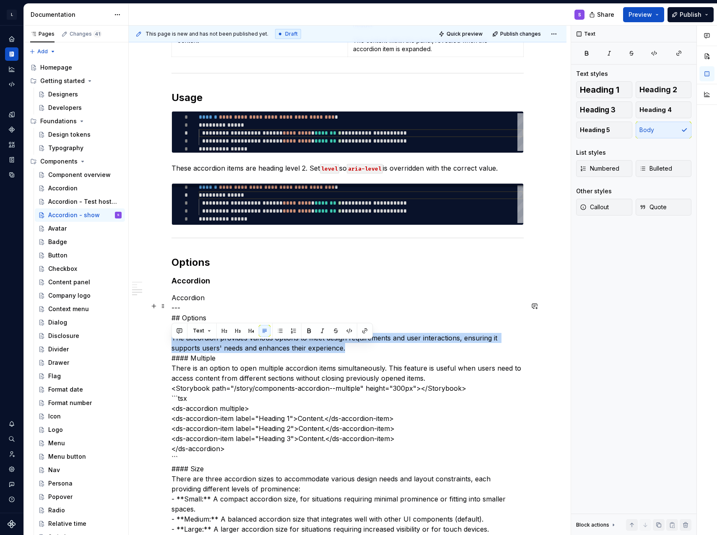
drag, startPoint x: 175, startPoint y: 346, endPoint x: 358, endPoint y: 356, distance: 183.4
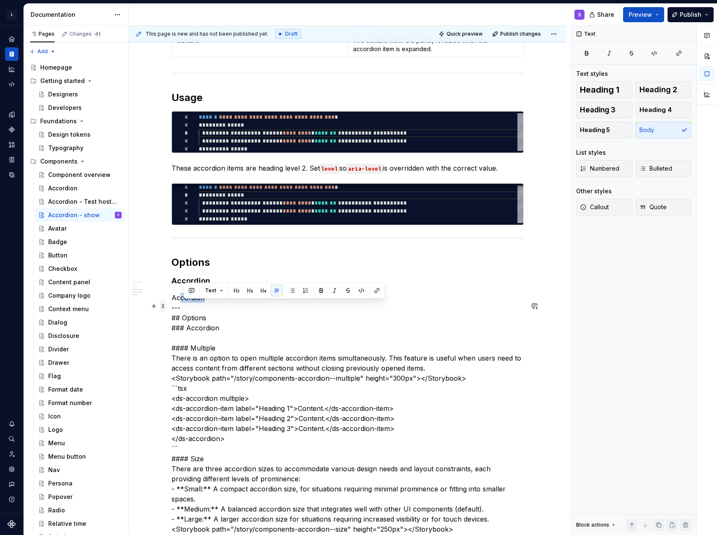
drag, startPoint x: 205, startPoint y: 304, endPoint x: 160, endPoint y: 307, distance: 45.3
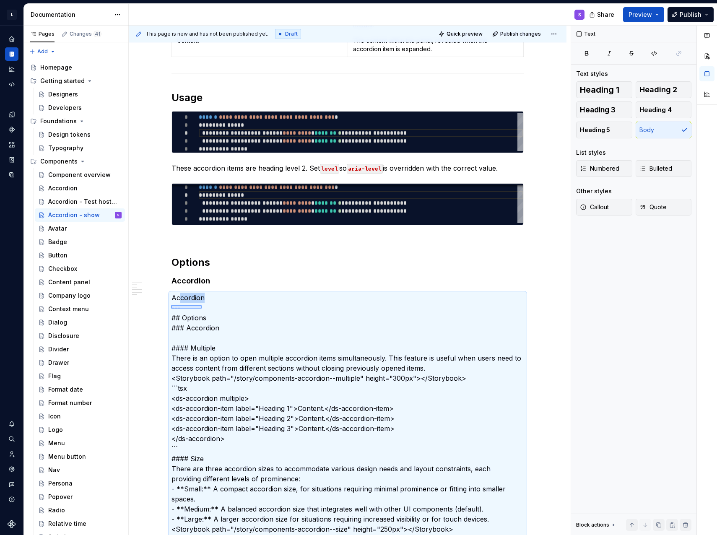
drag, startPoint x: 171, startPoint y: 308, endPoint x: 211, endPoint y: 305, distance: 39.9
click at [211, 305] on div "**********" at bounding box center [350, 281] width 442 height 510
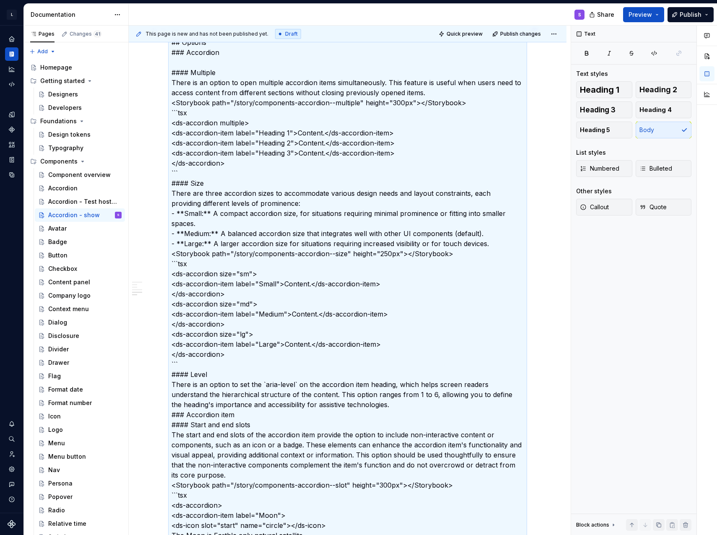
scroll to position [611, 0]
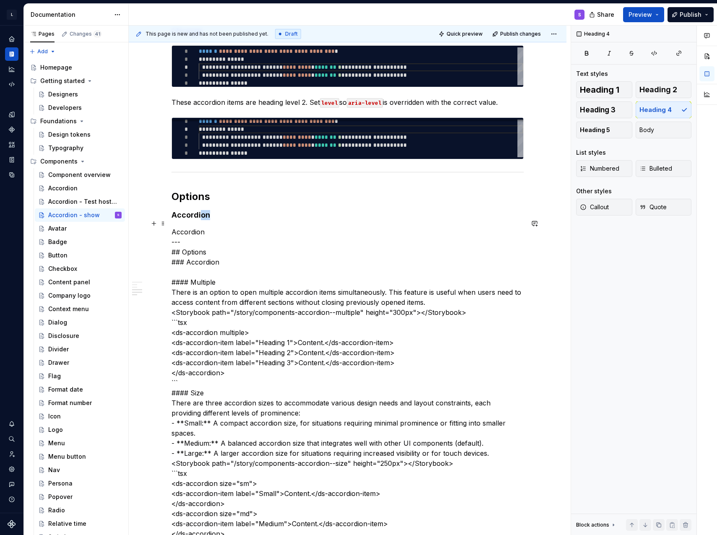
drag, startPoint x: 212, startPoint y: 225, endPoint x: 200, endPoint y: 227, distance: 12.7
click at [200, 220] on h4 "Accordion" at bounding box center [347, 215] width 352 height 10
drag, startPoint x: 207, startPoint y: 241, endPoint x: 171, endPoint y: 242, distance: 36.5
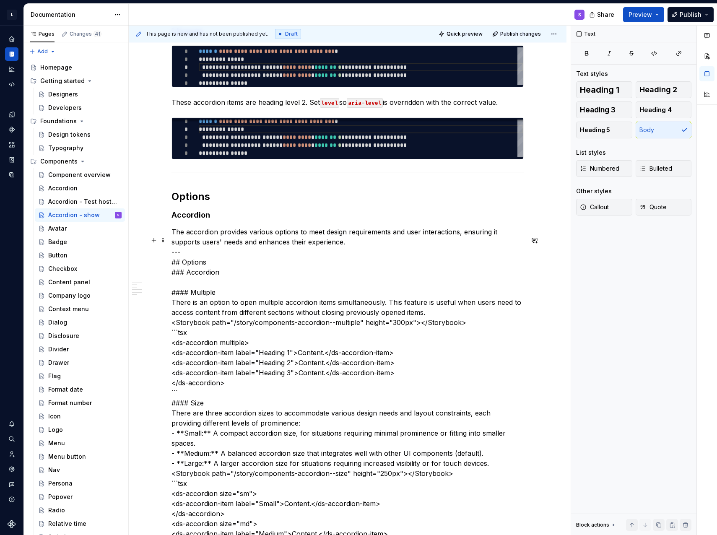
scroll to position [527, 0]
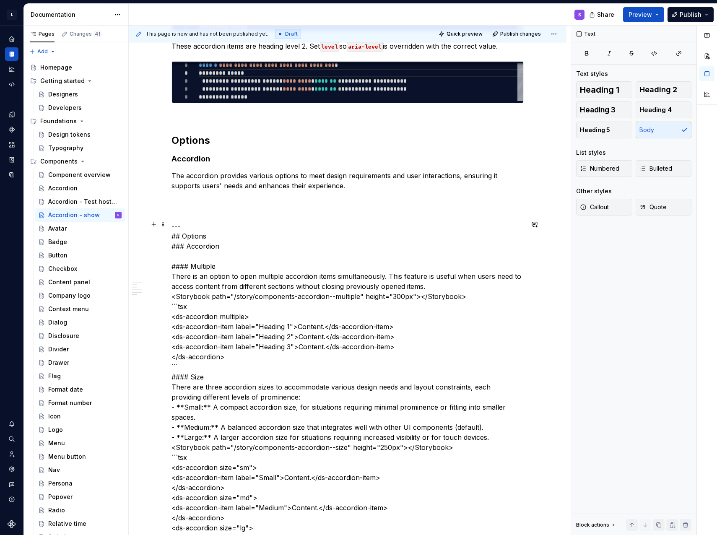
scroll to position [652, 0]
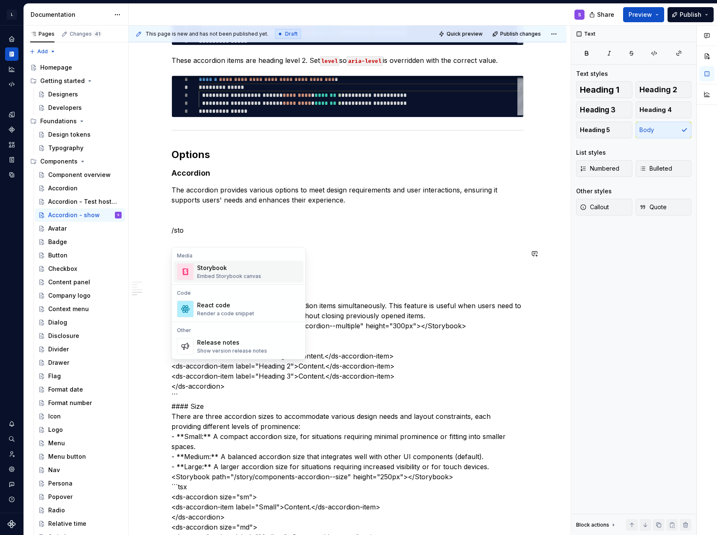
click at [193, 271] on div "Suggestions" at bounding box center [185, 271] width 17 height 17
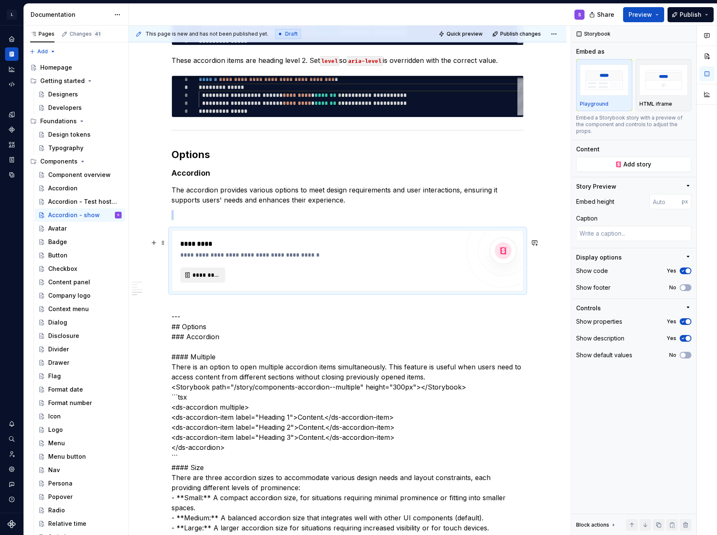
click at [215, 277] on button "*********" at bounding box center [202, 274] width 45 height 15
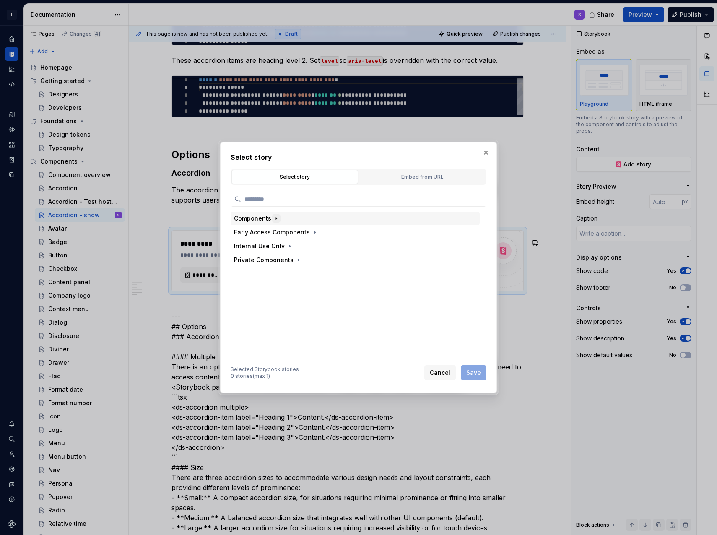
click at [273, 217] on icon "button" at bounding box center [276, 218] width 7 height 7
click at [283, 233] on icon "button" at bounding box center [286, 232] width 7 height 7
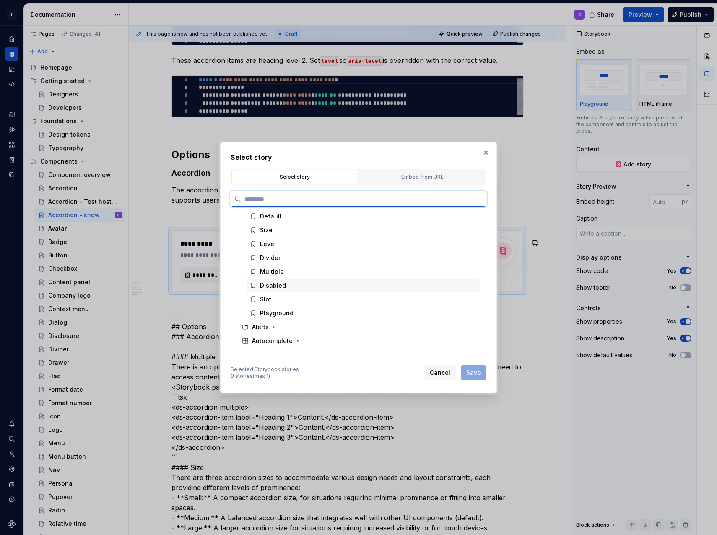
scroll to position [42, 0]
click at [278, 259] on div "Multiple" at bounding box center [272, 259] width 24 height 8
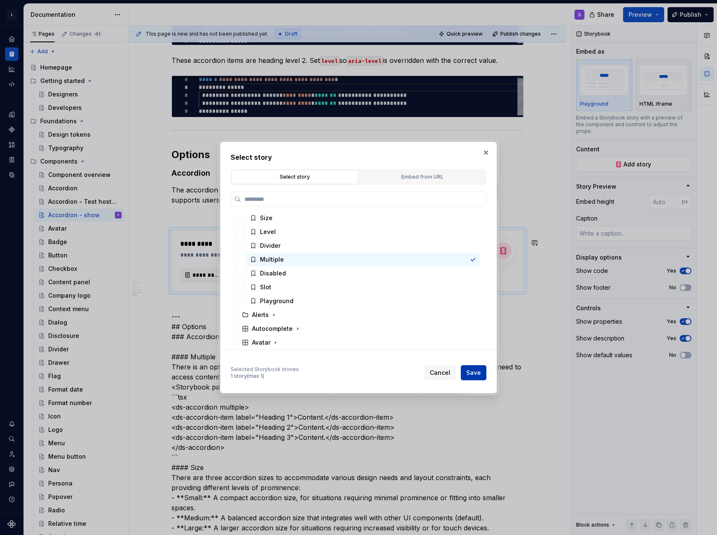
click at [471, 375] on span "Save" at bounding box center [473, 372] width 15 height 8
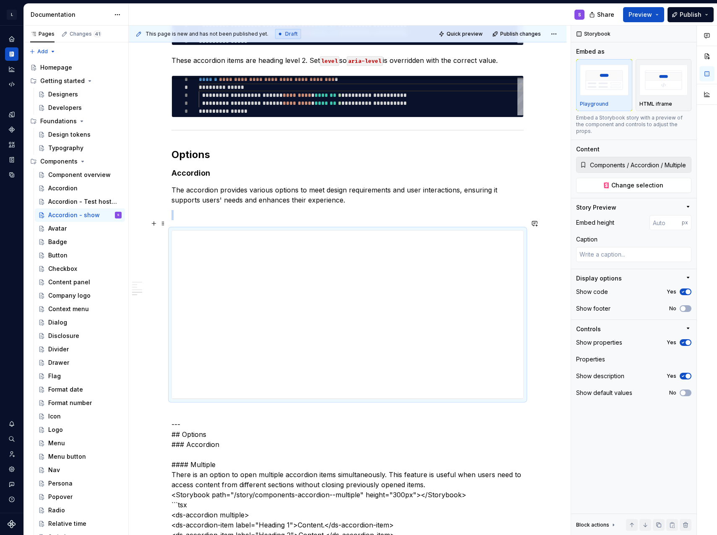
click at [248, 219] on p at bounding box center [347, 215] width 352 height 10
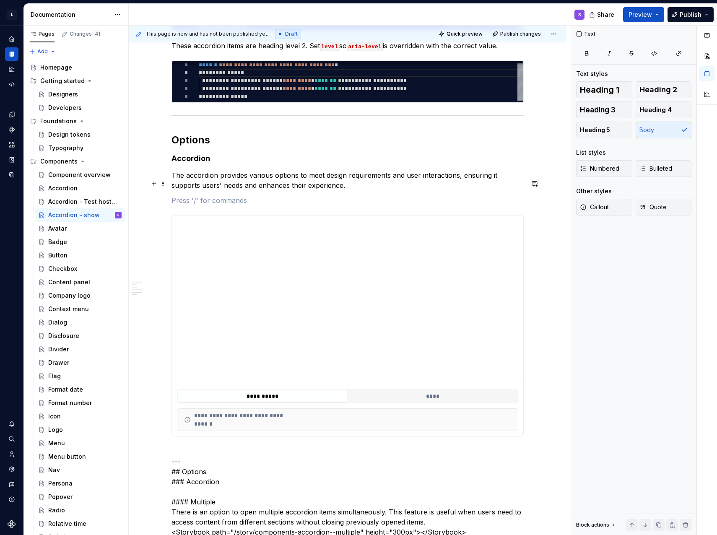
scroll to position [652, 0]
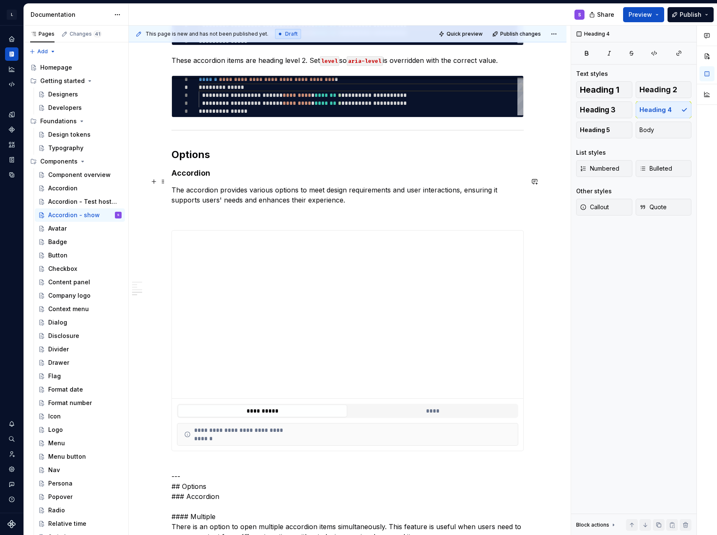
click at [182, 178] on h4 "Accordion" at bounding box center [347, 173] width 352 height 10
click at [228, 161] on h2 "Options" at bounding box center [347, 154] width 352 height 13
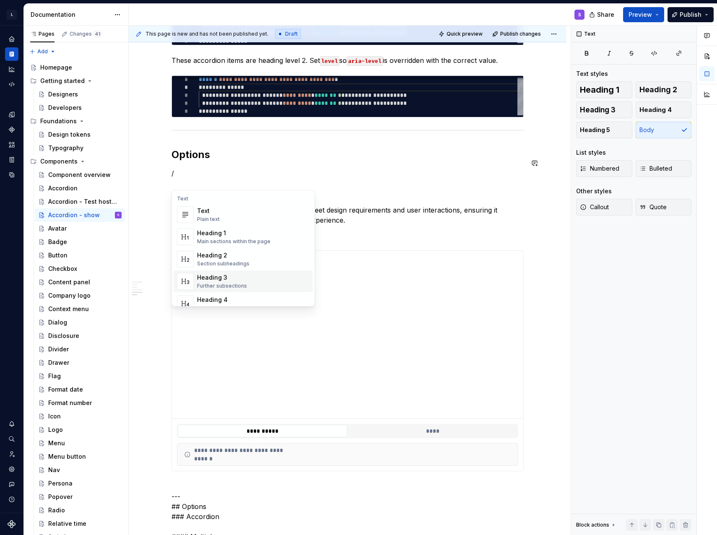
click at [228, 275] on div "Heading 3" at bounding box center [222, 277] width 50 height 8
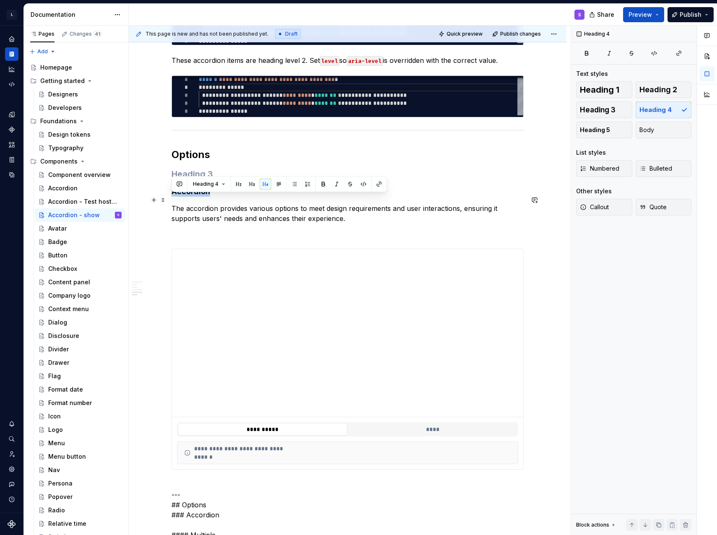
drag, startPoint x: 200, startPoint y: 197, endPoint x: 173, endPoint y: 199, distance: 27.8
click at [173, 197] on h4 "Accordion" at bounding box center [347, 191] width 352 height 10
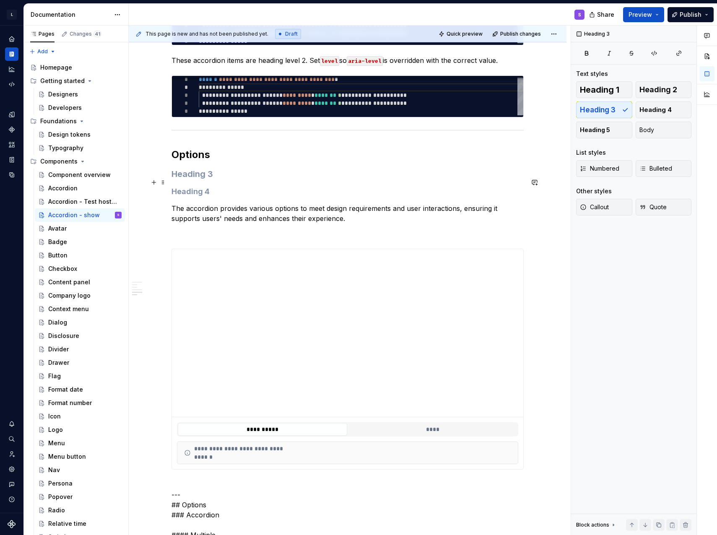
click at [188, 179] on h3 at bounding box center [347, 174] width 352 height 12
click at [198, 196] on h4 at bounding box center [347, 191] width 352 height 10
drag, startPoint x: 184, startPoint y: 197, endPoint x: 176, endPoint y: 196, distance: 8.5
click at [176, 196] on h4 at bounding box center [347, 191] width 352 height 10
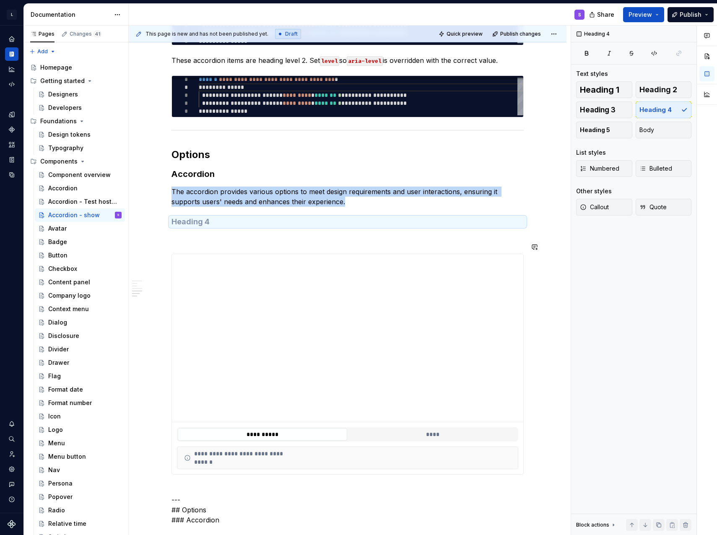
click at [202, 227] on h4 at bounding box center [347, 222] width 352 height 10
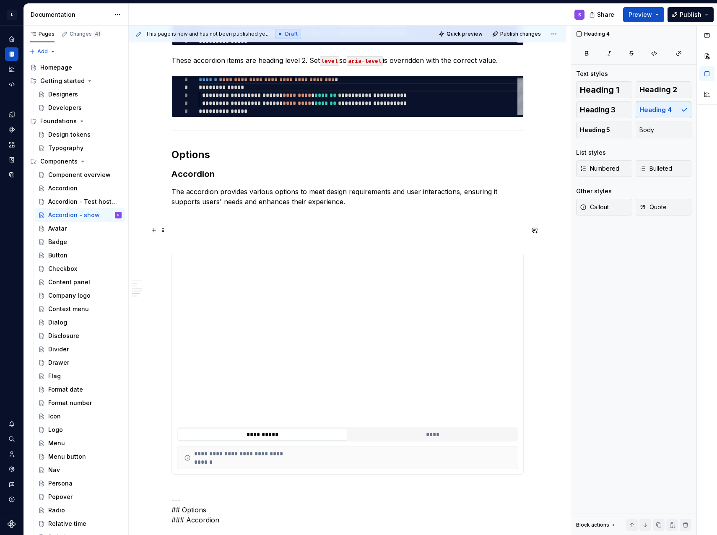
click at [187, 225] on h4 at bounding box center [347, 222] width 352 height 10
click at [241, 243] on p at bounding box center [347, 238] width 352 height 10
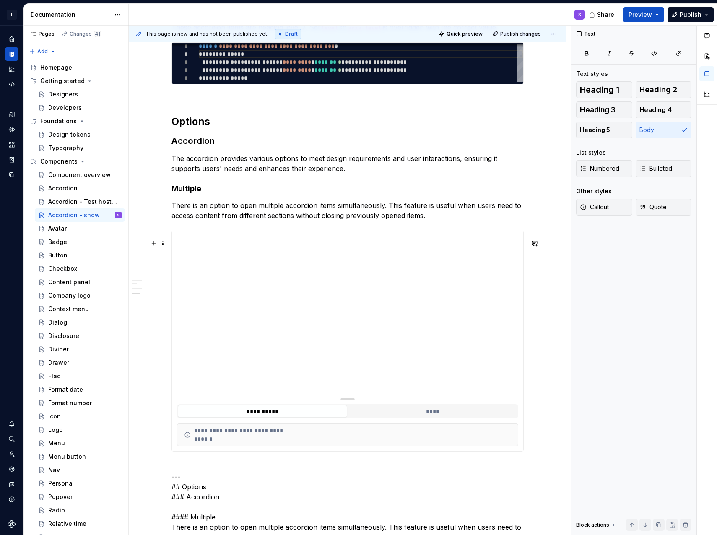
scroll to position [694, 0]
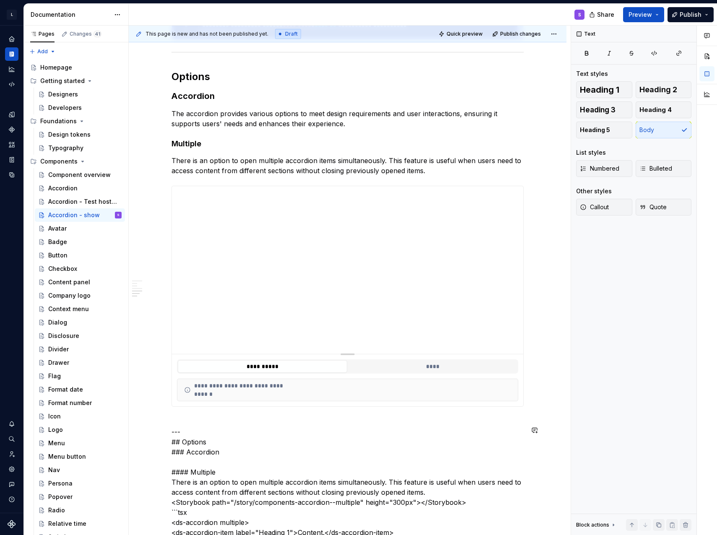
scroll to position [778, 0]
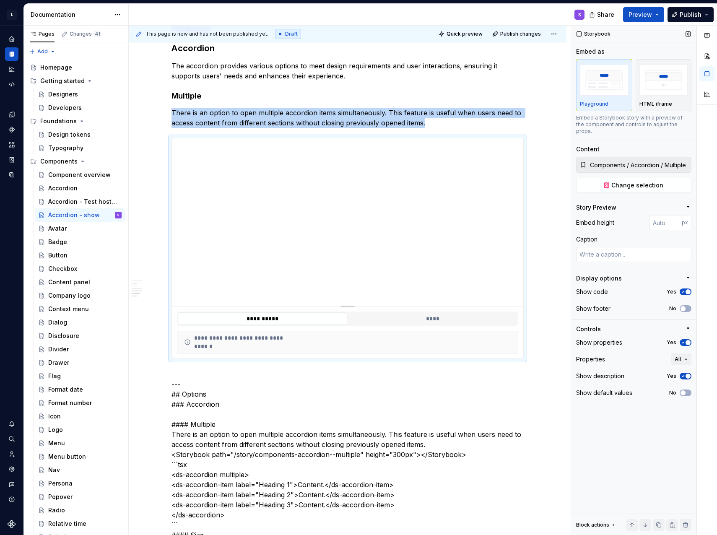
click at [683, 340] on icon "button" at bounding box center [682, 342] width 7 height 5
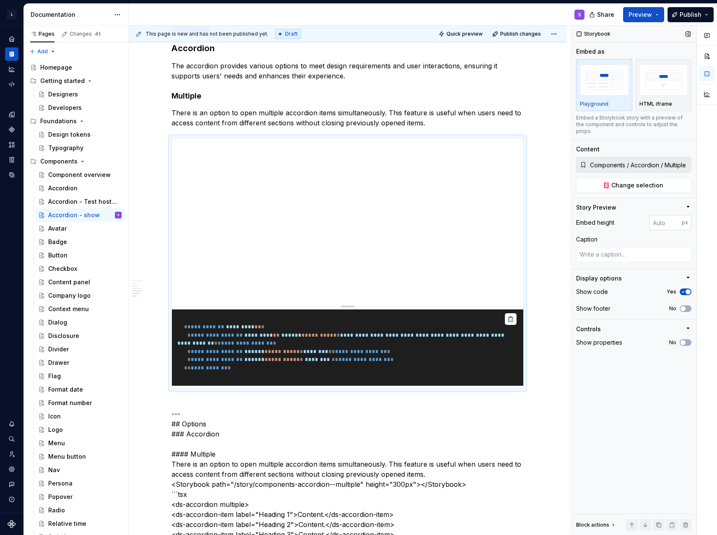
type textarea "*"
click at [672, 217] on input "-1" at bounding box center [665, 222] width 32 height 15
click at [663, 217] on input "-1" at bounding box center [665, 222] width 32 height 15
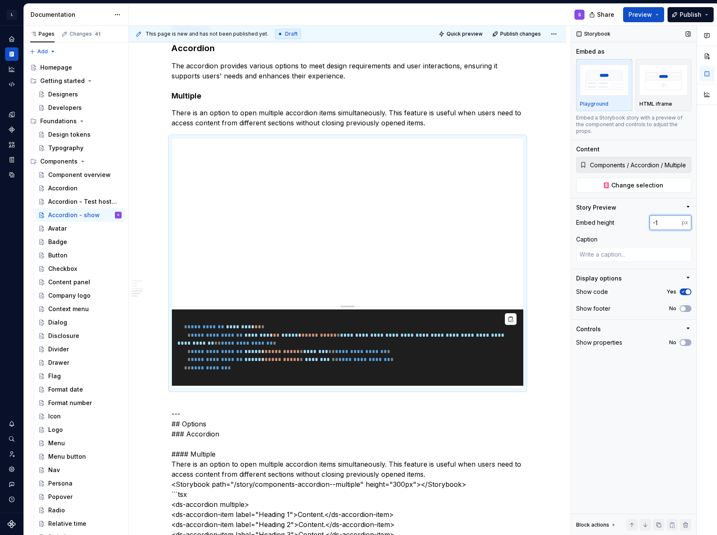
click at [657, 217] on input "-1" at bounding box center [665, 222] width 32 height 15
type input "-1350"
type textarea "*"
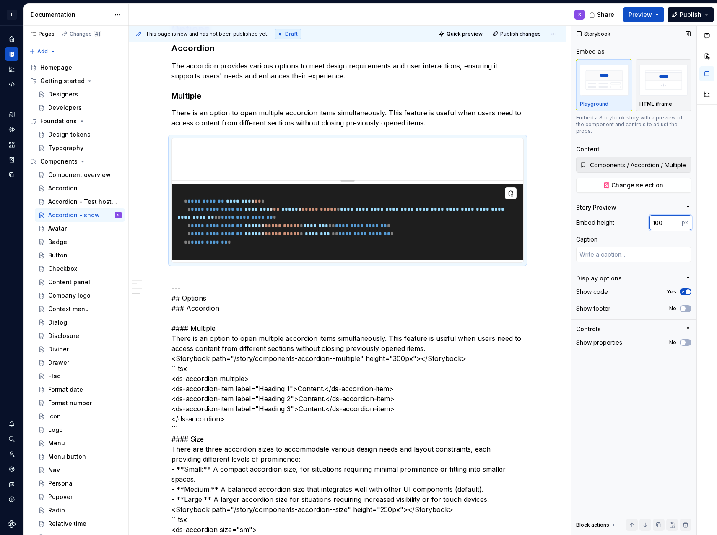
drag, startPoint x: 666, startPoint y: 218, endPoint x: 635, endPoint y: 218, distance: 31.0
click at [635, 218] on div "Embed height 100 px" at bounding box center [633, 222] width 115 height 15
type input "350"
type textarea "*"
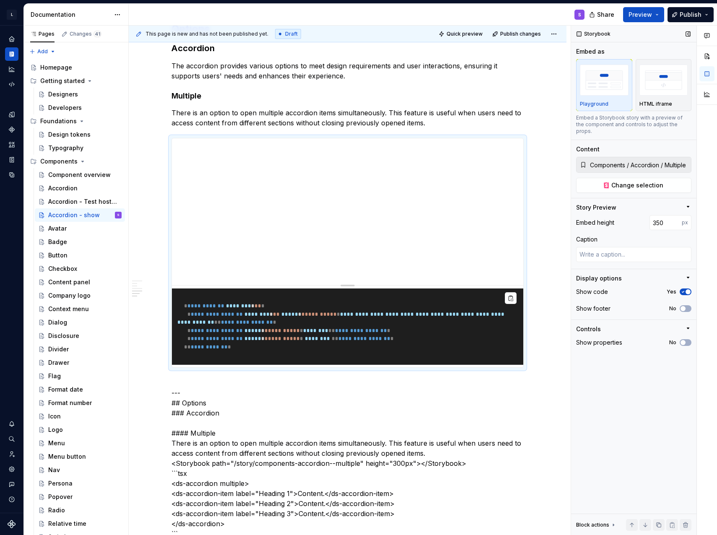
click at [640, 218] on div "Embed height 350 px" at bounding box center [633, 222] width 115 height 15
click at [669, 215] on input "350" at bounding box center [665, 222] width 32 height 15
type input "300"
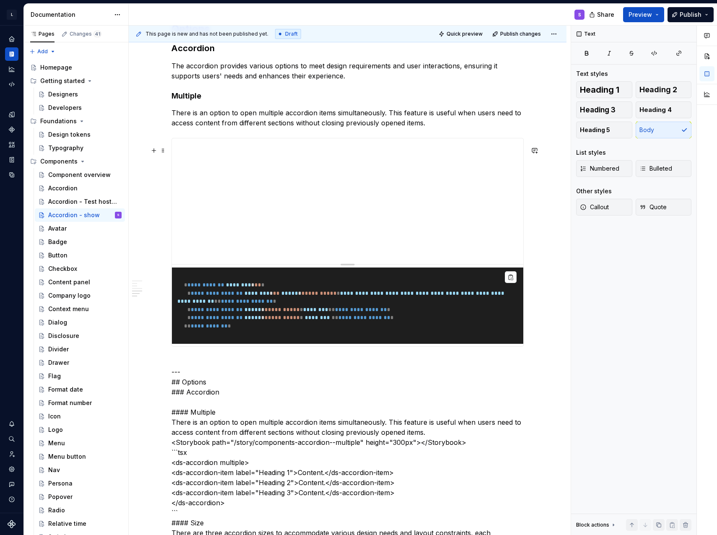
scroll to position [694, 0]
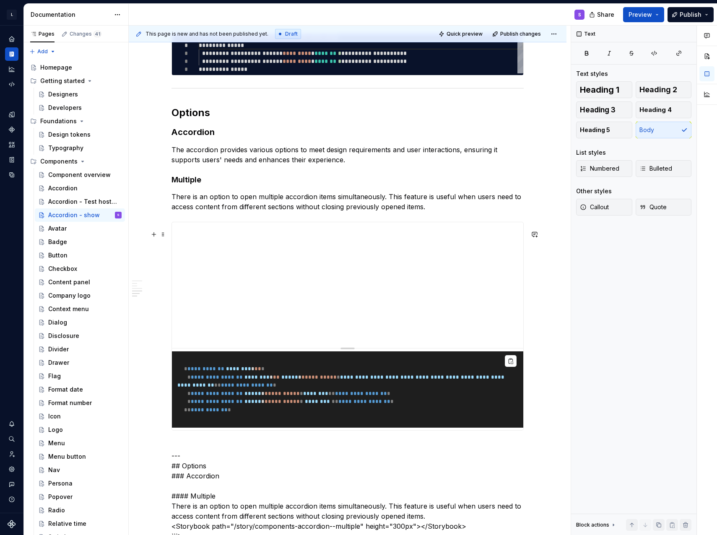
click at [393, 397] on pre "**********" at bounding box center [347, 389] width 351 height 76
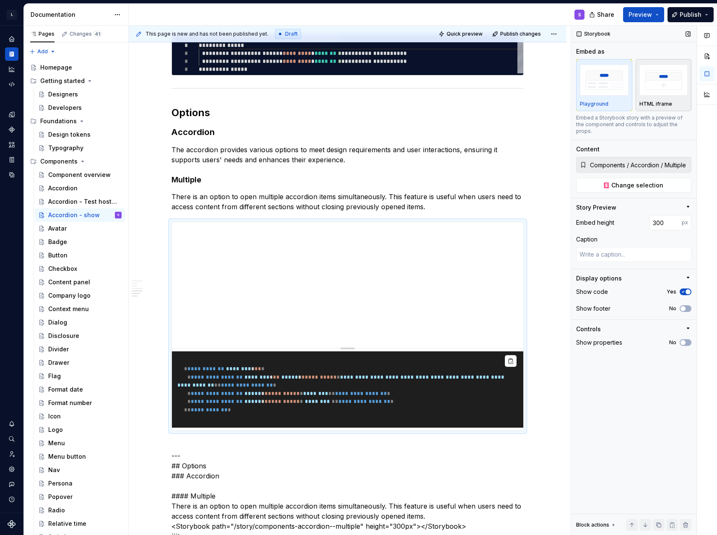
click at [653, 90] on img "button" at bounding box center [663, 80] width 49 height 31
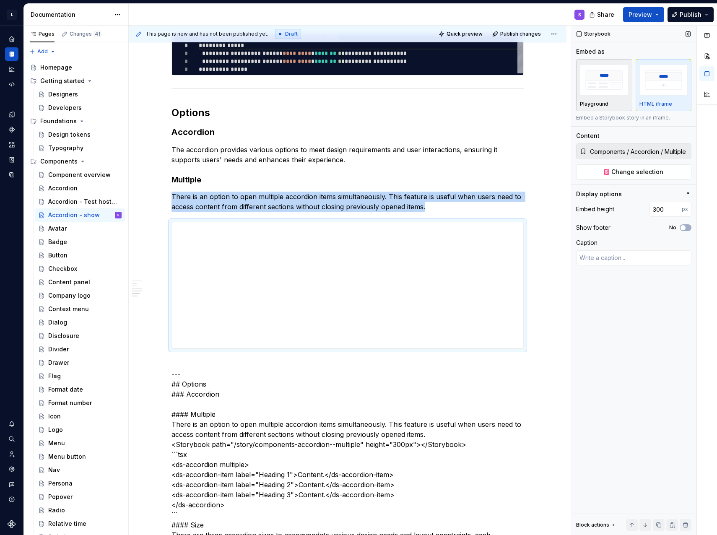
click at [605, 93] on img "button" at bounding box center [604, 80] width 49 height 31
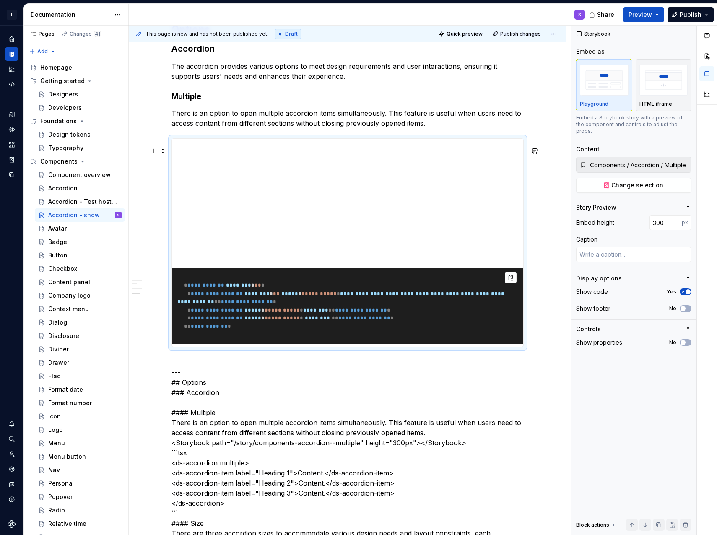
scroll to position [778, 0]
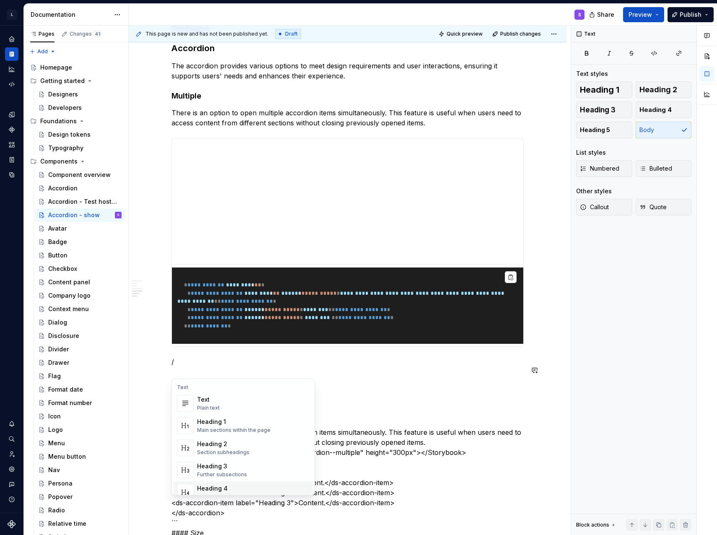
click at [221, 486] on div "Heading 4" at bounding box center [224, 488] width 54 height 8
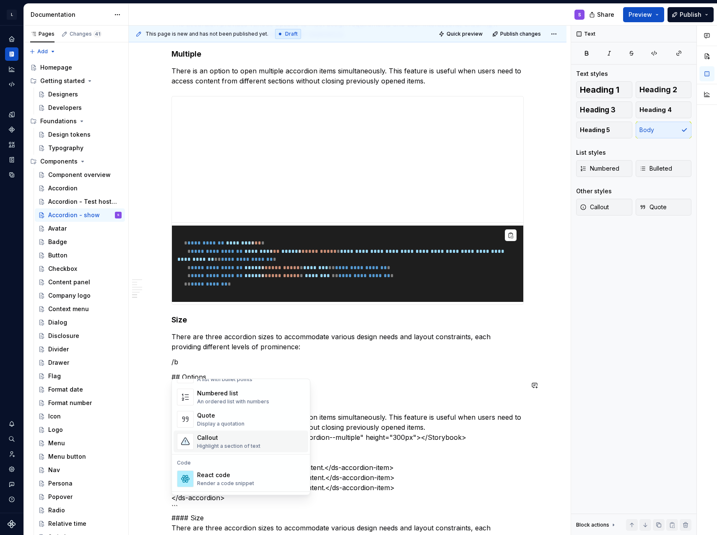
scroll to position [210, 0]
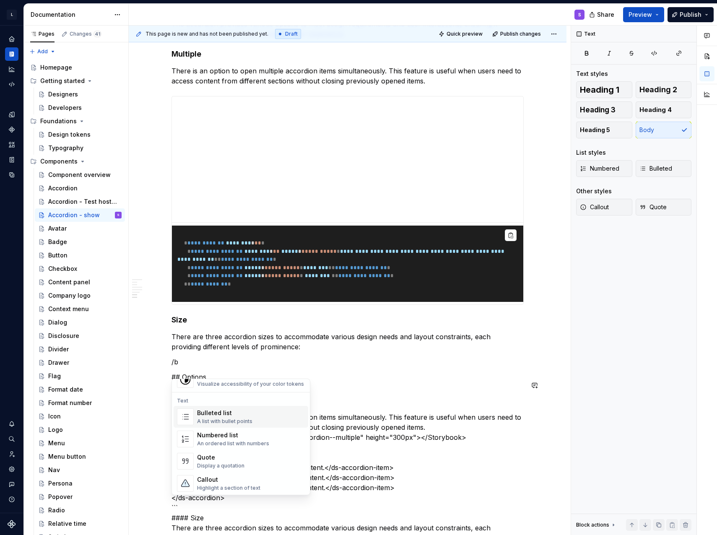
click at [212, 417] on div "Bulleted list" at bounding box center [224, 413] width 55 height 8
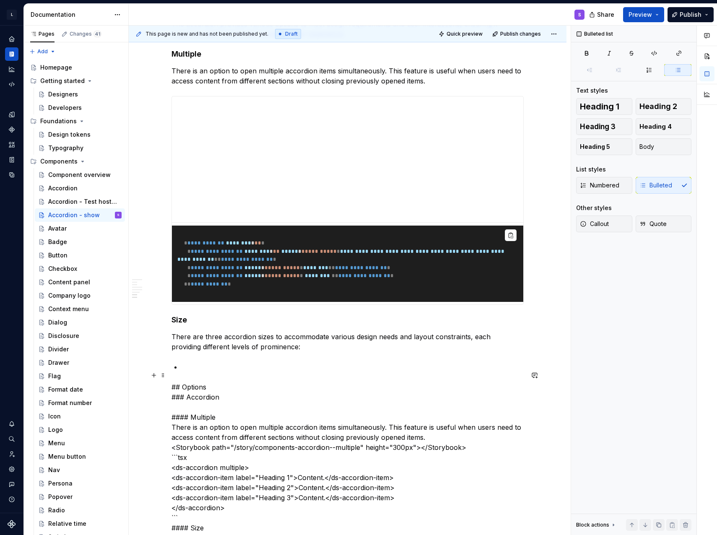
click at [215, 372] on p at bounding box center [352, 367] width 342 height 10
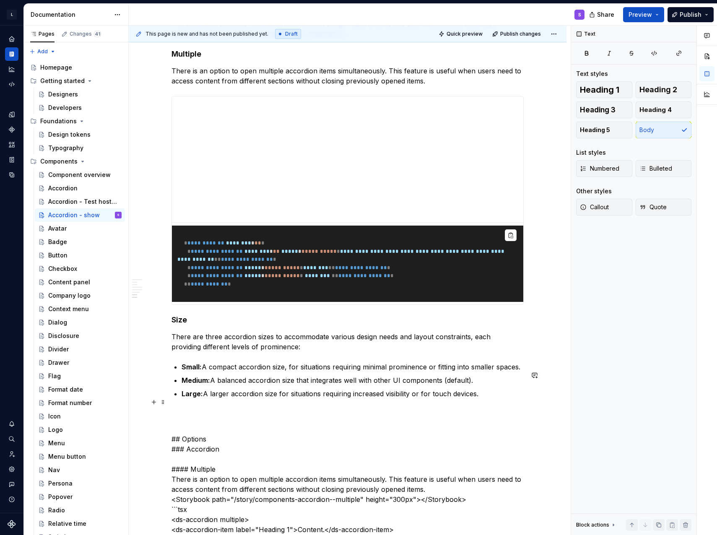
scroll to position [862, 0]
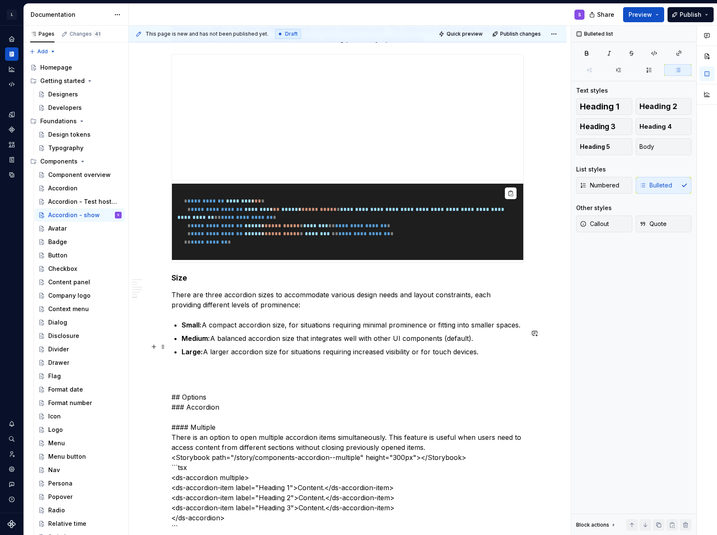
click at [267, 343] on p "Medium: A balanced accordion size that integrates well with other UI components…" at bounding box center [352, 338] width 342 height 10
click at [200, 356] on strong "Large:" at bounding box center [191, 351] width 21 height 8
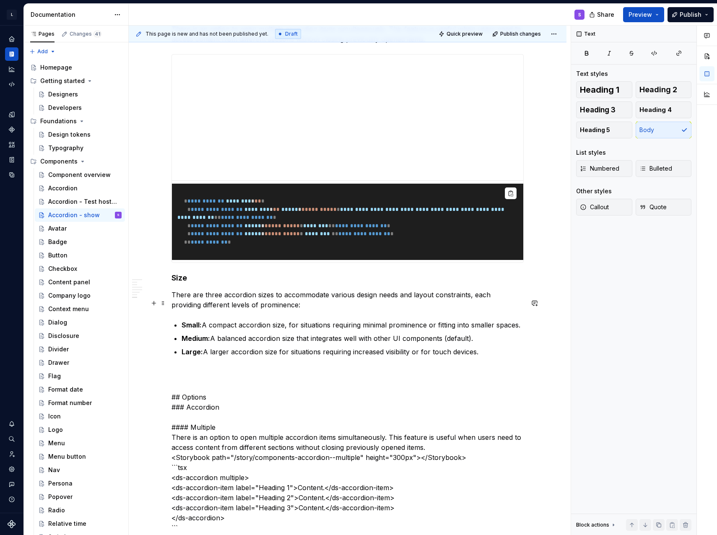
click at [234, 310] on p "There are three accordion sizes to accommodate various design needs and layout …" at bounding box center [347, 300] width 352 height 20
click at [253, 330] on p "Small: A compact accordion size, for situations requiring minimal prominence or…" at bounding box center [352, 325] width 342 height 10
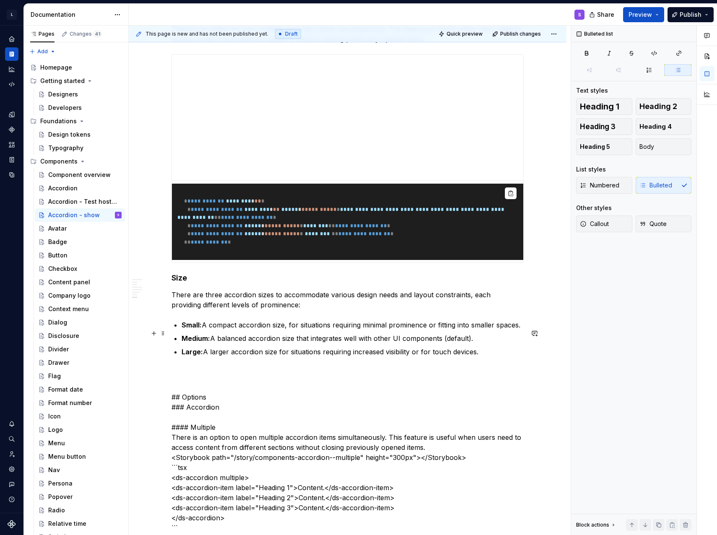
click at [233, 330] on p "Small: A compact accordion size, for situations requiring minimal prominence or…" at bounding box center [352, 325] width 342 height 10
click at [197, 329] on strong "Small:" at bounding box center [191, 325] width 20 height 8
click at [203, 342] on strong "Medium:" at bounding box center [195, 338] width 28 height 8
click at [230, 330] on p "Small: A compact accordion size, for situations requiring minimal prominence or…" at bounding box center [352, 325] width 342 height 10
click at [293, 330] on p "Small: A compact accordion size, for situations requiring minimal prominence or…" at bounding box center [352, 325] width 342 height 10
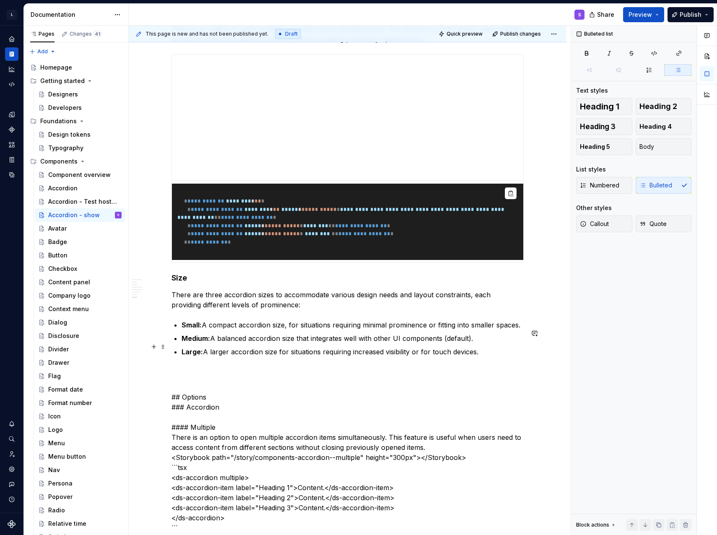
click at [342, 340] on ul "Small: A compact accordion size, for situations requiring minimal prominence or…" at bounding box center [352, 338] width 342 height 37
click at [344, 354] on ul "Small: A compact accordion size, for situations requiring minimal prominence or…" at bounding box center [352, 338] width 342 height 37
click at [248, 378] on p at bounding box center [347, 377] width 352 height 20
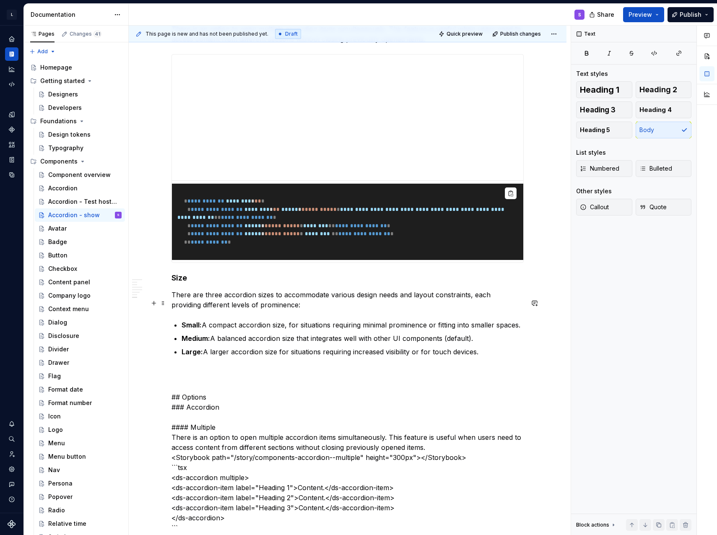
click at [249, 310] on p "There are three accordion sizes to accommodate various design needs and layout …" at bounding box center [347, 300] width 352 height 20
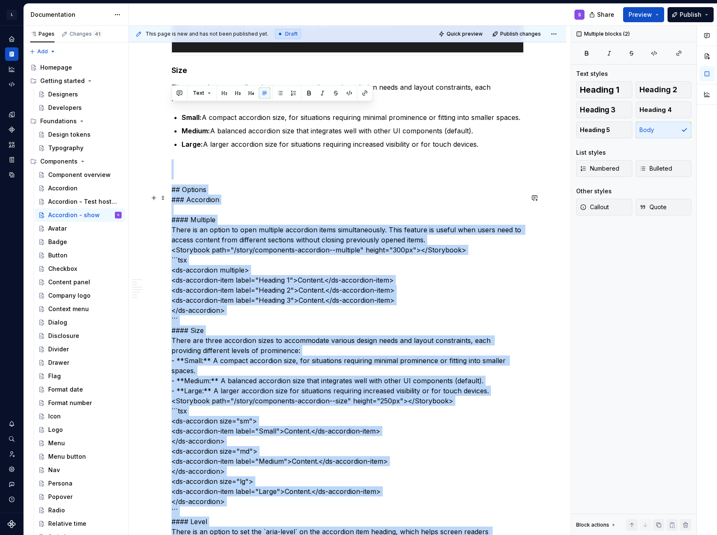
scroll to position [1133, 0]
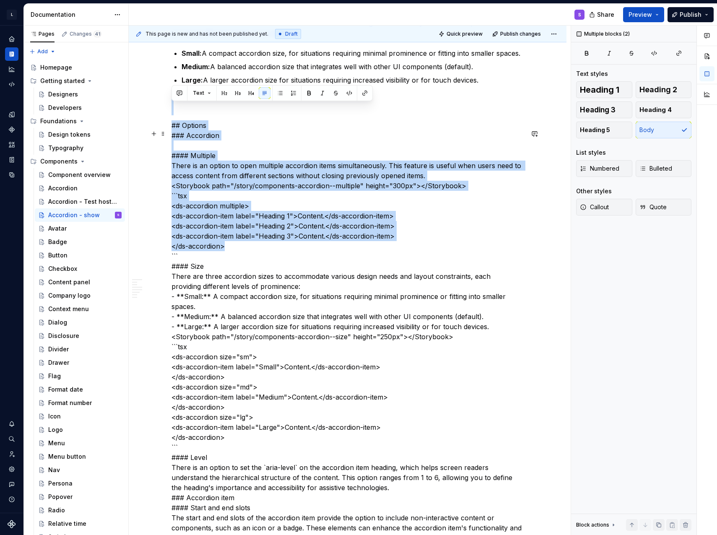
drag, startPoint x: 193, startPoint y: 379, endPoint x: 255, endPoint y: 259, distance: 135.1
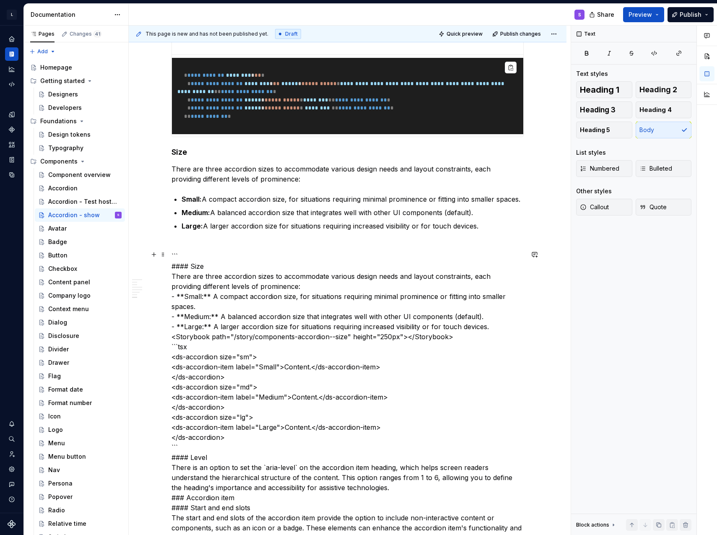
scroll to position [966, 0]
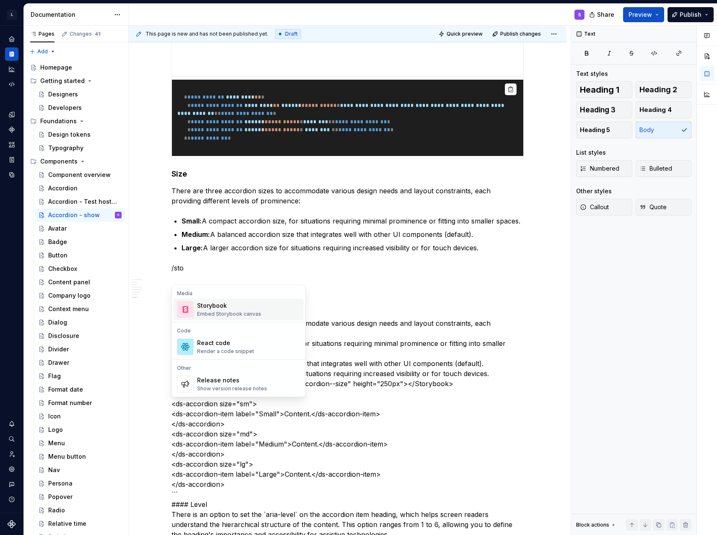
click at [216, 313] on div "Embed Storybook canvas" at bounding box center [229, 313] width 64 height 7
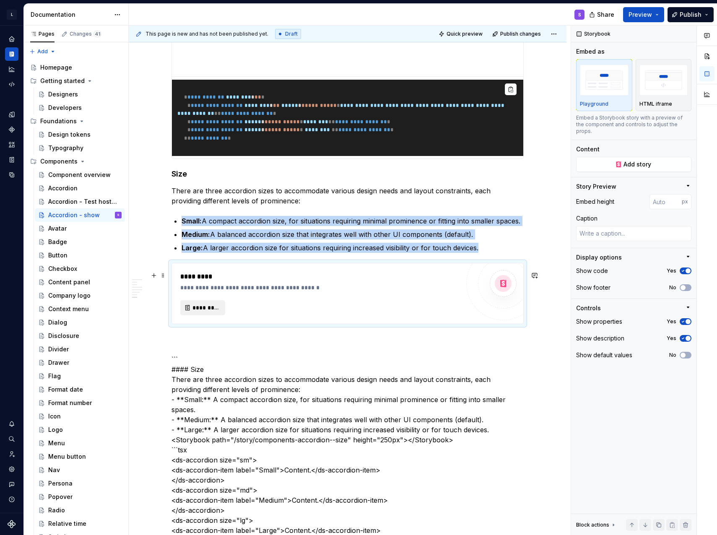
click at [207, 312] on span "*********" at bounding box center [205, 307] width 27 height 8
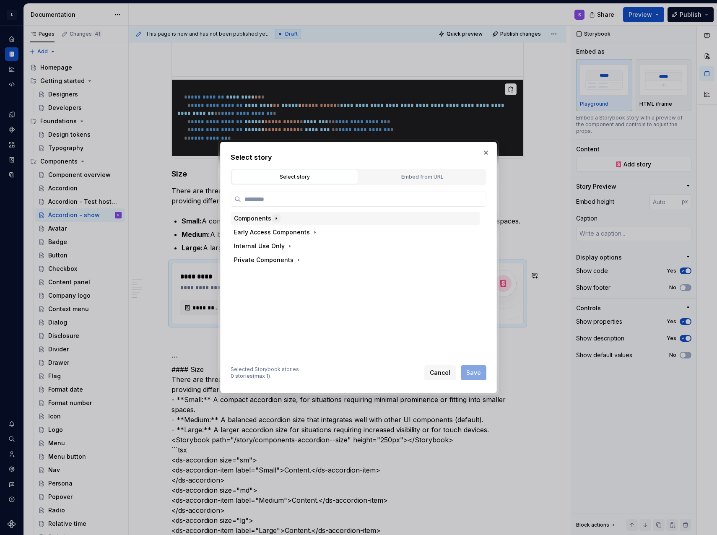
click at [276, 219] on icon "button" at bounding box center [276, 218] width 1 height 2
click at [282, 235] on button "button" at bounding box center [286, 232] width 8 height 8
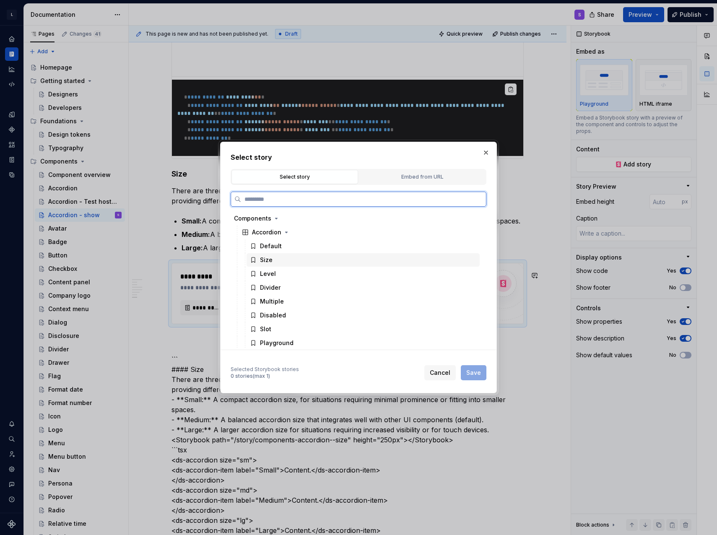
click at [270, 259] on div "Size" at bounding box center [266, 260] width 13 height 8
click at [467, 369] on button "Save" at bounding box center [474, 372] width 26 height 15
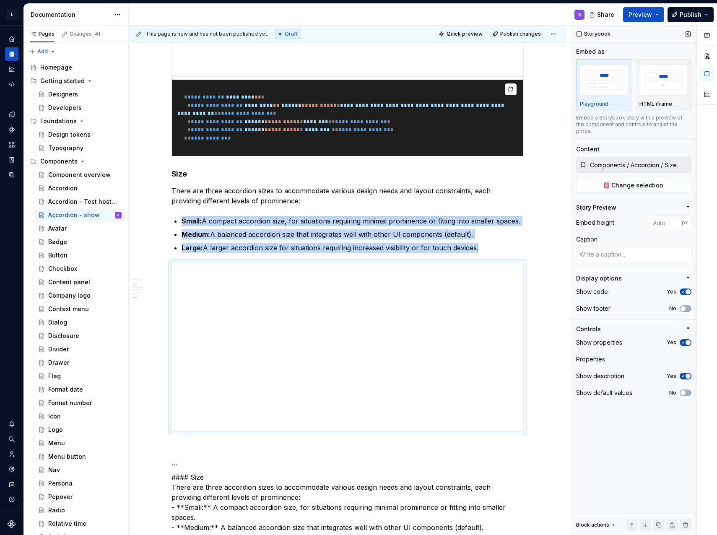
click at [684, 340] on icon "button" at bounding box center [682, 342] width 7 height 5
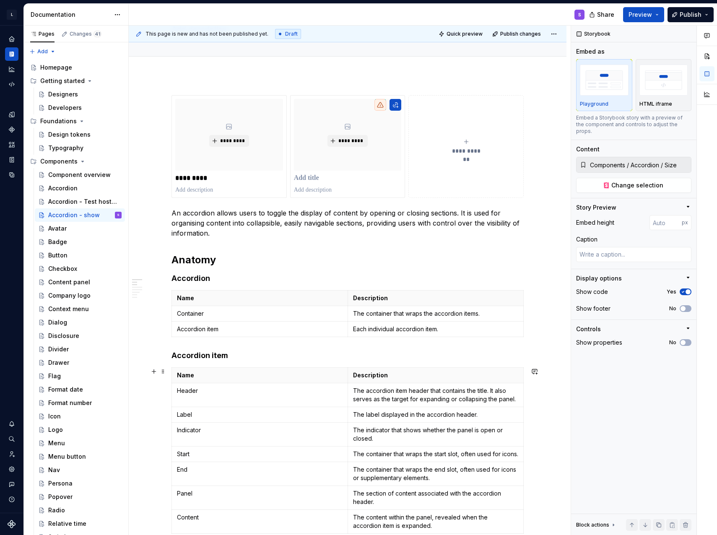
scroll to position [0, 0]
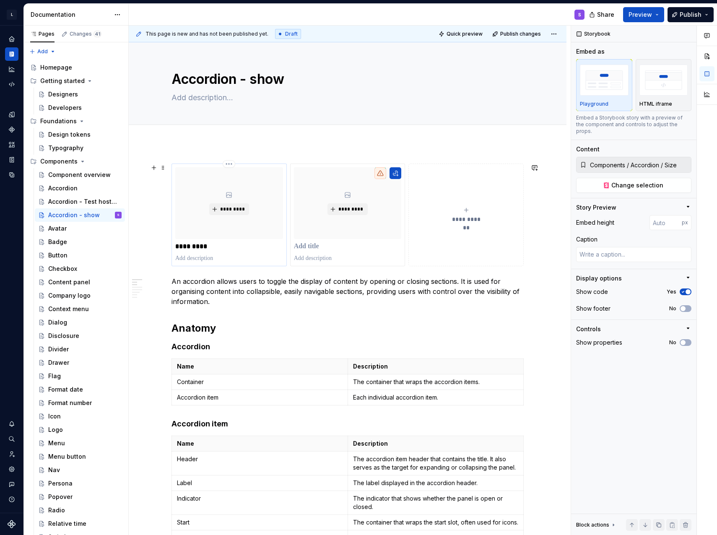
click at [244, 255] on p at bounding box center [229, 258] width 108 height 8
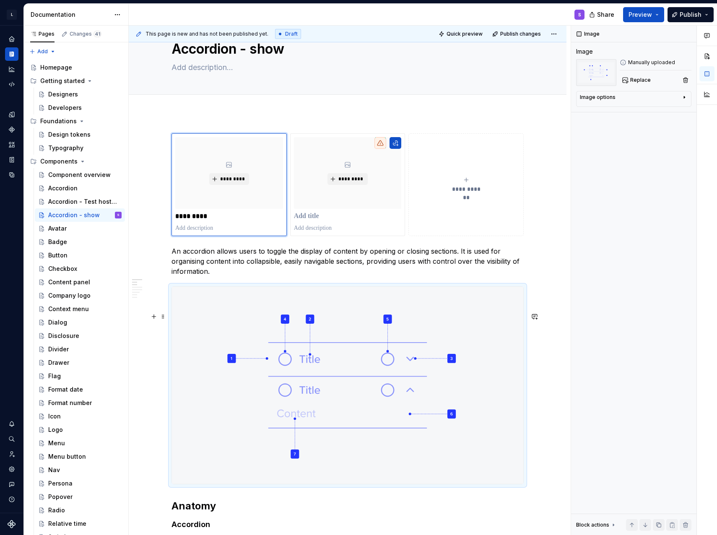
scroll to position [42, 0]
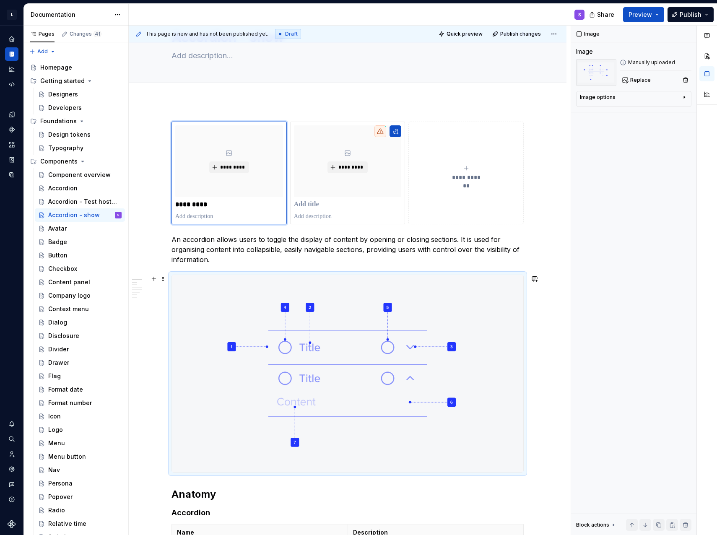
click at [304, 317] on img at bounding box center [347, 373] width 351 height 197
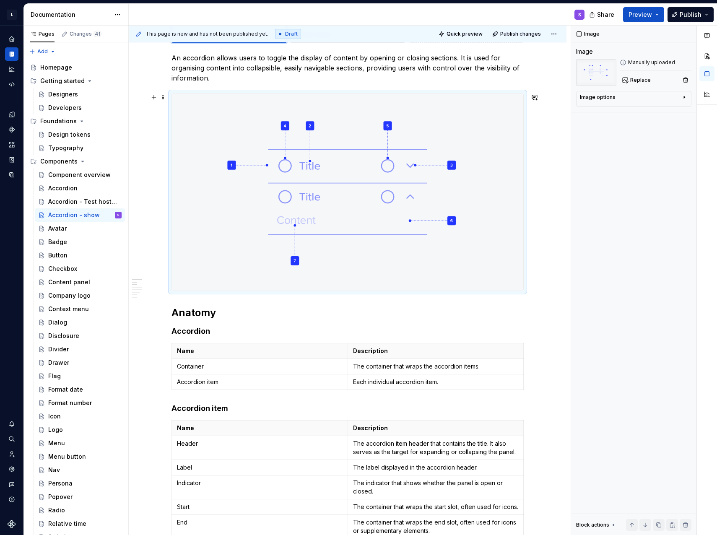
scroll to position [293, 0]
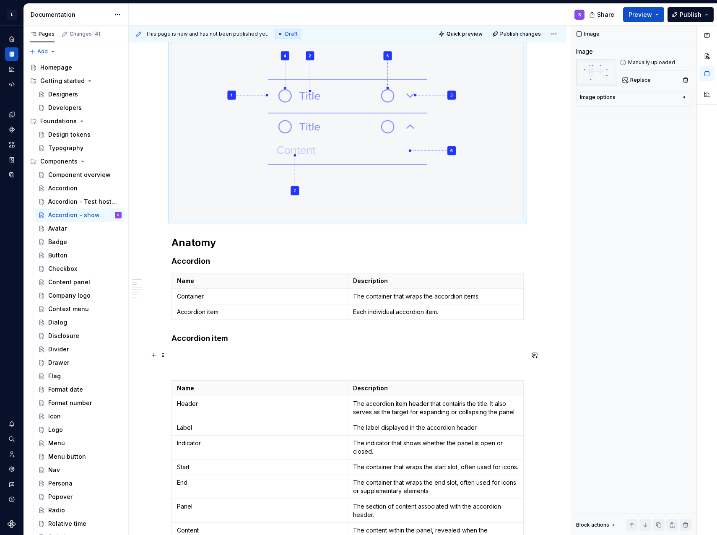
click at [236, 361] on p at bounding box center [347, 360] width 352 height 20
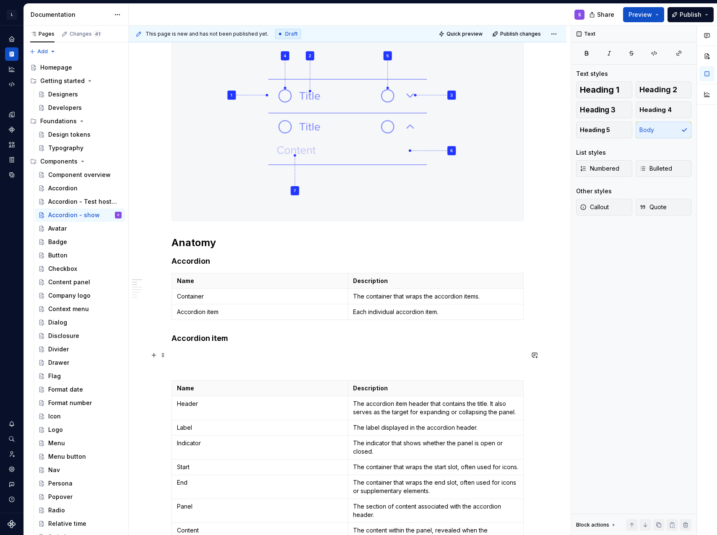
click at [243, 360] on p at bounding box center [347, 360] width 352 height 20
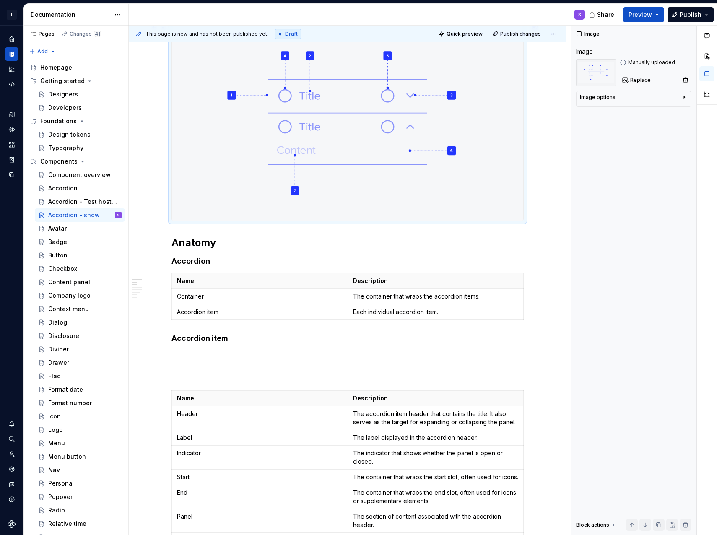
click at [338, 189] on img at bounding box center [347, 121] width 351 height 197
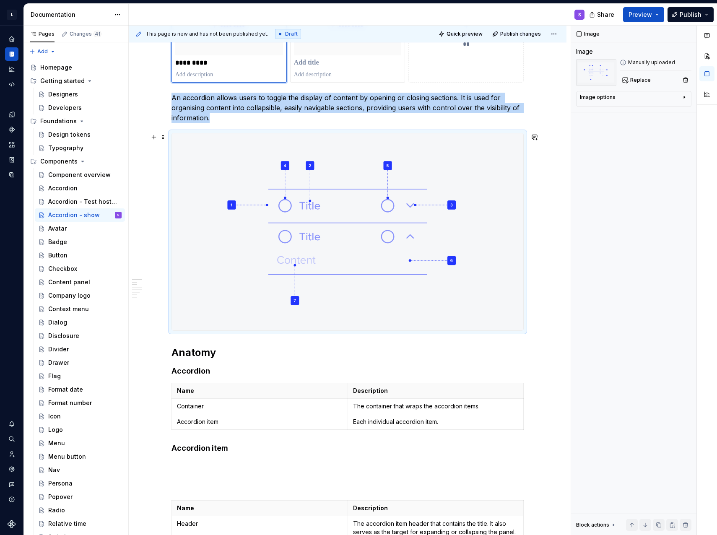
scroll to position [168, 0]
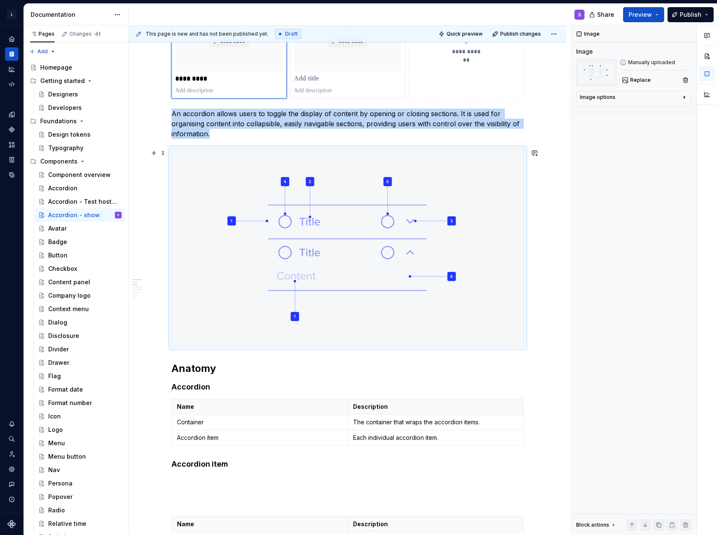
click at [331, 246] on img at bounding box center [347, 247] width 351 height 197
click at [297, 130] on p "An accordion allows users to toggle the display of content by opening or closin…" at bounding box center [347, 124] width 352 height 30
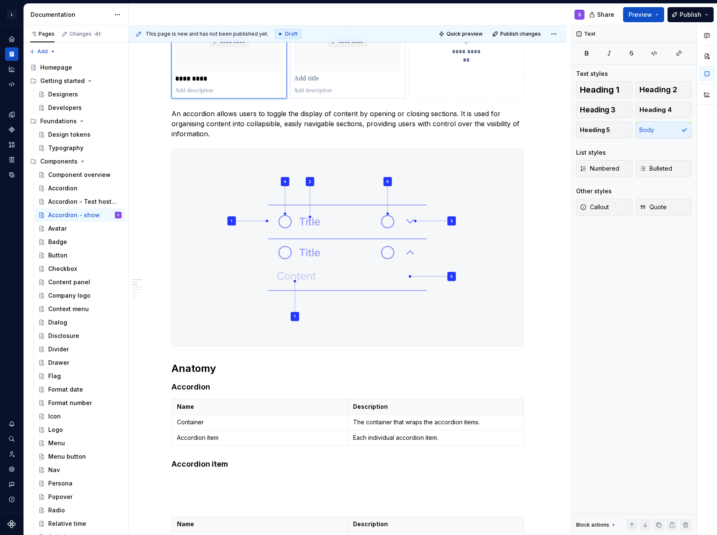
click at [298, 88] on p at bounding box center [348, 90] width 108 height 8
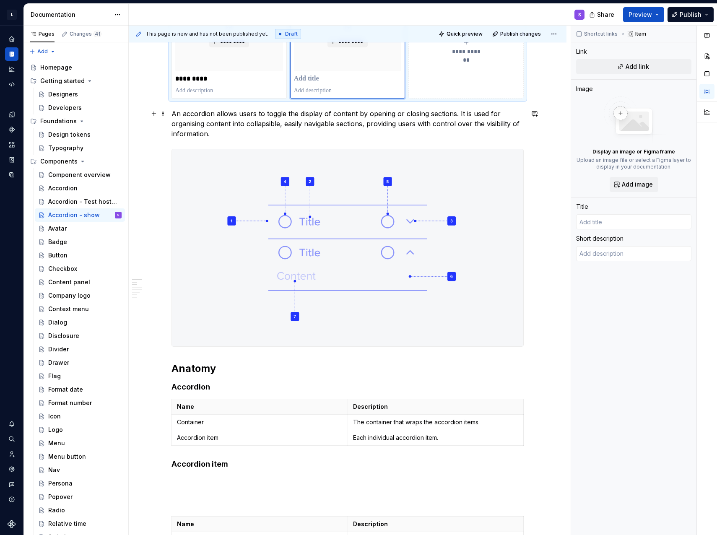
click at [294, 111] on p "An accordion allows users to toggle the display of content by opening or closin…" at bounding box center [347, 124] width 352 height 30
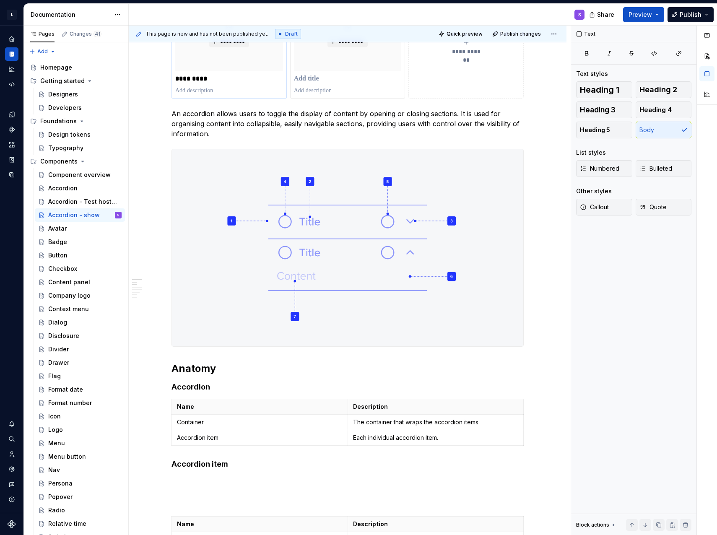
click at [253, 75] on p "*********" at bounding box center [229, 79] width 108 height 8
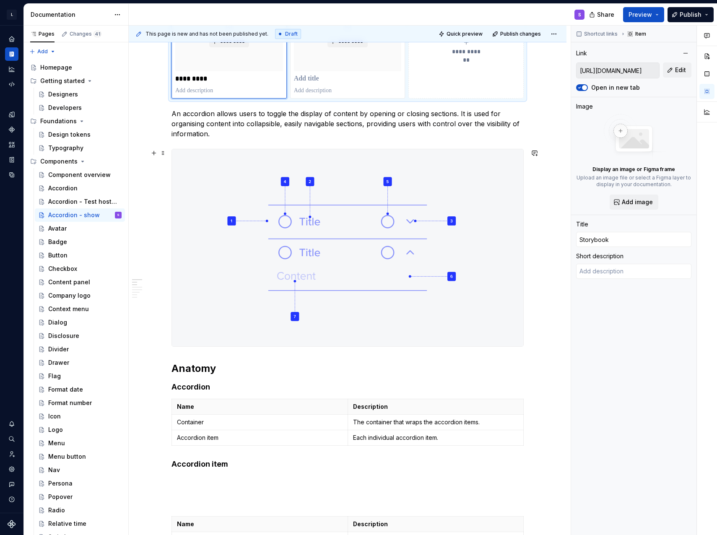
scroll to position [42, 0]
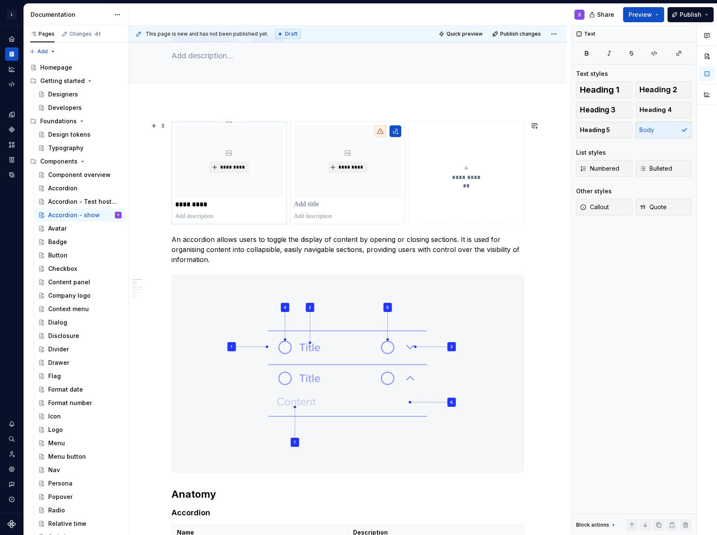
click at [257, 158] on div "*********" at bounding box center [229, 161] width 108 height 72
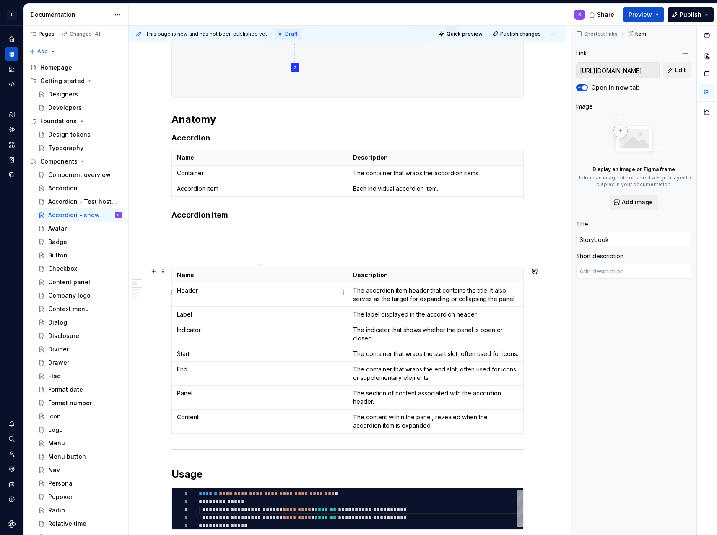
scroll to position [419, 0]
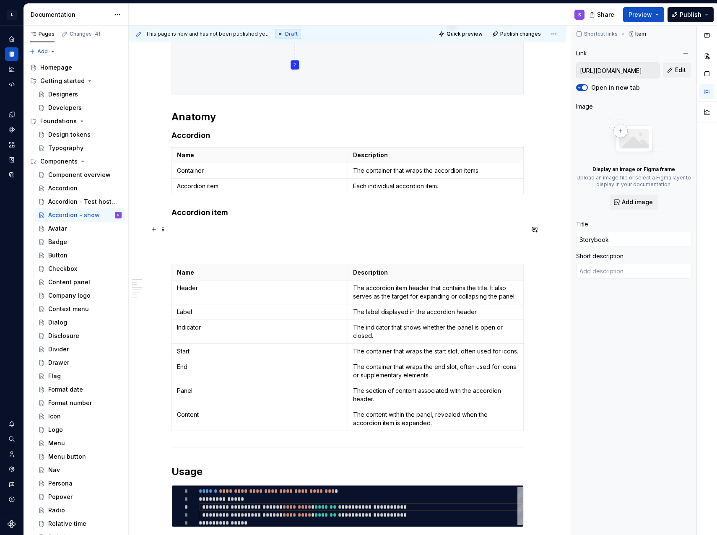
click at [253, 234] on p at bounding box center [347, 239] width 352 height 30
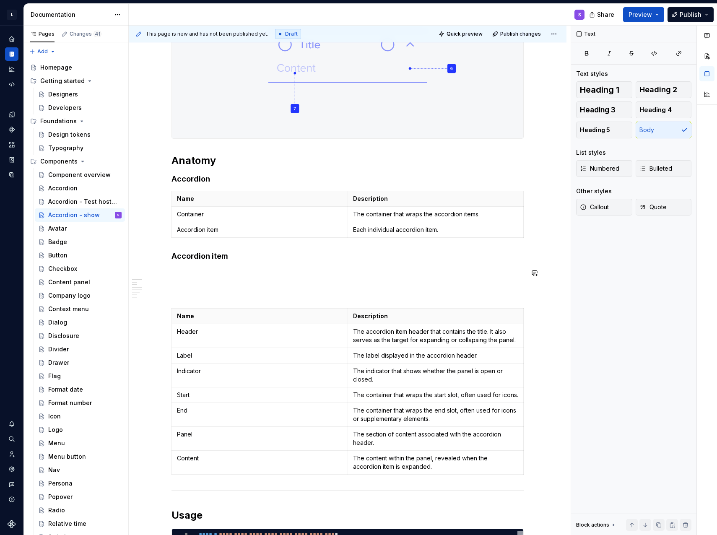
scroll to position [335, 0]
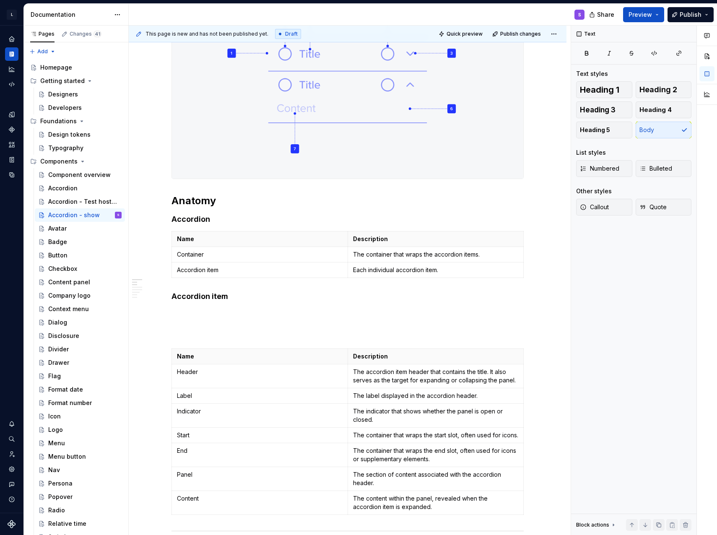
click at [290, 109] on img at bounding box center [347, 80] width 351 height 197
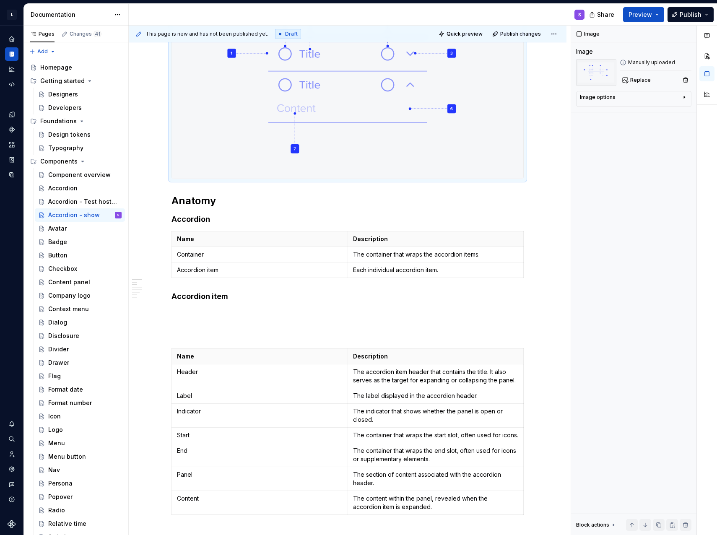
drag, startPoint x: 290, startPoint y: 109, endPoint x: 233, endPoint y: 123, distance: 59.2
click at [233, 123] on img at bounding box center [347, 80] width 351 height 197
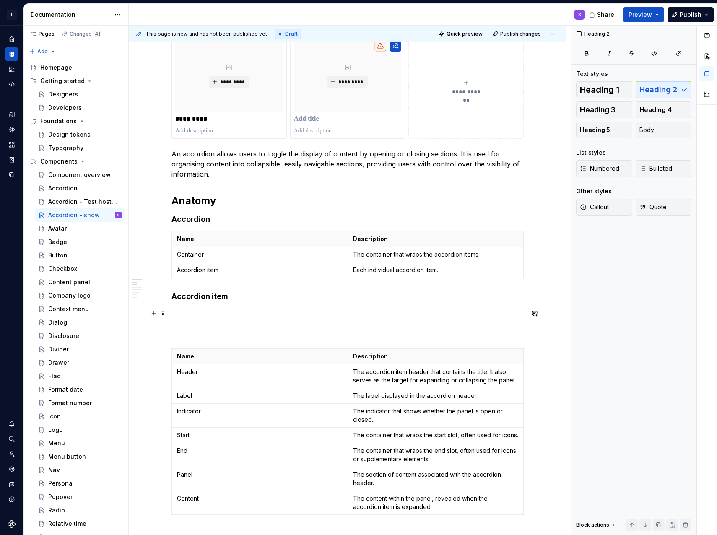
click at [226, 314] on p at bounding box center [347, 323] width 352 height 30
click at [225, 326] on p at bounding box center [347, 323] width 352 height 30
click at [227, 336] on p at bounding box center [347, 323] width 352 height 30
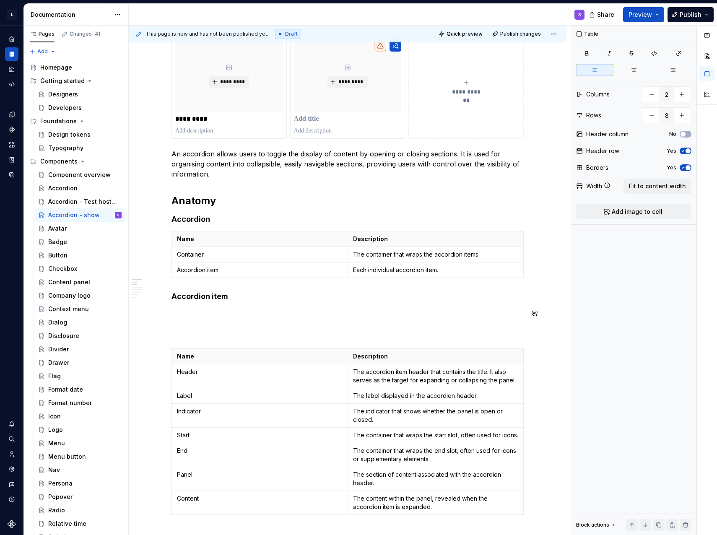
click at [231, 336] on p at bounding box center [347, 323] width 352 height 30
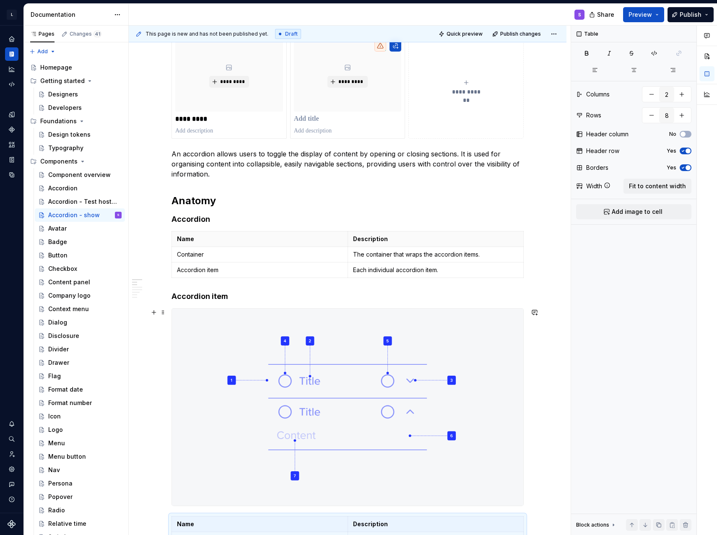
click at [302, 401] on img at bounding box center [347, 406] width 351 height 197
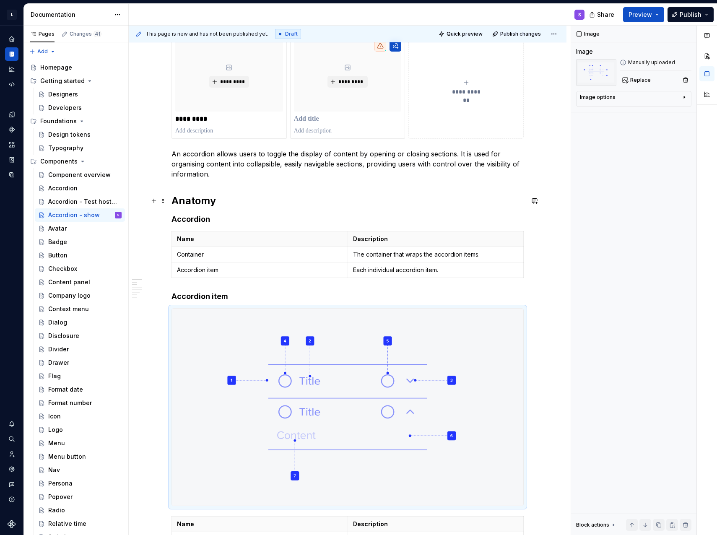
click at [289, 196] on h2 "Anatomy" at bounding box center [347, 200] width 352 height 13
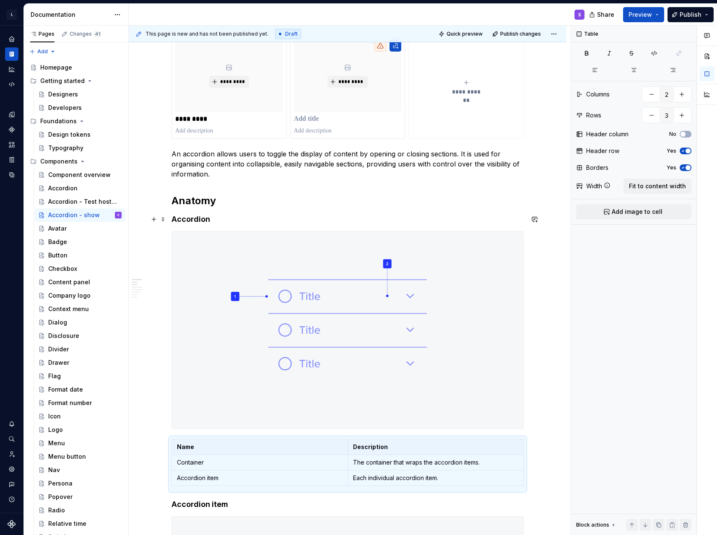
click at [251, 216] on h4 "Accordion" at bounding box center [347, 219] width 352 height 10
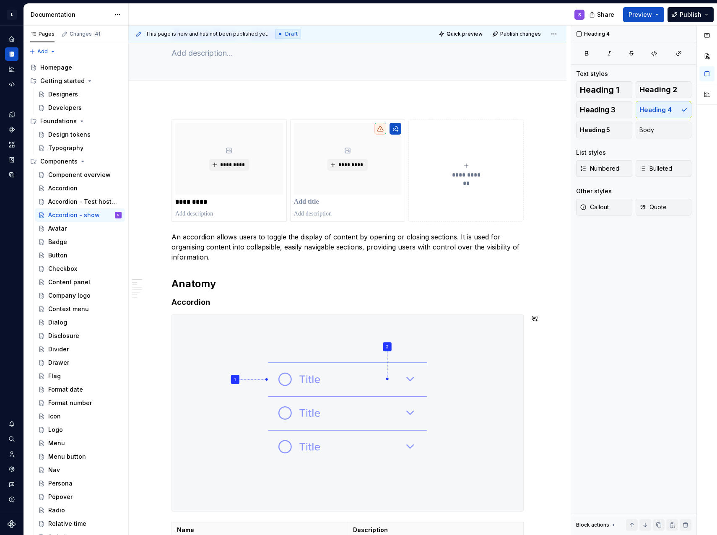
scroll to position [44, 0]
click at [245, 255] on p "An accordion allows users to toggle the display of content by opening or closin…" at bounding box center [347, 248] width 352 height 30
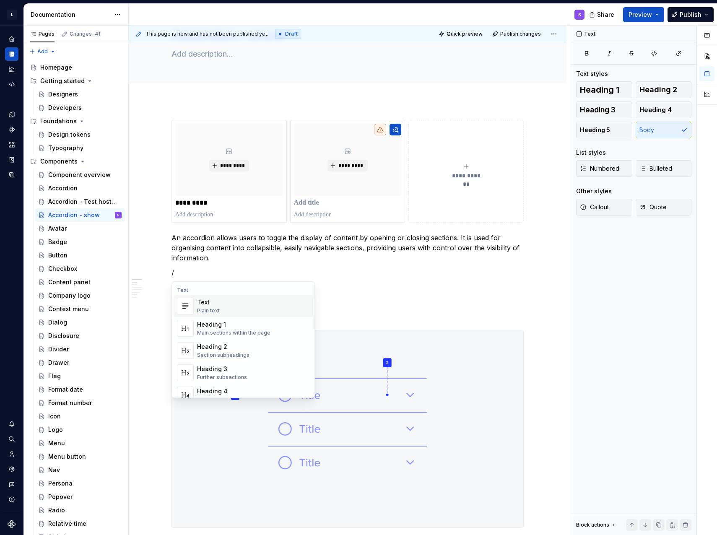
click at [181, 272] on p "/" at bounding box center [347, 273] width 352 height 10
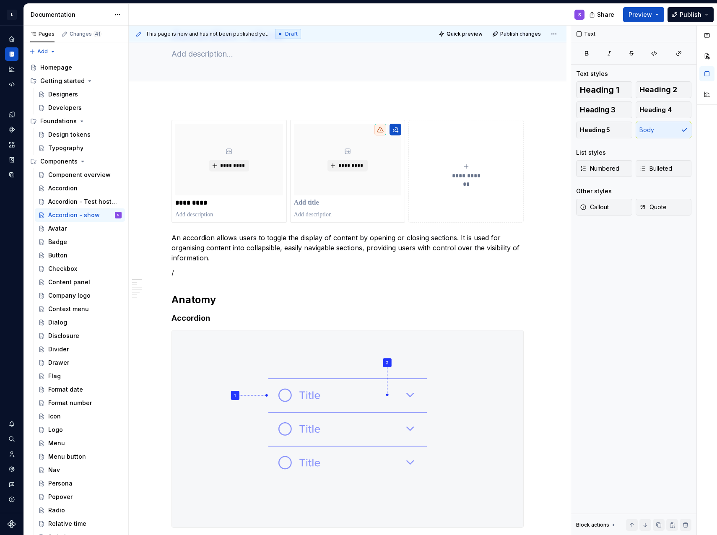
click at [181, 272] on p "/" at bounding box center [347, 273] width 352 height 10
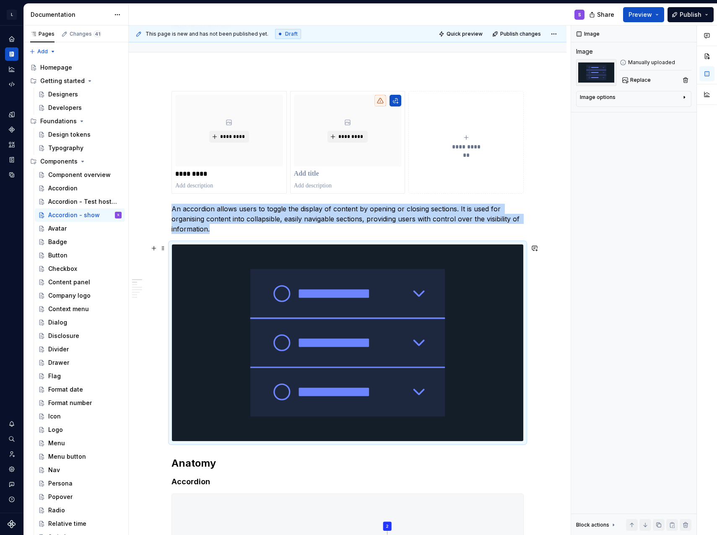
scroll to position [85, 0]
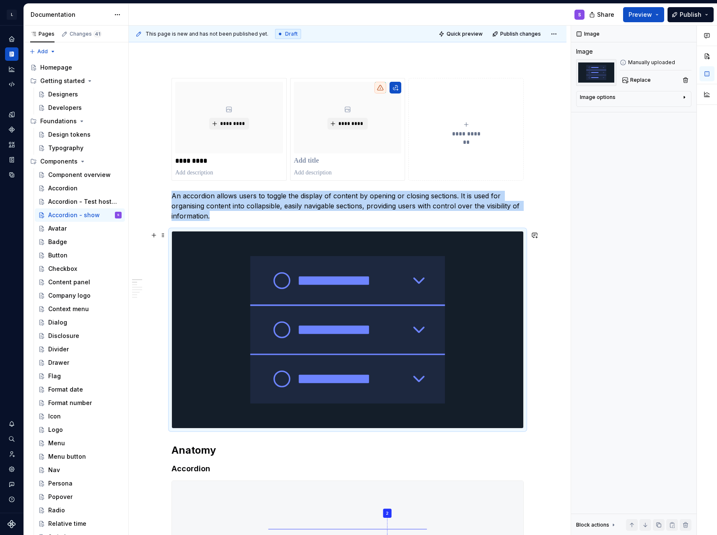
click at [196, 428] on div at bounding box center [347, 329] width 352 height 197
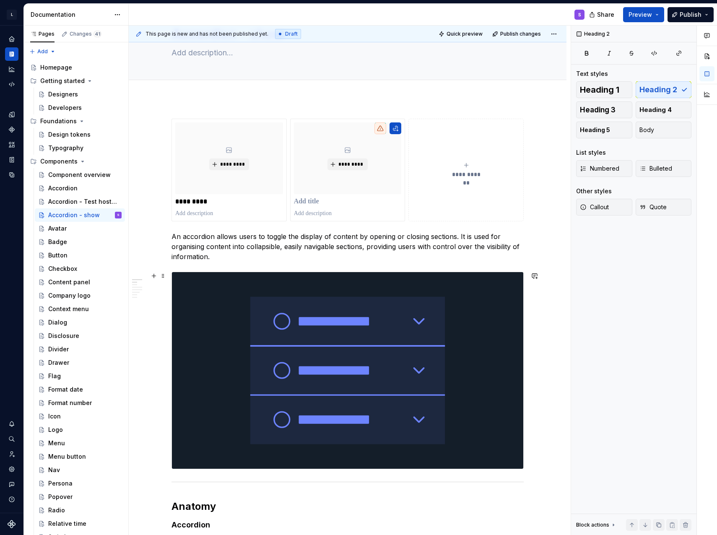
scroll to position [0, 0]
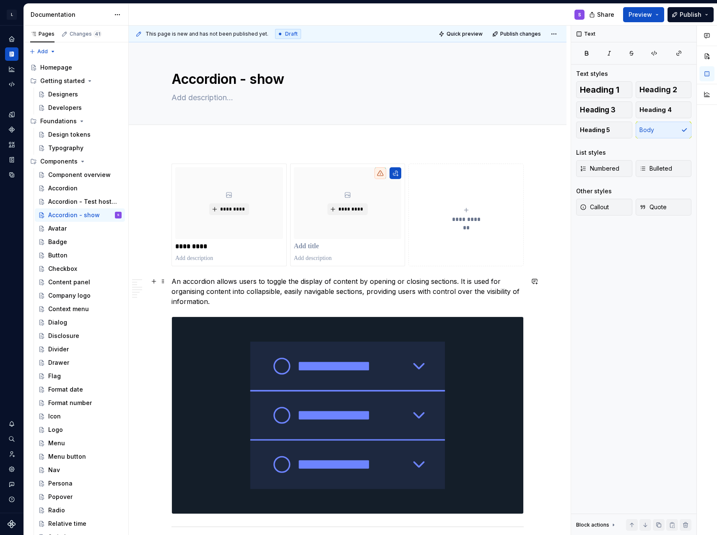
click at [244, 300] on p "An accordion allows users to toggle the display of content by opening or closin…" at bounding box center [347, 291] width 352 height 30
click at [238, 91] on textarea at bounding box center [346, 97] width 352 height 13
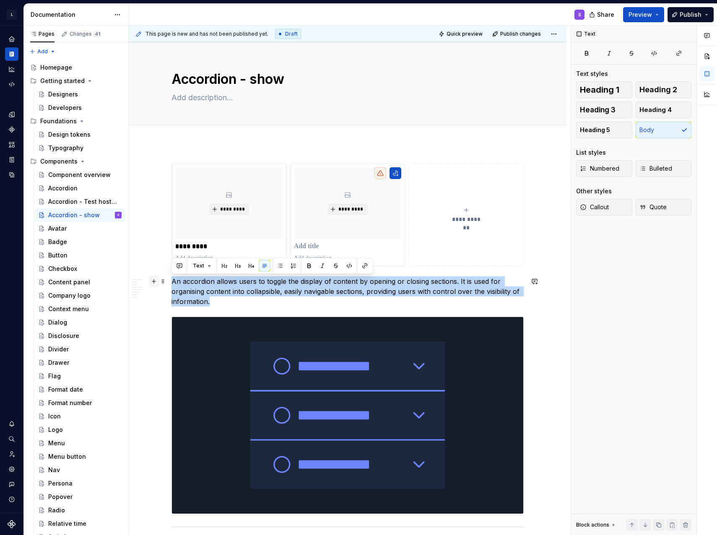
drag, startPoint x: 228, startPoint y: 301, endPoint x: 155, endPoint y: 283, distance: 75.9
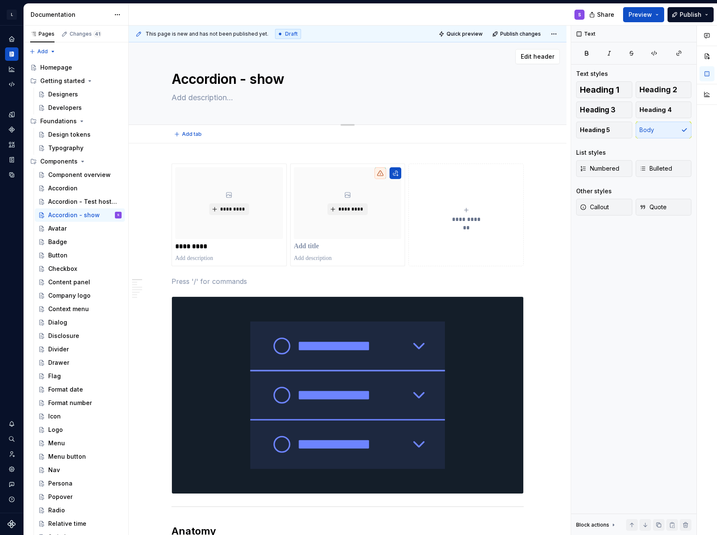
click at [207, 93] on textarea at bounding box center [346, 97] width 352 height 13
paste textarea "An accordion allows users to toggle the display of content by opening or closin…"
type textarea "*"
type textarea "An accordion allows users to toggle the display of content by opening or closin…"
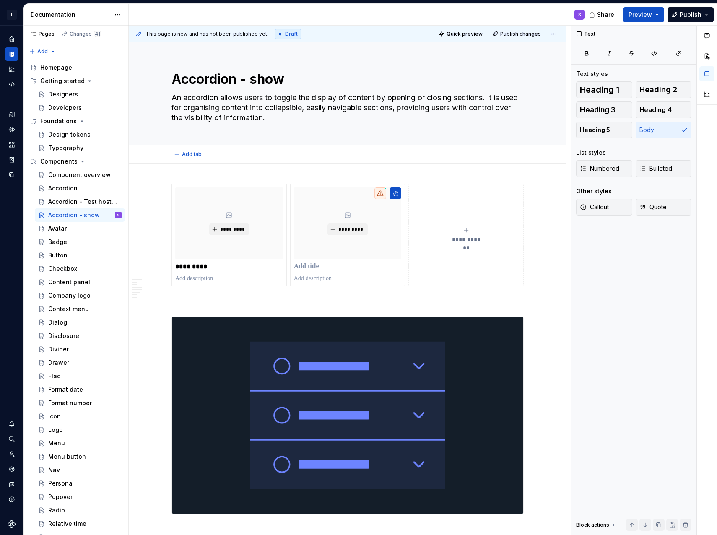
type textarea "*"
type textarea "An accordion allows users to toggle the display of content by opening or closin…"
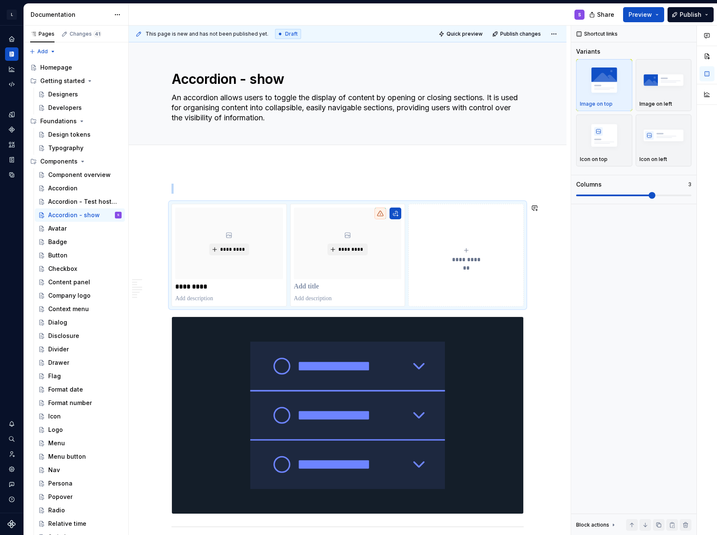
click at [219, 185] on p at bounding box center [347, 189] width 352 height 10
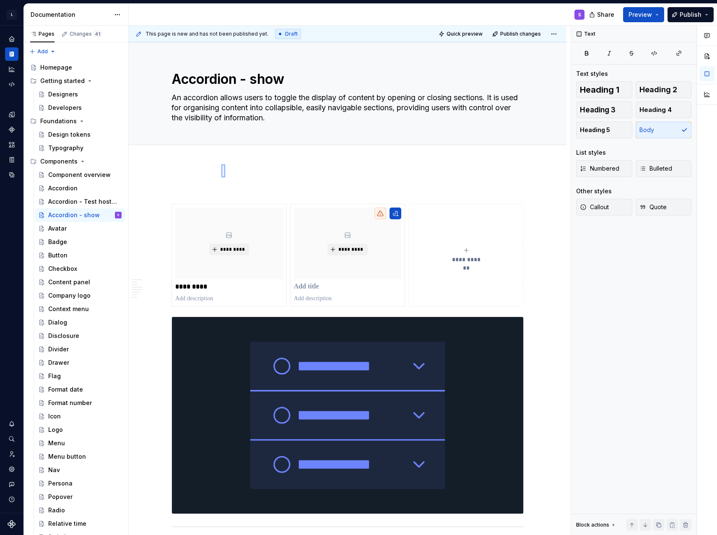
drag, startPoint x: 221, startPoint y: 164, endPoint x: 225, endPoint y: 177, distance: 13.5
click at [225, 177] on div "**********" at bounding box center [350, 281] width 442 height 510
click at [201, 160] on div "Add tab" at bounding box center [347, 154] width 437 height 18
click at [200, 173] on div "**********" at bounding box center [350, 281] width 442 height 510
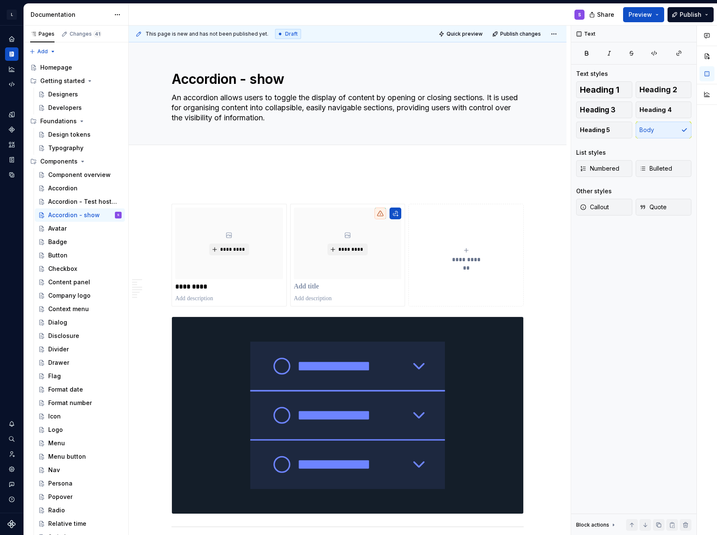
click at [199, 192] on p at bounding box center [347, 189] width 352 height 10
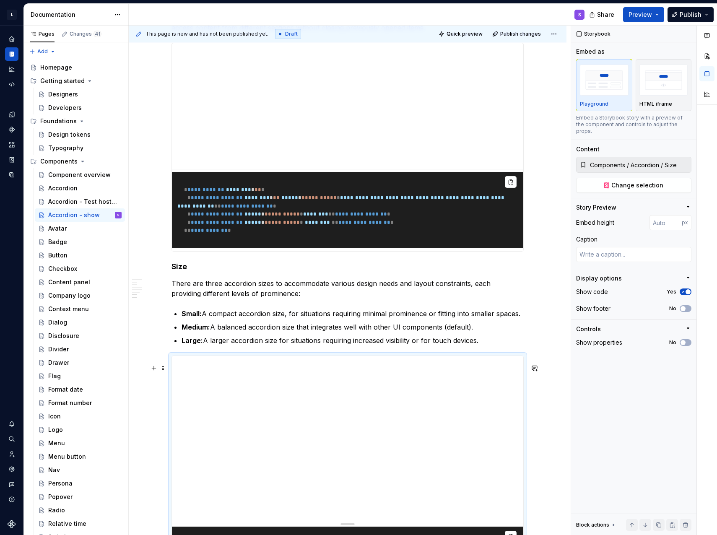
scroll to position [1425, 0]
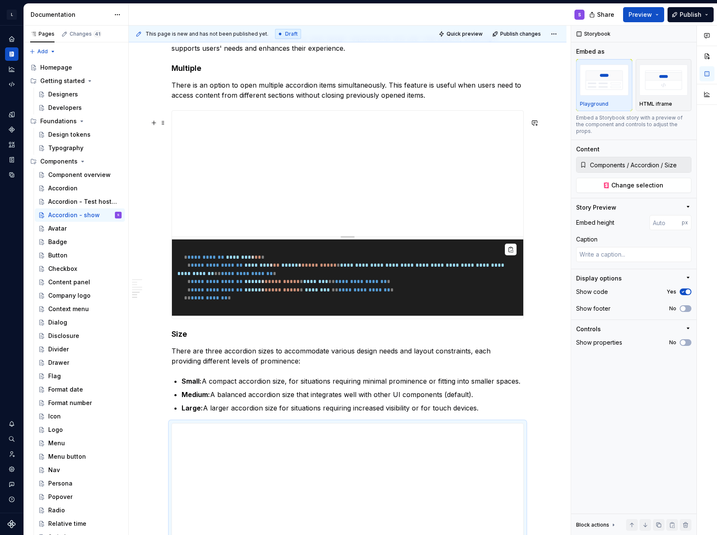
type textarea "*"
type input "Components / Accordion / Multiple"
type input "300"
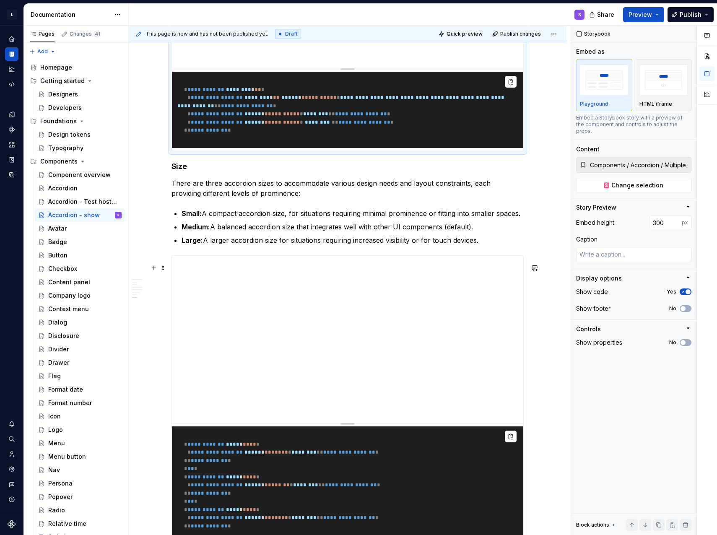
type textarea "*"
type input "Components / Accordion / Size"
type textarea "*"
click at [658, 217] on input "number" at bounding box center [665, 222] width 32 height 15
type input "300"
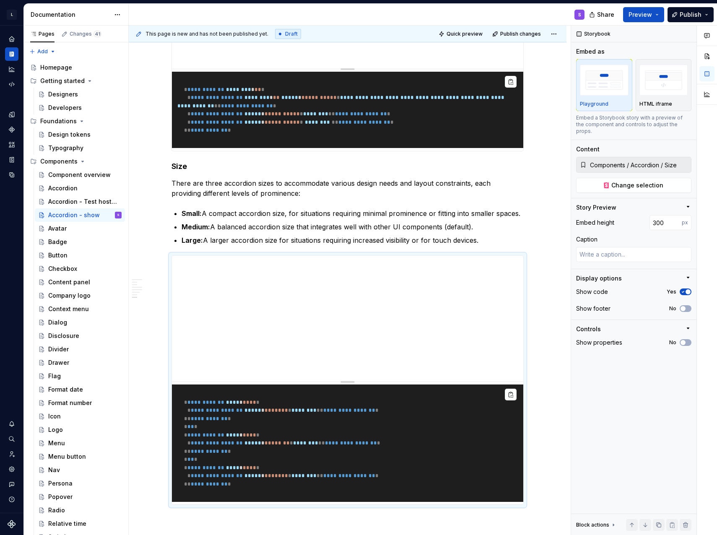
type textarea "*"
type input "Components / Accordion / Multiple"
click at [331, 147] on pre "**********" at bounding box center [347, 110] width 351 height 76
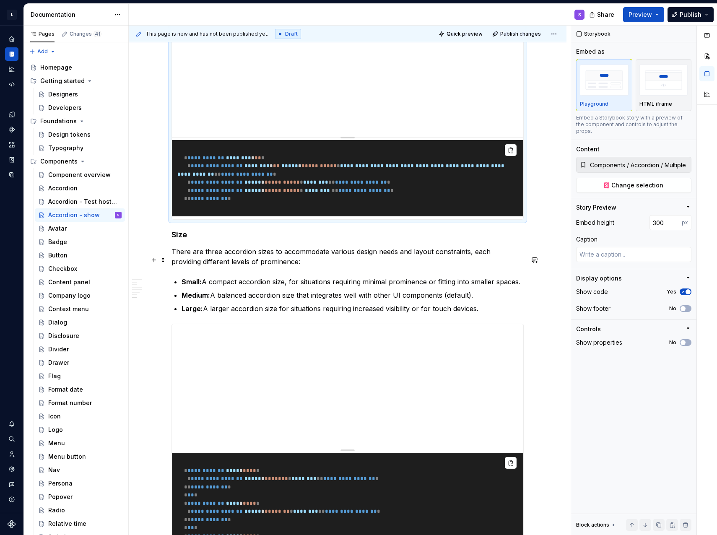
scroll to position [1467, 0]
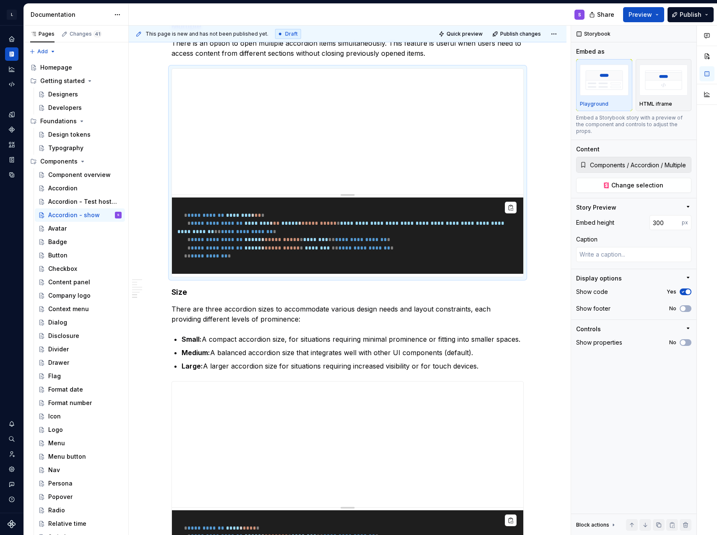
type textarea "*"
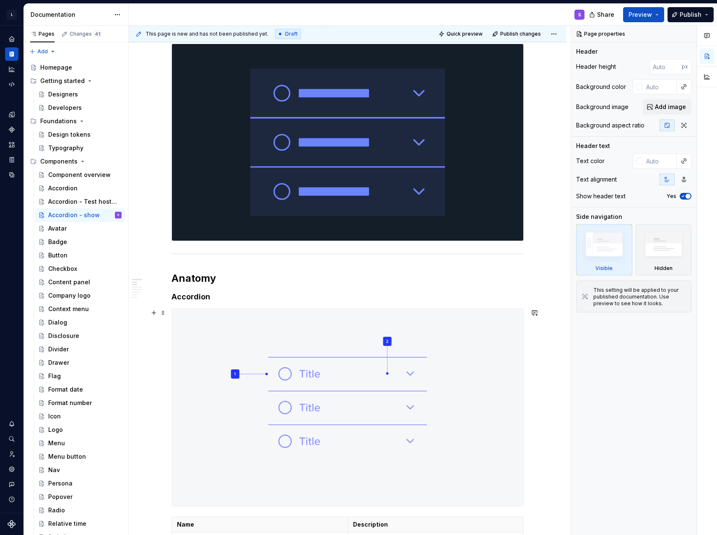
scroll to position [251, 0]
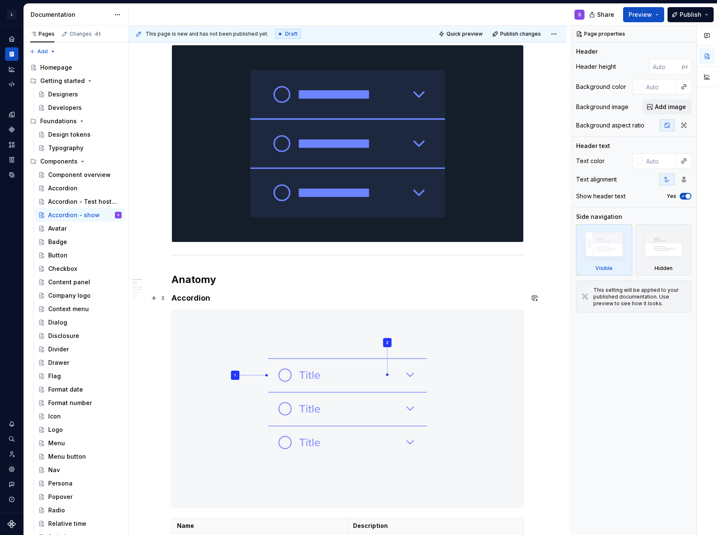
type textarea "*"
click at [210, 282] on h2 "Anatomy" at bounding box center [347, 279] width 352 height 13
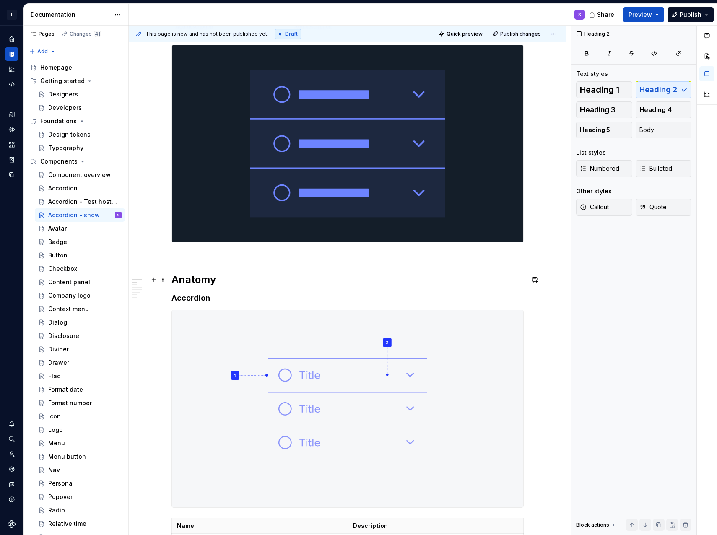
click at [174, 280] on h2 "Anatomy" at bounding box center [347, 279] width 352 height 13
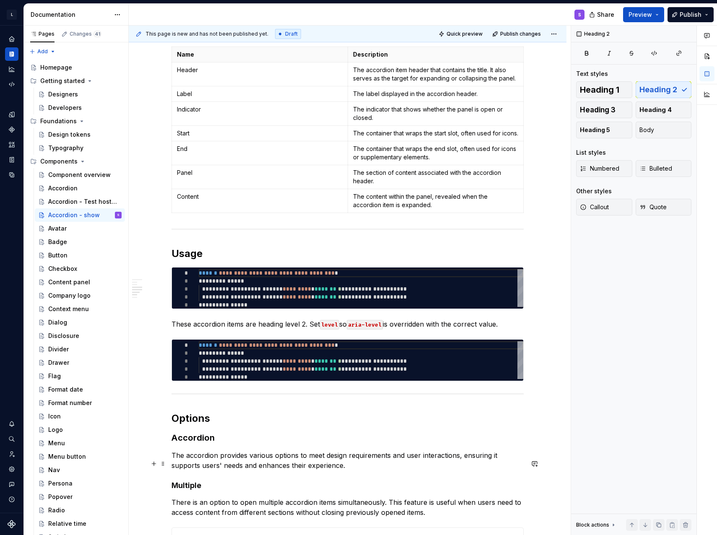
scroll to position [1006, 0]
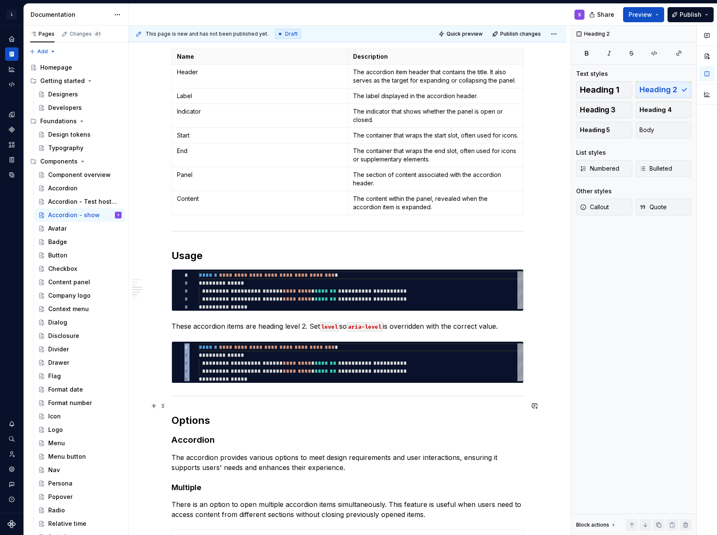
click at [282, 398] on div at bounding box center [347, 395] width 352 height 5
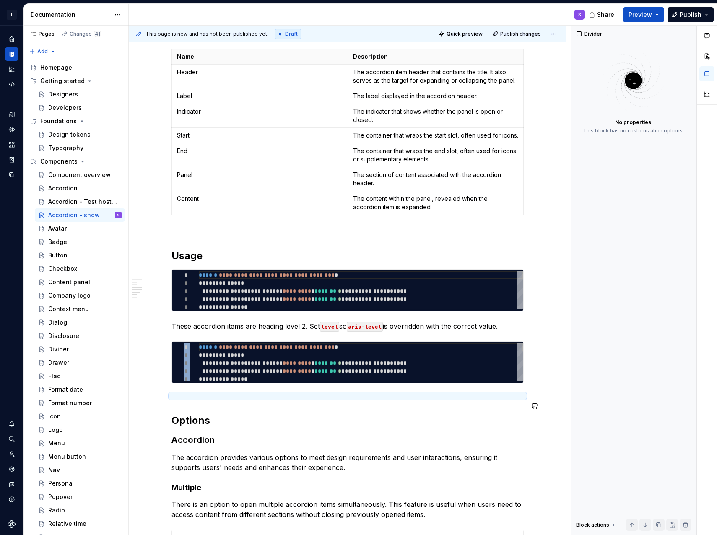
copy div "**********"
click at [236, 426] on h2 "Options" at bounding box center [347, 420] width 352 height 13
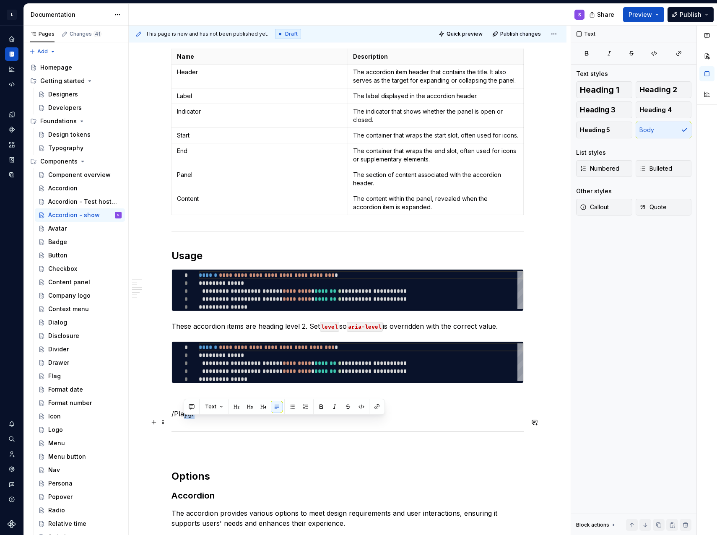
drag, startPoint x: 221, startPoint y: 429, endPoint x: 160, endPoint y: 426, distance: 60.8
drag, startPoint x: 171, startPoint y: 422, endPoint x: 226, endPoint y: 416, distance: 54.8
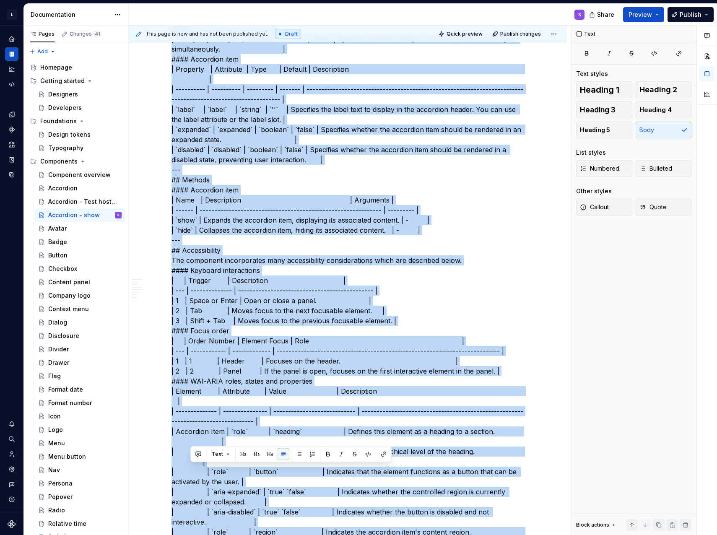
scroll to position [4375, 0]
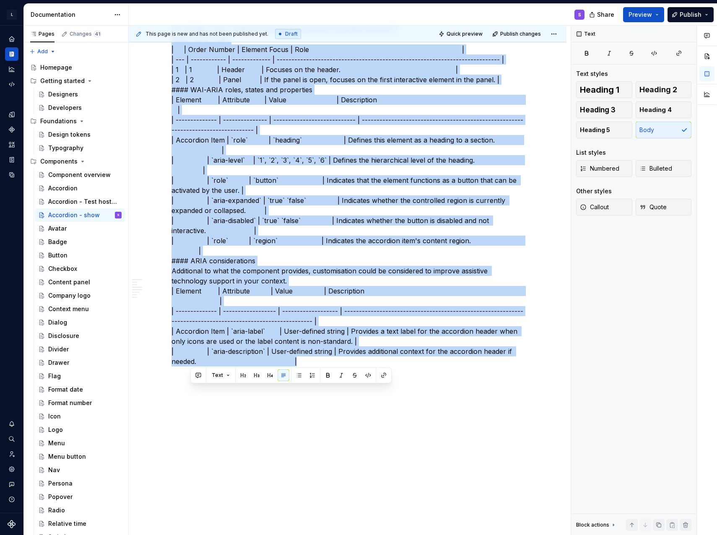
drag, startPoint x: 215, startPoint y: 284, endPoint x: 307, endPoint y: 532, distance: 264.2
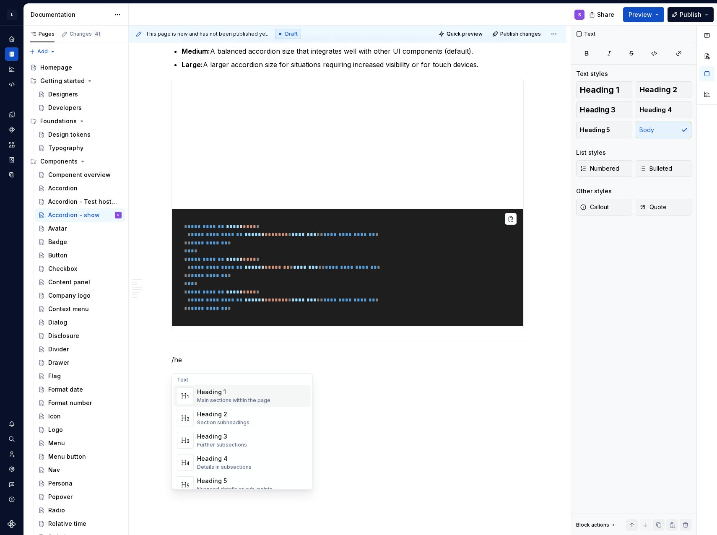
scroll to position [1776, 0]
click at [220, 414] on div "Section subheadings" at bounding box center [223, 417] width 52 height 7
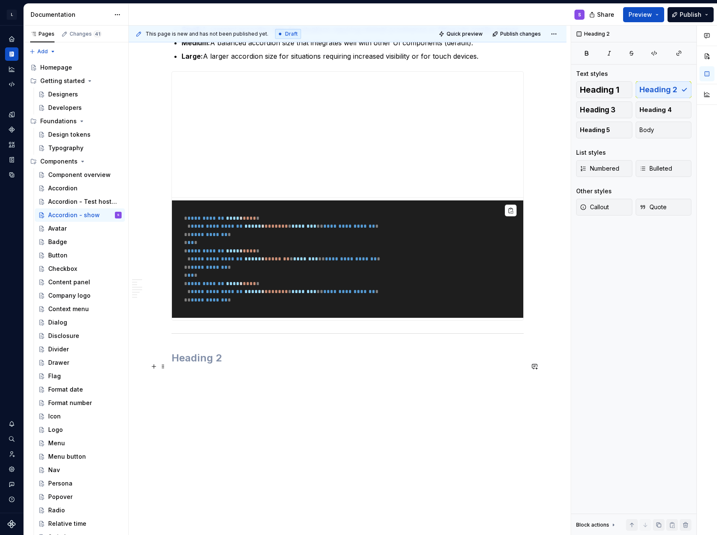
click at [209, 365] on h2 at bounding box center [347, 357] width 352 height 13
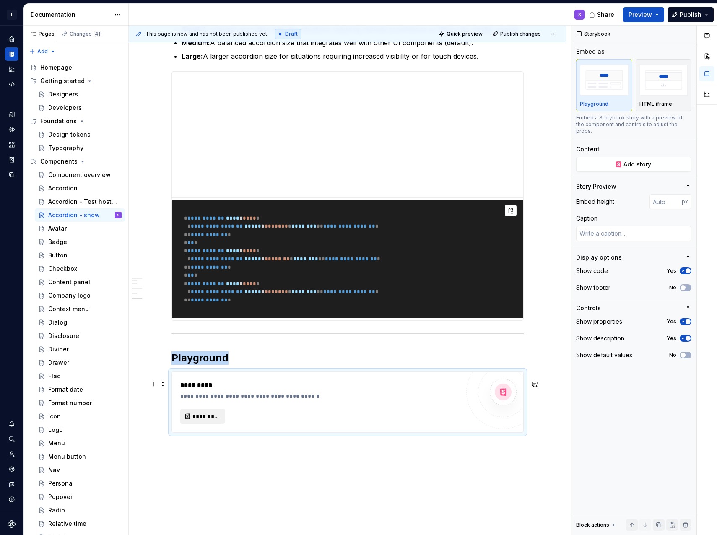
click at [204, 420] on span "*********" at bounding box center [205, 416] width 27 height 8
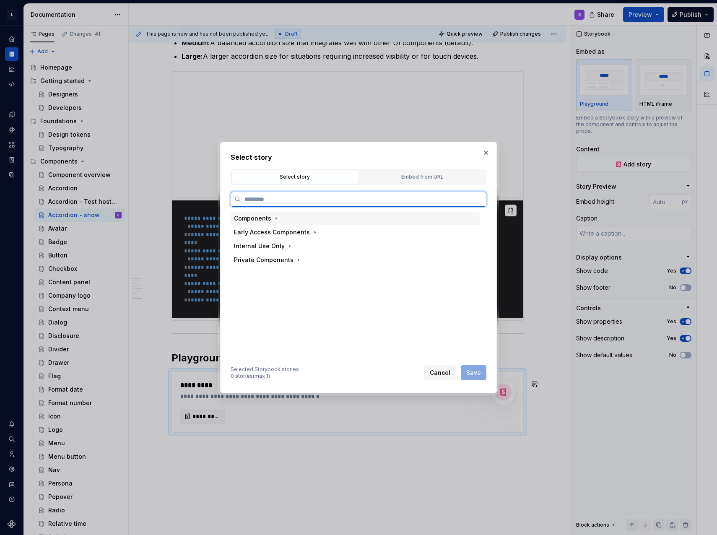
click at [270, 215] on div "Components" at bounding box center [257, 218] width 47 height 8
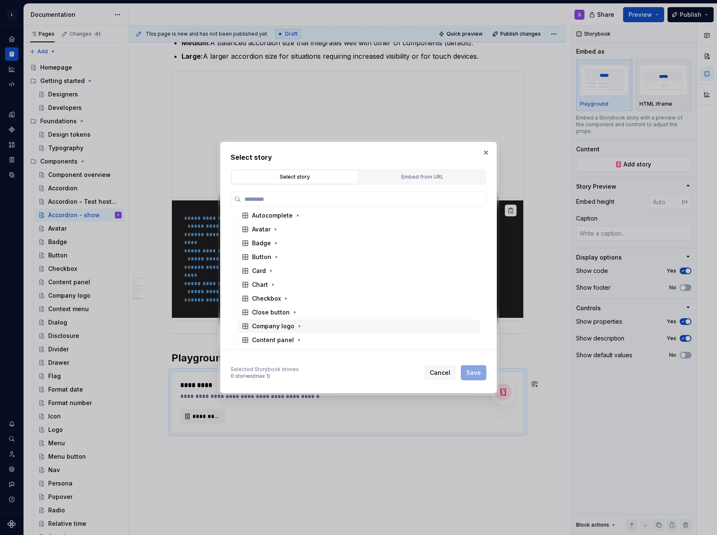
scroll to position [0, 0]
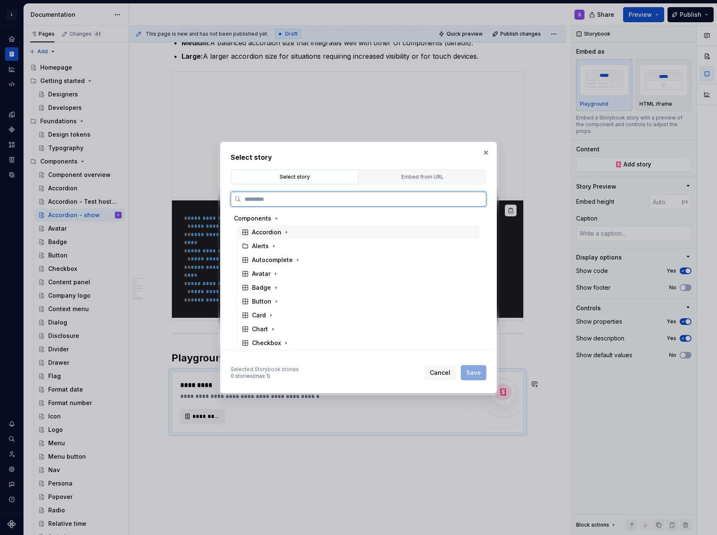
click at [275, 235] on div "Accordion" at bounding box center [266, 232] width 29 height 8
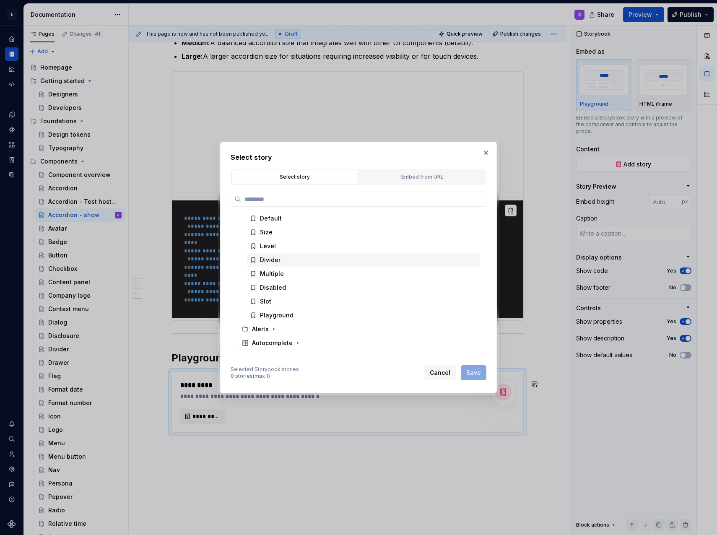
scroll to position [42, 0]
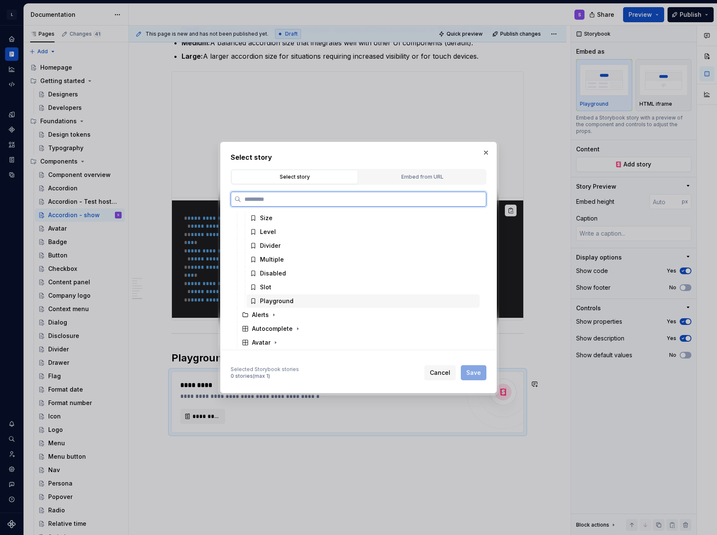
click at [281, 302] on div "Playground" at bounding box center [277, 301] width 34 height 8
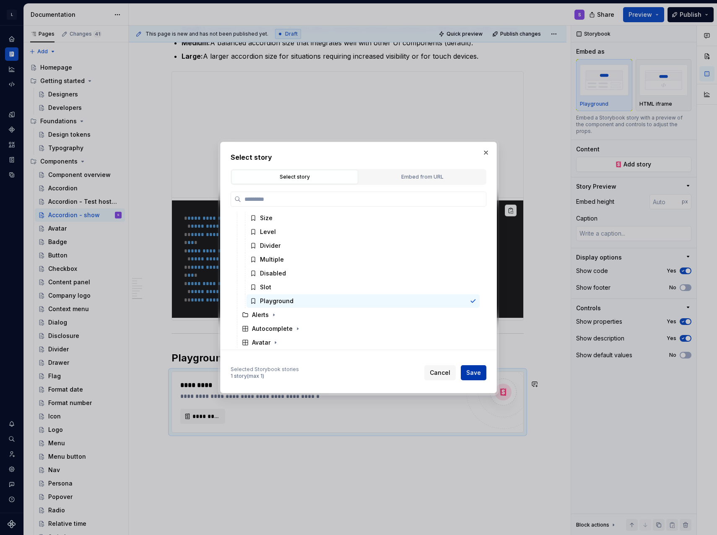
click at [469, 373] on span "Save" at bounding box center [473, 372] width 15 height 8
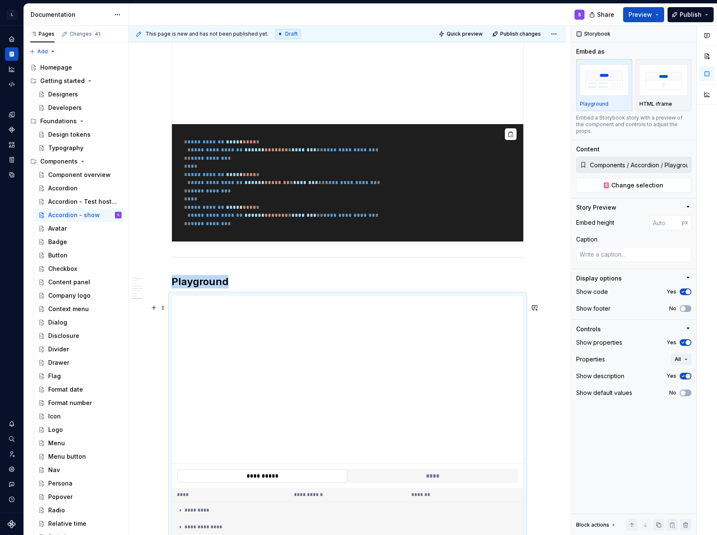
scroll to position [1915, 0]
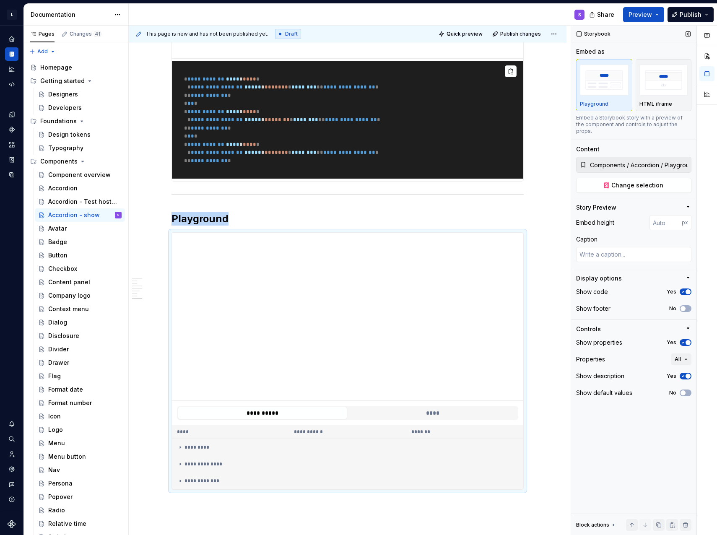
click at [686, 289] on span "button" at bounding box center [687, 291] width 5 height 5
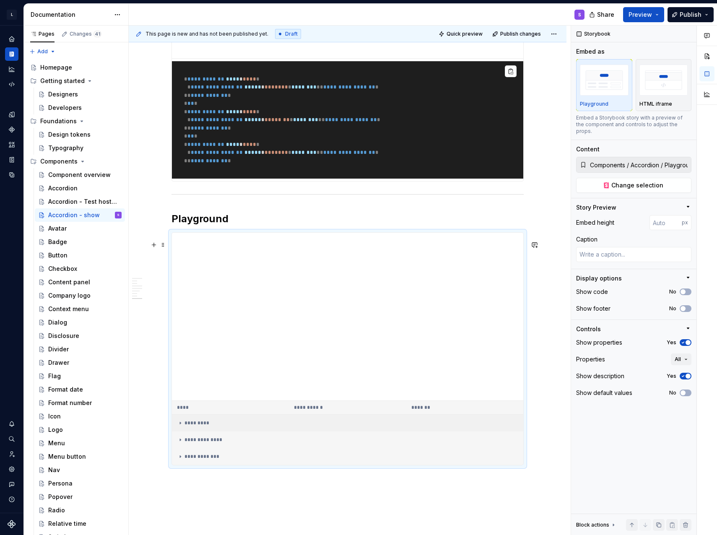
click at [209, 426] on div "*********" at bounding box center [347, 422] width 341 height 7
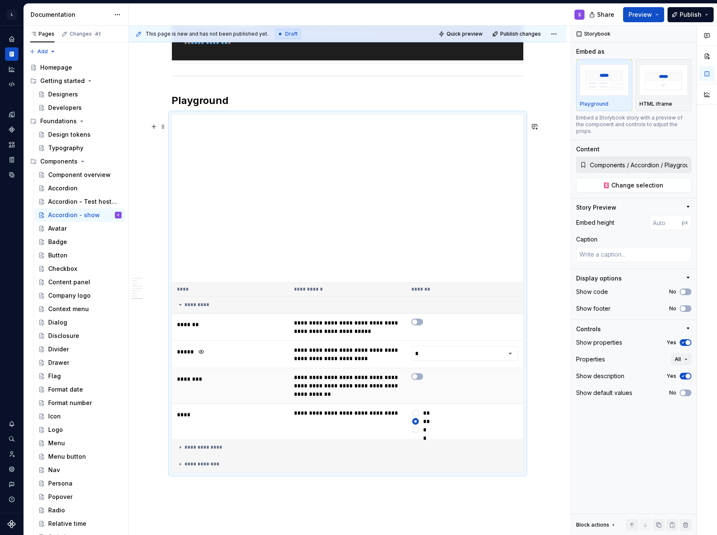
scroll to position [2041, 0]
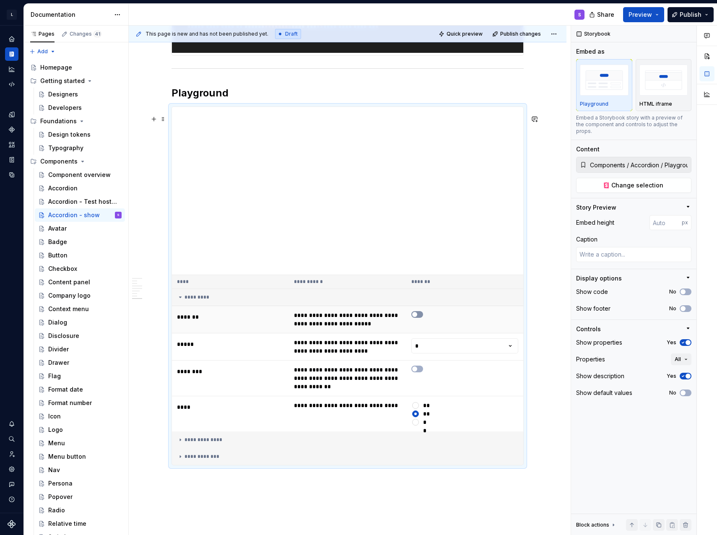
click at [417, 317] on span "button" at bounding box center [414, 314] width 5 height 5
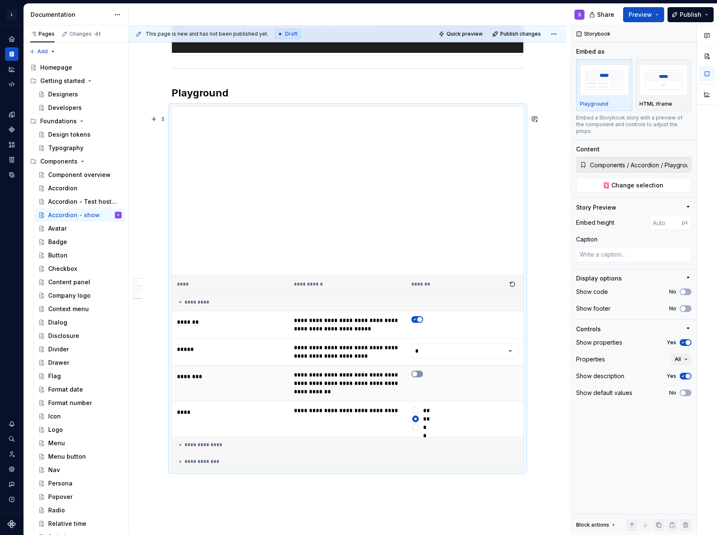
click at [417, 376] on icon "button" at bounding box center [414, 373] width 7 height 5
type textarea "*"
click at [657, 215] on input "number" at bounding box center [665, 222] width 32 height 15
type input "300"
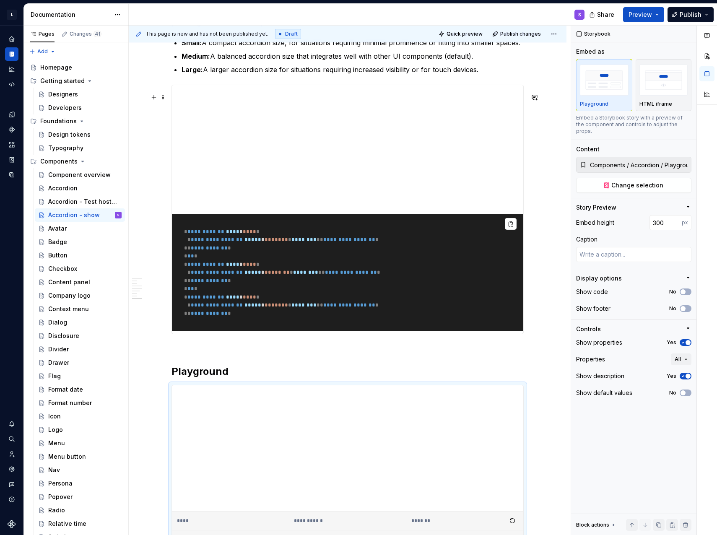
scroll to position [1748, 0]
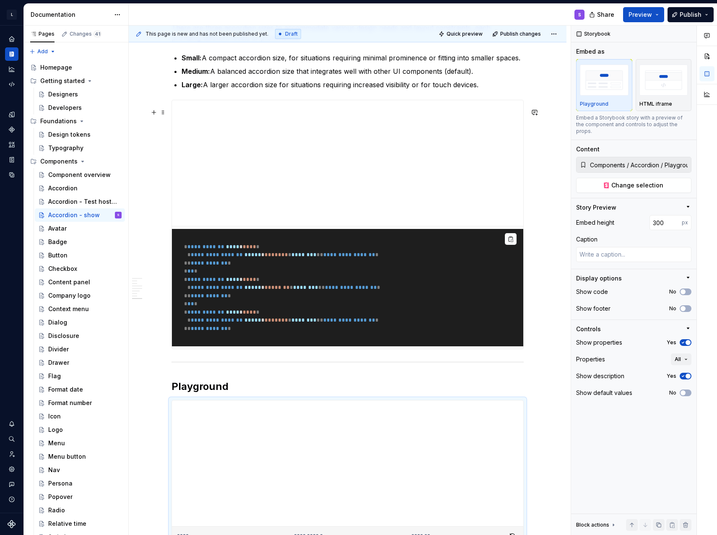
type textarea "*"
type input "Components / Accordion / Size"
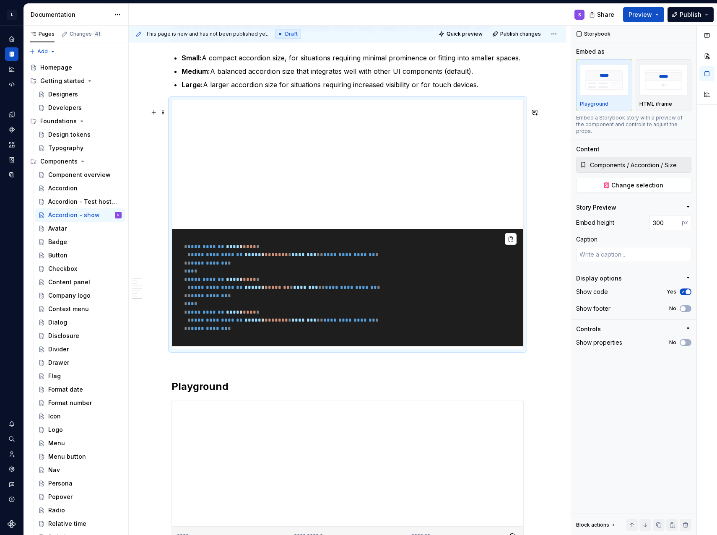
click at [374, 273] on pre "**********" at bounding box center [347, 287] width 351 height 117
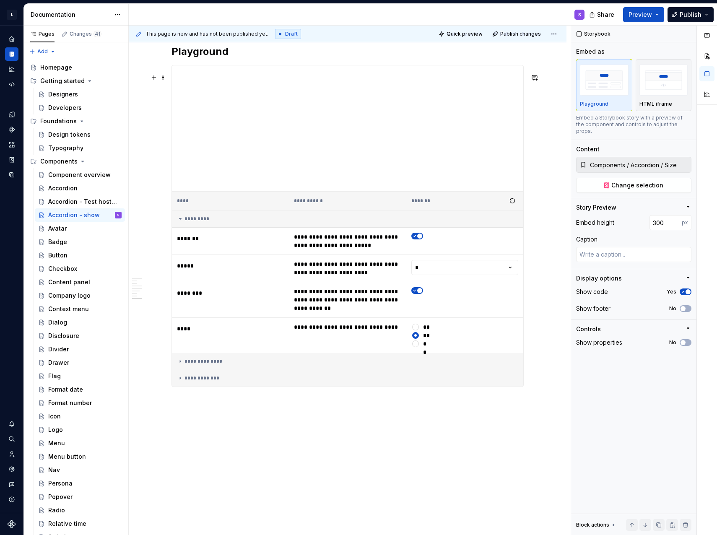
scroll to position [2113, 0]
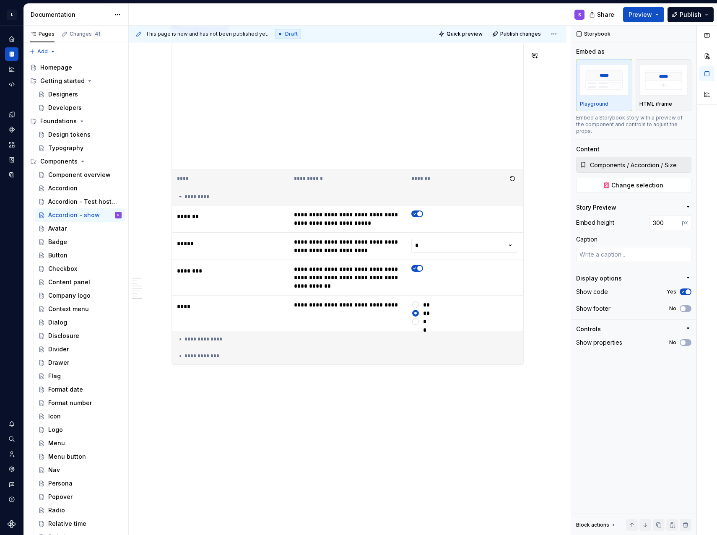
type textarea "*"
type input "Components / Accordion / Playground"
click at [210, 359] on div "**********" at bounding box center [347, 355] width 341 height 7
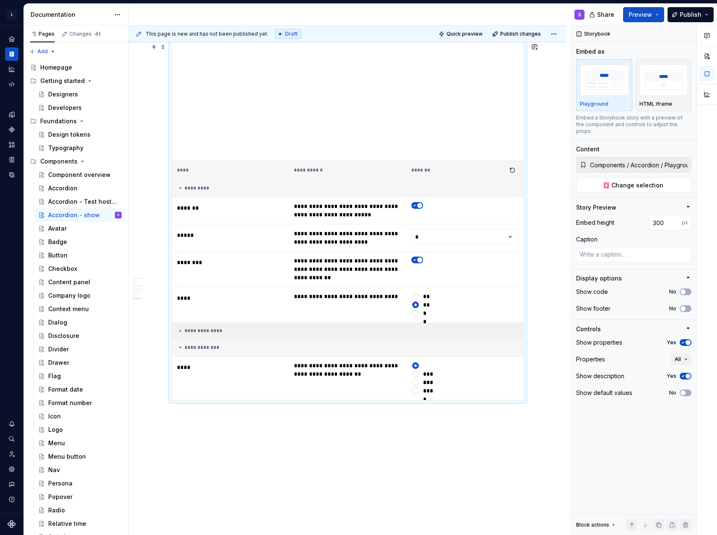
click at [210, 334] on div "**********" at bounding box center [347, 330] width 341 height 7
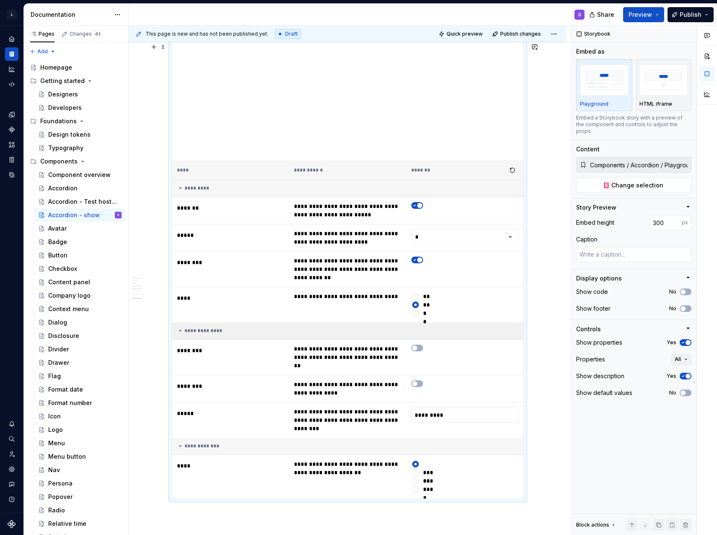
click at [212, 334] on div "**********" at bounding box center [347, 330] width 341 height 7
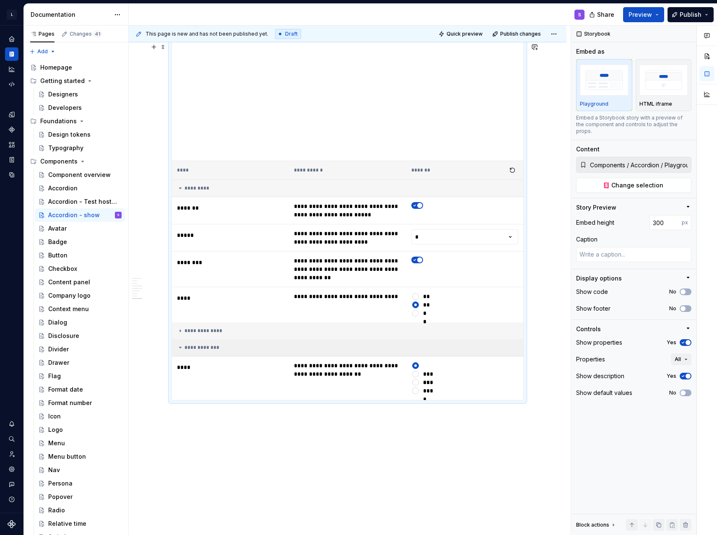
click at [218, 356] on td "**********" at bounding box center [347, 347] width 351 height 17
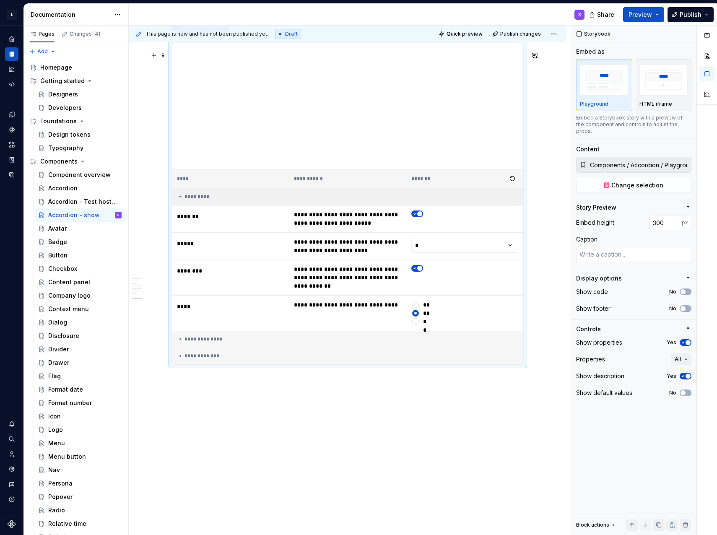
click at [216, 199] on div "*********" at bounding box center [347, 196] width 341 height 7
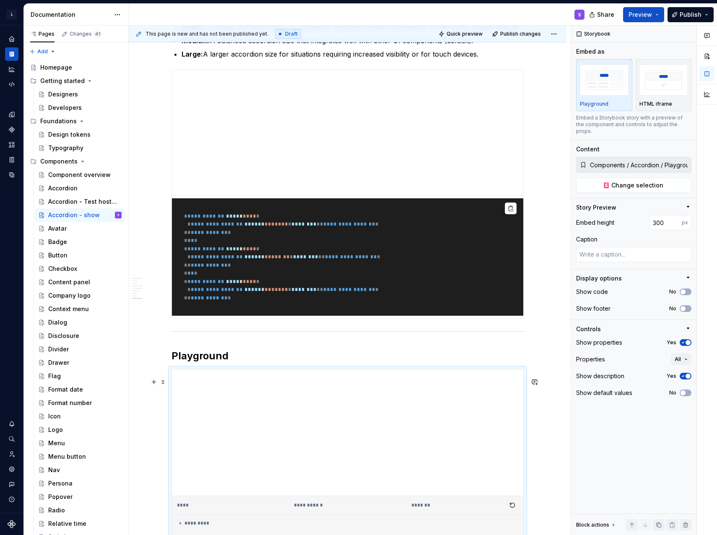
scroll to position [1778, 0]
click at [261, 359] on h2 "Playground" at bounding box center [347, 355] width 352 height 13
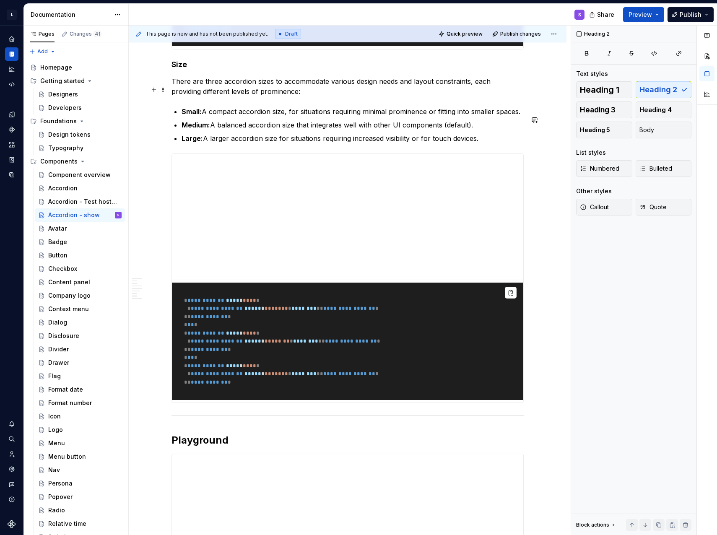
scroll to position [1568, 0]
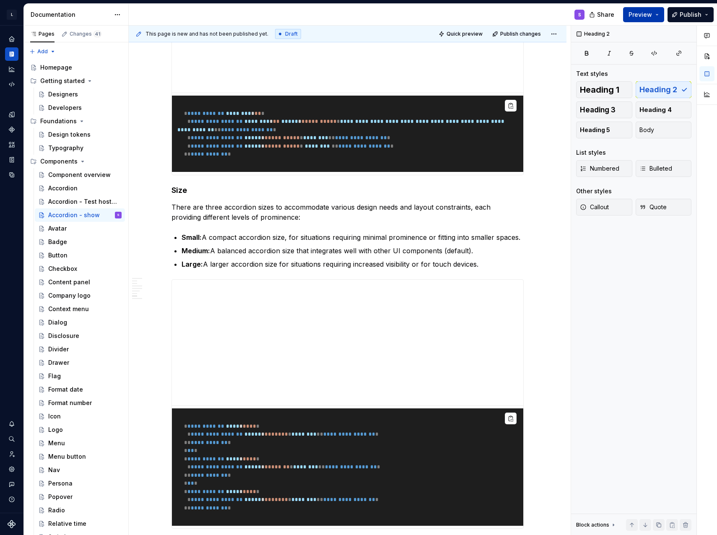
click at [648, 13] on span "Preview" at bounding box center [639, 14] width 23 height 8
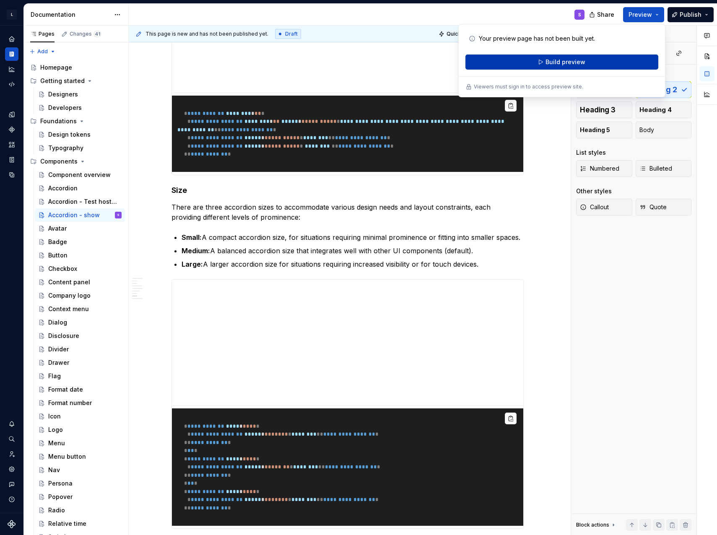
click at [569, 62] on span "Build preview" at bounding box center [565, 62] width 40 height 8
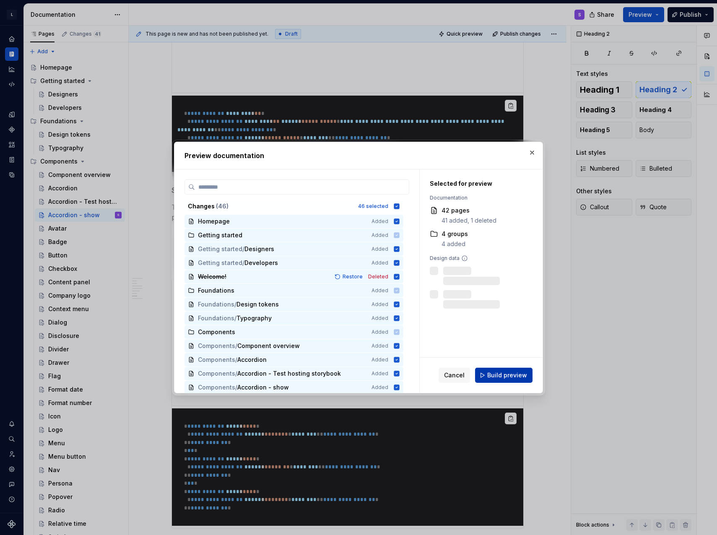
click at [507, 371] on span "Build preview" at bounding box center [507, 375] width 40 height 8
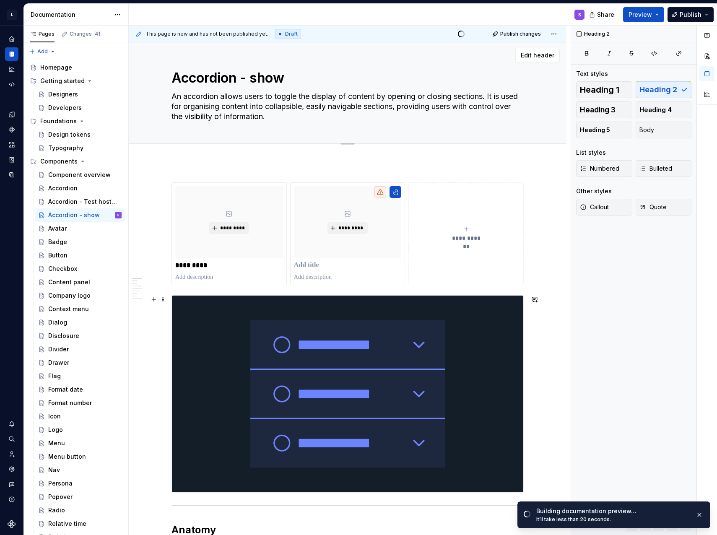
scroll to position [0, 0]
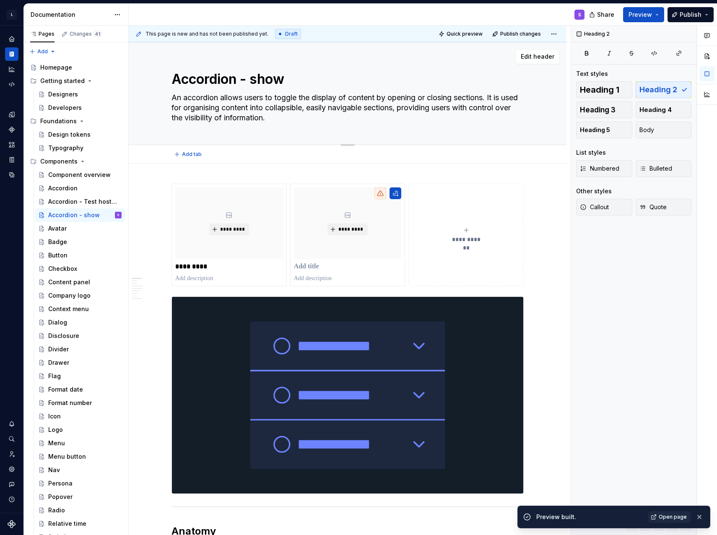
click at [303, 77] on textarea "Accordion - show" at bounding box center [346, 79] width 352 height 20
type textarea "*"
type textarea "Accordion - sho"
type textarea "*"
type textarea "Accordion - sh"
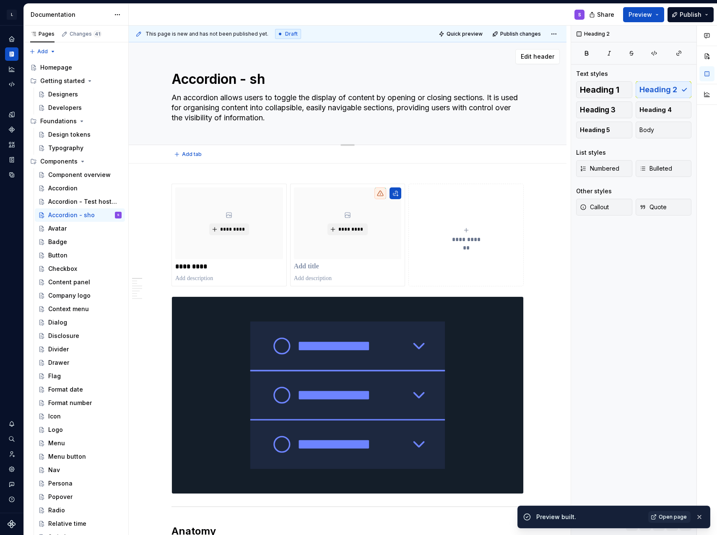
type textarea "*"
type textarea "Accordion - s"
type textarea "*"
type textarea "Accordion -"
type textarea "*"
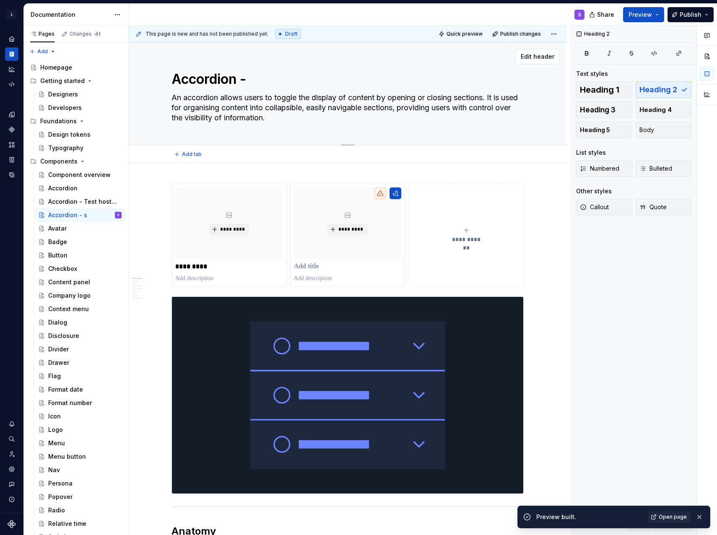
type textarea "Accordion -"
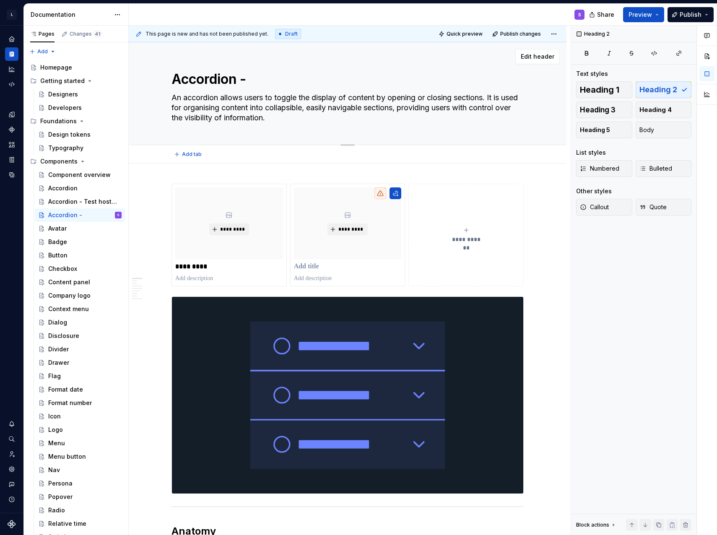
type textarea "*"
type textarea "Accordion"
type textarea "*"
type textarea "Accordion"
type textarea "*"
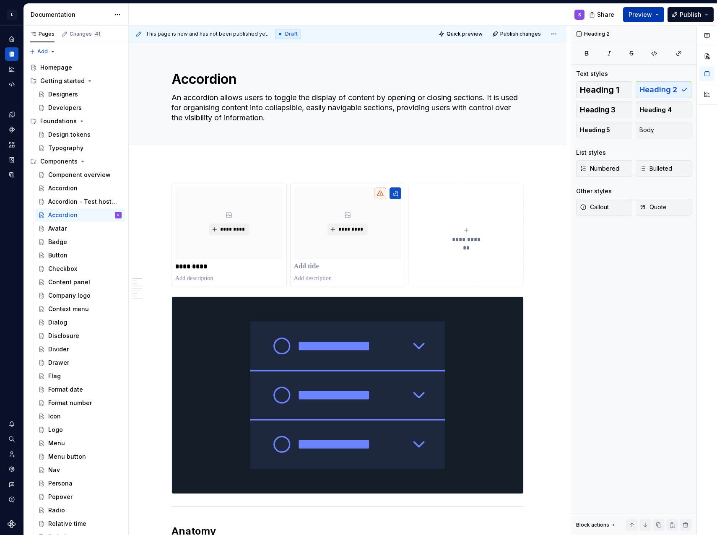
type textarea "Accordion"
click at [653, 18] on button "Preview" at bounding box center [643, 14] width 41 height 15
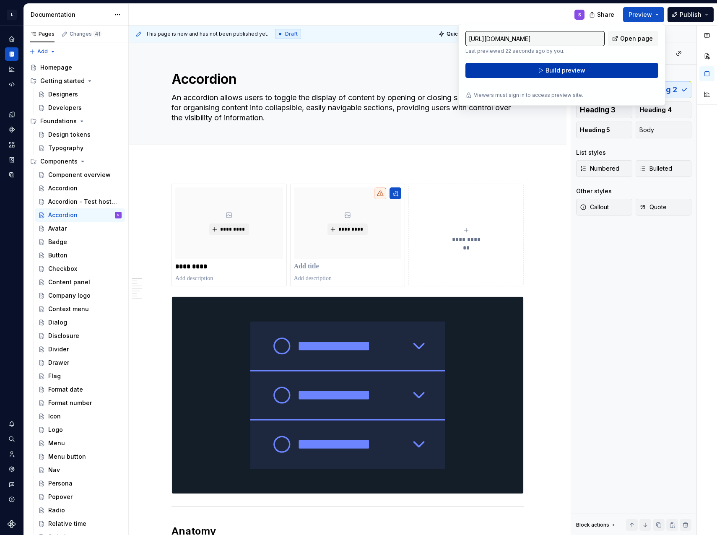
type input "https://assistant-scarlet-quokka.preview.supernova-docs.io/latest/components/ac…"
click at [604, 69] on button "Build preview" at bounding box center [561, 70] width 193 height 15
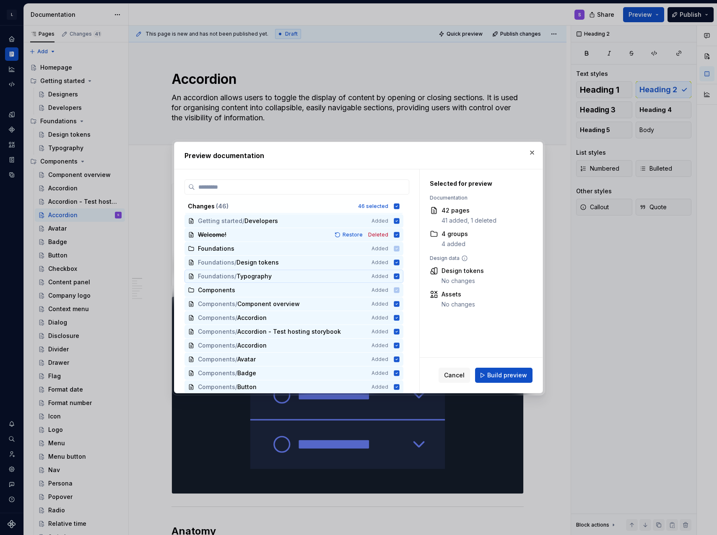
scroll to position [84, 0]
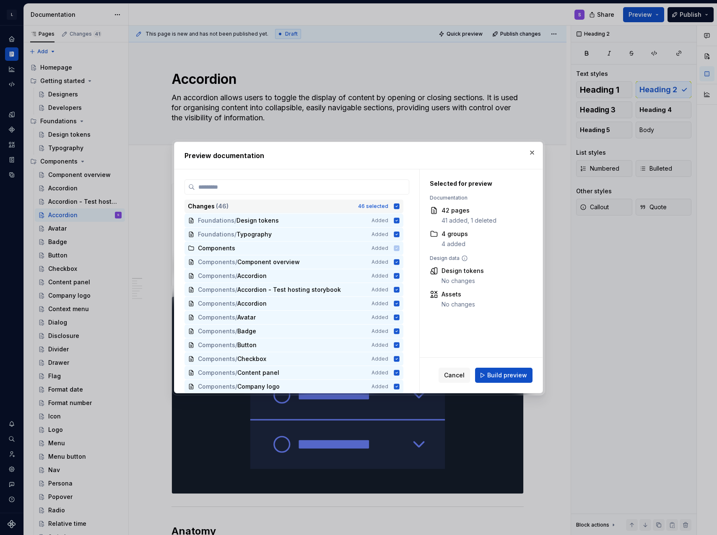
click at [393, 208] on icon at bounding box center [396, 206] width 7 height 7
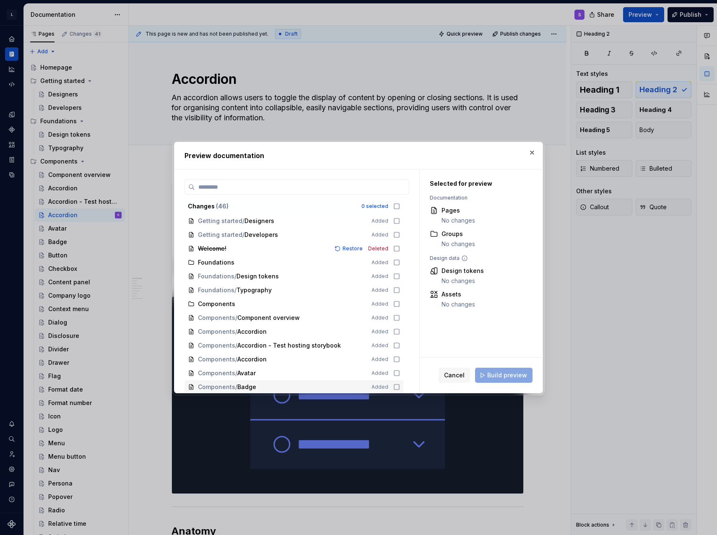
scroll to position [42, 0]
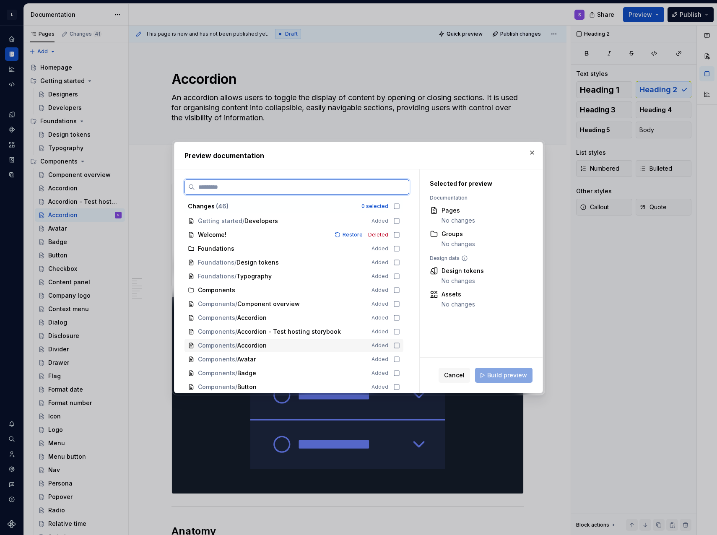
click at [394, 347] on icon at bounding box center [396, 345] width 7 height 7
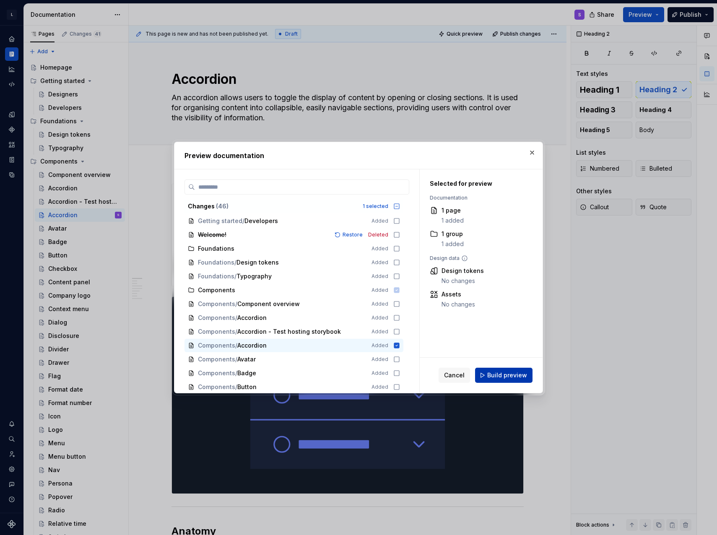
click at [510, 379] on span "Build preview" at bounding box center [507, 375] width 40 height 8
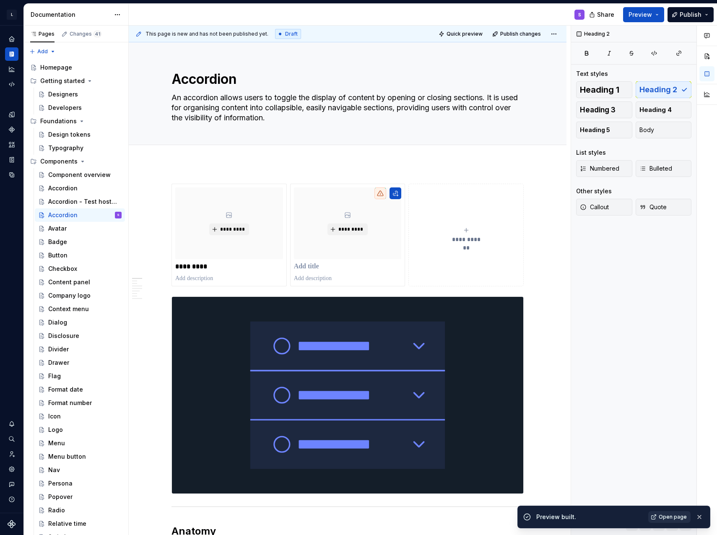
click at [667, 518] on span "Open page" at bounding box center [672, 516] width 28 height 7
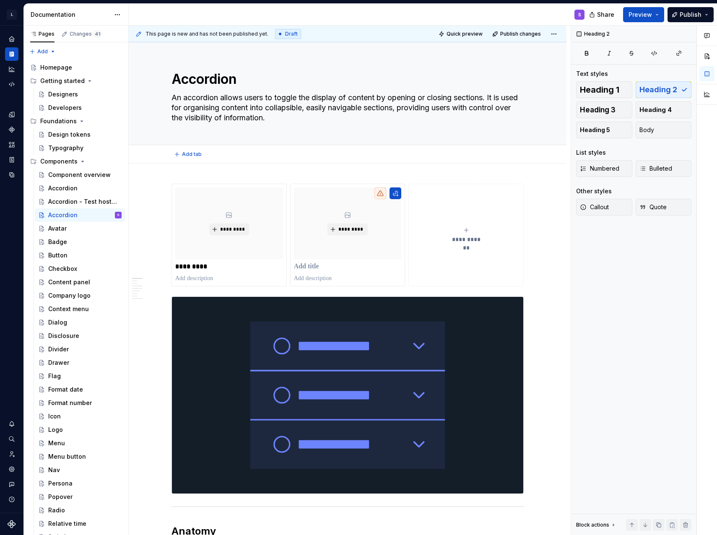
click at [360, 159] on div "Add tab" at bounding box center [347, 154] width 352 height 12
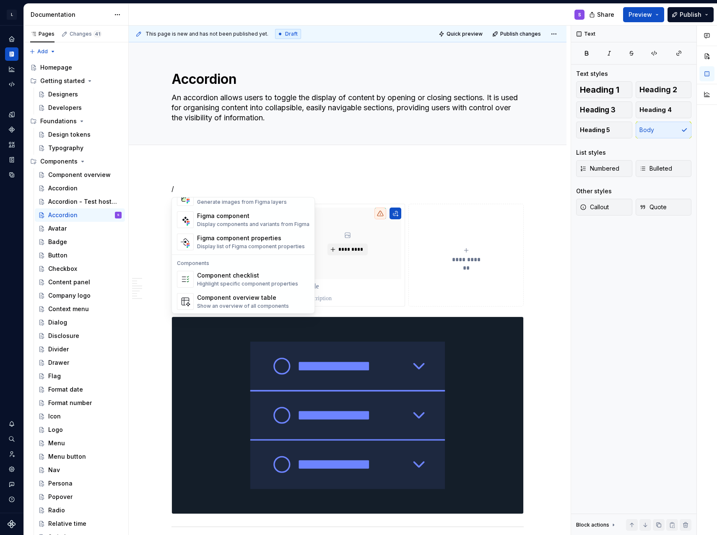
scroll to position [834, 0]
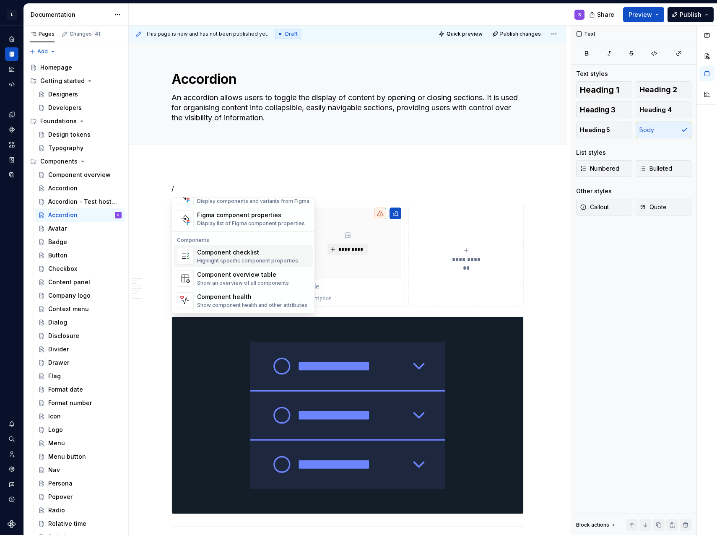
click at [281, 265] on span "Component checklist Highlight specific component properties" at bounding box center [242, 256] width 139 height 22
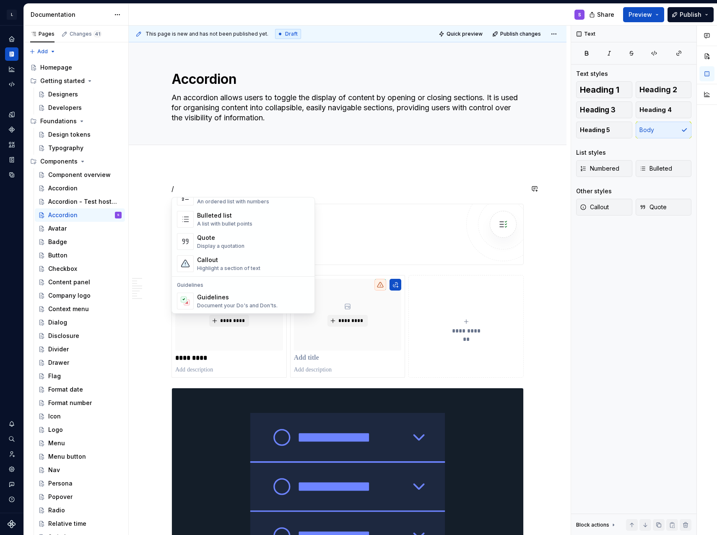
scroll to position [163, 0]
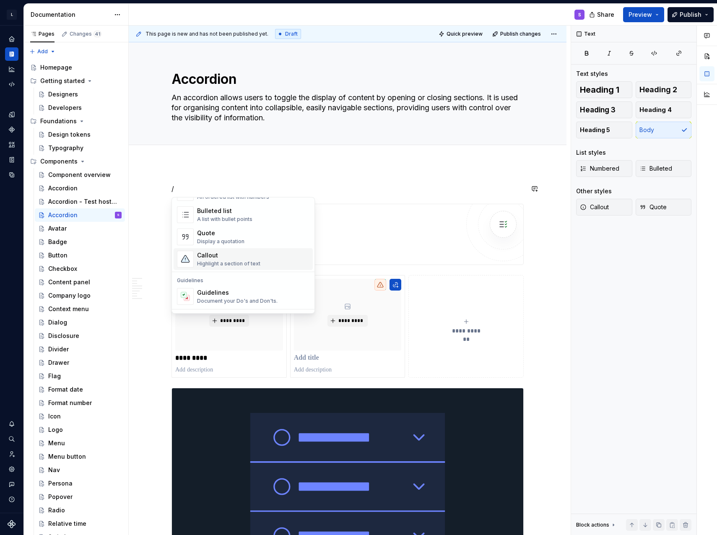
click at [248, 257] on div "Callout" at bounding box center [228, 255] width 63 height 8
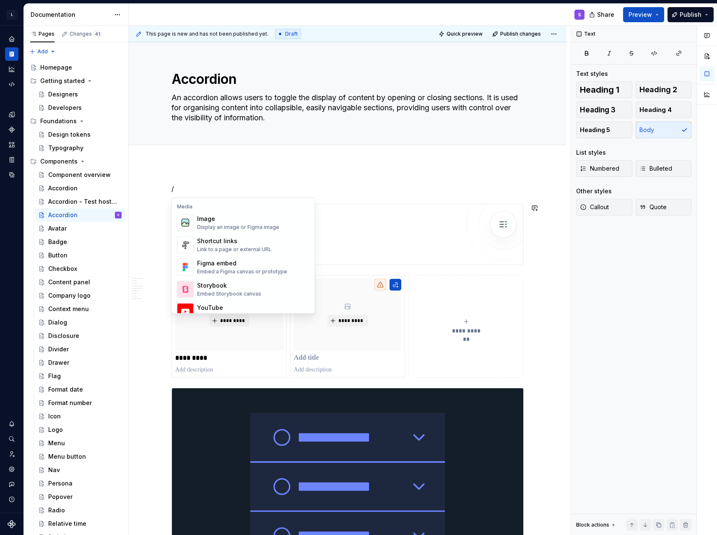
scroll to position [340, 0]
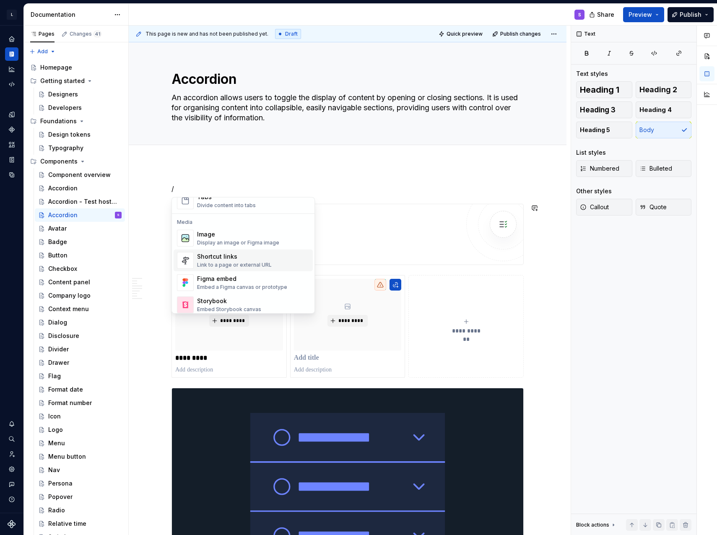
click at [238, 258] on div "Shortcut links" at bounding box center [234, 256] width 75 height 8
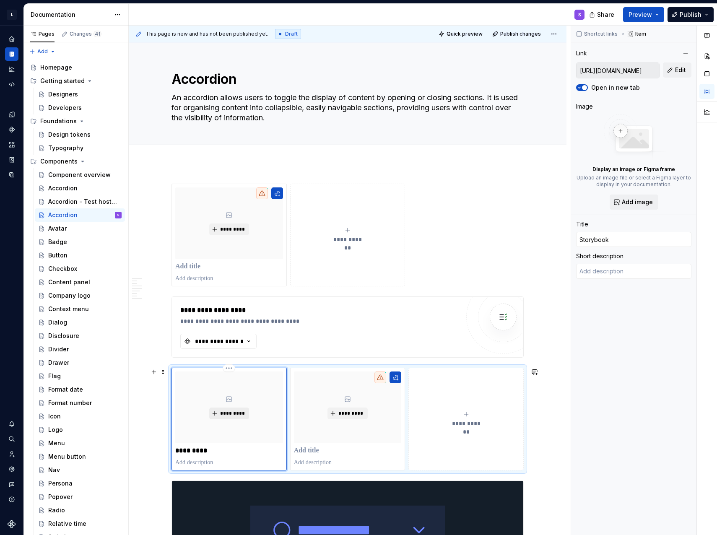
click at [231, 409] on button "*********" at bounding box center [229, 413] width 40 height 12
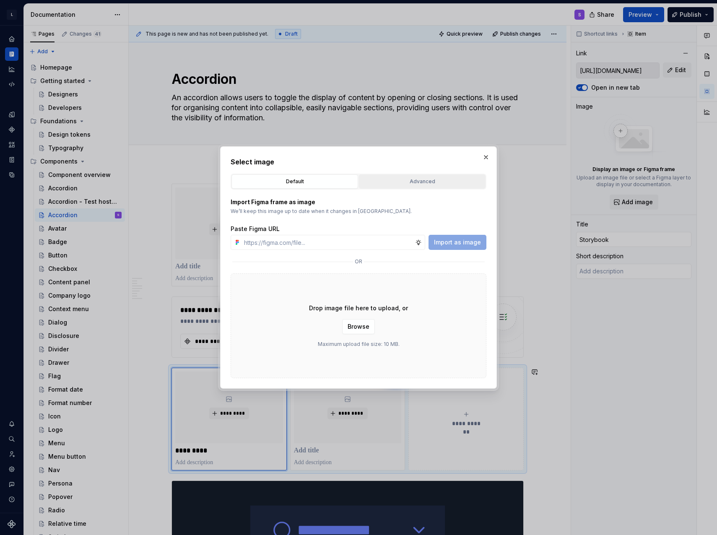
click at [407, 179] on div "Advanced" at bounding box center [422, 181] width 121 height 8
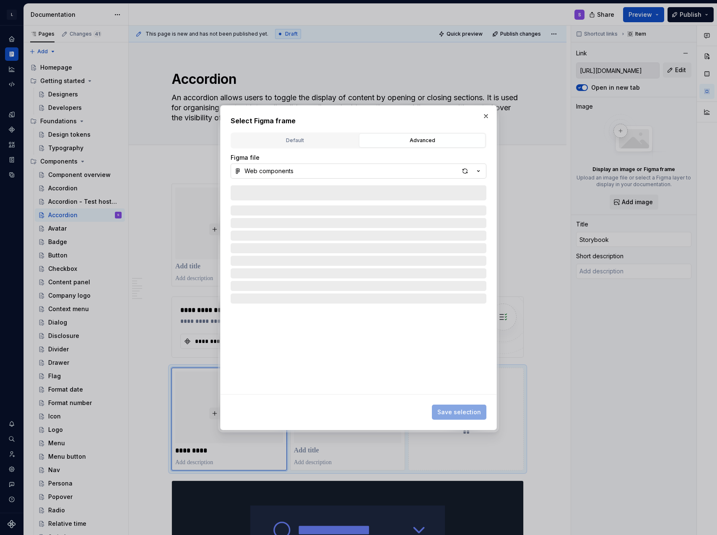
click at [309, 176] on button "Web components" at bounding box center [358, 170] width 256 height 15
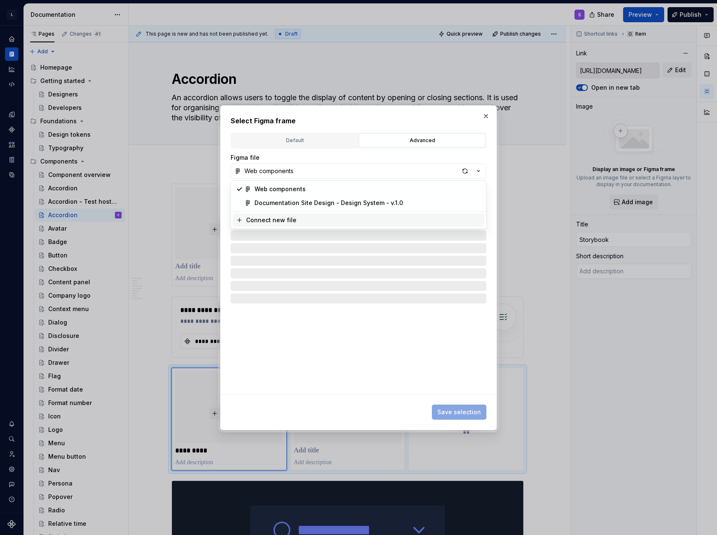
click at [298, 264] on div "Select Figma frame Default Advanced Import Figma frame as image We’ll keep this…" at bounding box center [358, 267] width 717 height 535
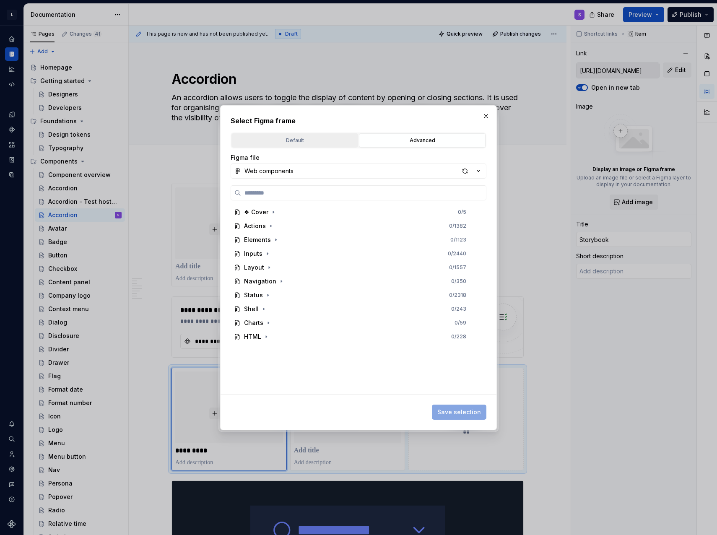
click at [308, 143] on div "Default" at bounding box center [294, 140] width 121 height 8
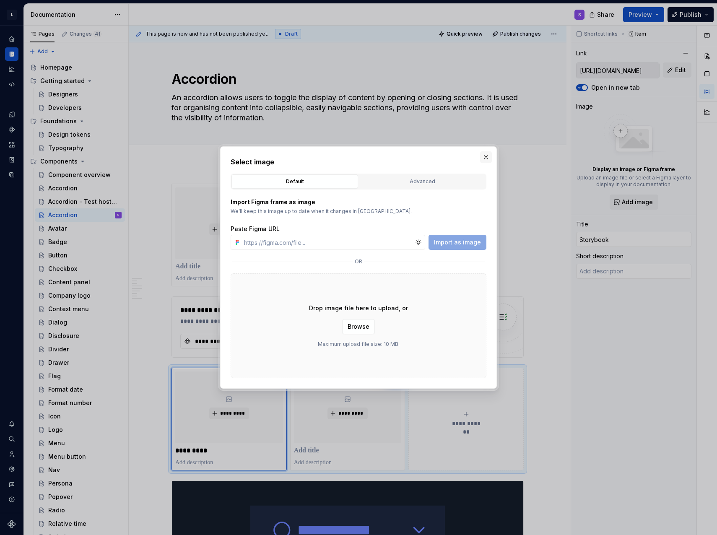
click at [487, 159] on button "button" at bounding box center [486, 157] width 12 height 12
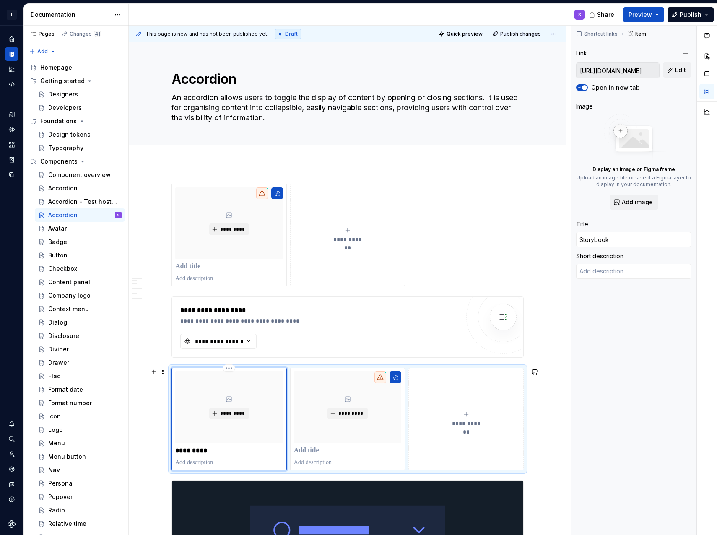
click at [210, 453] on p "*********" at bounding box center [229, 450] width 108 height 8
click at [219, 442] on div "*********" at bounding box center [229, 407] width 108 height 72
click at [175, 449] on div "********* *********" at bounding box center [228, 418] width 115 height 103
click at [635, 34] on div "Item" at bounding box center [636, 34] width 25 height 12
click at [602, 34] on span "Shortcut links" at bounding box center [601, 34] width 34 height 7
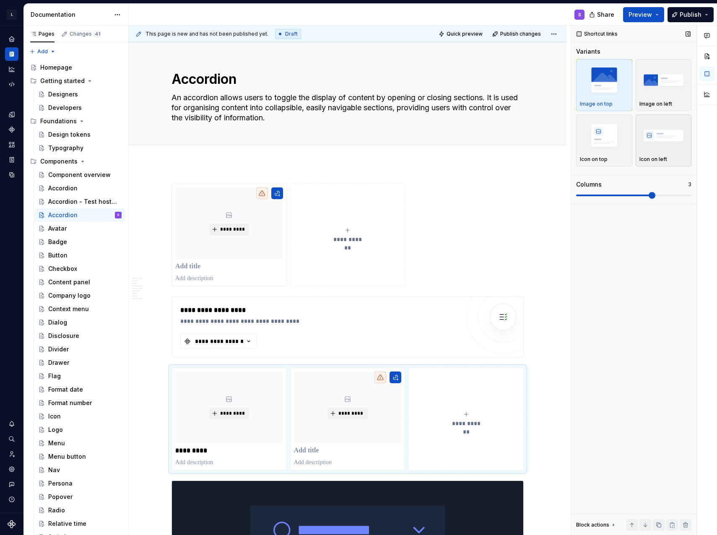
click at [651, 145] on img "button" at bounding box center [663, 135] width 49 height 31
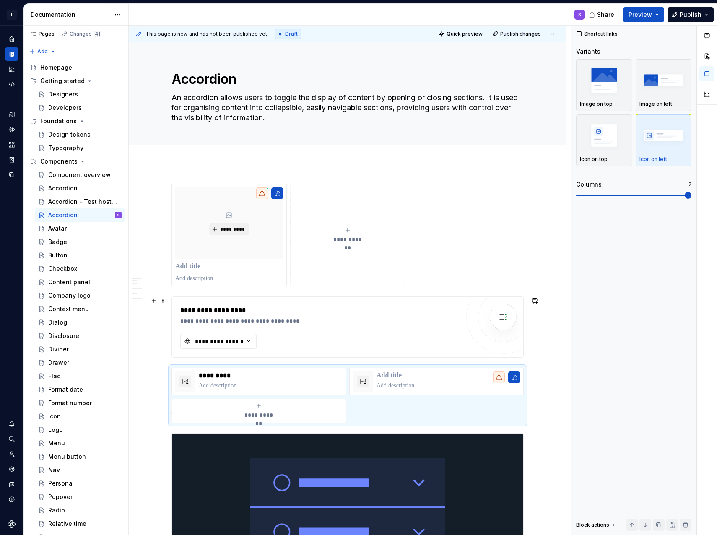
click at [352, 325] on div "**********" at bounding box center [319, 321] width 279 height 8
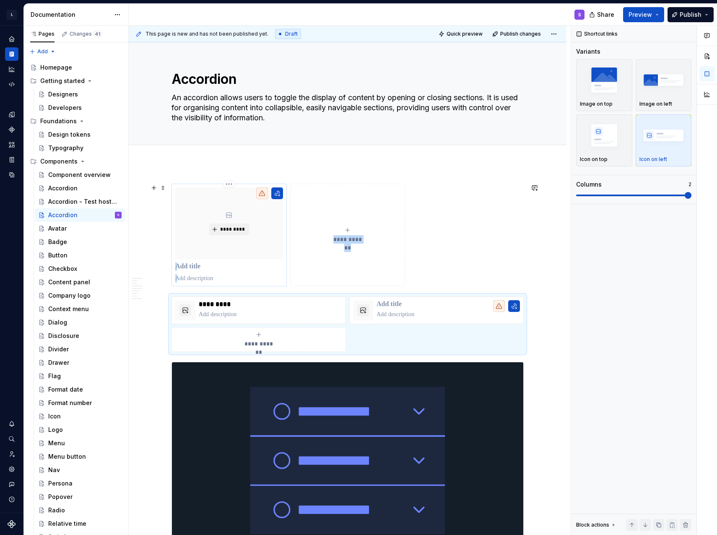
click at [246, 220] on div "*********" at bounding box center [229, 223] width 108 height 72
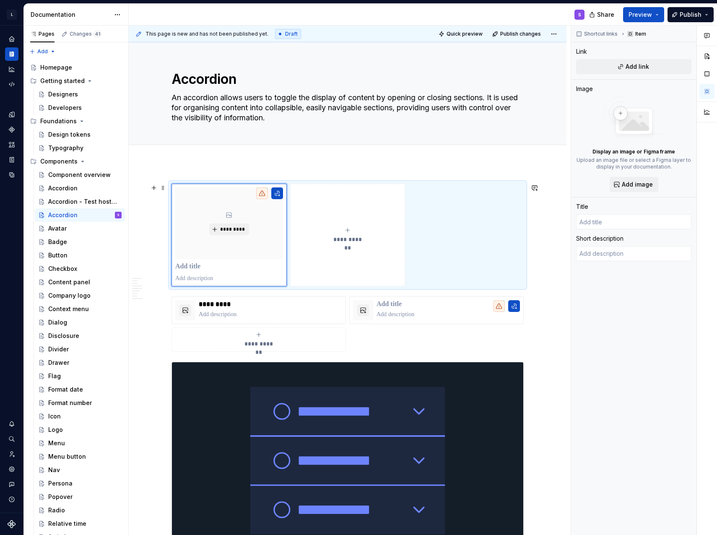
click at [458, 228] on div "**********" at bounding box center [347, 235] width 352 height 103
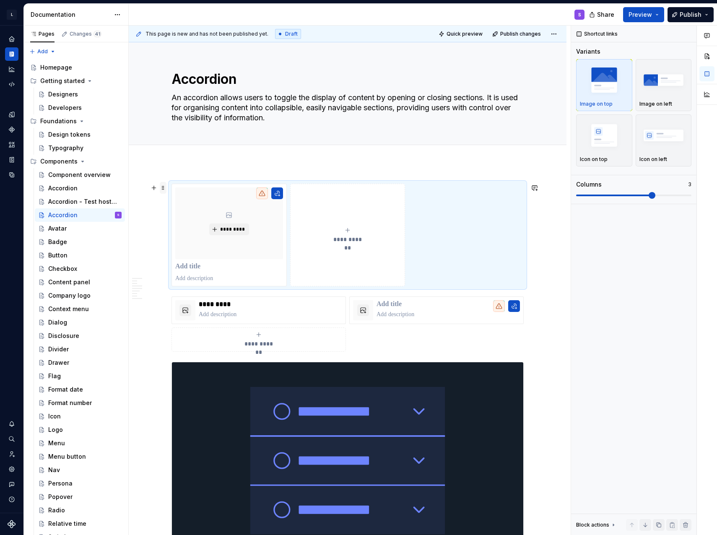
click at [165, 189] on span at bounding box center [163, 188] width 7 height 12
click at [176, 263] on div "Delete" at bounding box center [202, 262] width 54 height 8
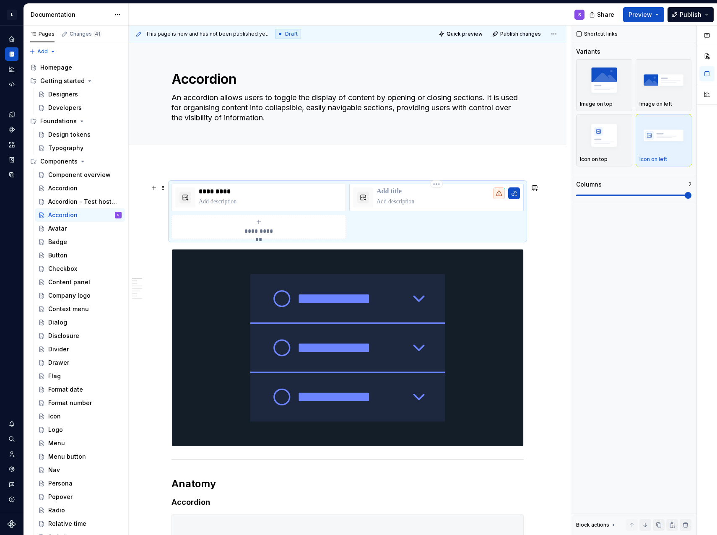
click at [370, 205] on div at bounding box center [363, 197] width 20 height 20
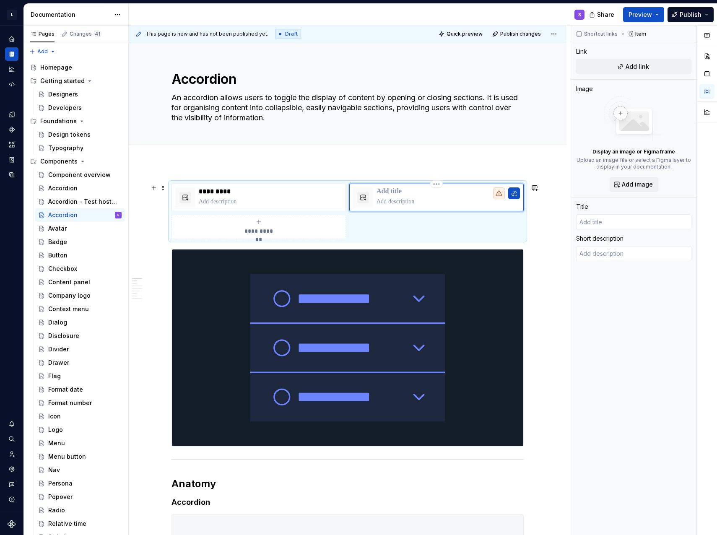
type textarea "*"
drag, startPoint x: 441, startPoint y: 210, endPoint x: 379, endPoint y: 218, distance: 62.6
click at [385, 230] on div "**********" at bounding box center [347, 211] width 352 height 55
click at [367, 205] on div at bounding box center [363, 197] width 20 height 20
click at [292, 229] on div "**********" at bounding box center [258, 226] width 167 height 17
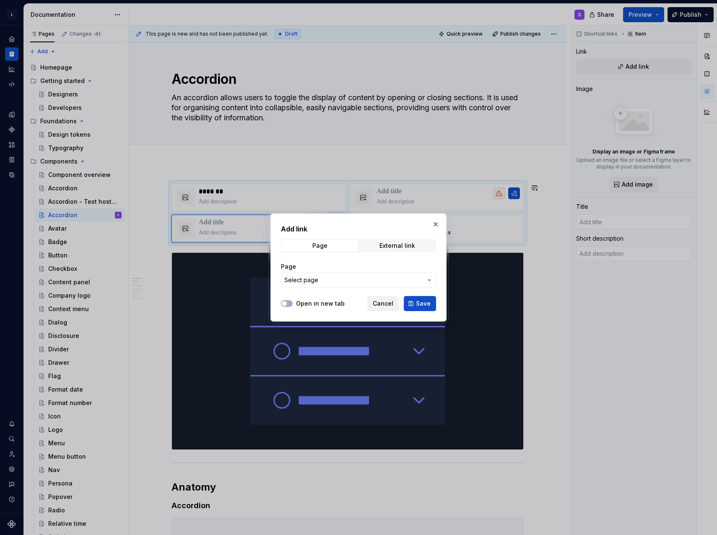
click at [381, 303] on span "Cancel" at bounding box center [383, 303] width 21 height 8
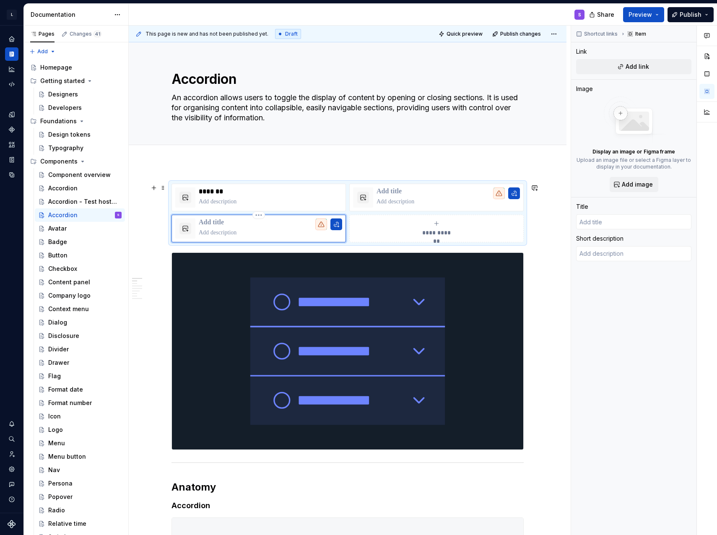
click at [266, 233] on p at bounding box center [270, 232] width 143 height 8
click at [347, 228] on div "**********" at bounding box center [347, 213] width 352 height 59
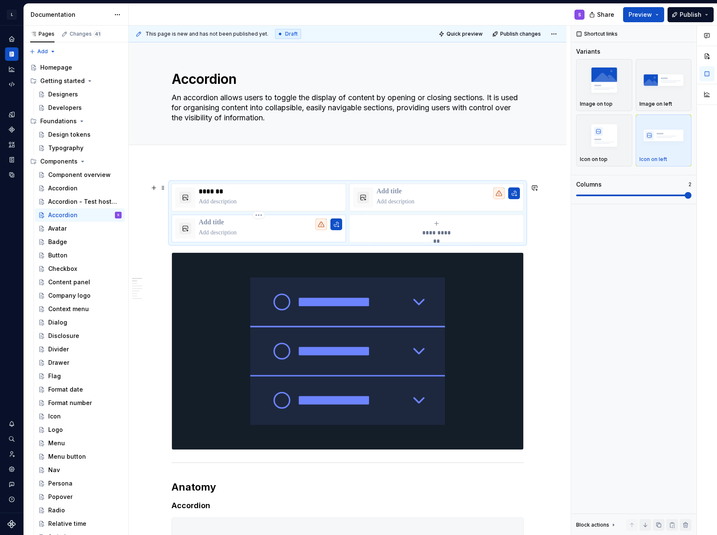
click at [327, 224] on div at bounding box center [328, 224] width 27 height 12
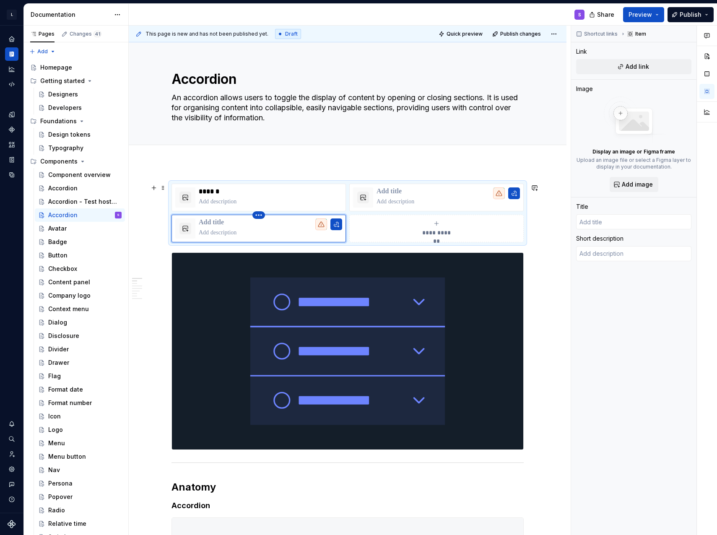
click at [256, 215] on html "L LSEG Workspace Design System S Design system data Documentation S Share Previ…" at bounding box center [358, 267] width 717 height 535
click at [287, 234] on div "Delete item" at bounding box center [289, 228] width 71 height 13
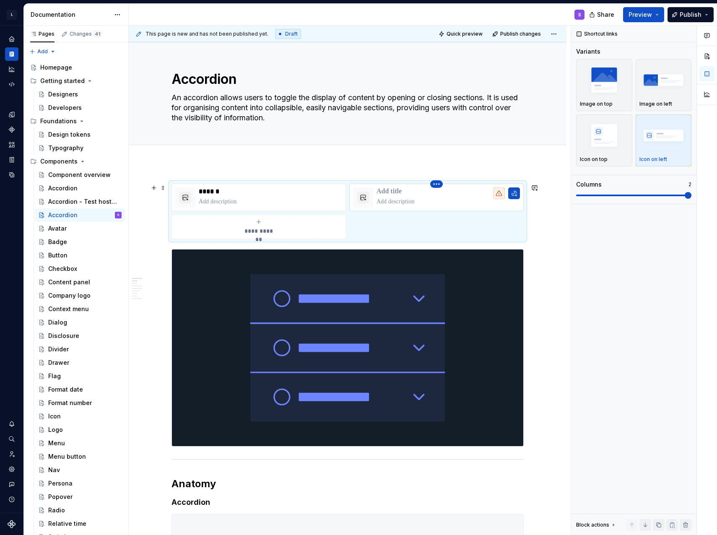
click at [438, 184] on html "L LSEG Workspace Design System S Design system data Documentation S Share Previ…" at bounding box center [358, 267] width 717 height 535
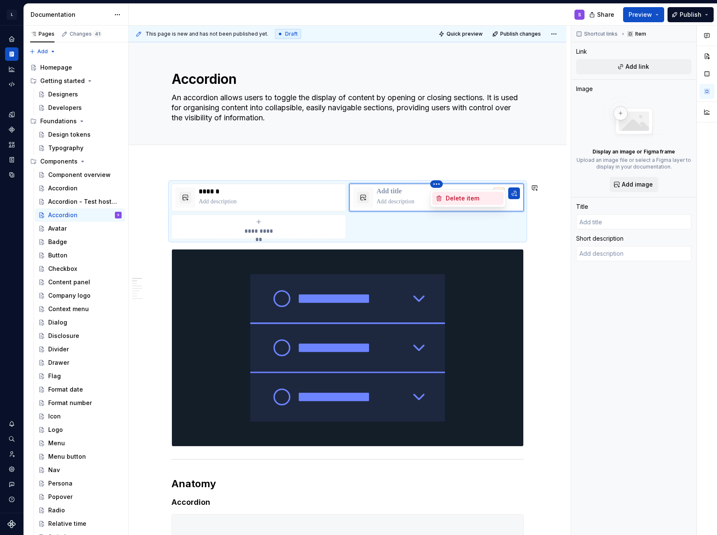
click at [456, 199] on div "Delete item" at bounding box center [472, 198] width 54 height 8
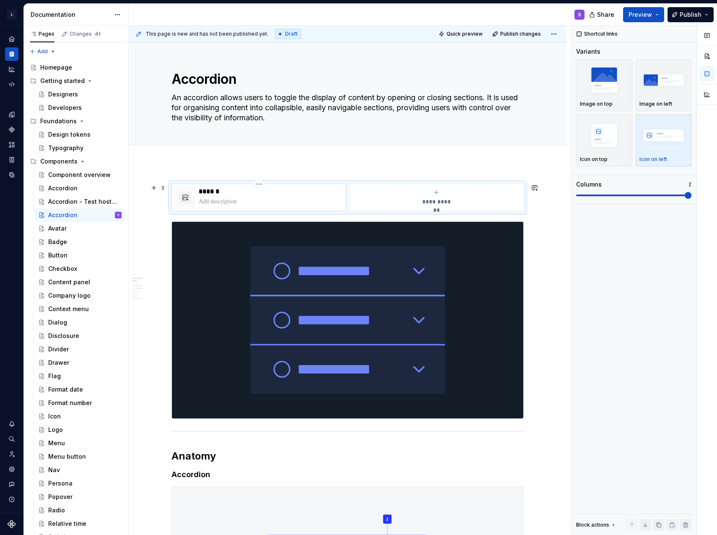
click at [276, 200] on p at bounding box center [270, 201] width 143 height 8
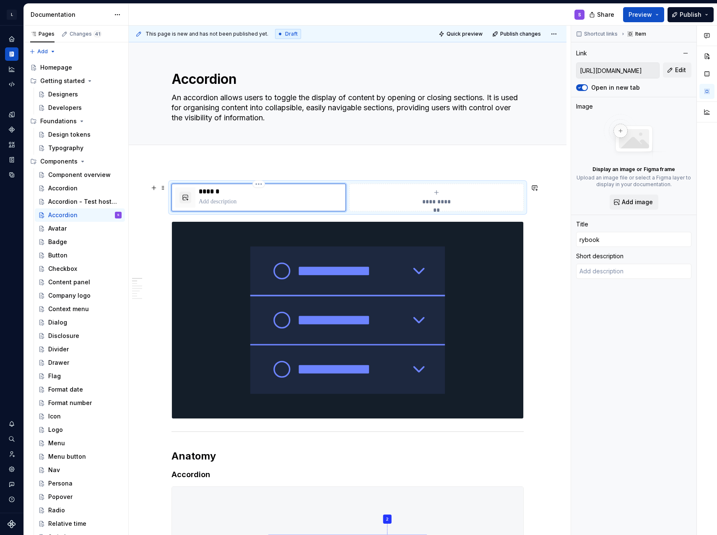
type textarea "*"
type input "zrybook"
type textarea "*"
type input "rybook"
type textarea "*"
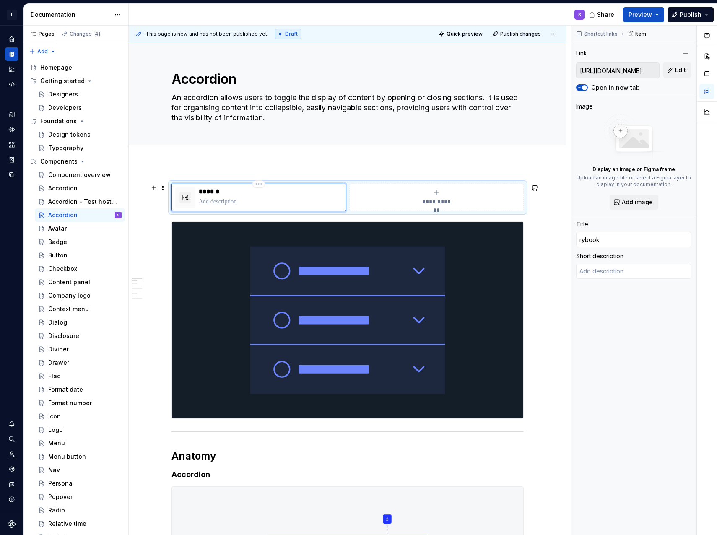
type input "Srybook"
type textarea "*"
type input "Strybook"
type textarea "*"
type input "Storybook"
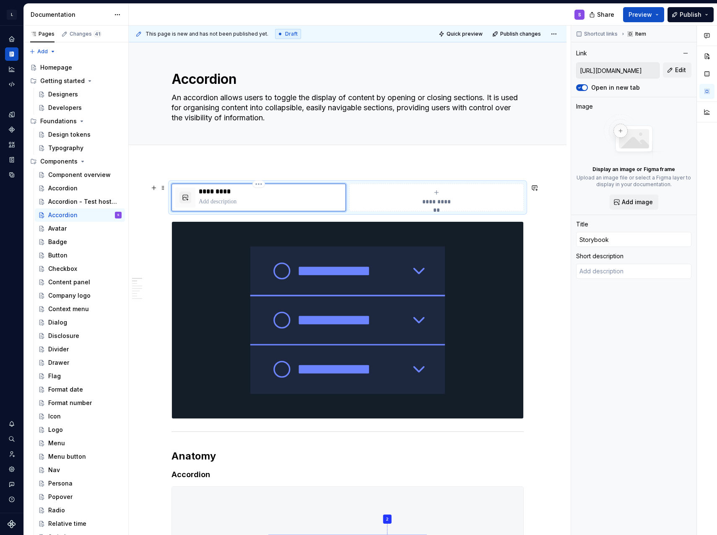
type textarea "*"
type input "Storrybook"
type textarea "*"
type input "Storybook"
click at [675, 68] on button "Edit" at bounding box center [676, 69] width 28 height 15
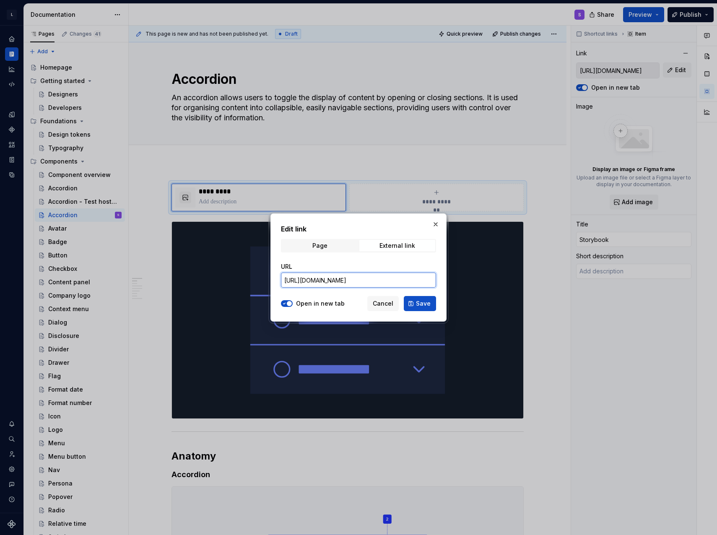
scroll to position [0, 220]
drag, startPoint x: 404, startPoint y: 277, endPoint x: 440, endPoint y: 274, distance: 36.2
click at [440, 274] on div "Edit link Page External link URL [URL][DOMAIN_NAME] Open in new tab Cancel Save" at bounding box center [358, 267] width 176 height 108
click at [390, 272] on input "[URL][DOMAIN_NAME]" at bounding box center [358, 279] width 155 height 15
click at [340, 246] on span "Page" at bounding box center [320, 246] width 76 height 12
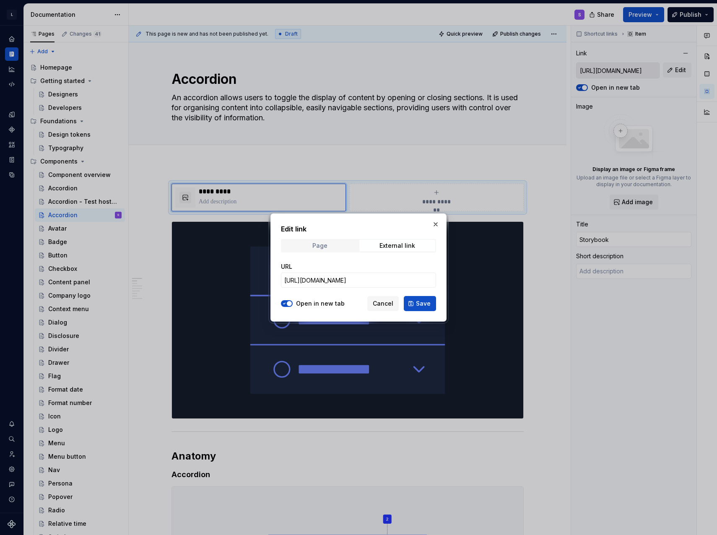
scroll to position [0, 0]
click at [350, 281] on span "Select page" at bounding box center [353, 280] width 138 height 8
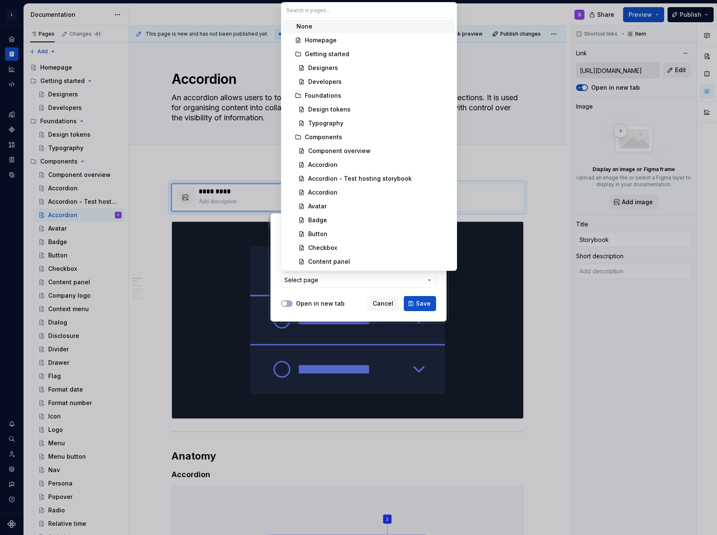
click at [350, 281] on div "Edit link Page External link Page Select page Open in new tab Cancel Save" at bounding box center [358, 267] width 717 height 535
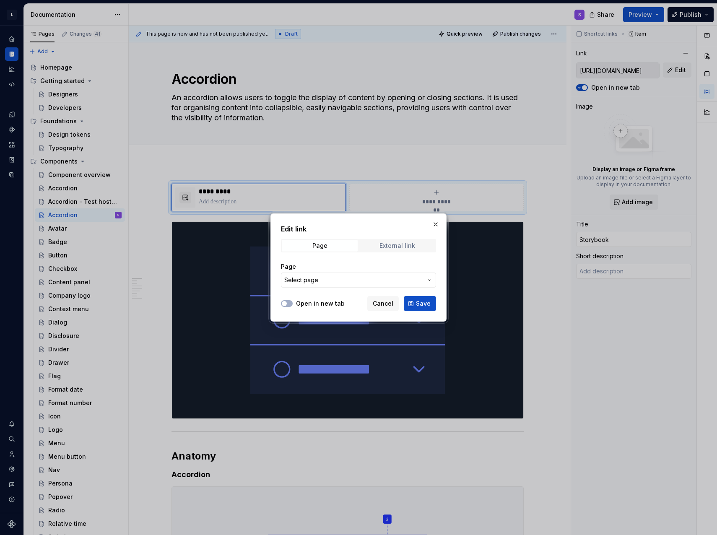
click at [398, 245] on div "External link" at bounding box center [397, 245] width 36 height 7
drag, startPoint x: 397, startPoint y: 282, endPoint x: 473, endPoint y: 283, distance: 76.3
click at [473, 283] on div "Edit link Page External link URL [URL][DOMAIN_NAME] Open in new tab Cancel Save" at bounding box center [358, 267] width 717 height 535
click at [391, 284] on input "[URL][DOMAIN_NAME]" at bounding box center [358, 279] width 155 height 15
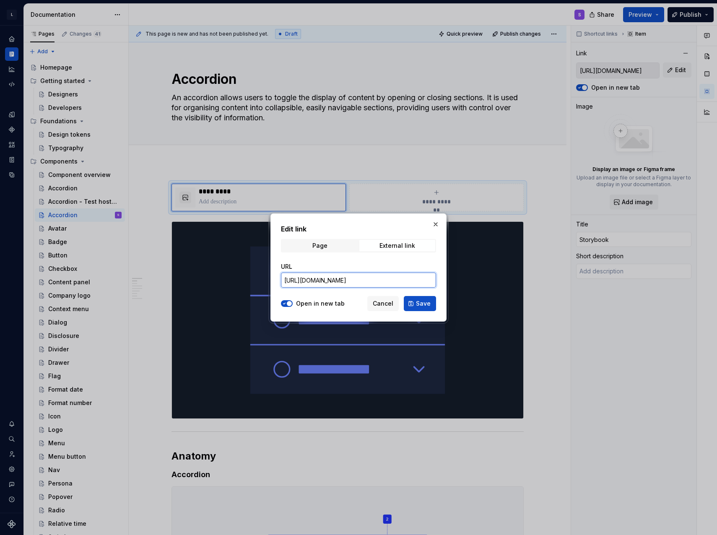
scroll to position [0, 168]
drag, startPoint x: 305, startPoint y: 282, endPoint x: 290, endPoint y: 282, distance: 15.1
click at [290, 282] on input "[URL][DOMAIN_NAME]" at bounding box center [358, 279] width 155 height 15
click at [355, 283] on input "[URL][DOMAIN_NAME]" at bounding box center [358, 279] width 155 height 15
drag, startPoint x: 326, startPoint y: 283, endPoint x: 290, endPoint y: 283, distance: 35.6
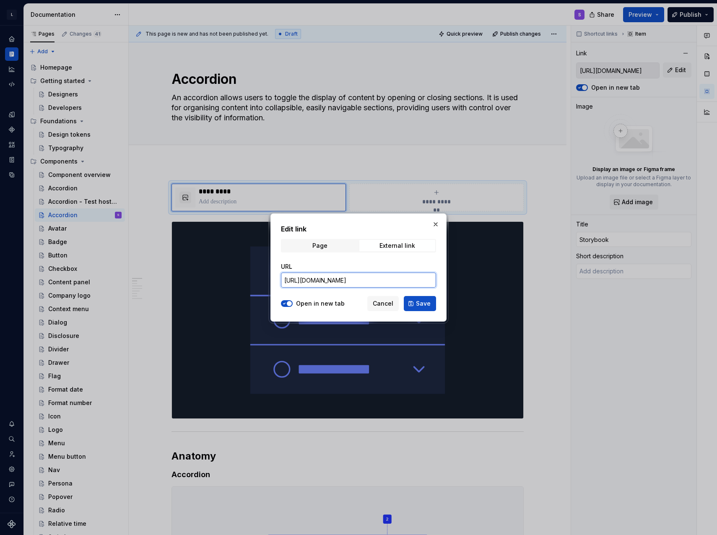
click at [289, 283] on input "[URL][DOMAIN_NAME]" at bounding box center [358, 279] width 155 height 15
click at [414, 303] on button "Save" at bounding box center [420, 303] width 32 height 15
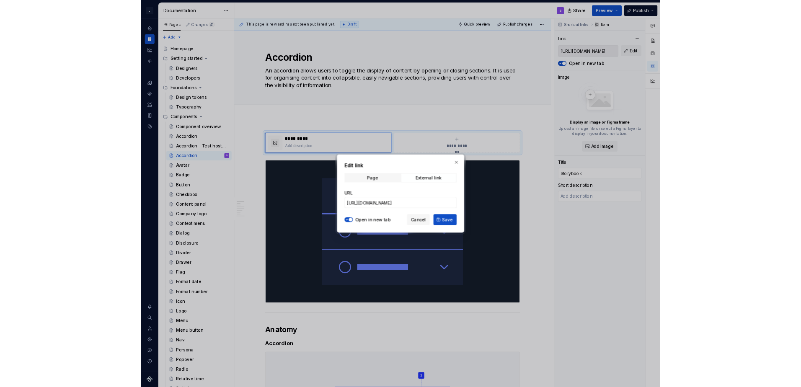
scroll to position [0, 0]
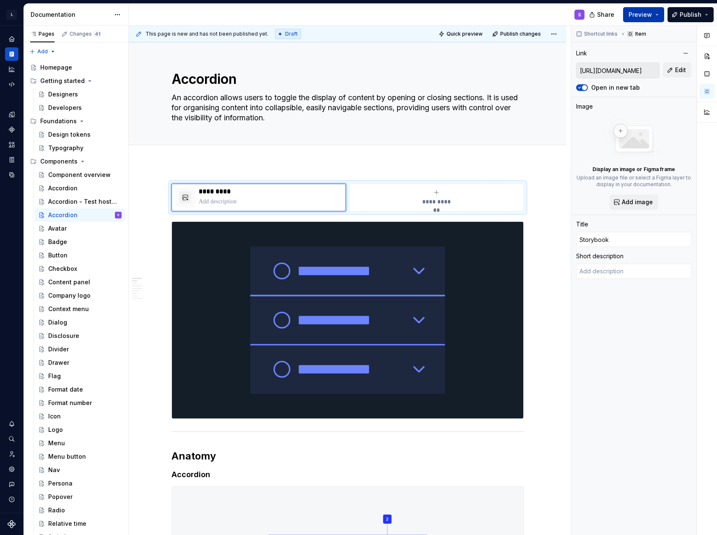
click at [660, 12] on button "Preview" at bounding box center [643, 14] width 41 height 15
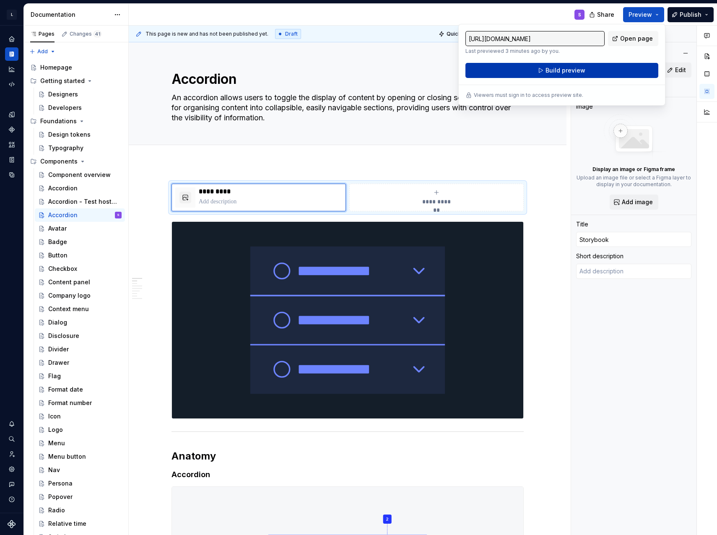
click at [562, 75] on button "Build preview" at bounding box center [561, 70] width 193 height 15
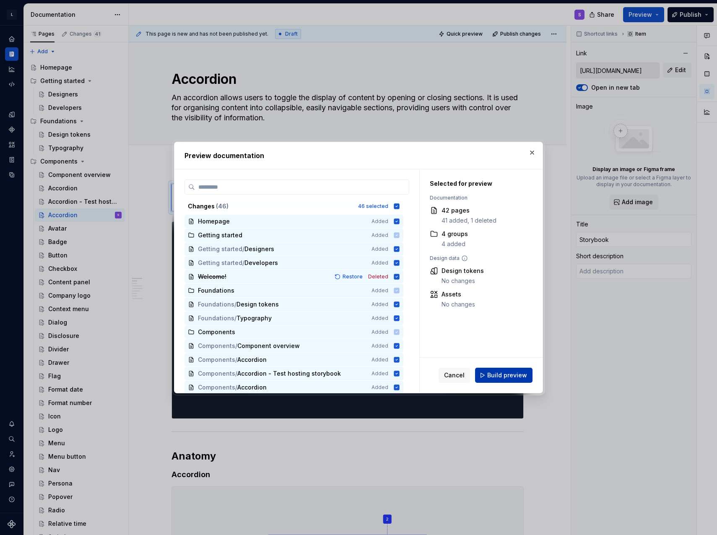
click at [524, 382] on button "Build preview" at bounding box center [503, 374] width 57 height 15
type textarea "*"
type input "[URL][DOMAIN_NAME]"
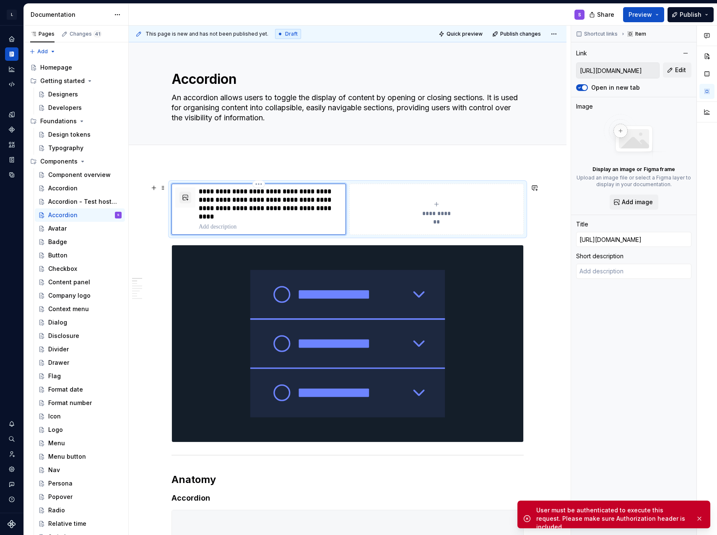
click at [287, 204] on p "**********" at bounding box center [270, 204] width 143 height 34
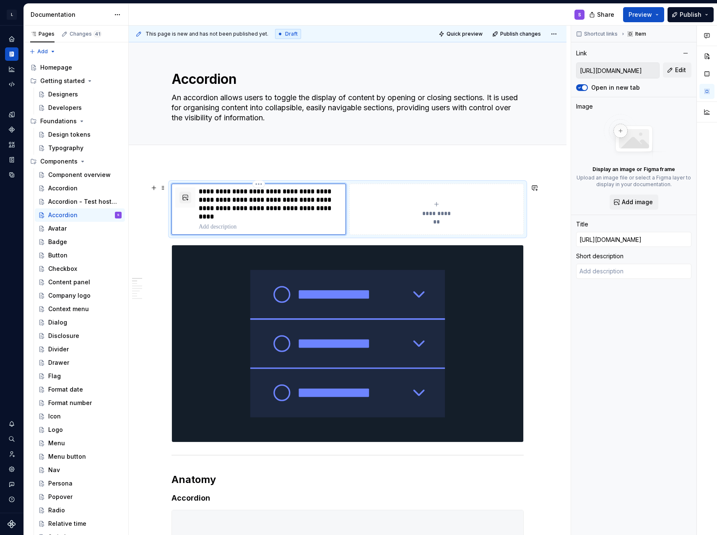
click at [250, 207] on p "**********" at bounding box center [270, 204] width 143 height 34
type textarea "*"
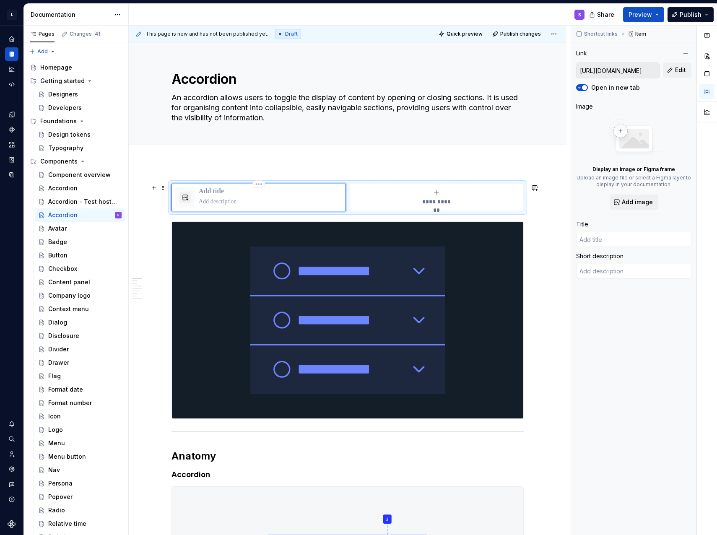
type textarea "*"
type input "S"
type textarea "*"
type input "Sr"
type textarea "*"
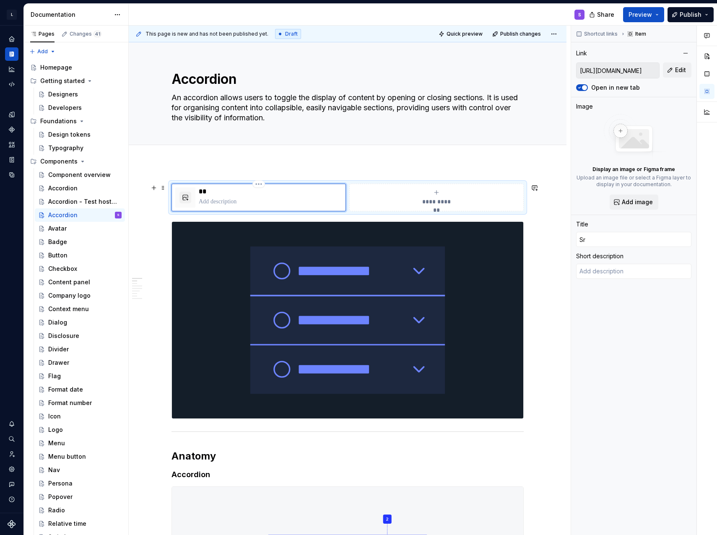
type input "Sro"
type textarea "*"
type input "Sror"
type textarea "*"
type input "Srory"
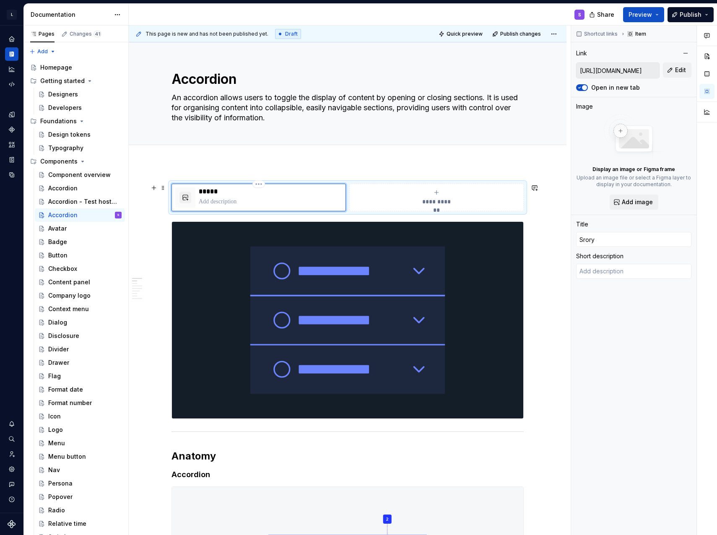
type textarea "*"
type input "Sroryb"
type textarea "*"
type input "Srorybo"
type textarea "*"
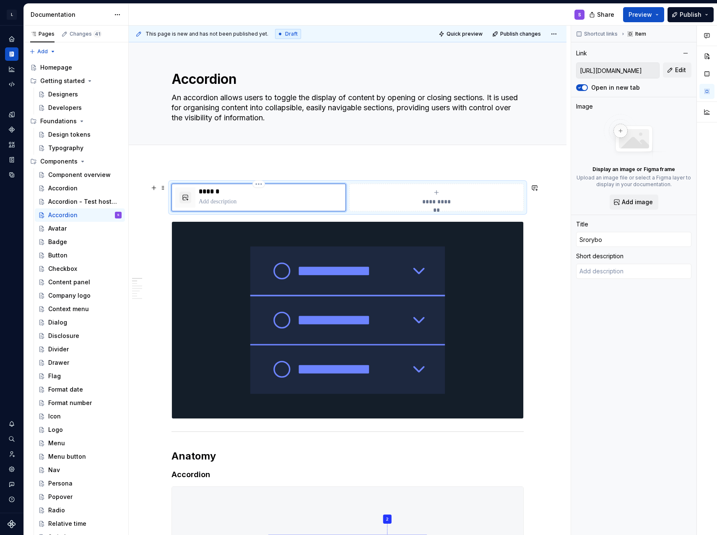
type input "Sroryboo"
type textarea "*"
type input "Srorybook"
click at [332, 199] on p at bounding box center [270, 201] width 143 height 8
click at [668, 75] on button "Edit" at bounding box center [676, 69] width 28 height 15
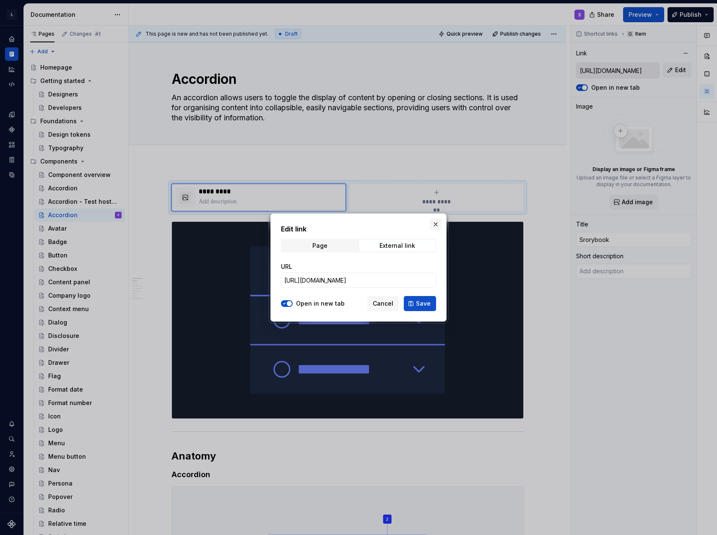
click at [437, 225] on button "button" at bounding box center [435, 224] width 12 height 12
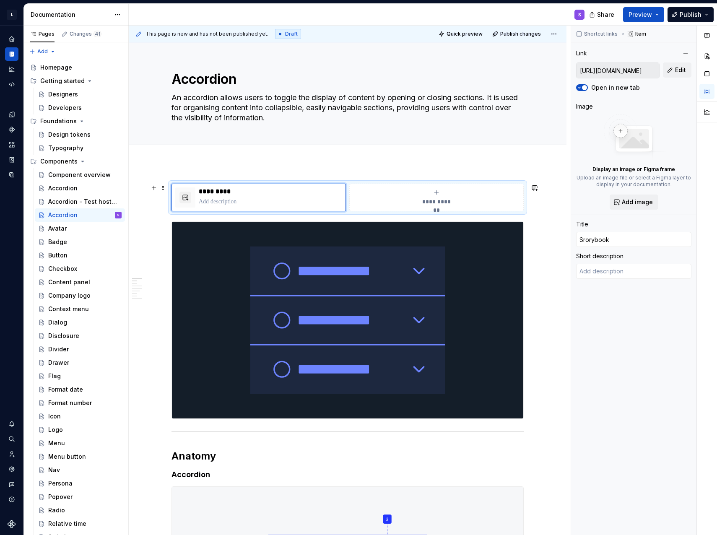
click at [643, 18] on span "Preview" at bounding box center [639, 14] width 23 height 8
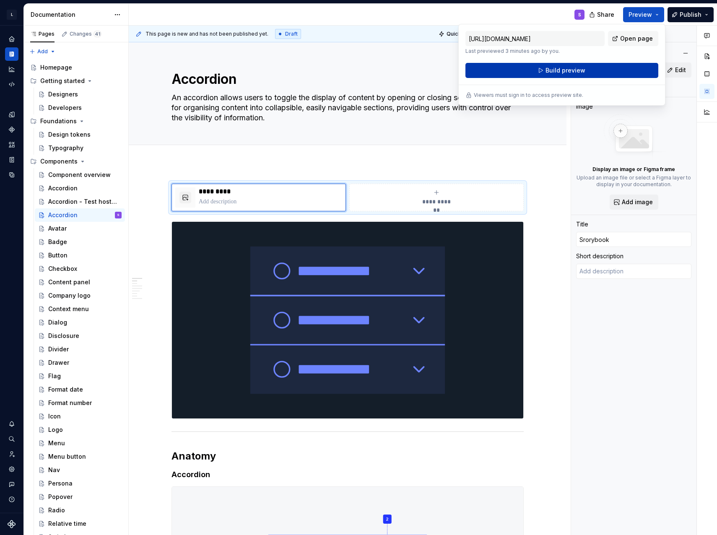
click at [582, 69] on span "Build preview" at bounding box center [565, 70] width 40 height 8
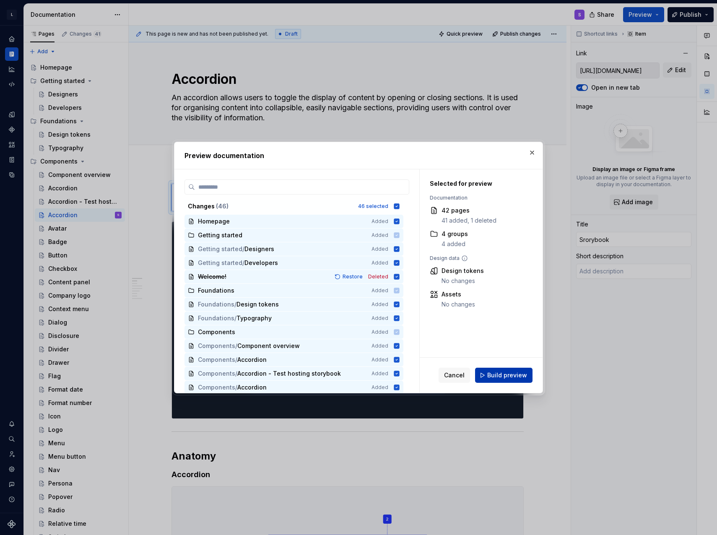
click at [499, 378] on span "Build preview" at bounding box center [507, 375] width 40 height 8
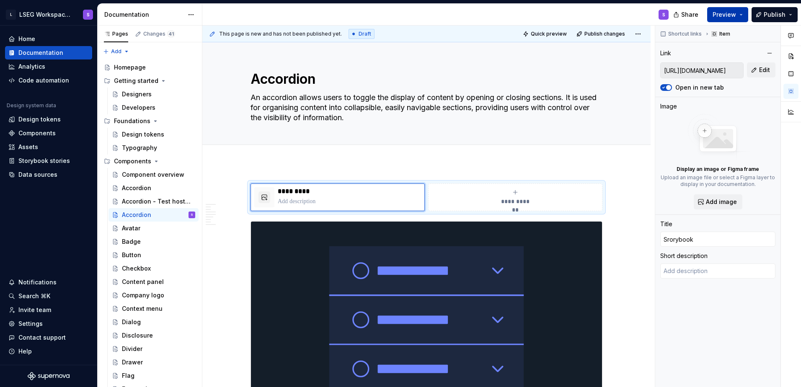
click at [716, 10] on button "Preview" at bounding box center [727, 14] width 41 height 15
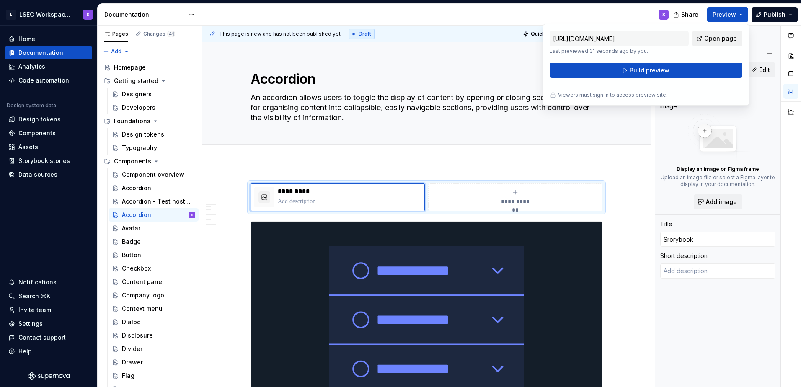
click at [716, 35] on span "Open page" at bounding box center [720, 38] width 33 height 8
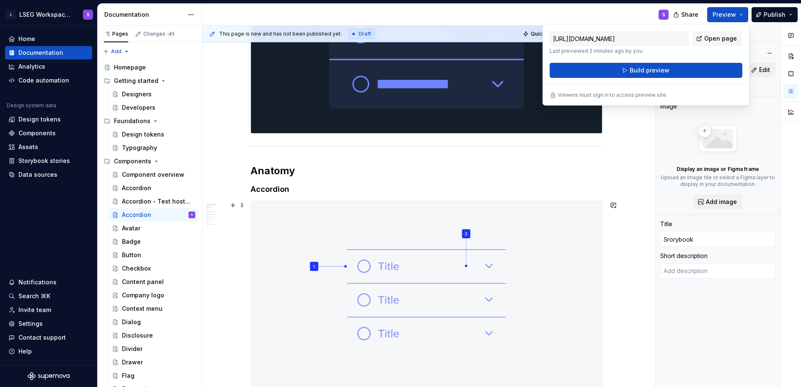
scroll to position [448, 0]
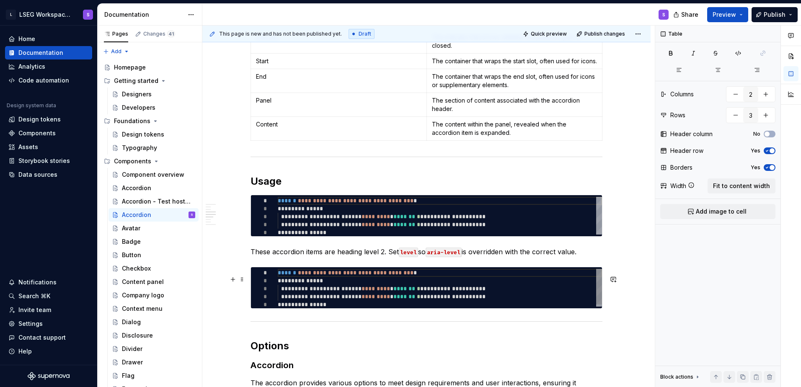
scroll to position [1006, 0]
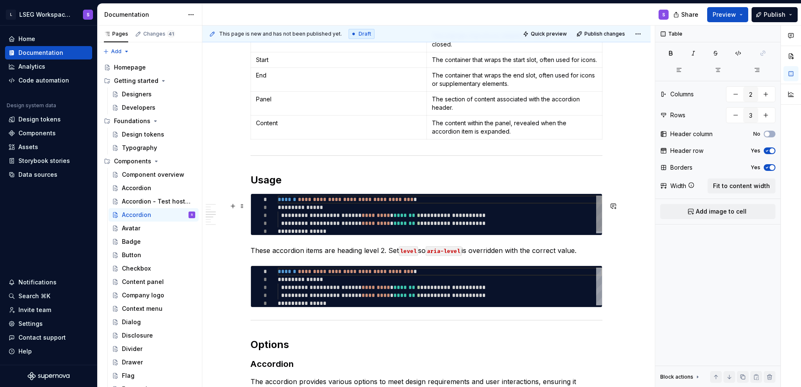
type textarea "*"
type textarea "**********"
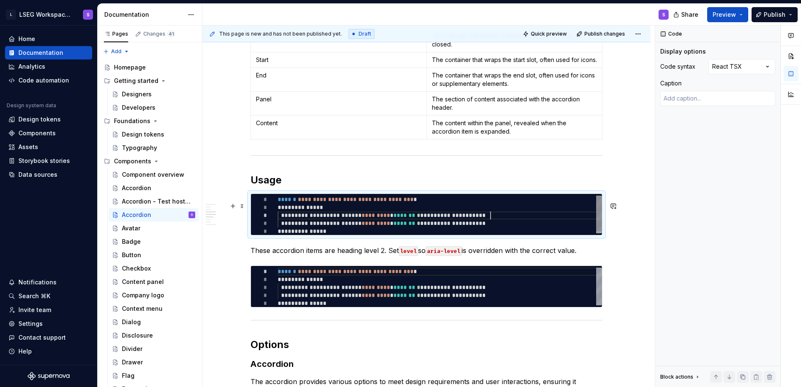
scroll to position [0, 48]
click at [577, 221] on div "**********" at bounding box center [440, 216] width 324 height 40
type textarea "*"
